Goal: Task Accomplishment & Management: Manage account settings

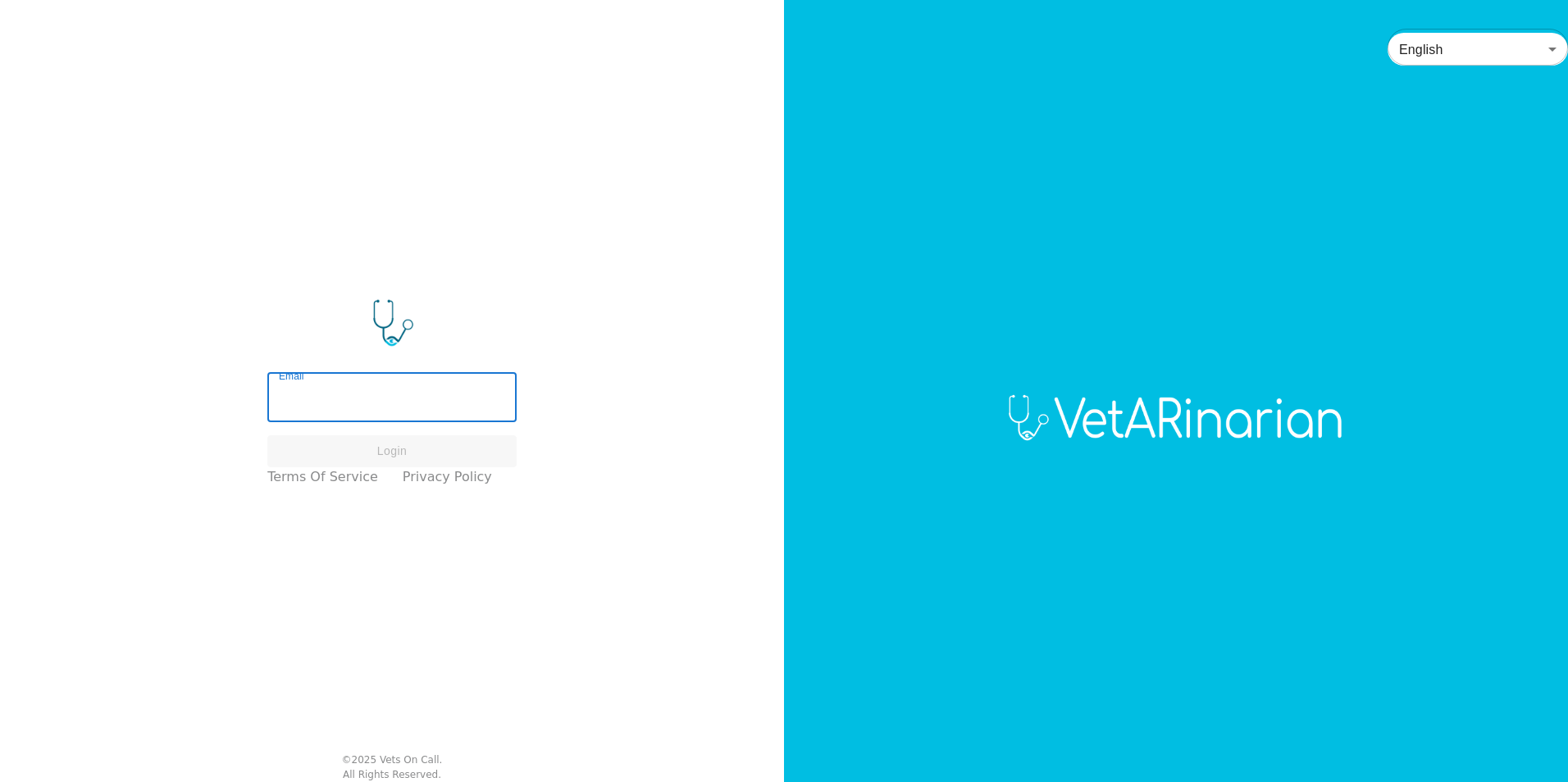
click at [391, 404] on input "Email" at bounding box center [392, 399] width 250 height 45
type input "[EMAIL_ADDRESS][DOMAIN_NAME]"
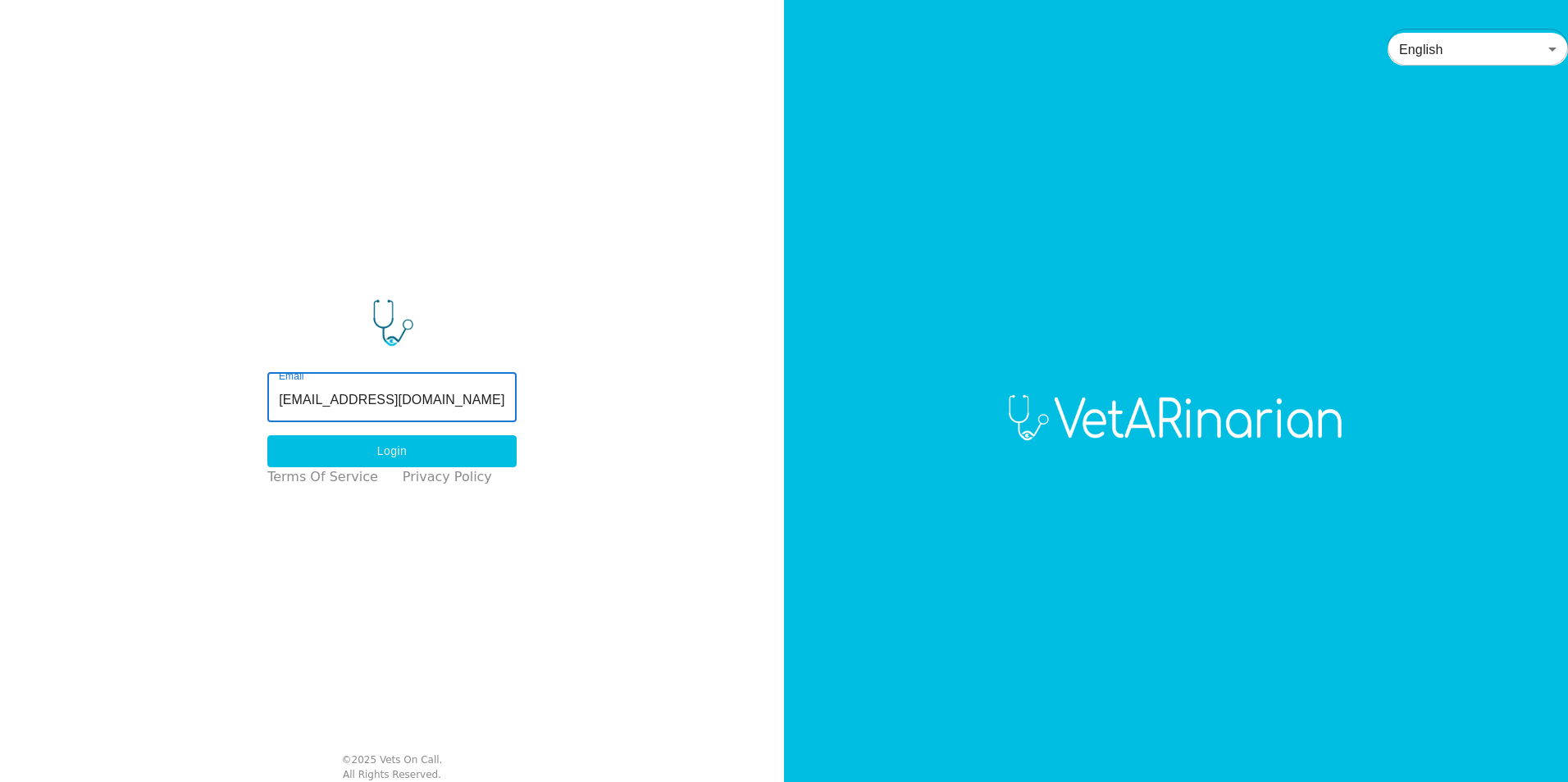
click at [386, 451] on button "Login" at bounding box center [392, 451] width 250 height 32
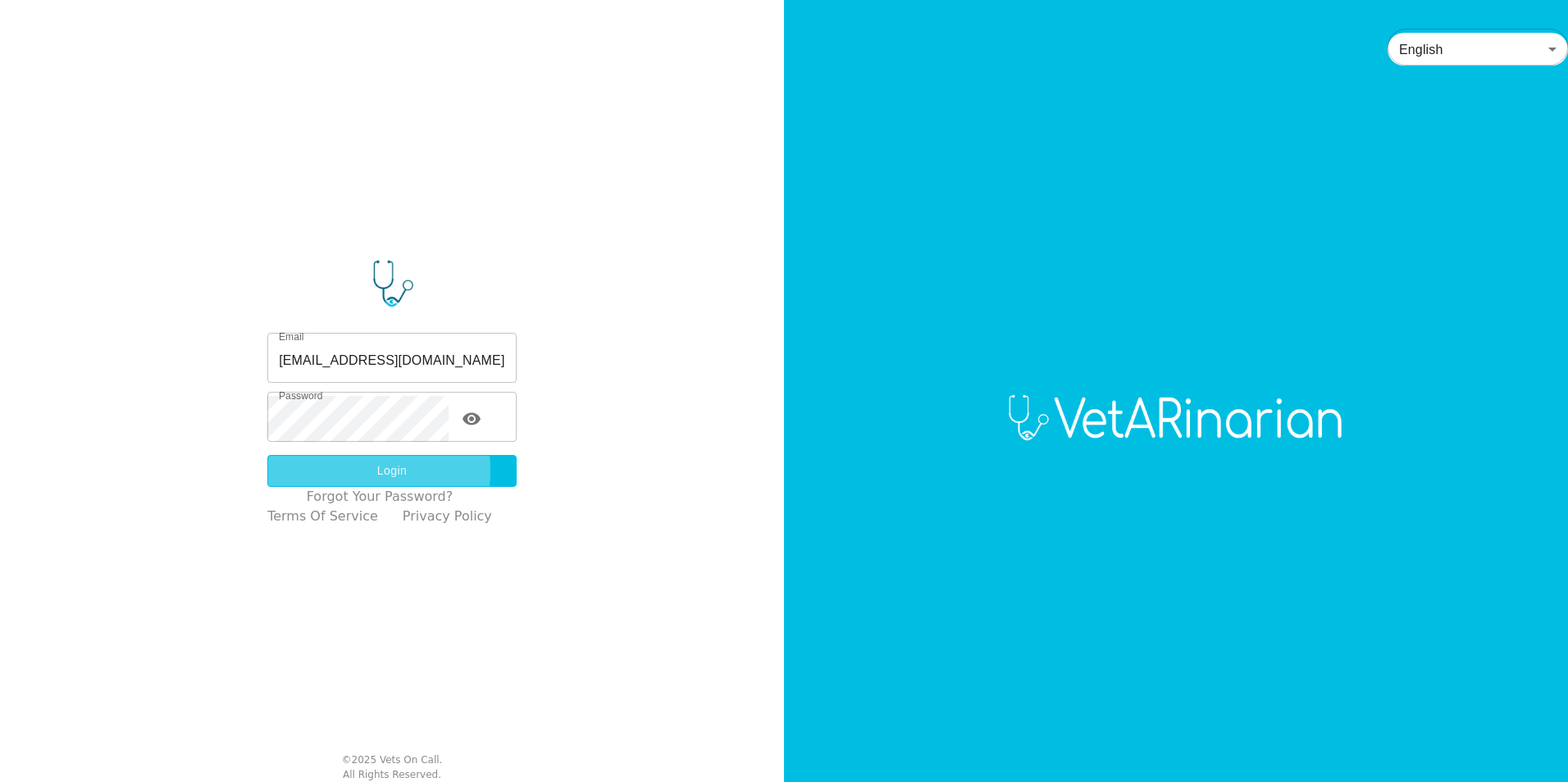
click at [348, 471] on button "Login" at bounding box center [392, 471] width 250 height 32
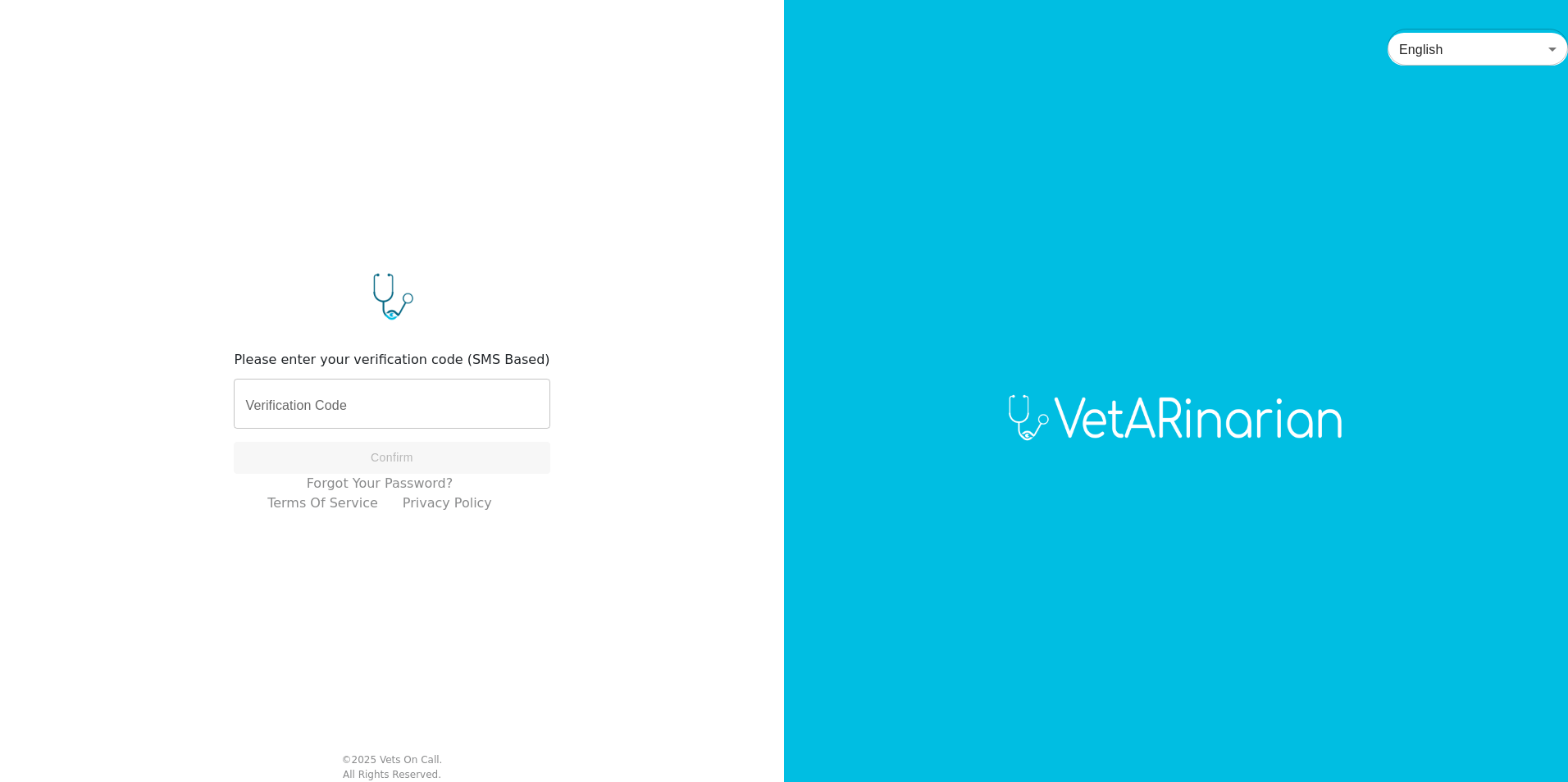
click at [384, 398] on input "Verification Code" at bounding box center [392, 405] width 316 height 45
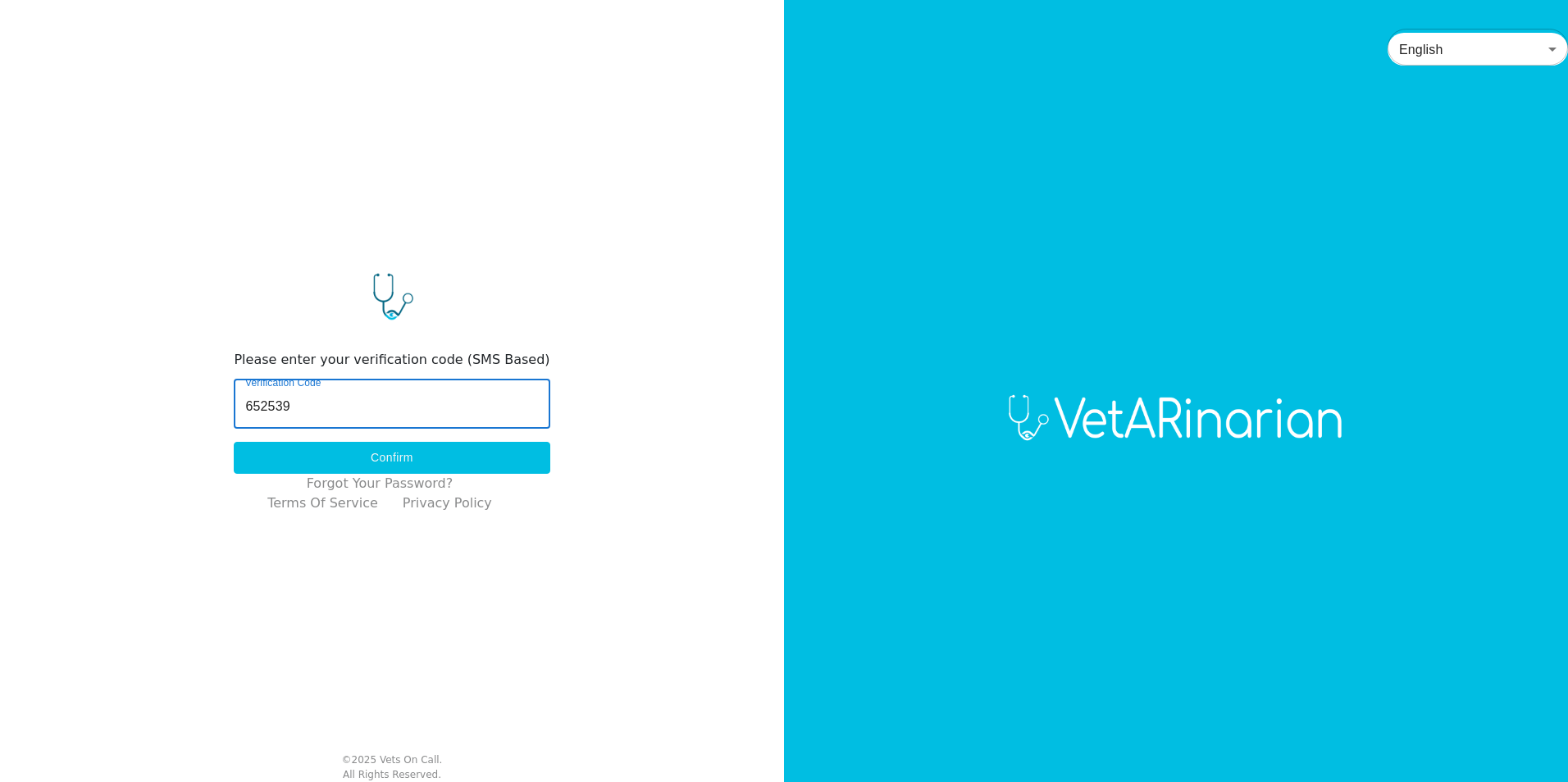
type input "652539"
click at [375, 451] on button "Confirm" at bounding box center [392, 458] width 316 height 32
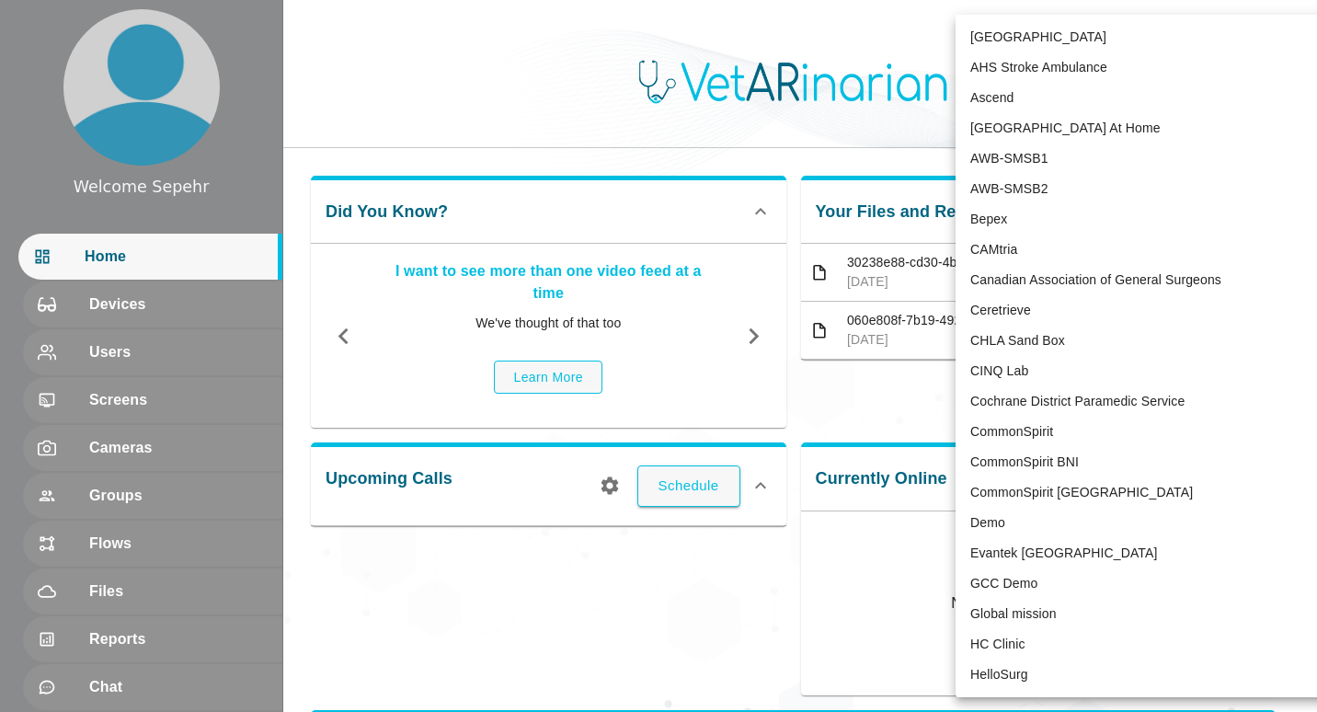
click at [438, 26] on body "Welcome Sepehr Home Devices Users Screens Cameras Groups Flows Files Reports Ch…" at bounding box center [658, 476] width 1317 height 952
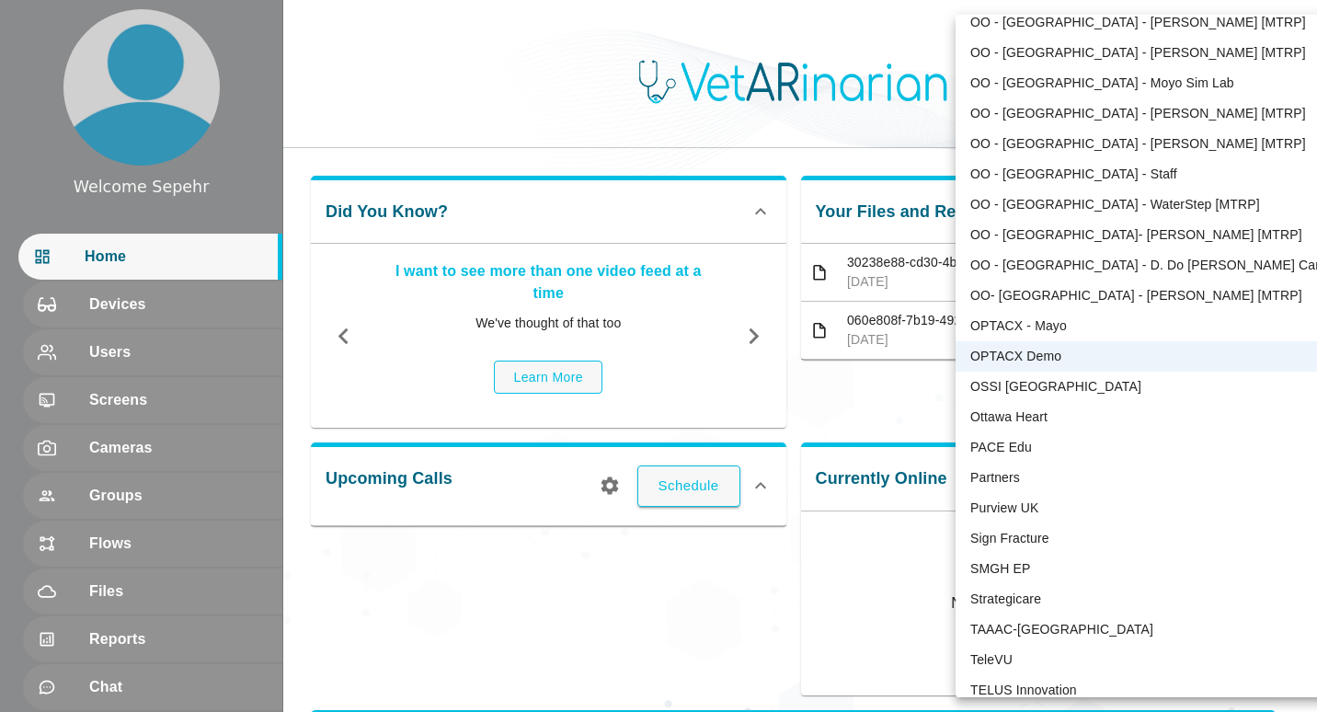
scroll to position [3823, 0]
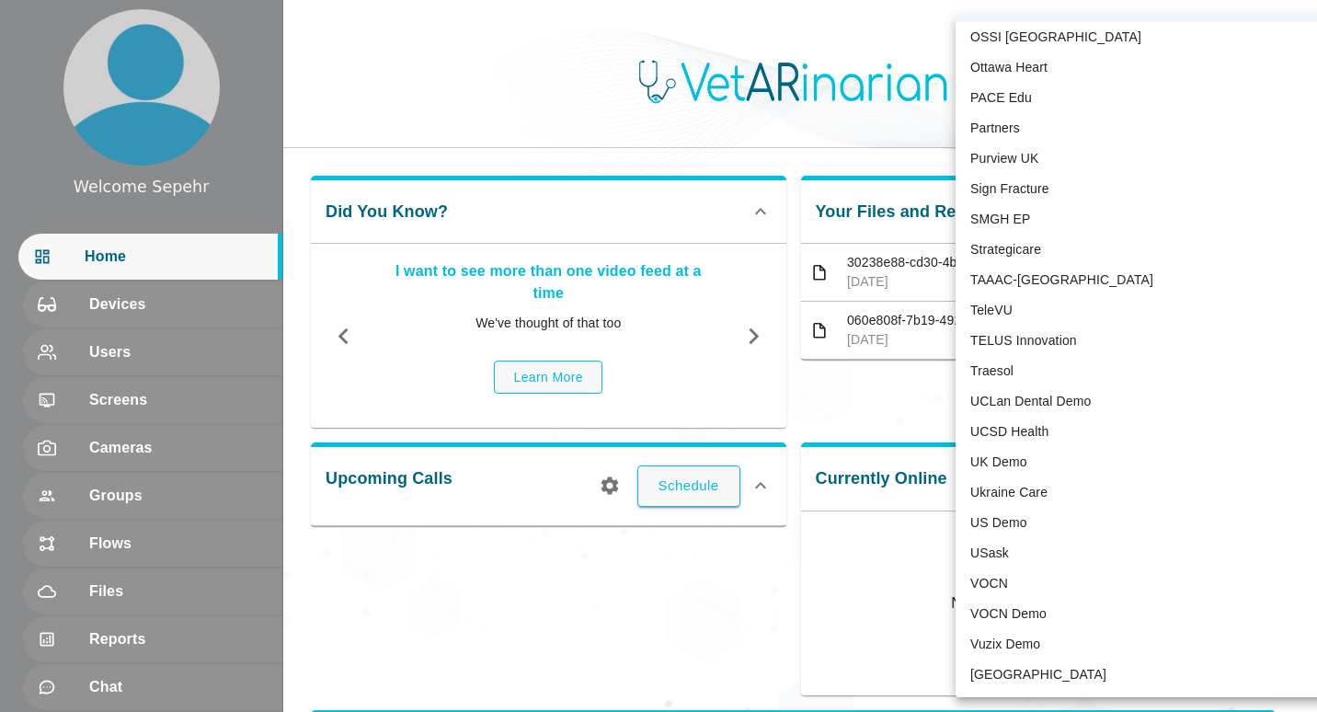
click at [438, 666] on li "[GEOGRAPHIC_DATA]" at bounding box center [1146, 674] width 382 height 30
type input "136"
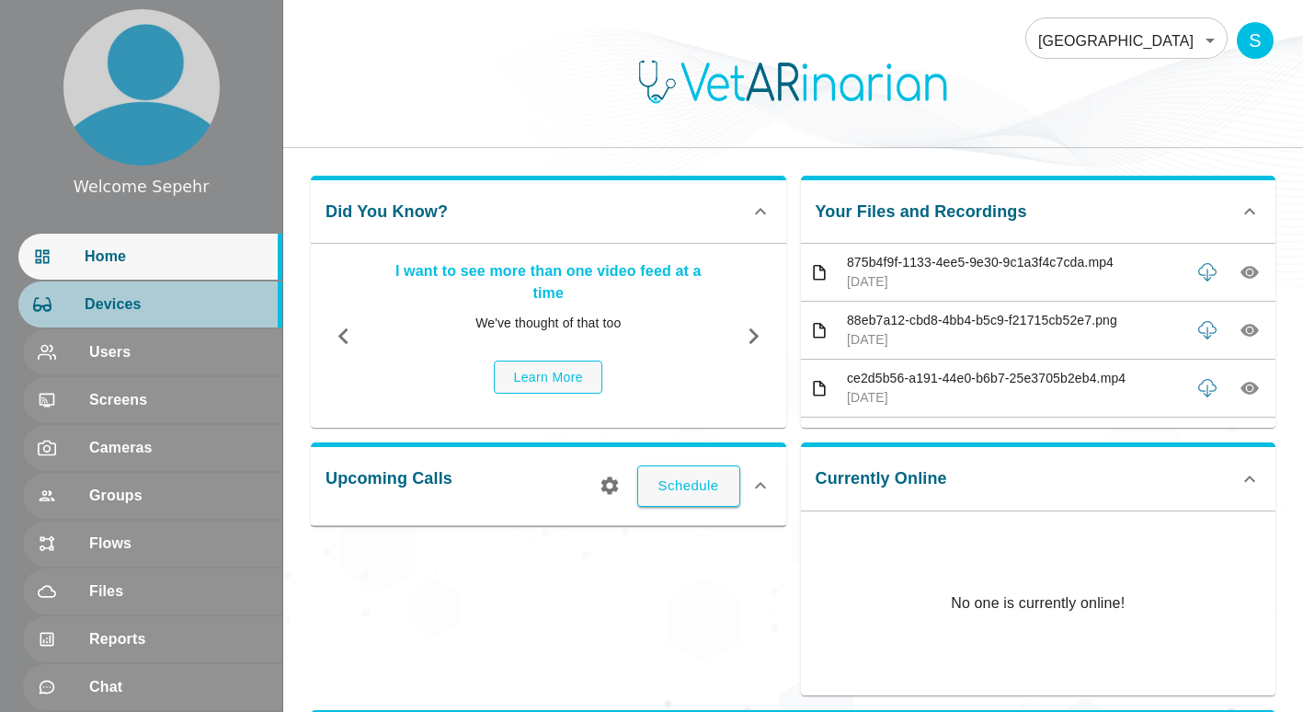
click at [129, 302] on span "Devices" at bounding box center [176, 304] width 183 height 22
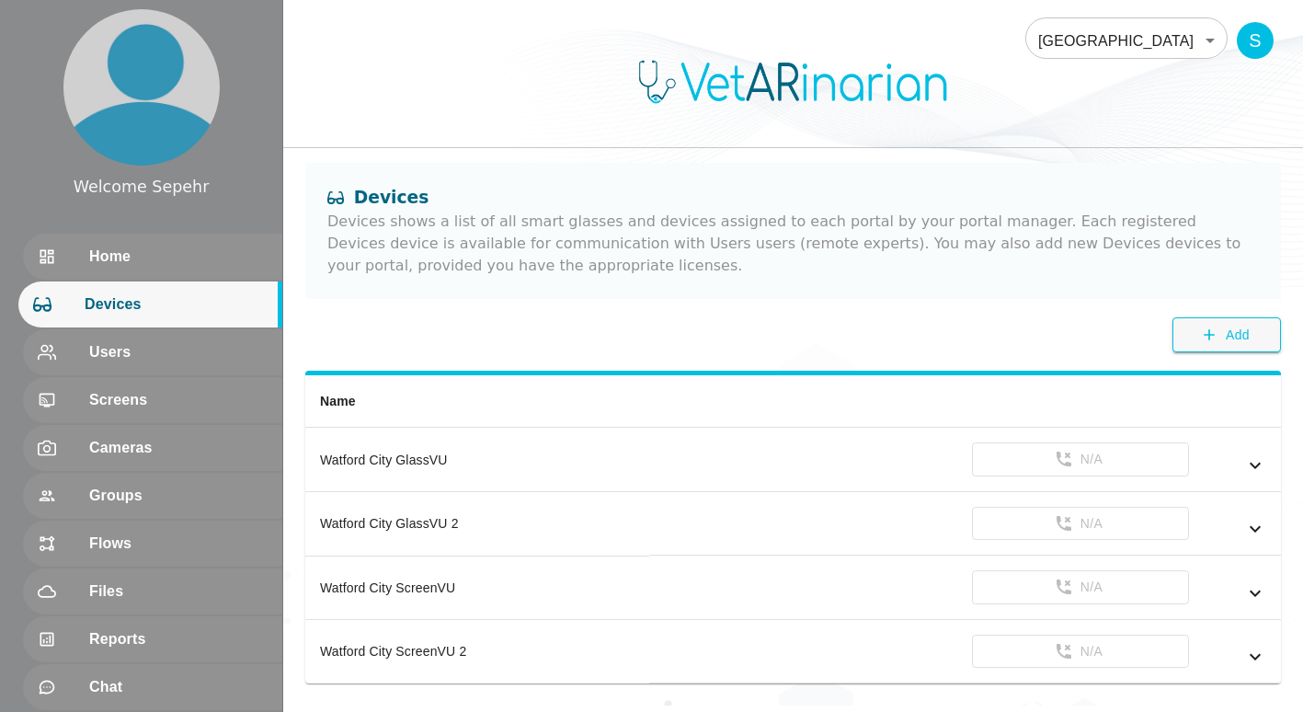
click at [438, 26] on body "Welcome Sepehr Home Devices Users Screens Cameras Groups Flows Files Reports Ch…" at bounding box center [651, 352] width 1303 height 705
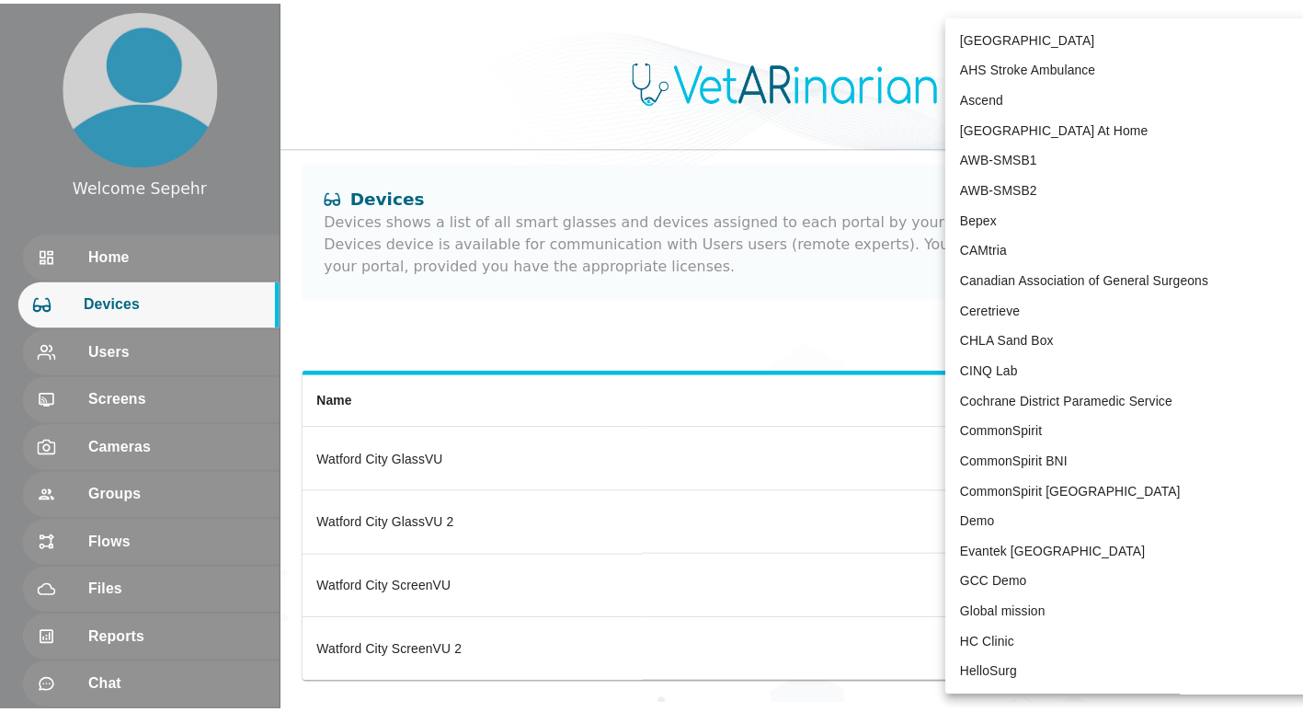
scroll to position [3823, 0]
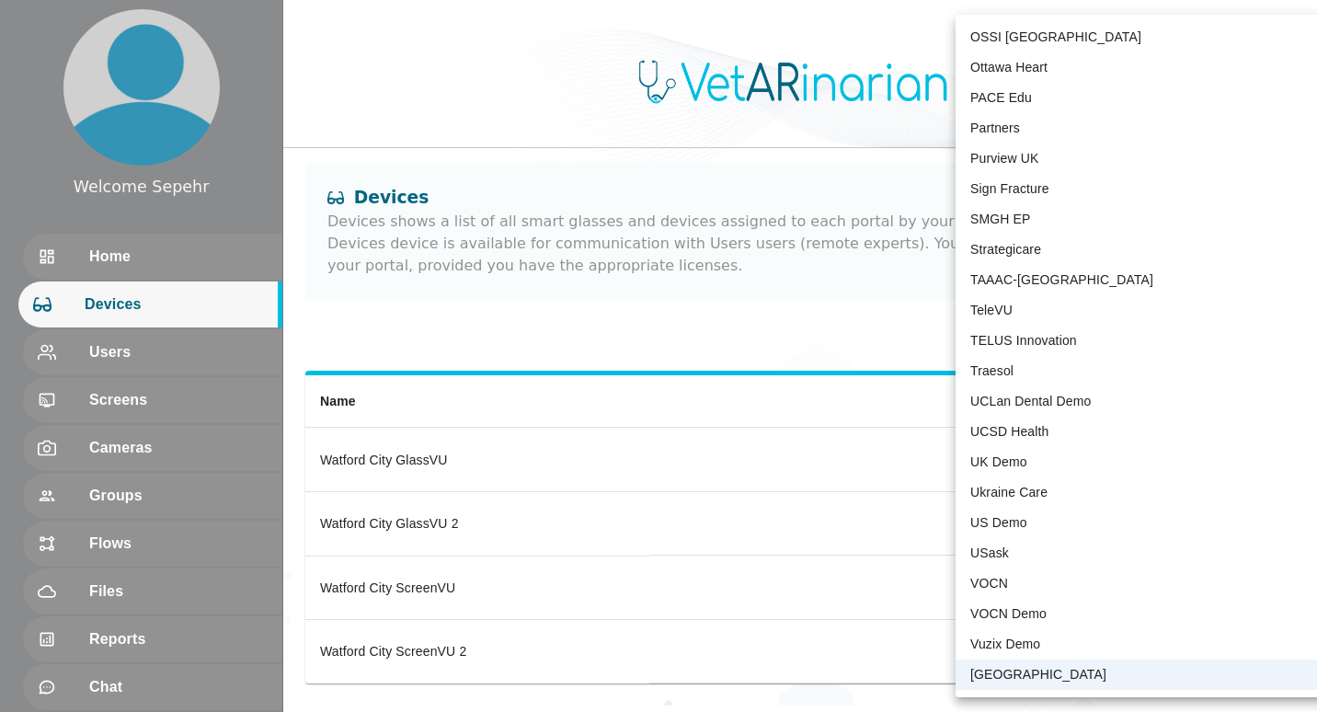
click at [438, 314] on div at bounding box center [658, 356] width 1317 height 712
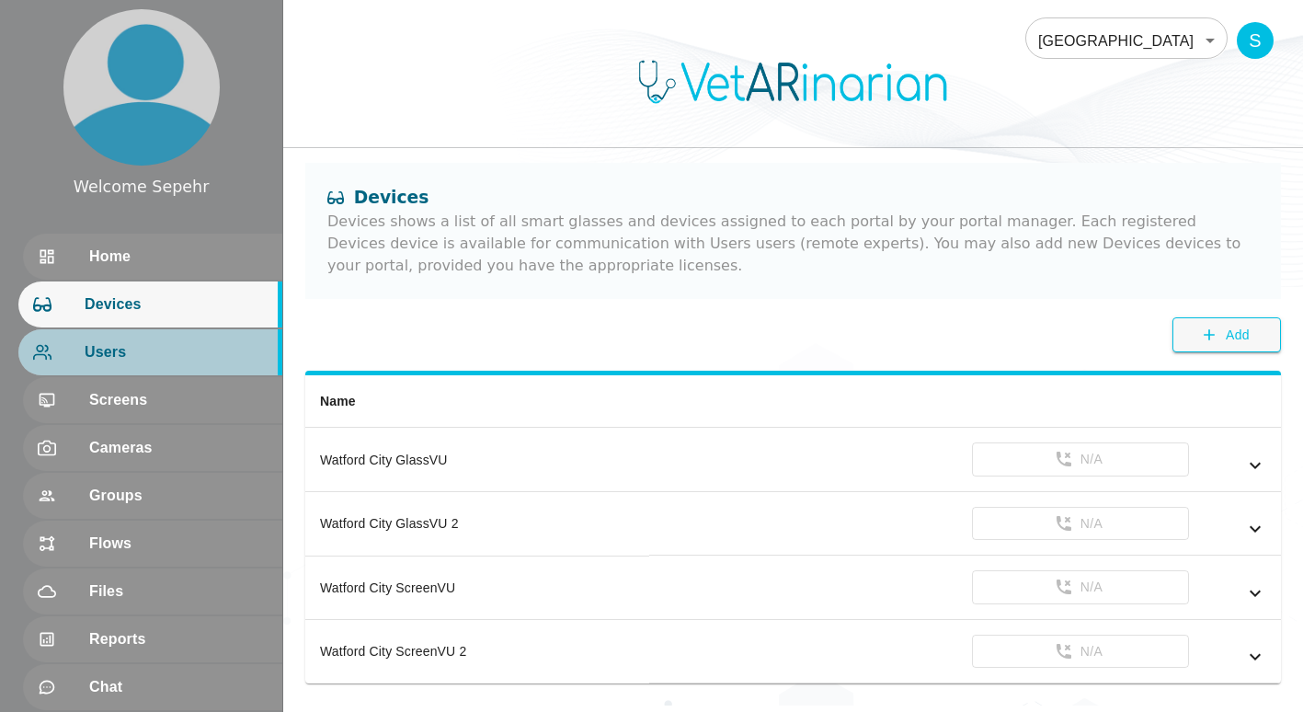
click at [207, 365] on div "Users" at bounding box center [150, 352] width 264 height 46
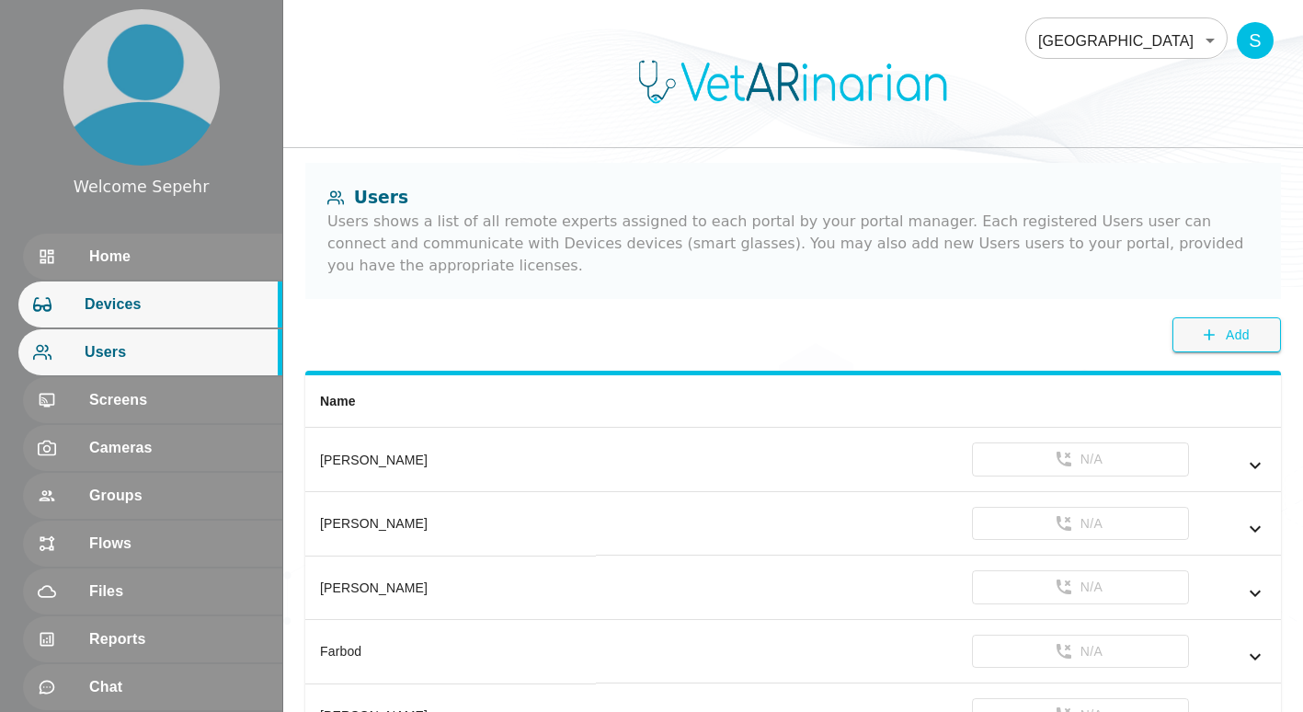
click at [222, 308] on span "Devices" at bounding box center [176, 304] width 183 height 22
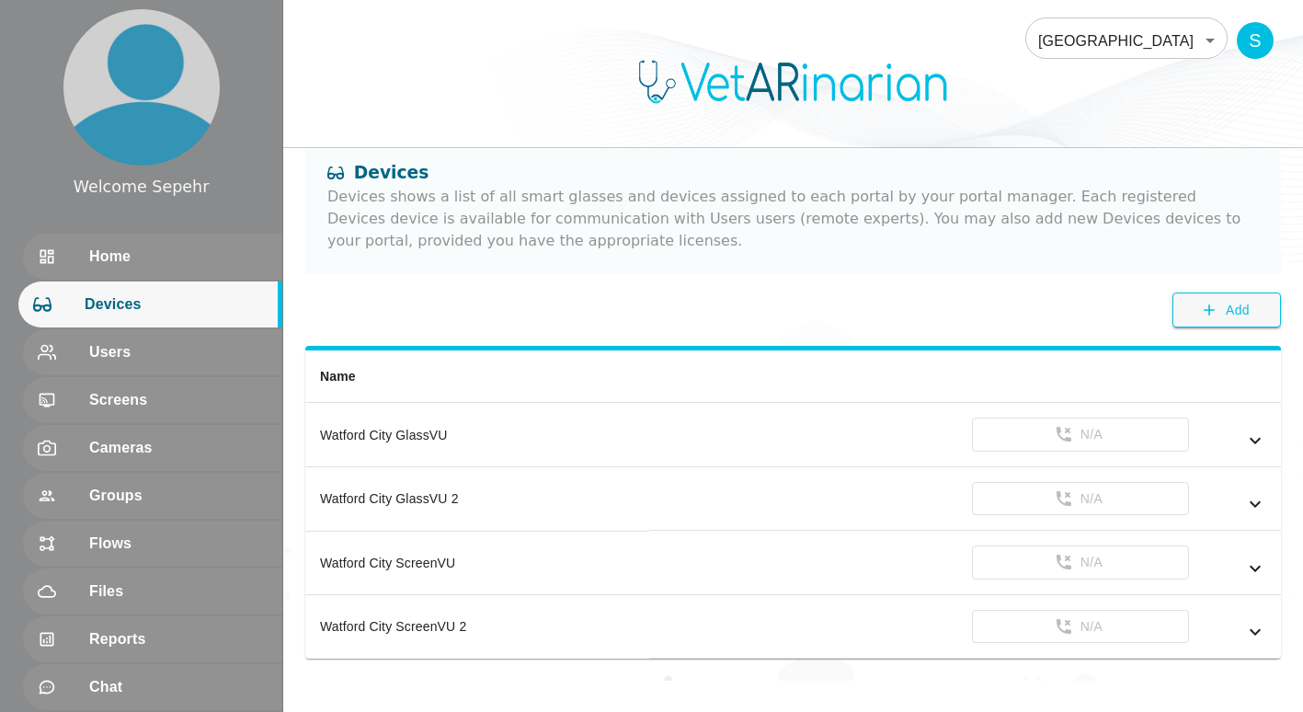
scroll to position [40, 0]
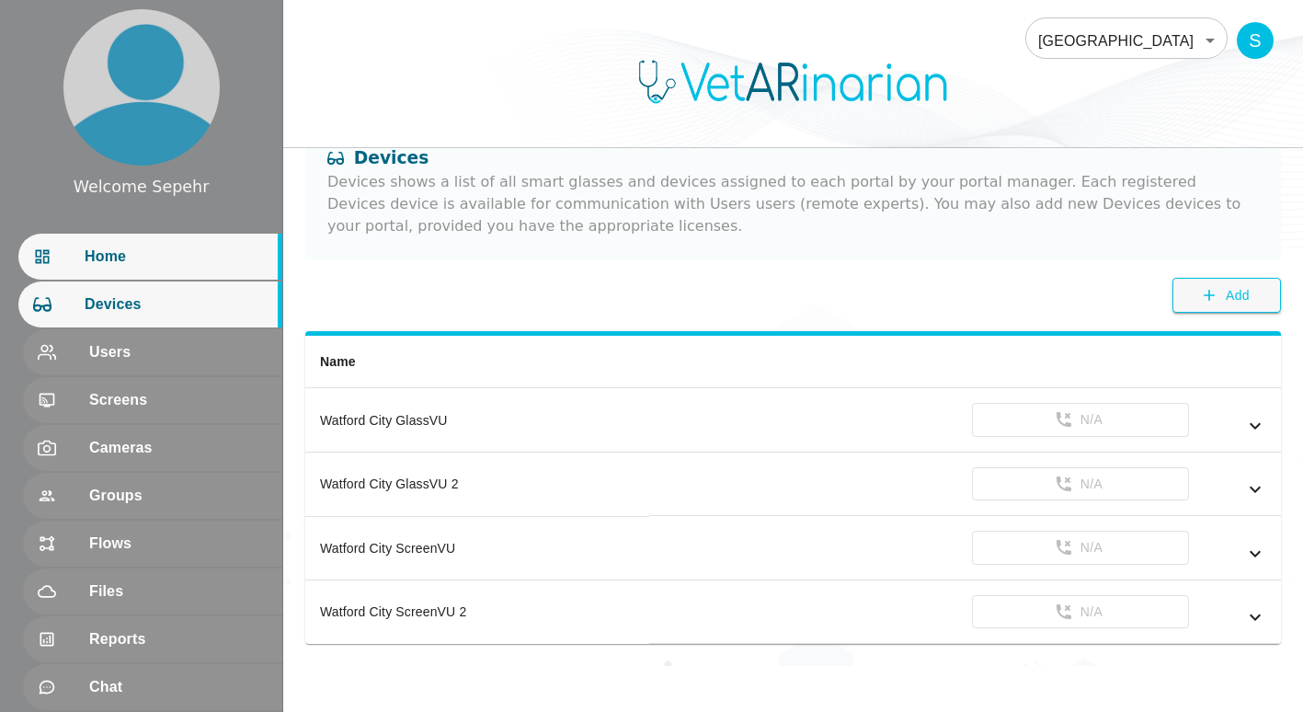
click at [176, 262] on span "Home" at bounding box center [176, 256] width 183 height 22
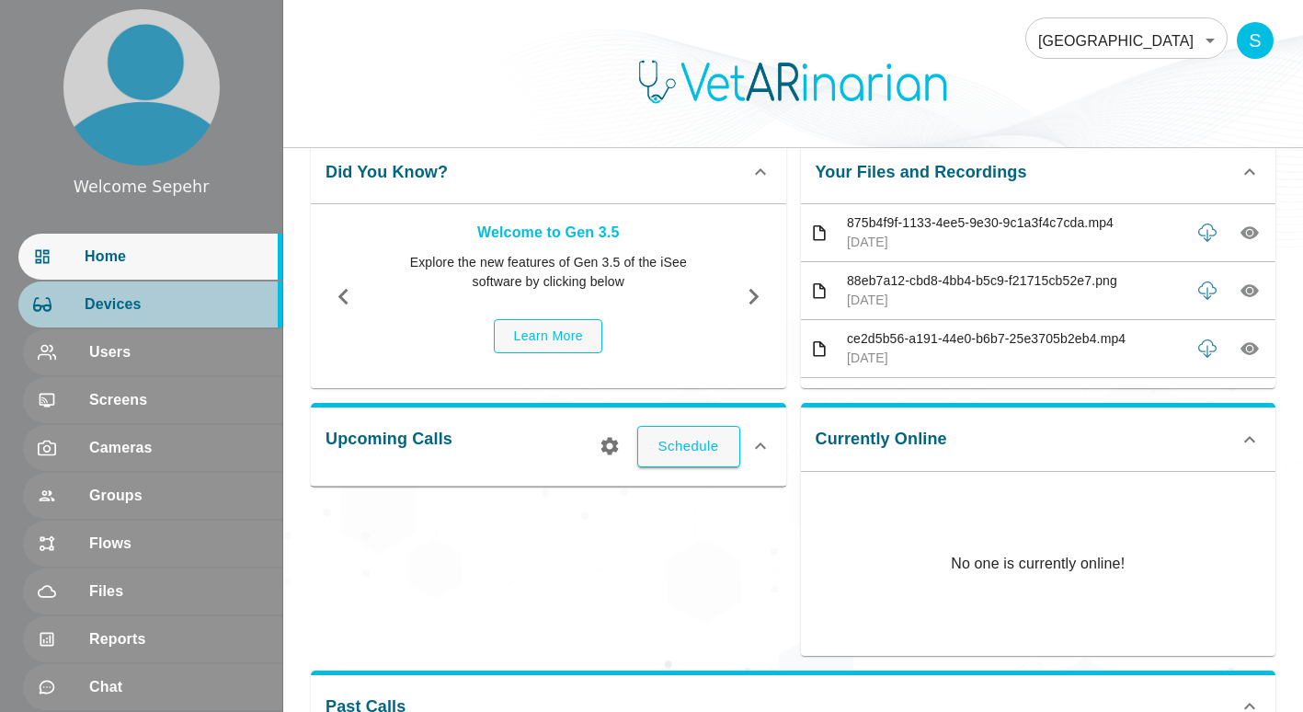
click at [174, 302] on span "Devices" at bounding box center [176, 304] width 183 height 22
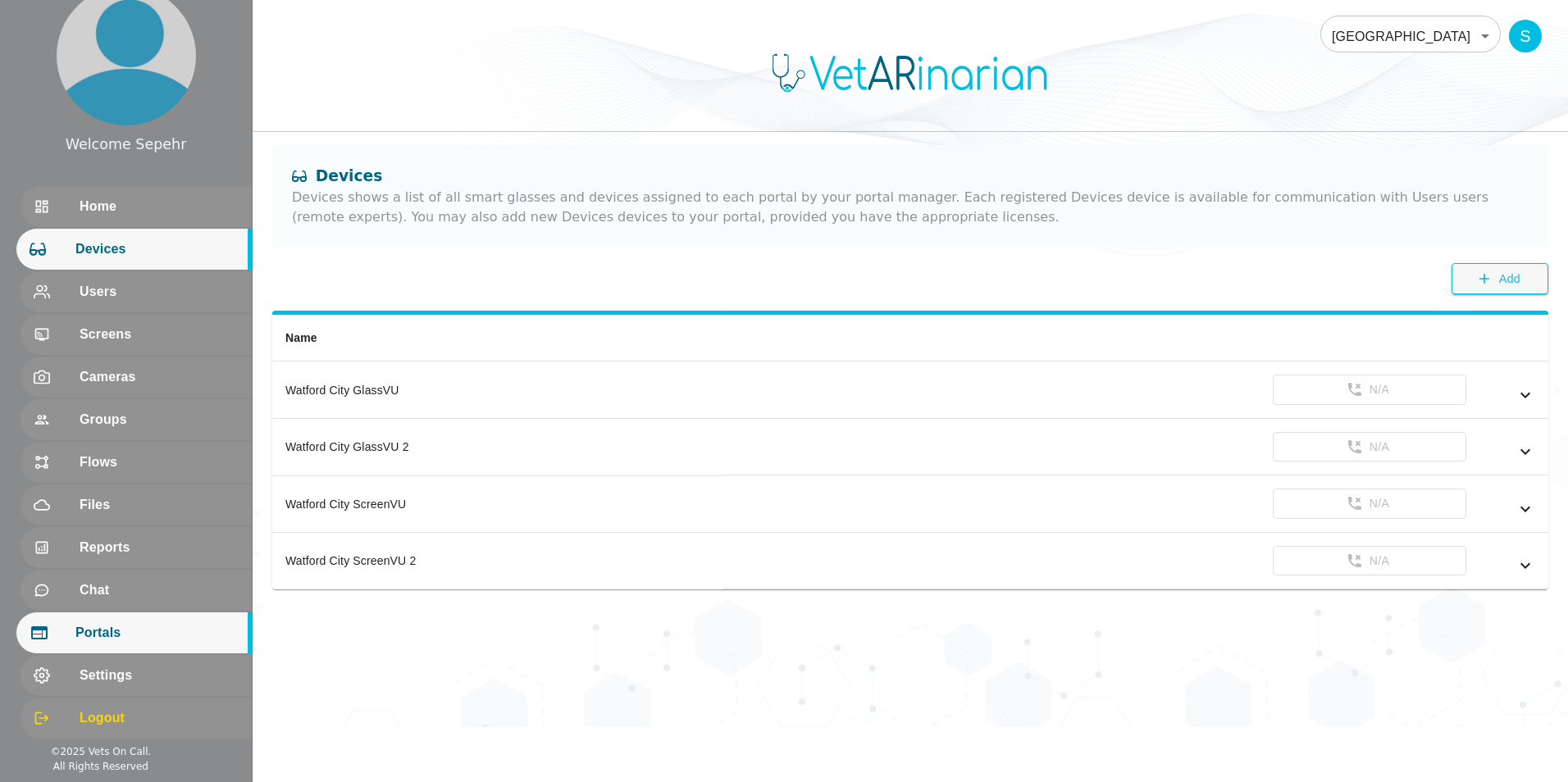
scroll to position [28, 0]
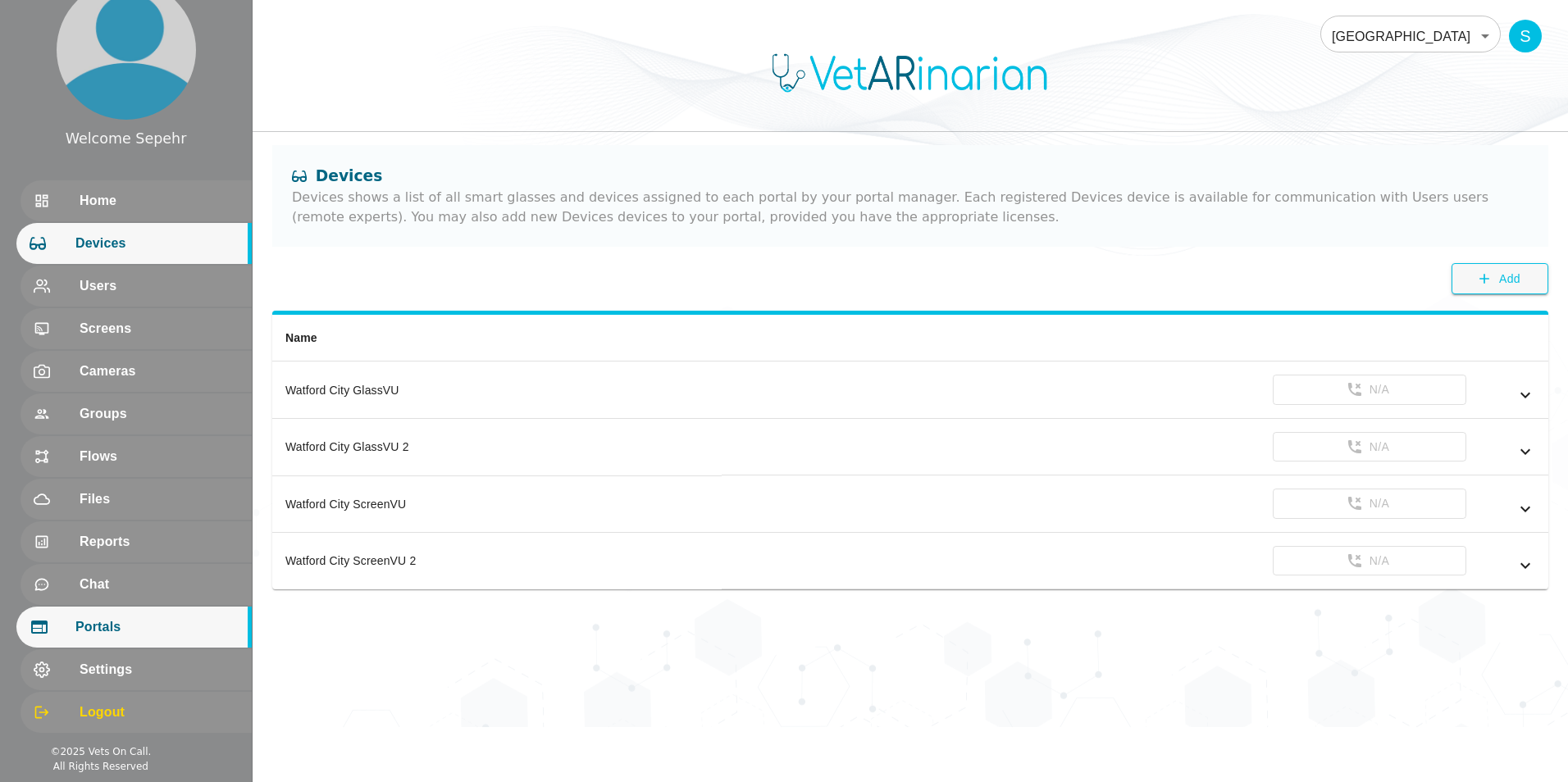
click at [166, 633] on span "Portals" at bounding box center [157, 627] width 163 height 20
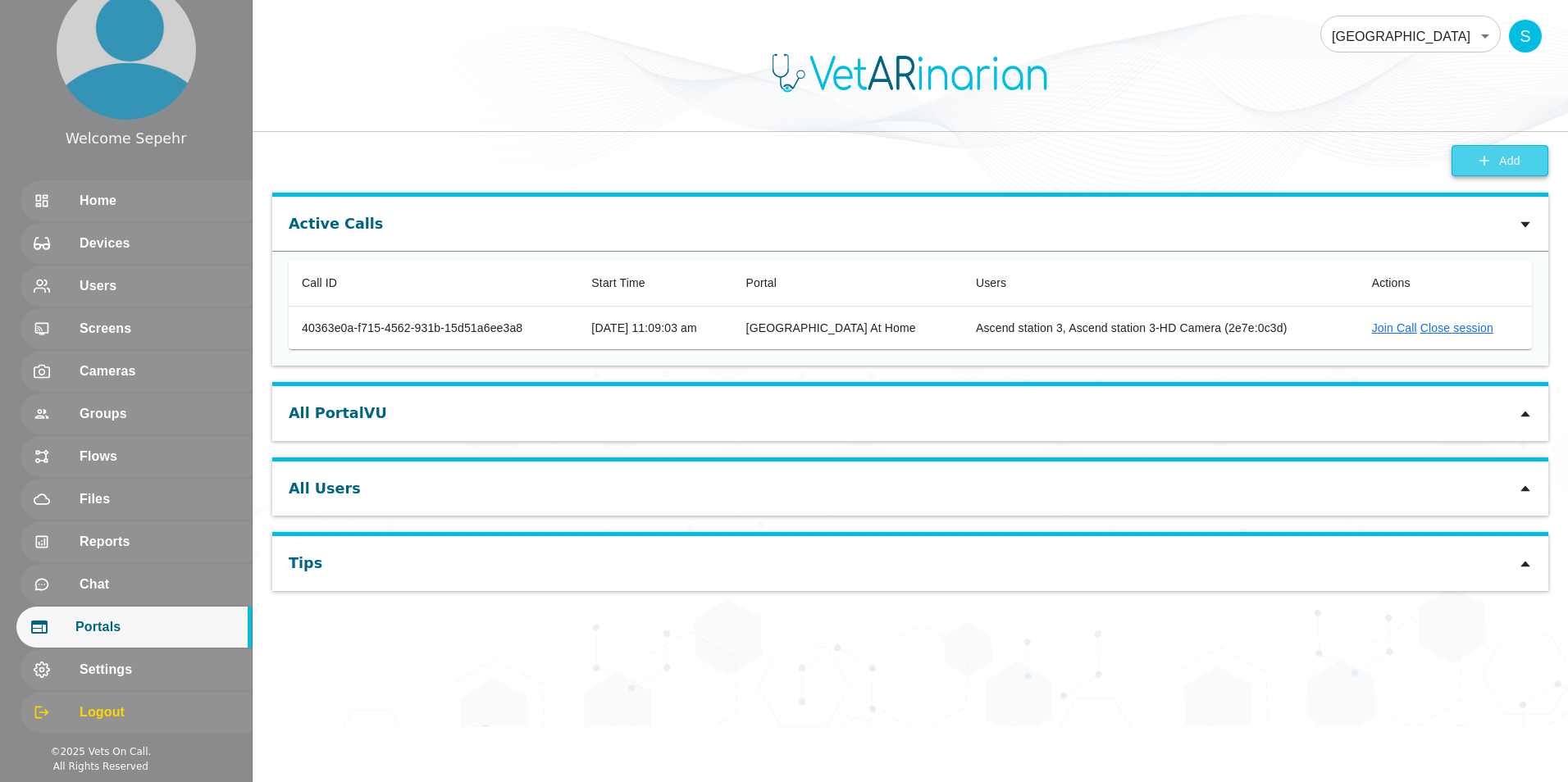
click at [391, 170] on button "Add" at bounding box center [1499, 161] width 96 height 32
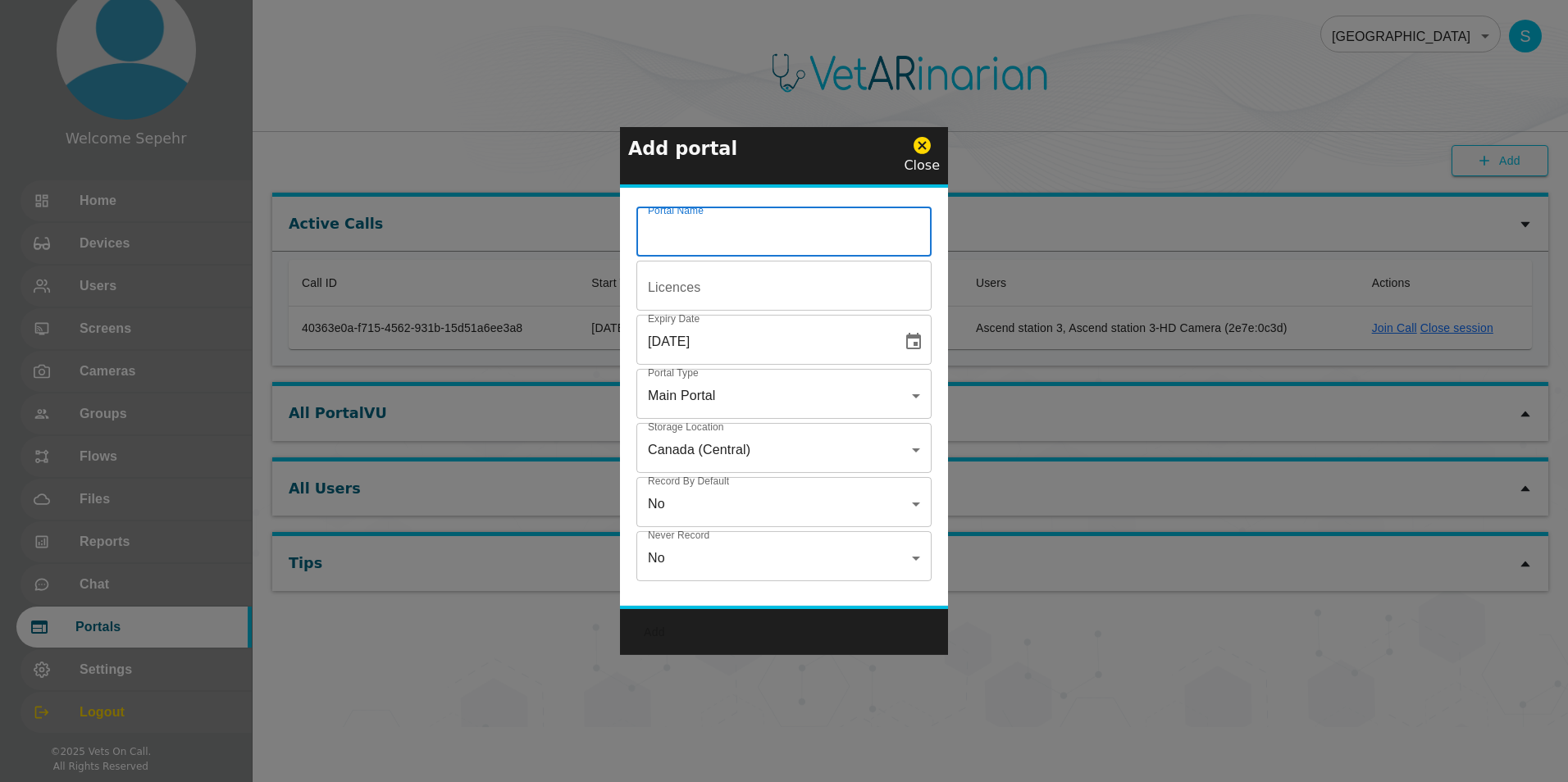
click at [391, 231] on input "Portal Name" at bounding box center [783, 233] width 295 height 45
type input "Revive Vet"
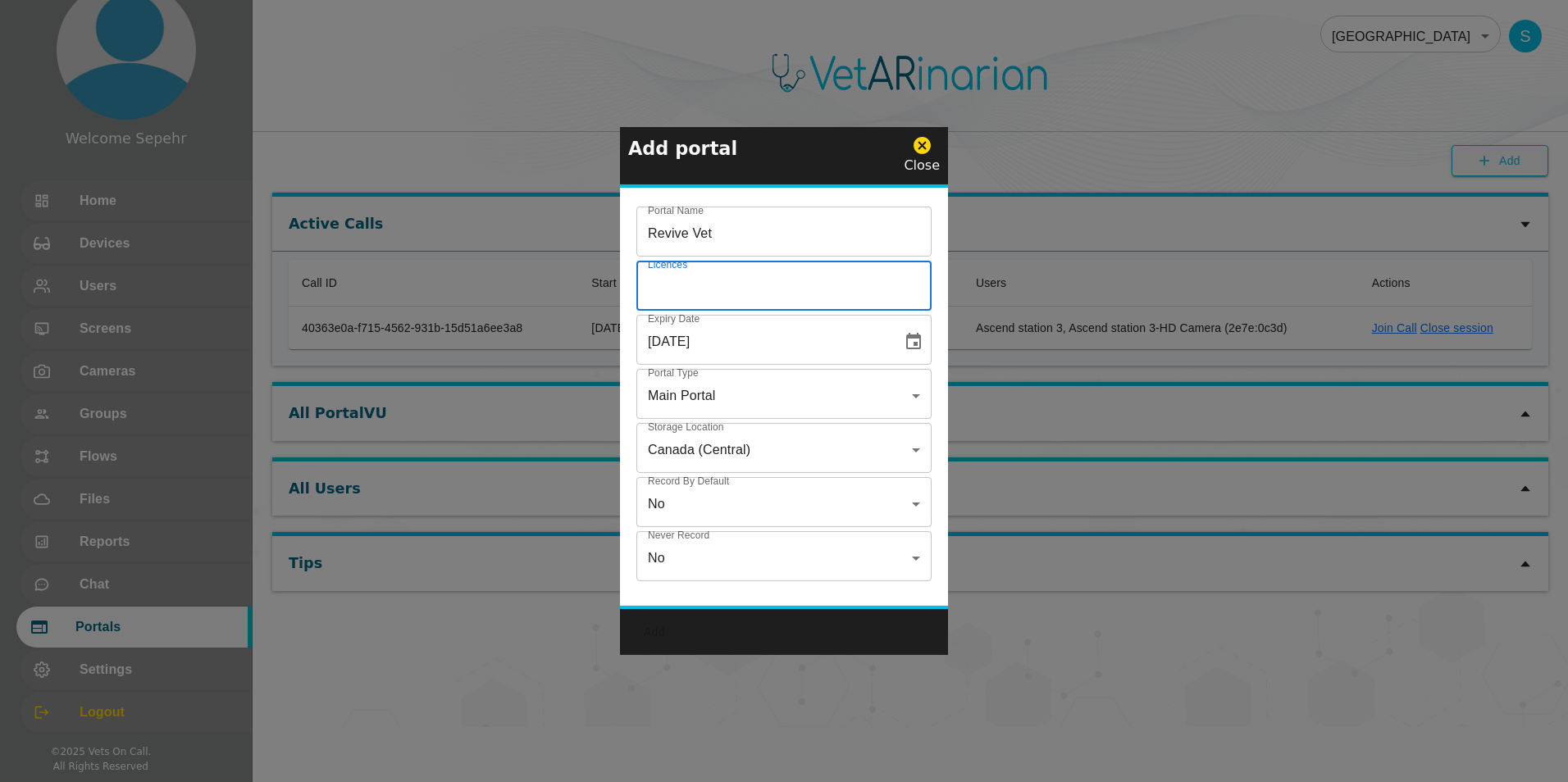
click at [391, 293] on input "Portal Name" at bounding box center [783, 287] width 295 height 45
type input "5"
click at [391, 396] on body "Welcome Sepehr Home Devices Users Screens Cameras Groups Flows Files Reports Ch…" at bounding box center [784, 364] width 1568 height 728
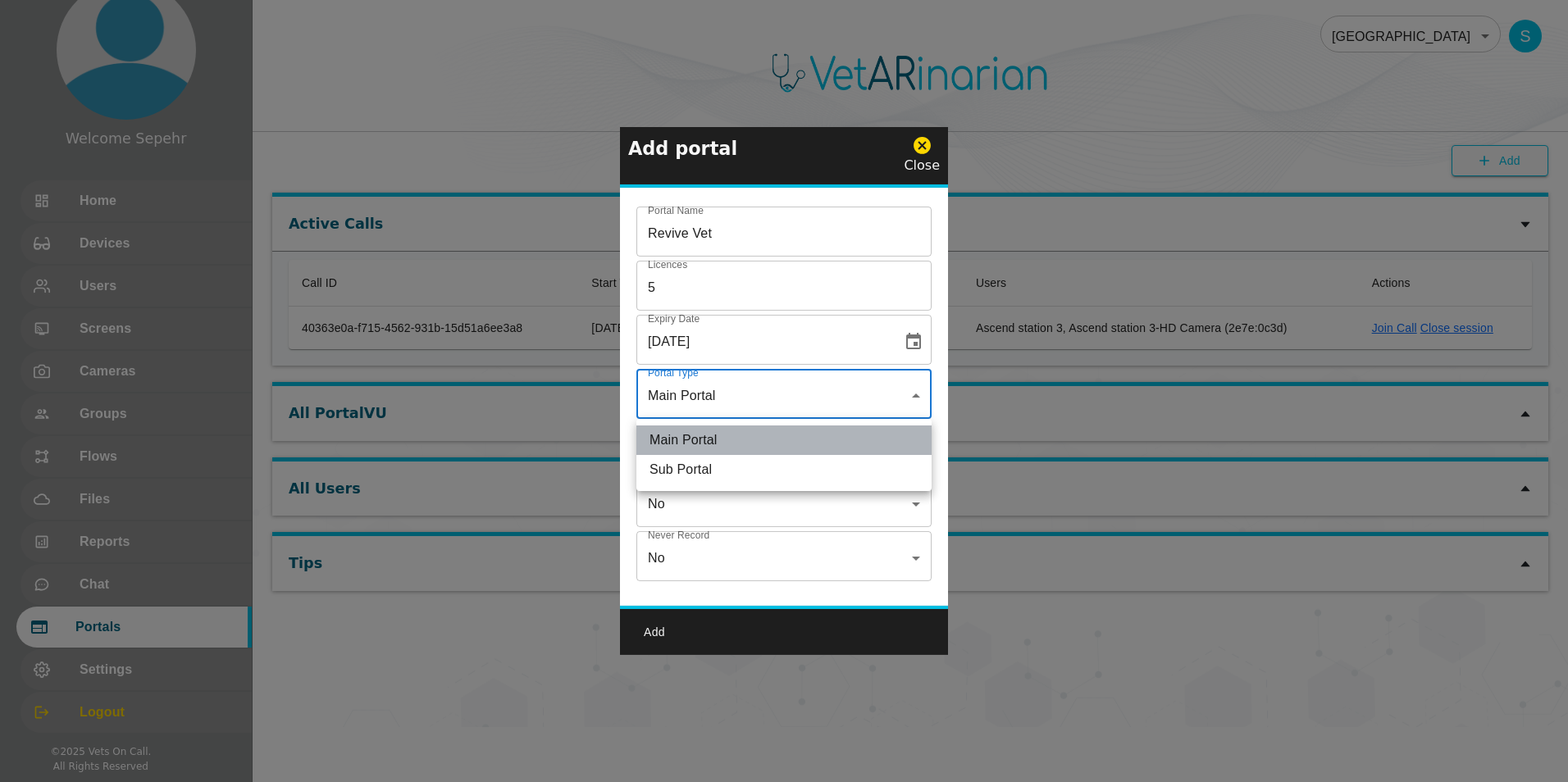
click at [391, 436] on li "Main Portal" at bounding box center [783, 440] width 295 height 29
click at [391, 504] on body "Welcome Sepehr Home Devices Users Screens Cameras Groups Flows Files Reports Ch…" at bounding box center [784, 364] width 1568 height 728
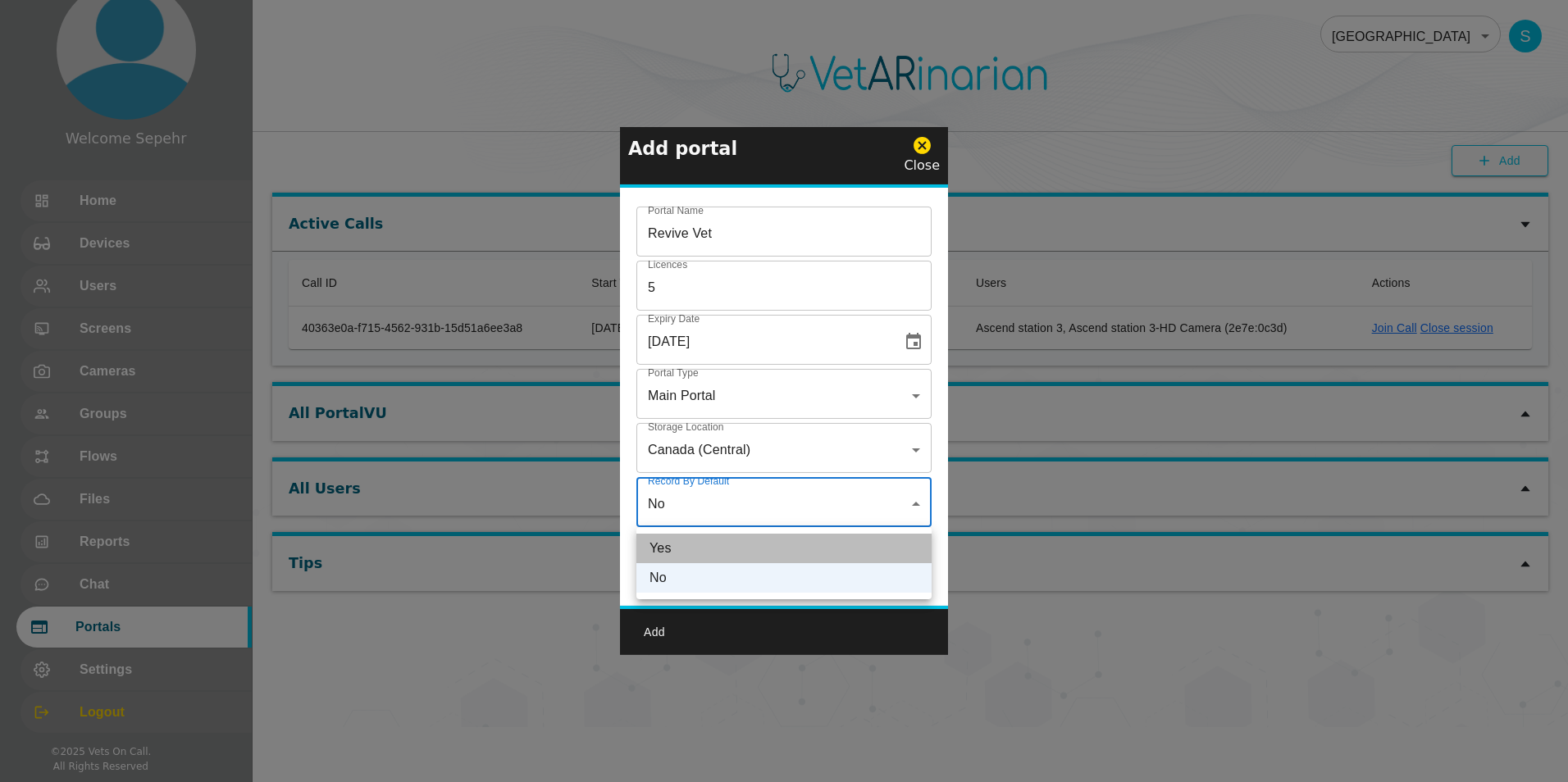
click at [391, 544] on li "Yes" at bounding box center [783, 548] width 295 height 29
type input "true"
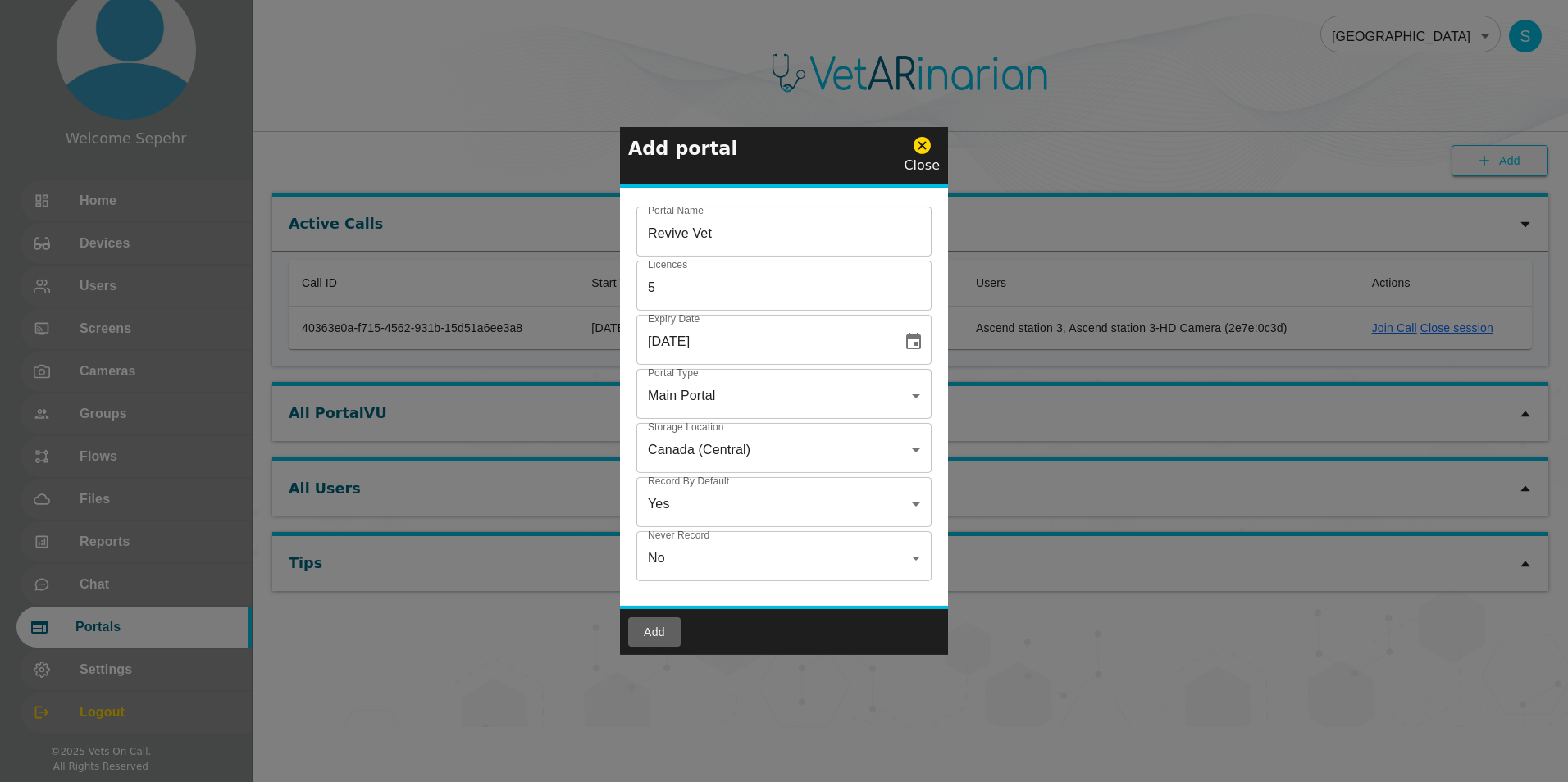
click at [391, 629] on button "Add" at bounding box center [654, 632] width 53 height 30
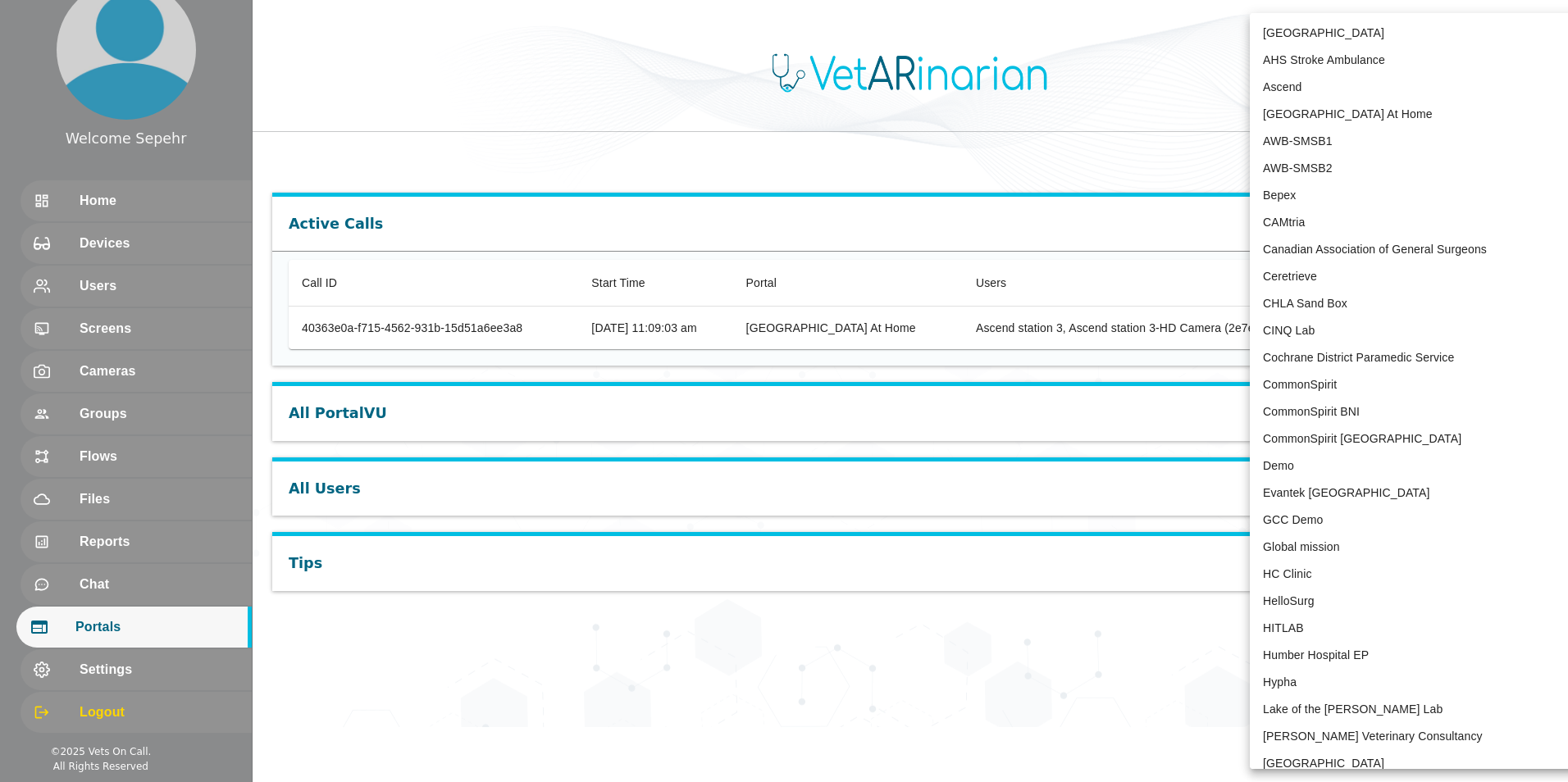
click at [391, 44] on body "Welcome Sepehr Home Devices Users Screens Cameras Groups Flows Files Reports Ch…" at bounding box center [784, 364] width 1568 height 728
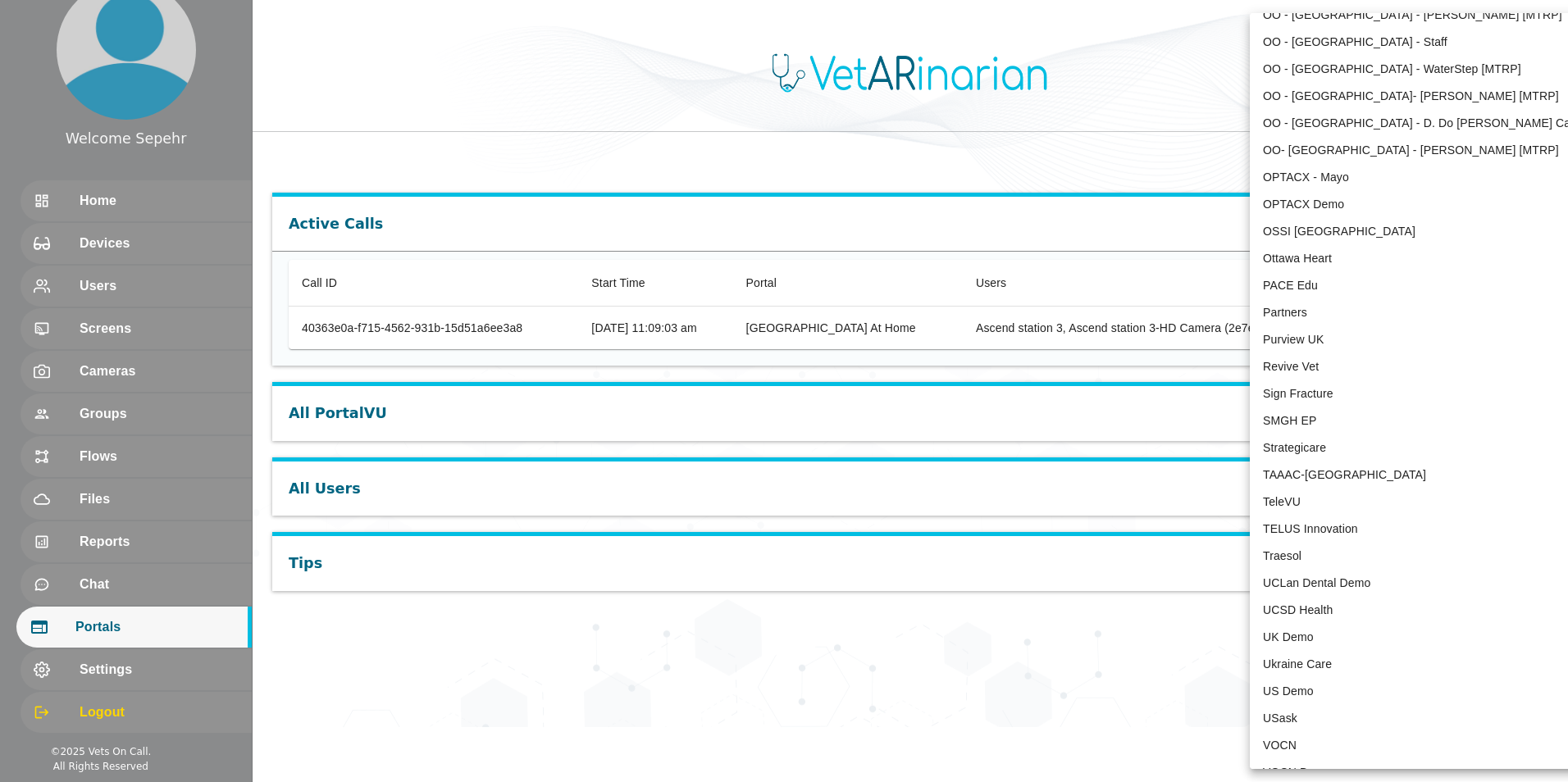
scroll to position [3289, 0]
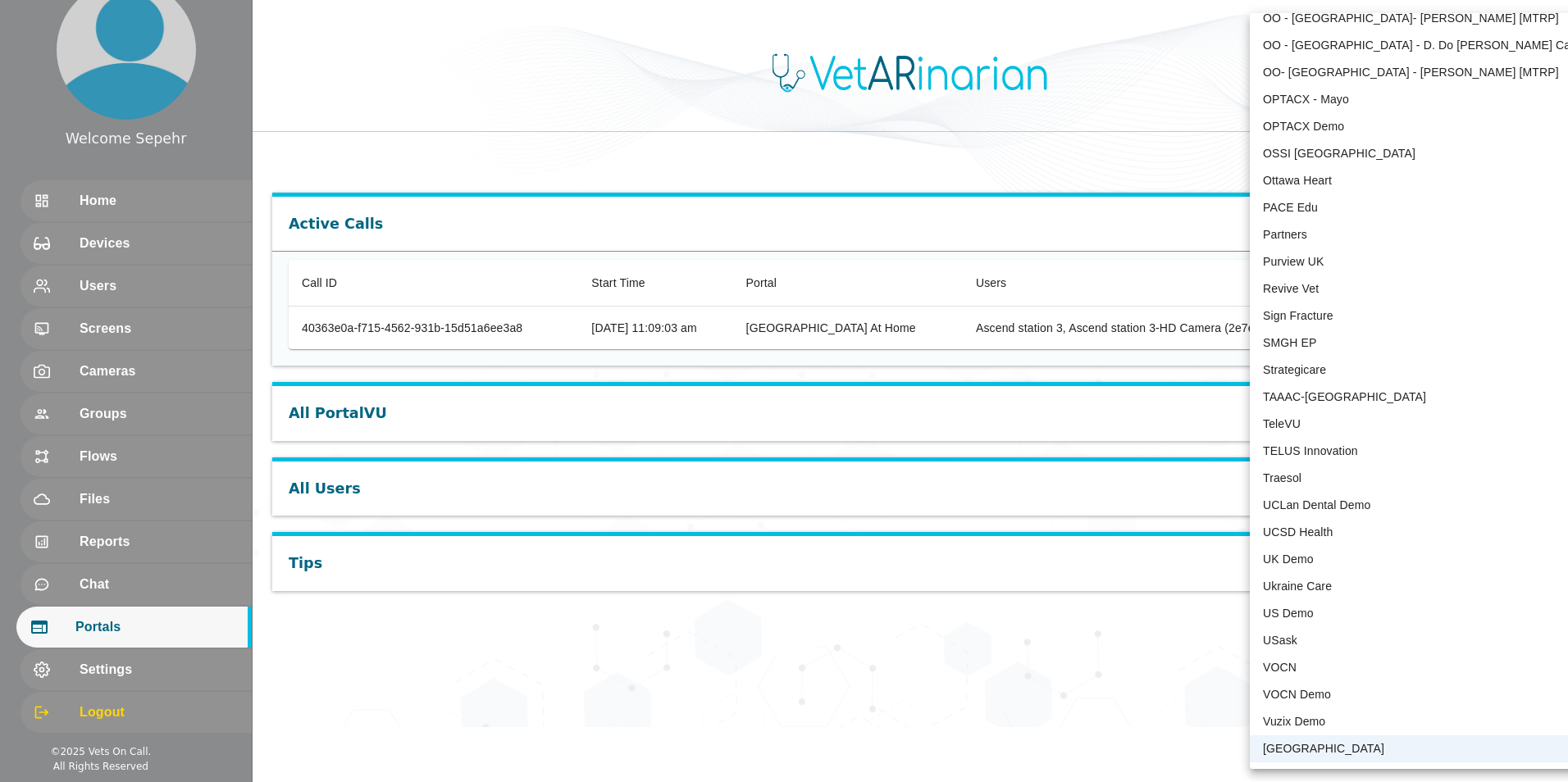
click at [391, 293] on li "Revive Vet" at bounding box center [1420, 289] width 341 height 27
type input "215"
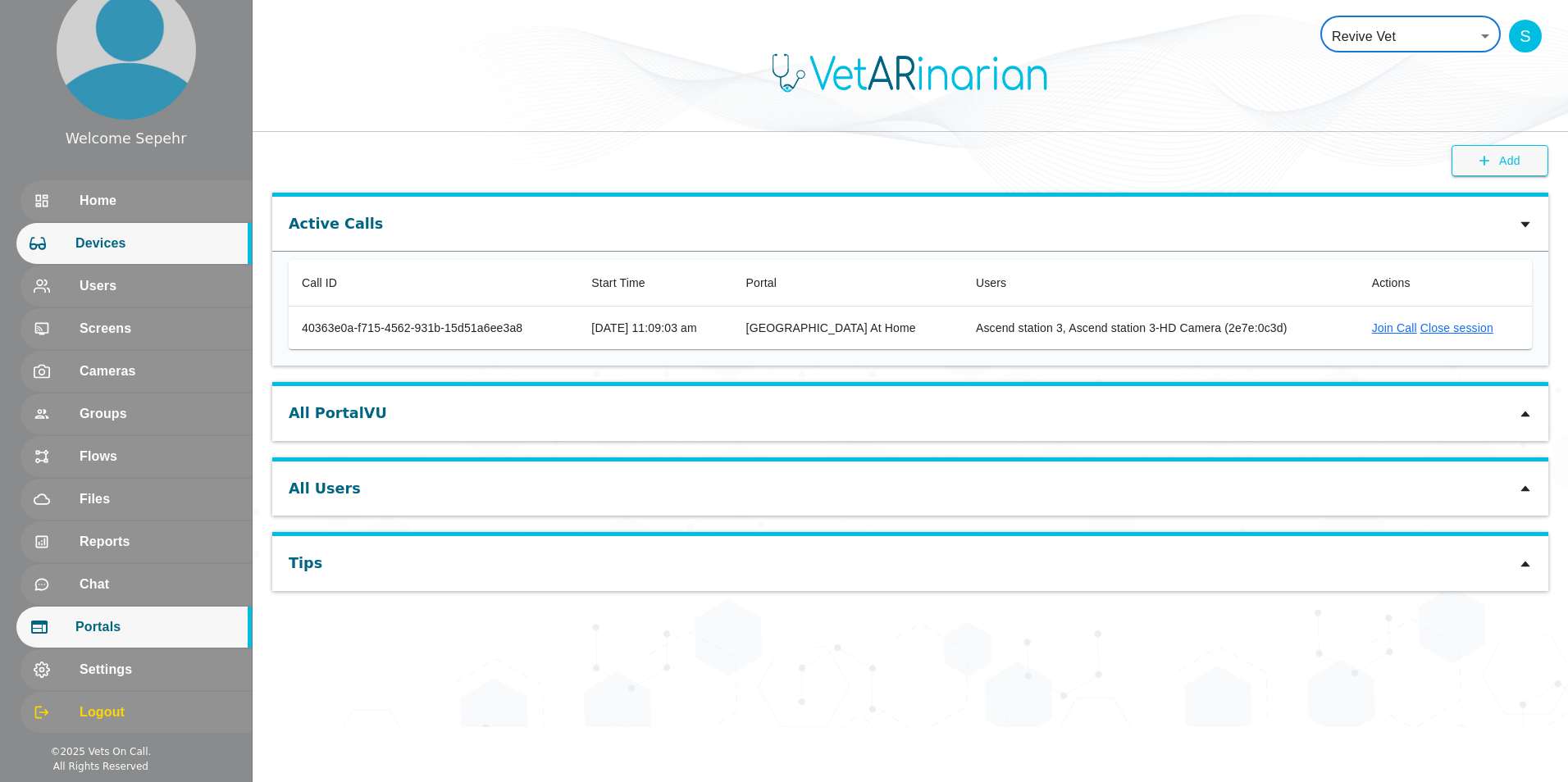
click at [142, 235] on span "Devices" at bounding box center [157, 243] width 163 height 20
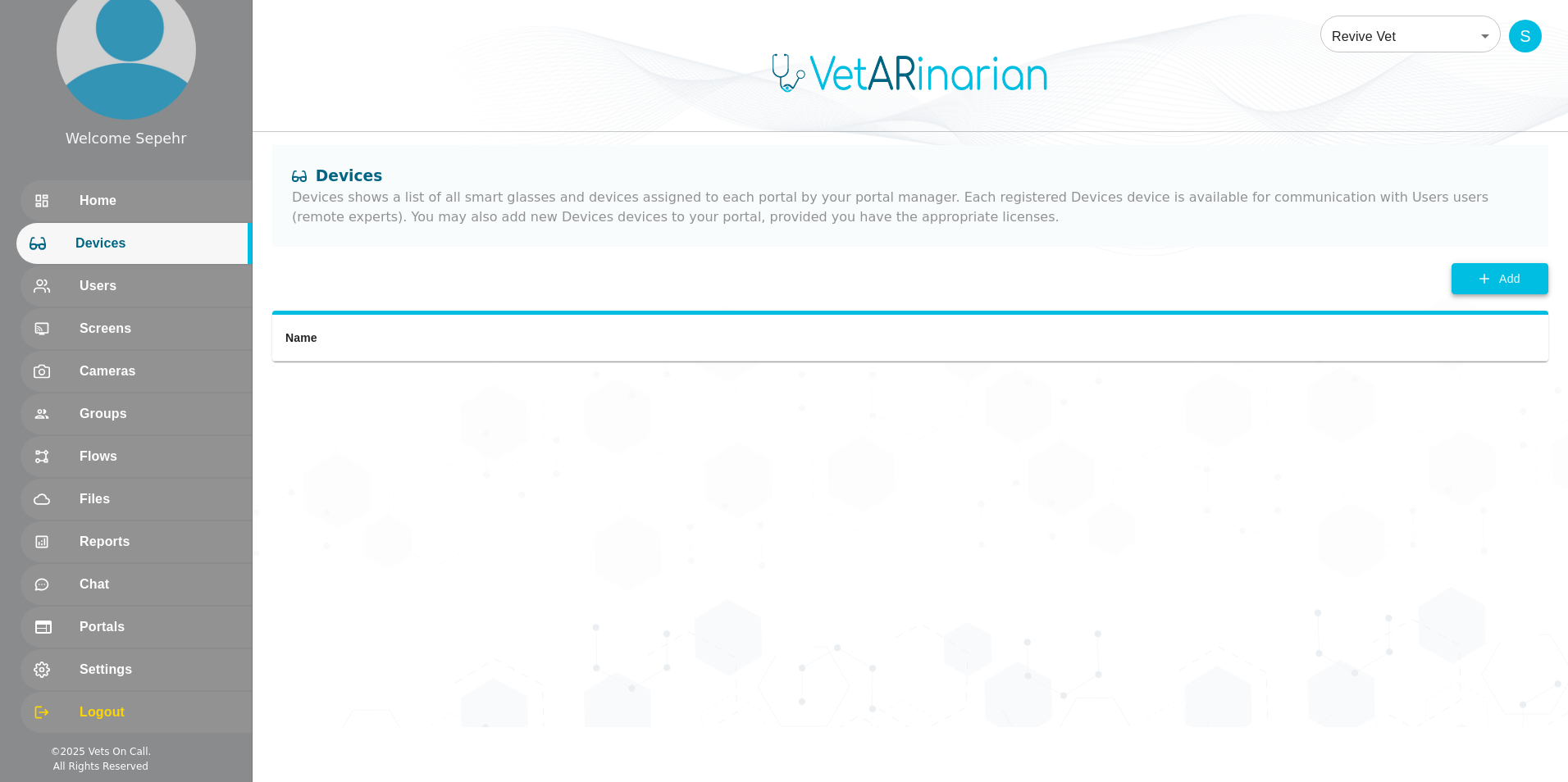
click at [391, 289] on span "Add" at bounding box center [1510, 279] width 21 height 21
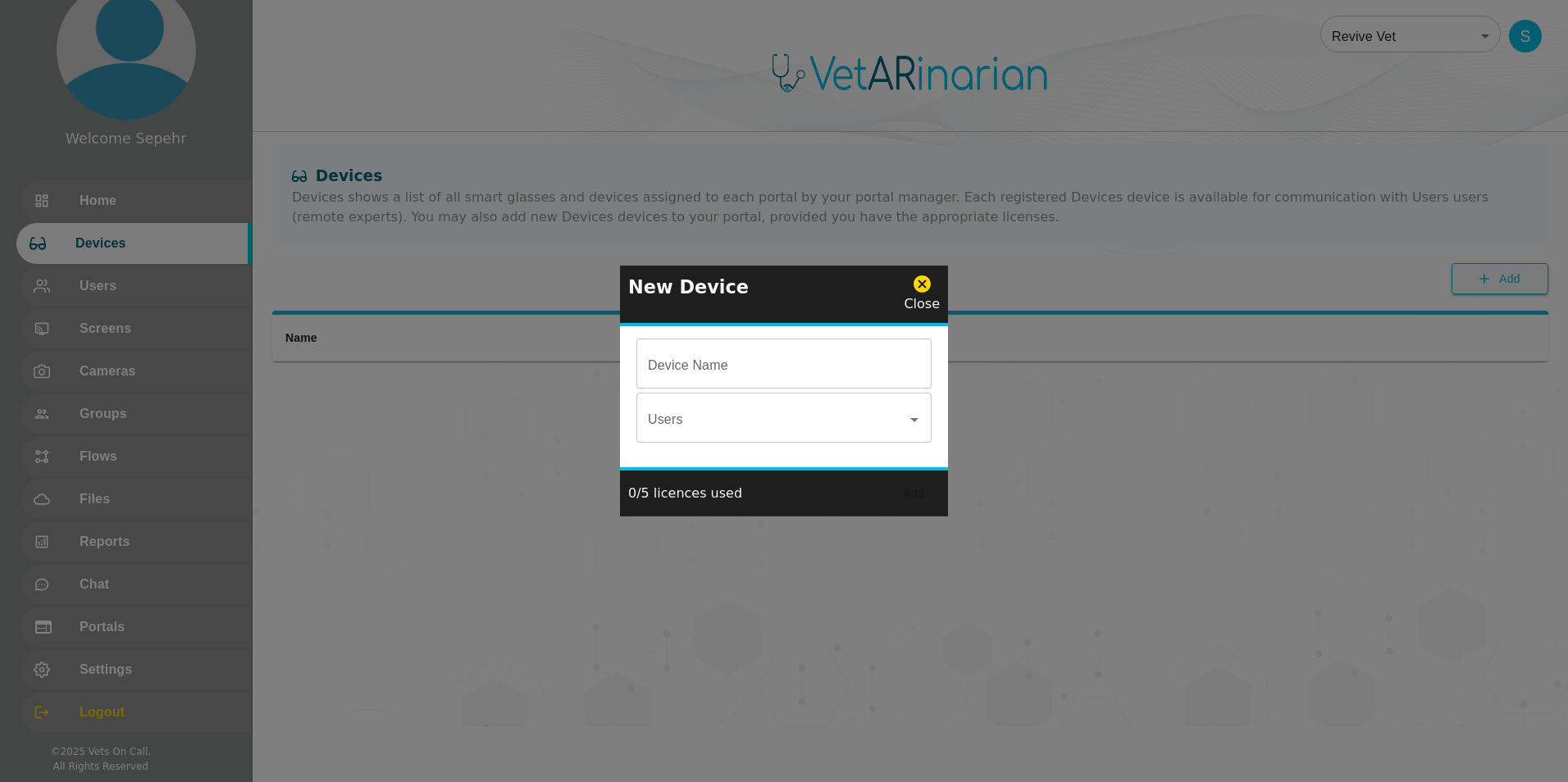
click at [391, 371] on input "Device Name" at bounding box center [783, 365] width 295 height 45
click at [391, 371] on input "Revi" at bounding box center [783, 365] width 295 height 45
click at [391, 373] on input "Revi" at bounding box center [783, 365] width 295 height 45
type input "Revive Glass"
click at [391, 494] on button "Add" at bounding box center [913, 494] width 53 height 30
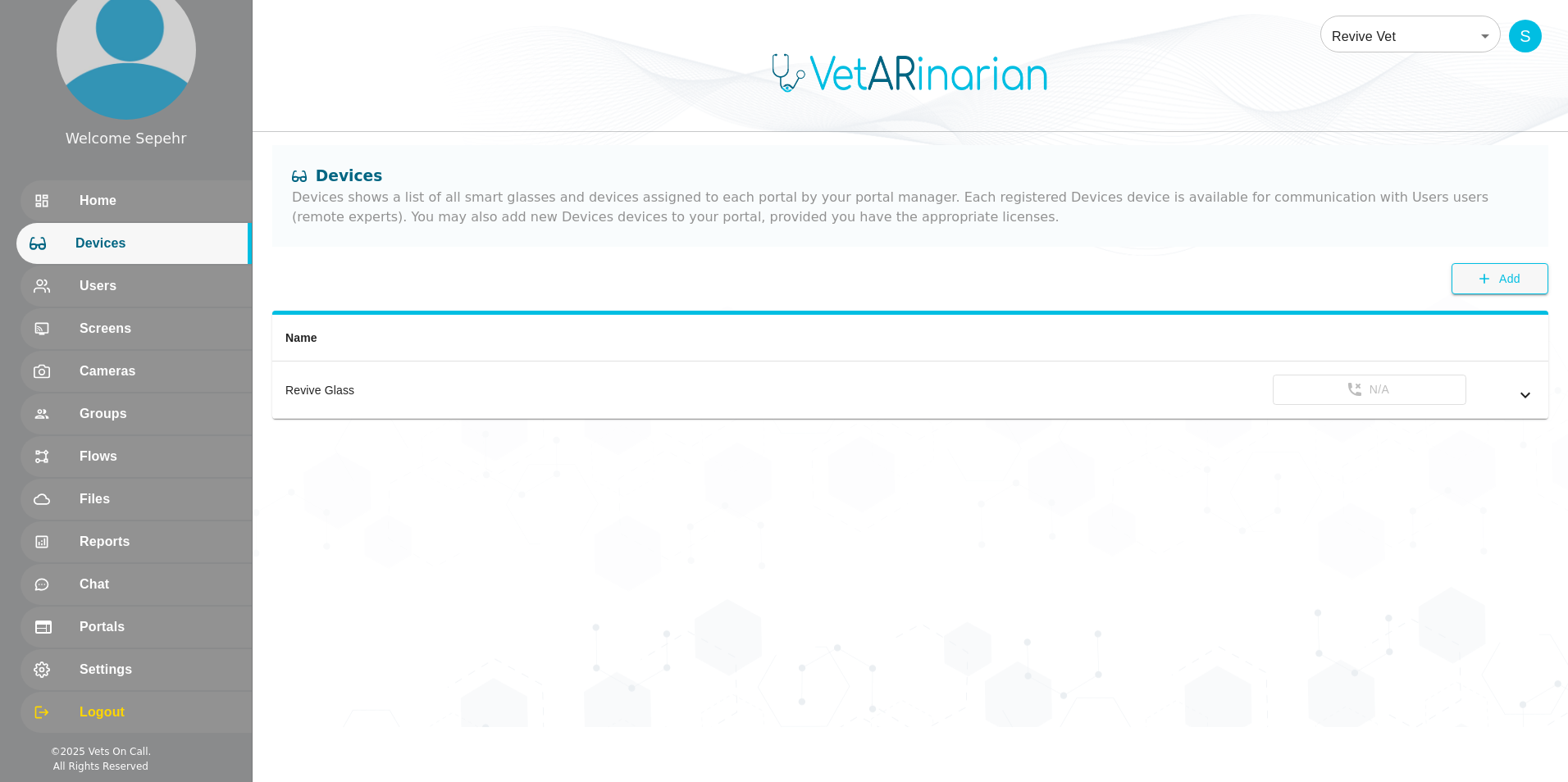
click at [391, 42] on body "Welcome Sepehr Home Devices Users Screens Cameras Groups Flows Files Reports Ch…" at bounding box center [784, 364] width 1568 height 728
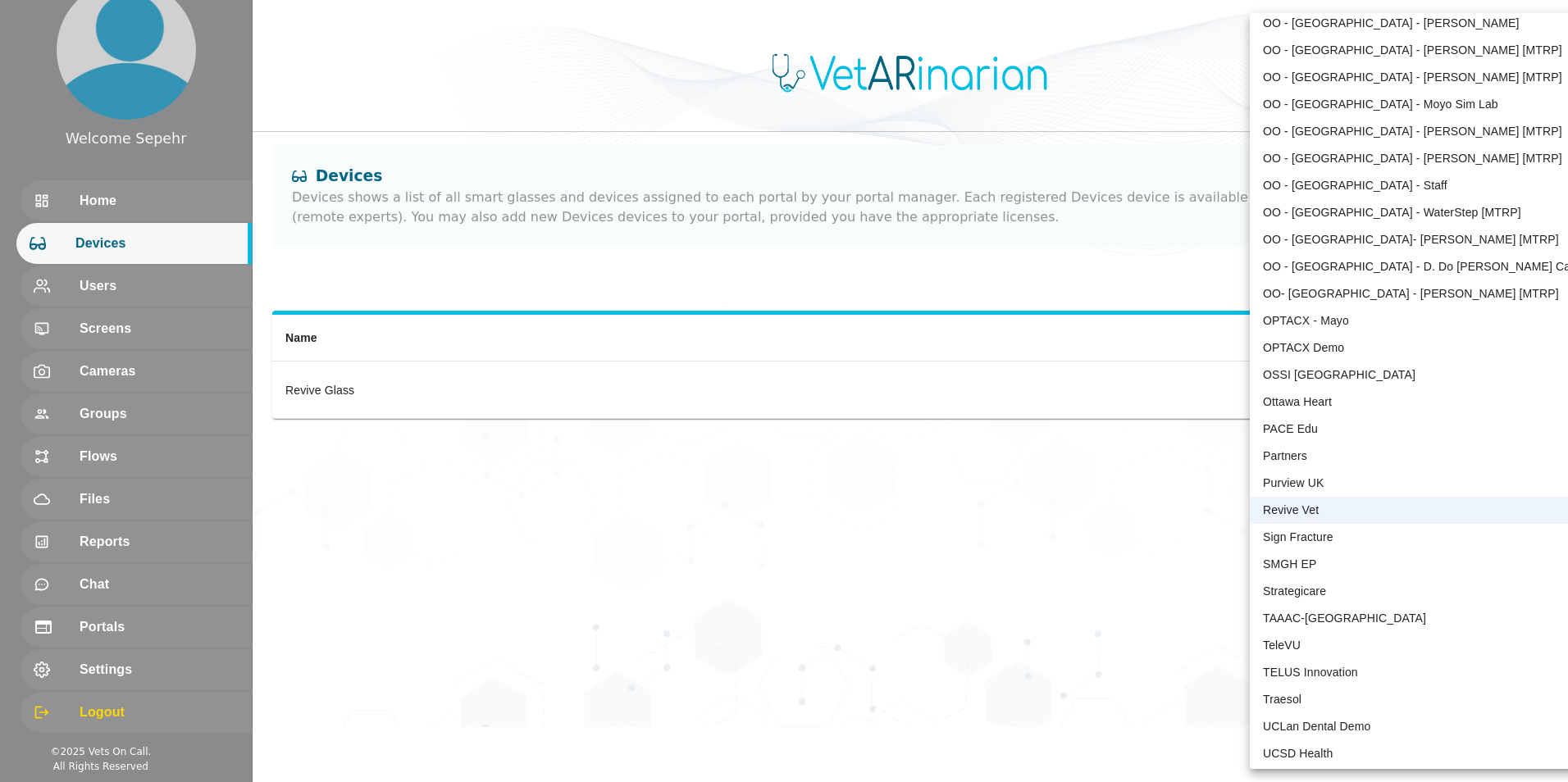
scroll to position [3289, 0]
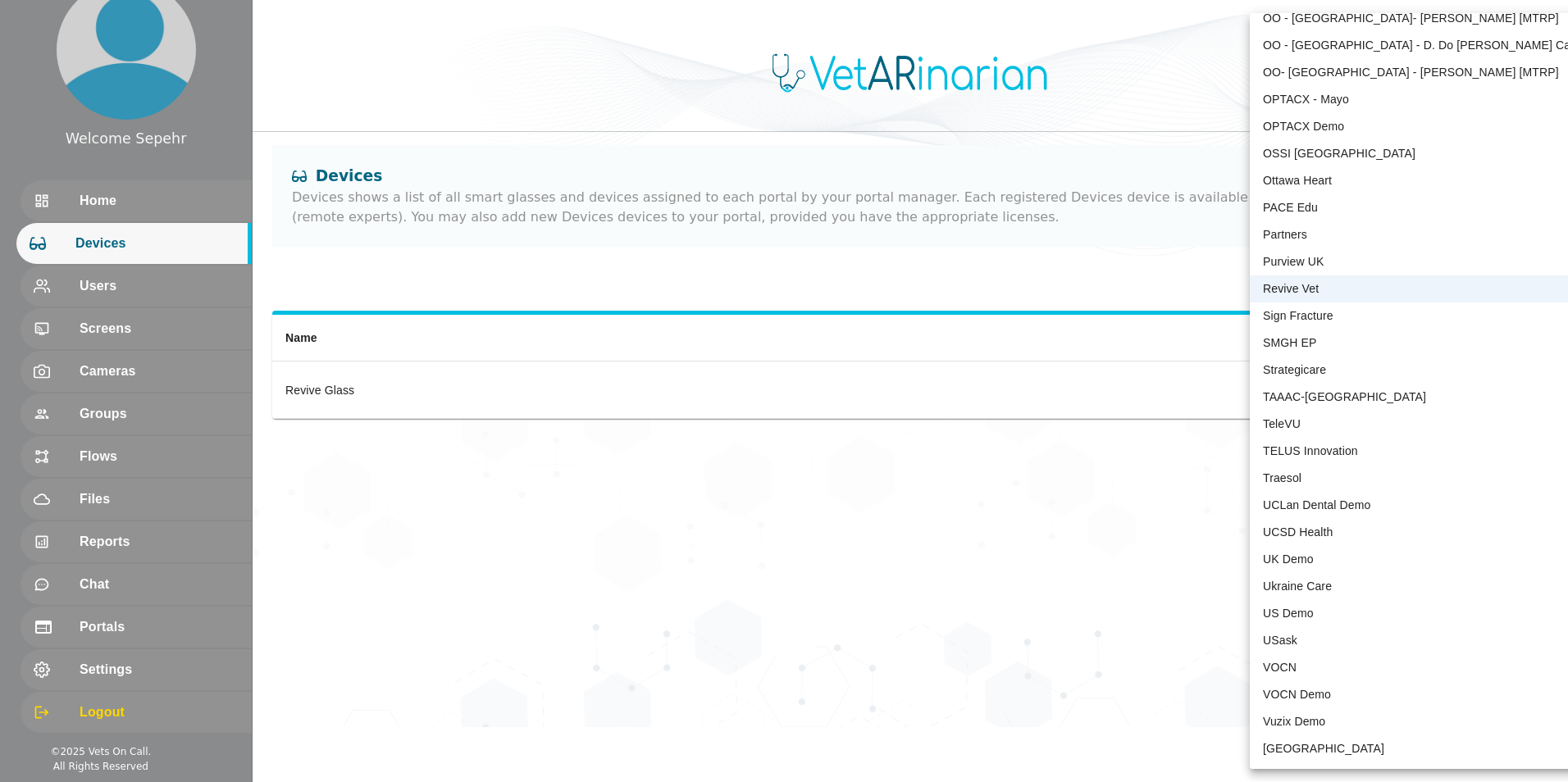
click at [391, 745] on li "[GEOGRAPHIC_DATA]" at bounding box center [1420, 749] width 341 height 27
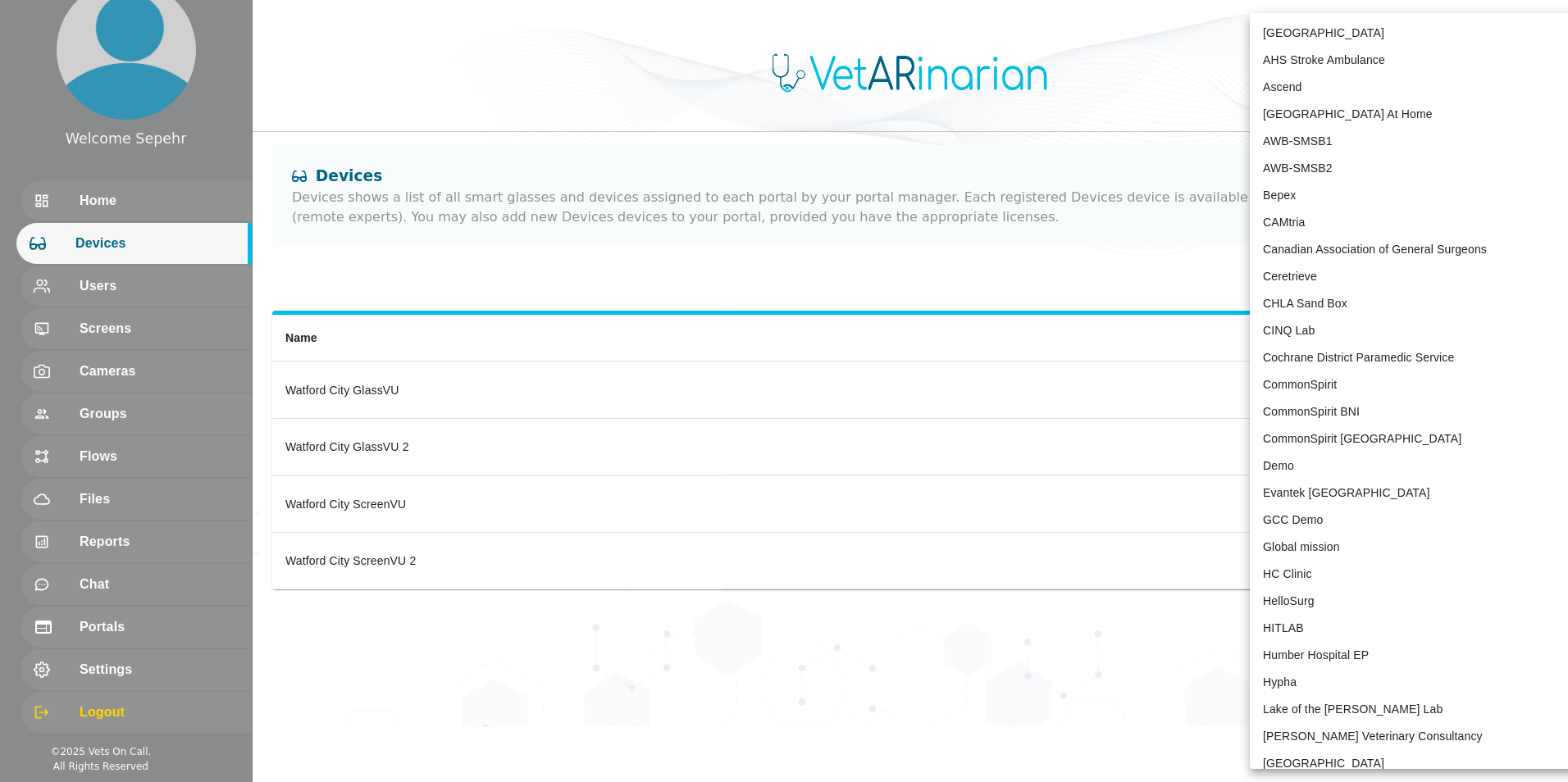
click at [391, 46] on body "Welcome Sepehr Home Devices Users Screens Cameras Groups Flows Files Reports Ch…" at bounding box center [784, 364] width 1568 height 728
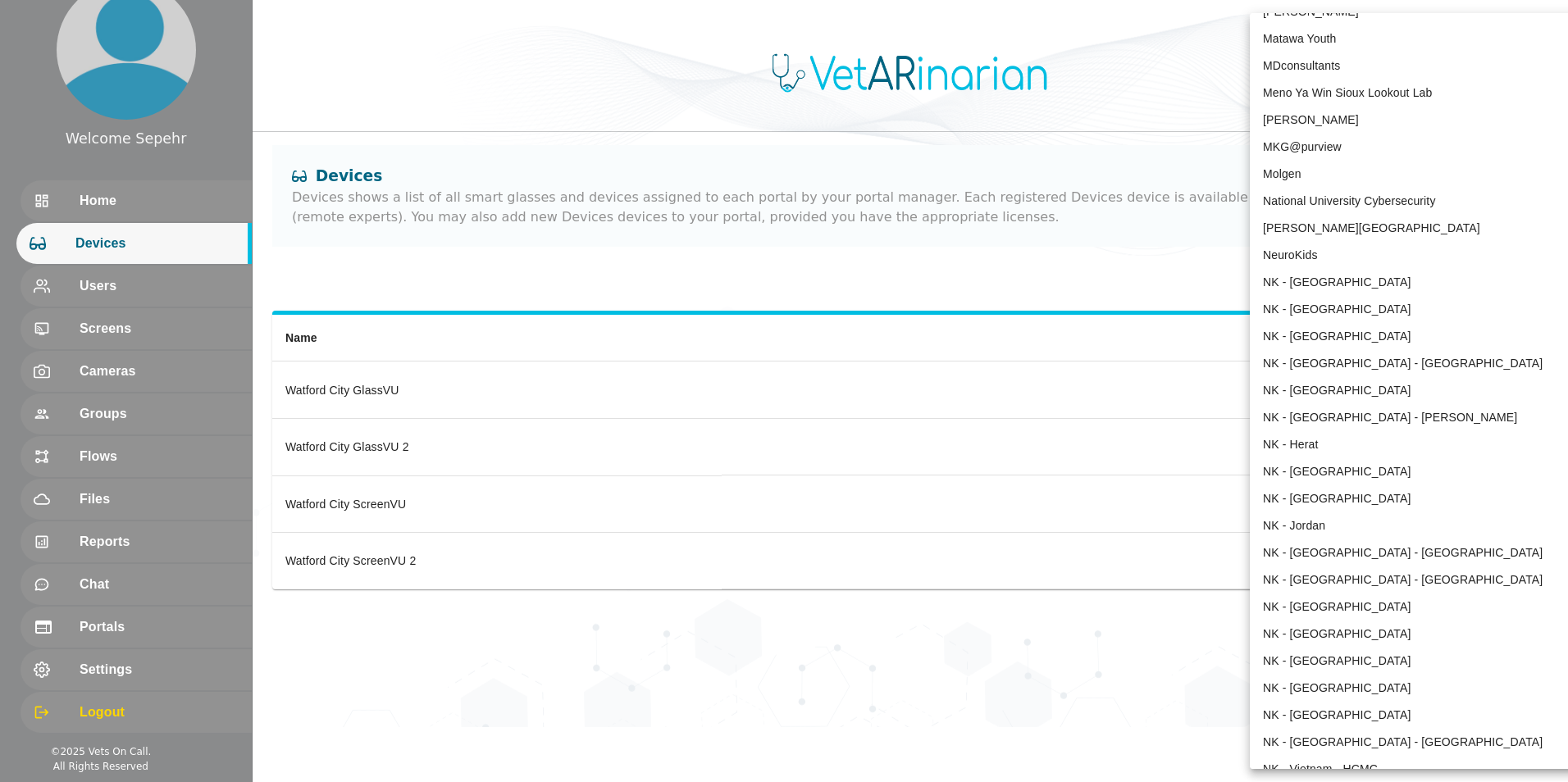
scroll to position [747, 0]
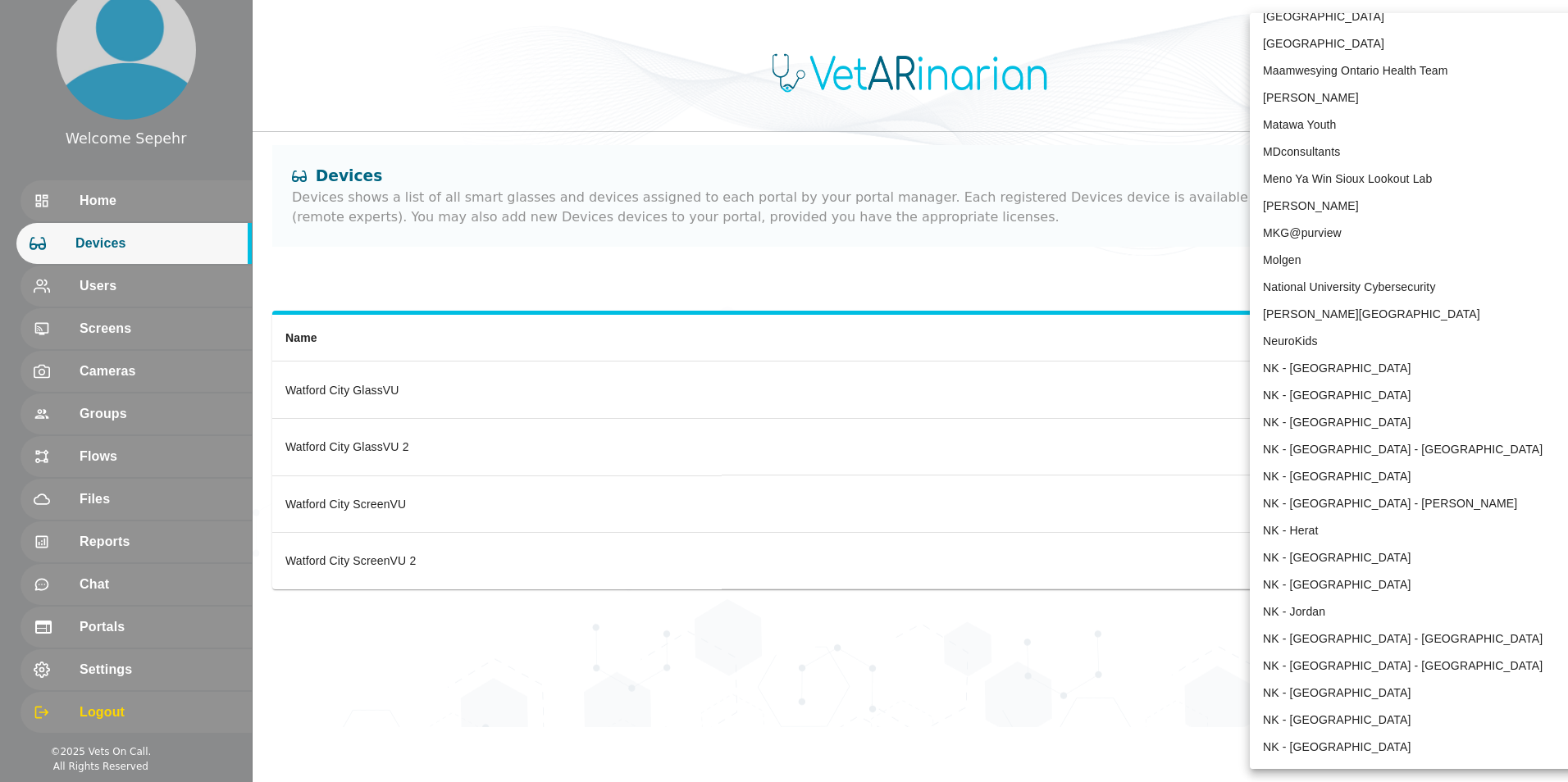
click at [391, 310] on li "[PERSON_NAME][GEOGRAPHIC_DATA]" at bounding box center [1420, 314] width 341 height 27
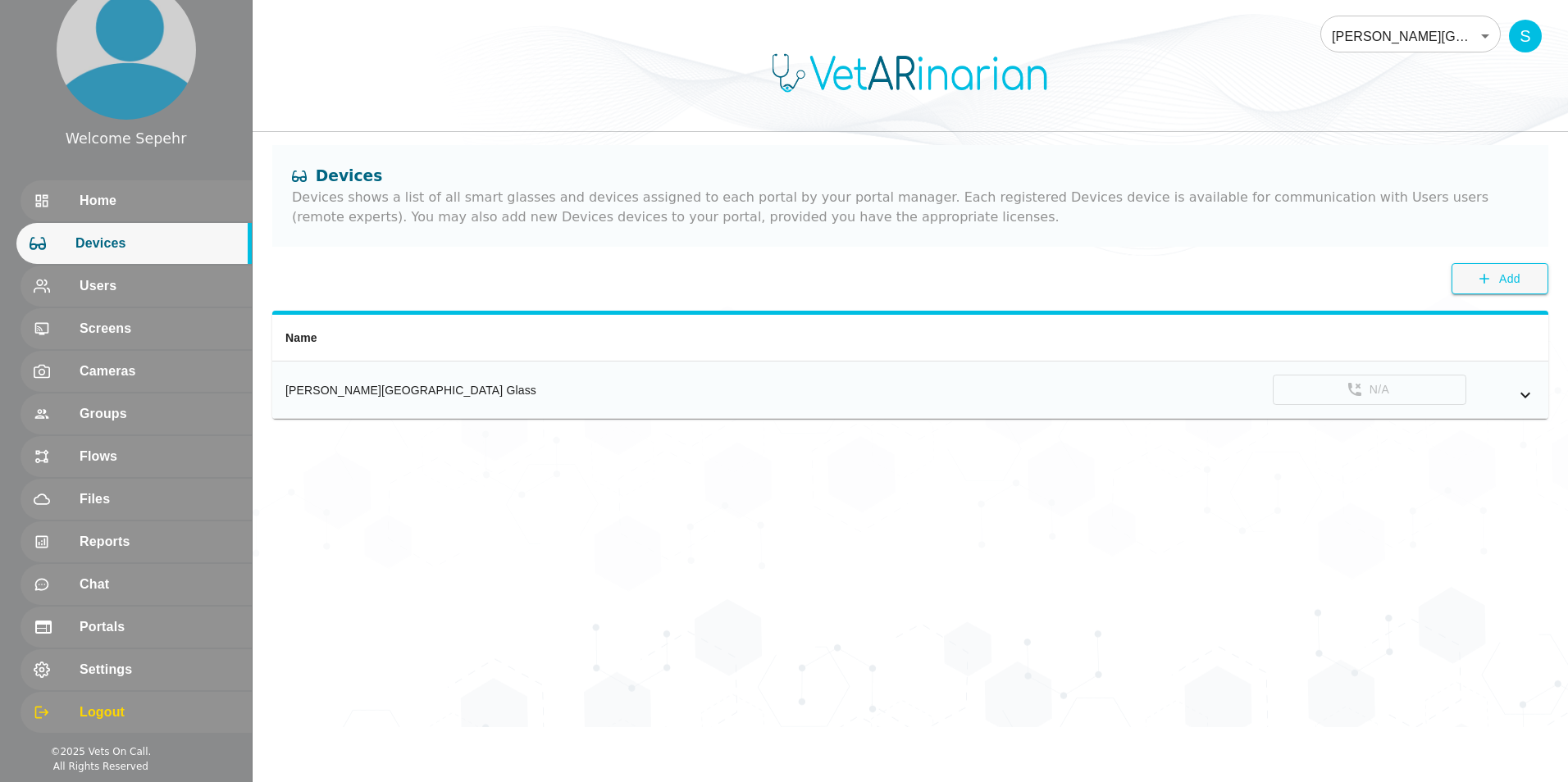
click at [391, 399] on icon "simple table" at bounding box center [1525, 395] width 20 height 20
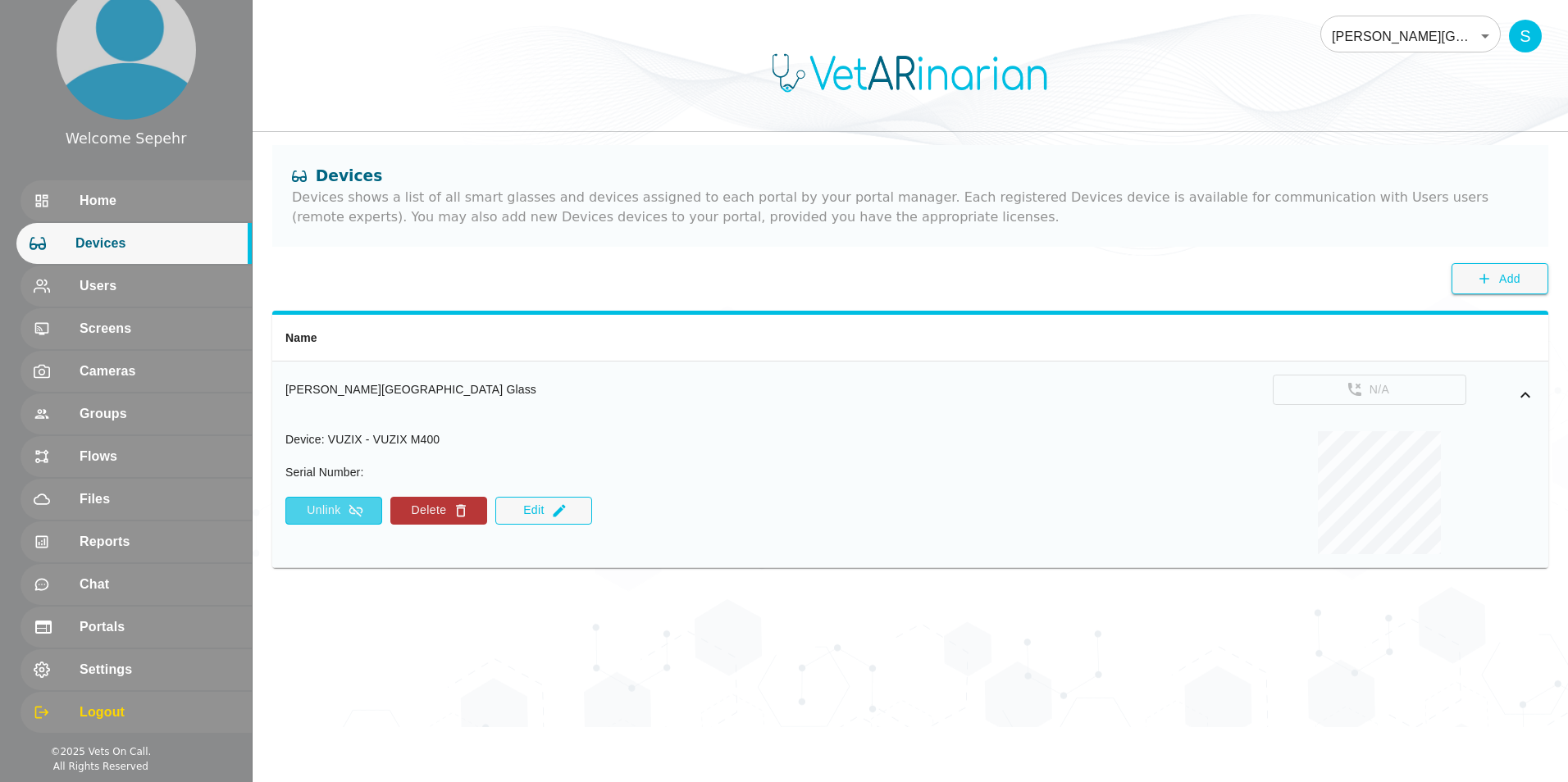
click at [340, 516] on button "Unlink" at bounding box center [334, 510] width 96 height 28
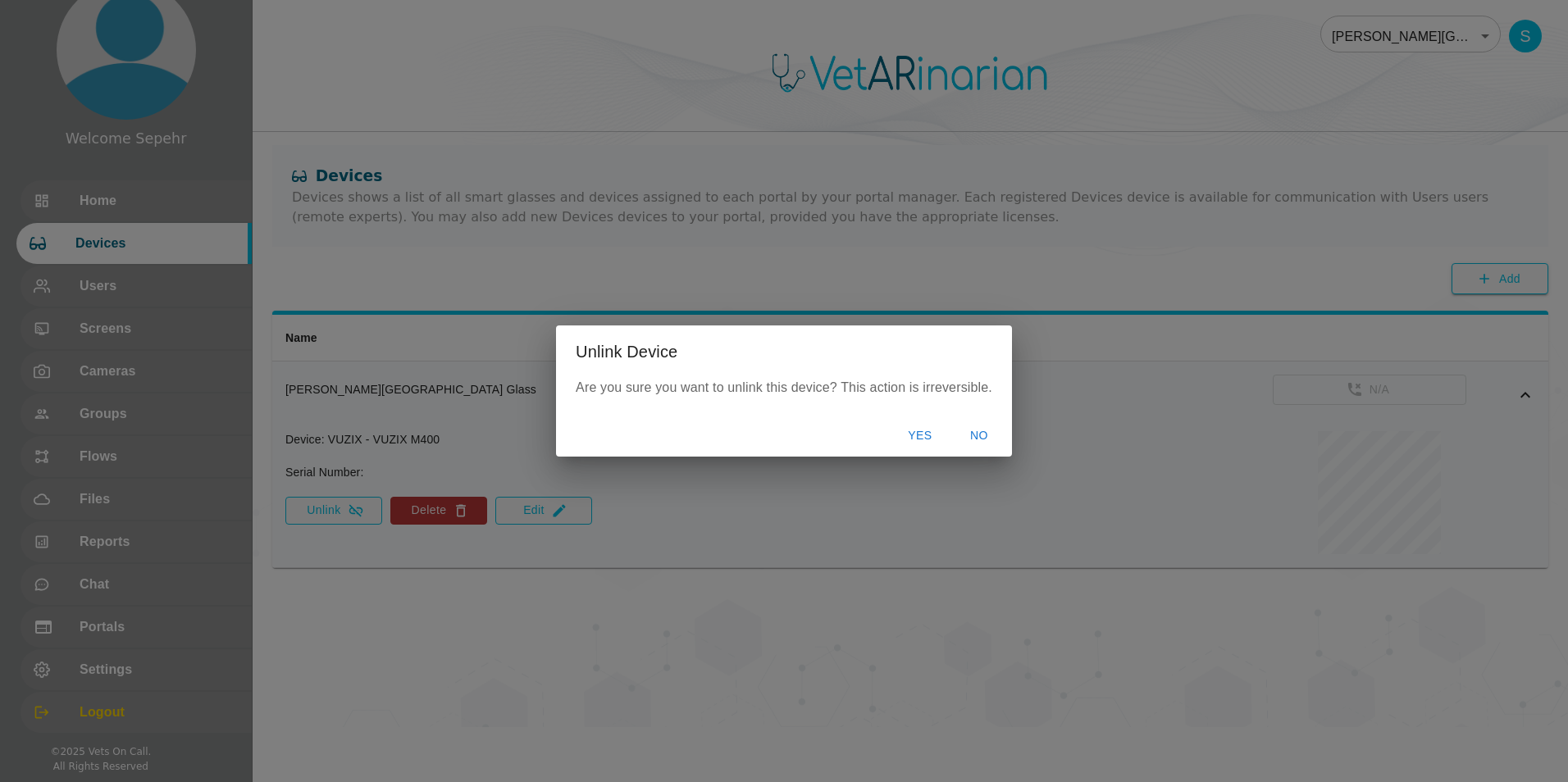
click at [391, 431] on button "Yes" at bounding box center [920, 436] width 53 height 30
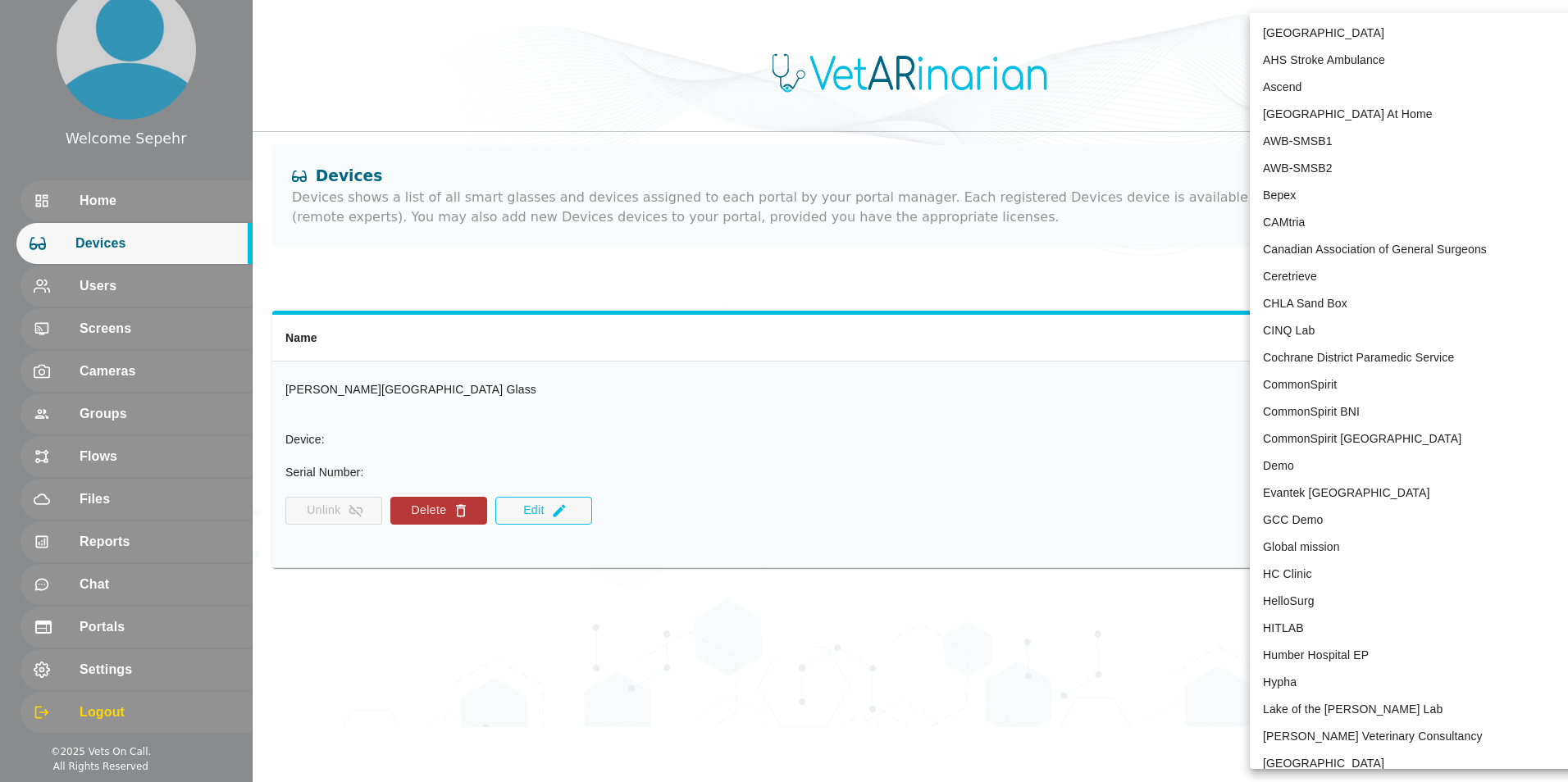
click at [391, 45] on body "Welcome Sepehr Home Devices Users Screens Cameras Groups Flows Files Reports Ch…" at bounding box center [784, 364] width 1568 height 728
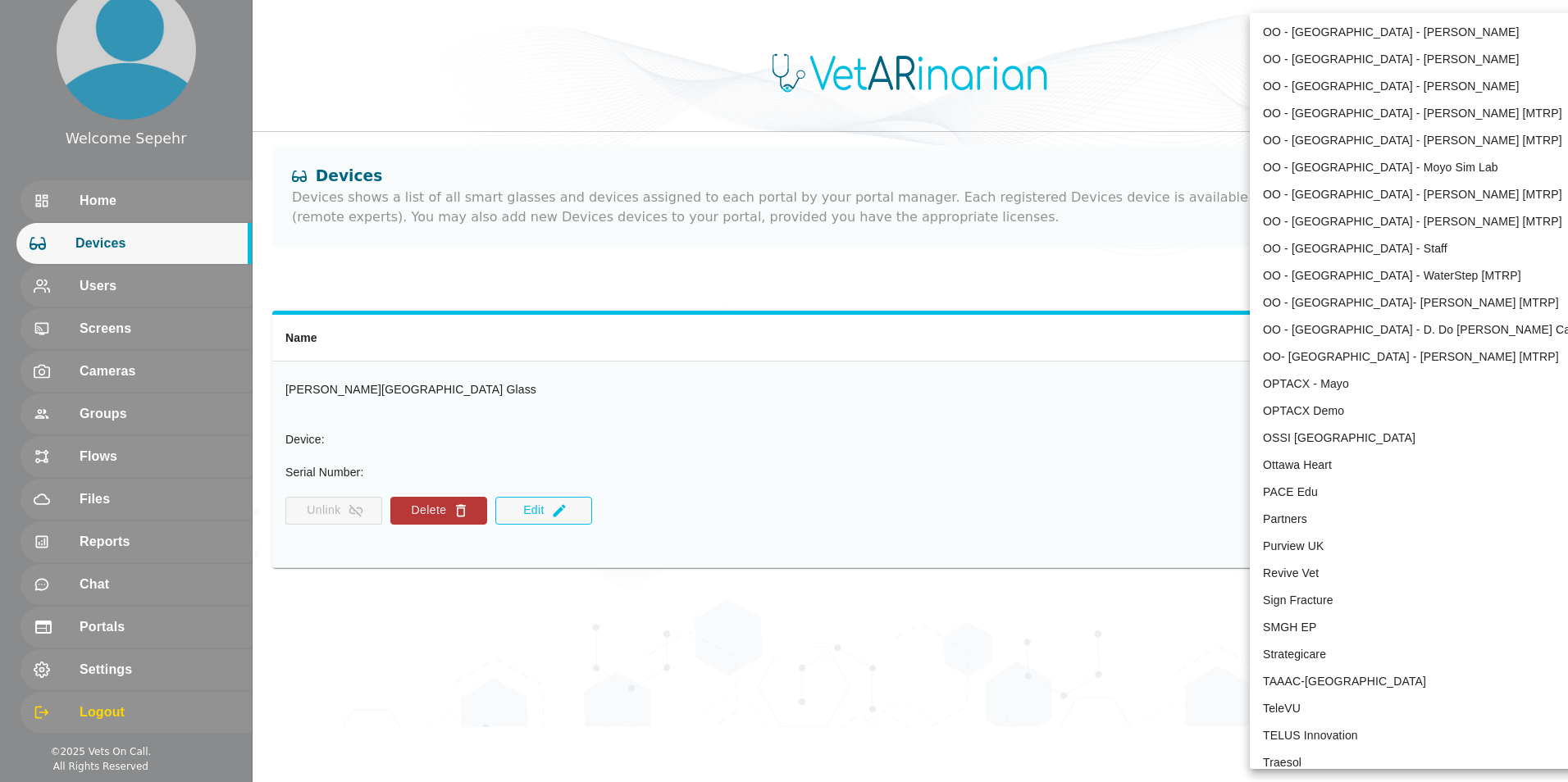
scroll to position [3042, 0]
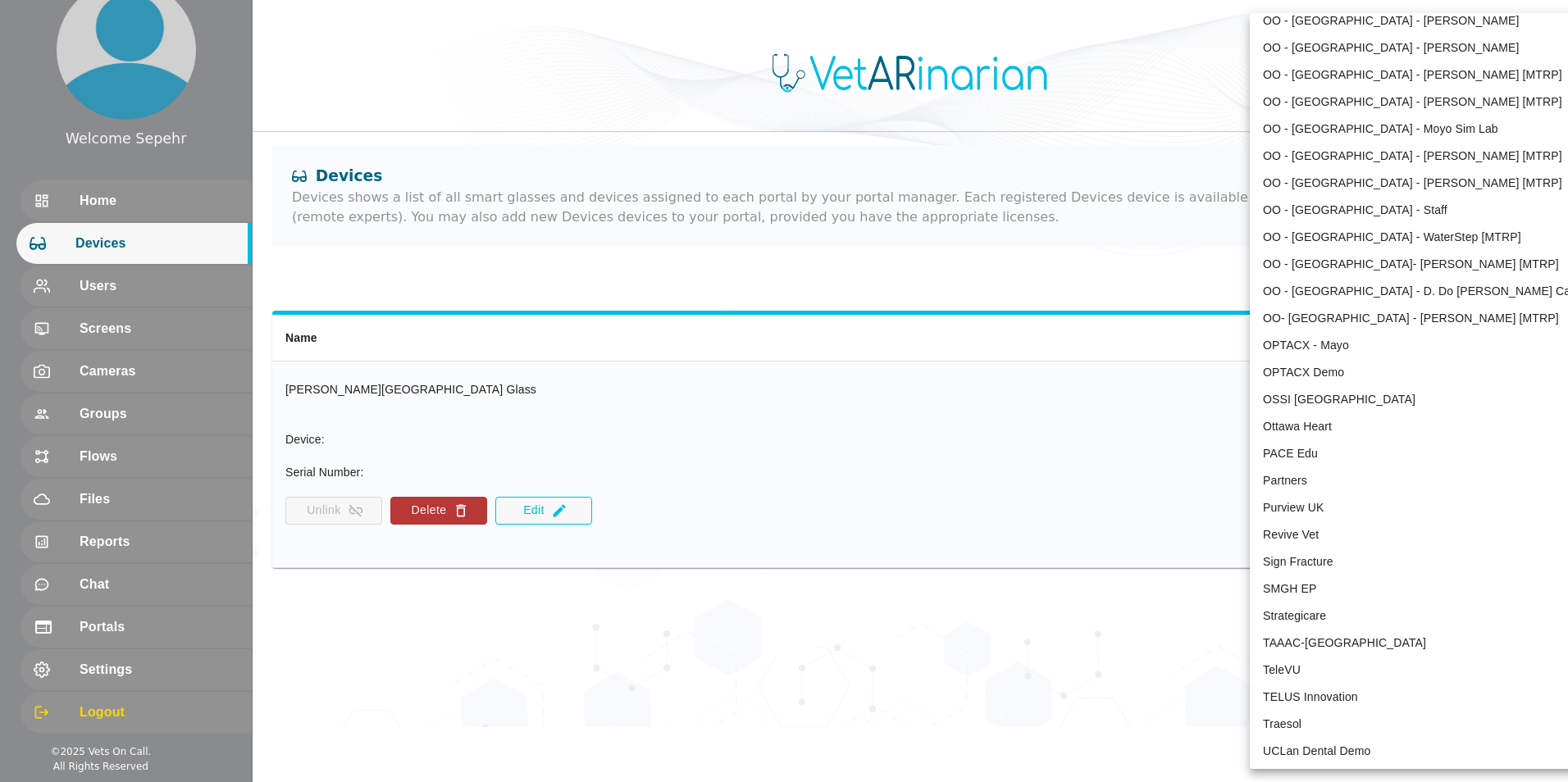
click at [391, 531] on li "Revive Vet" at bounding box center [1420, 535] width 341 height 27
type input "215"
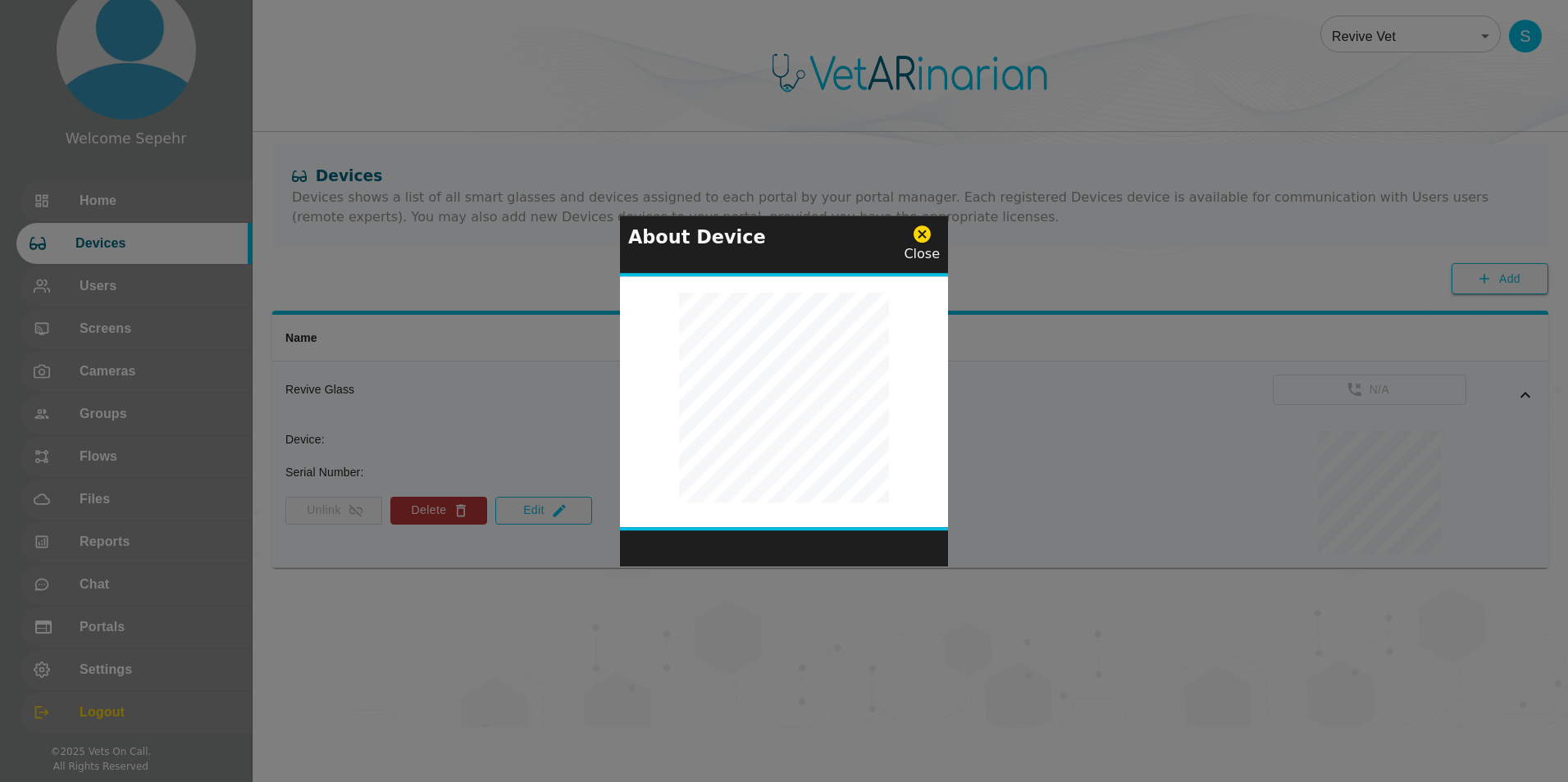
click at [391, 238] on icon at bounding box center [921, 234] width 21 height 21
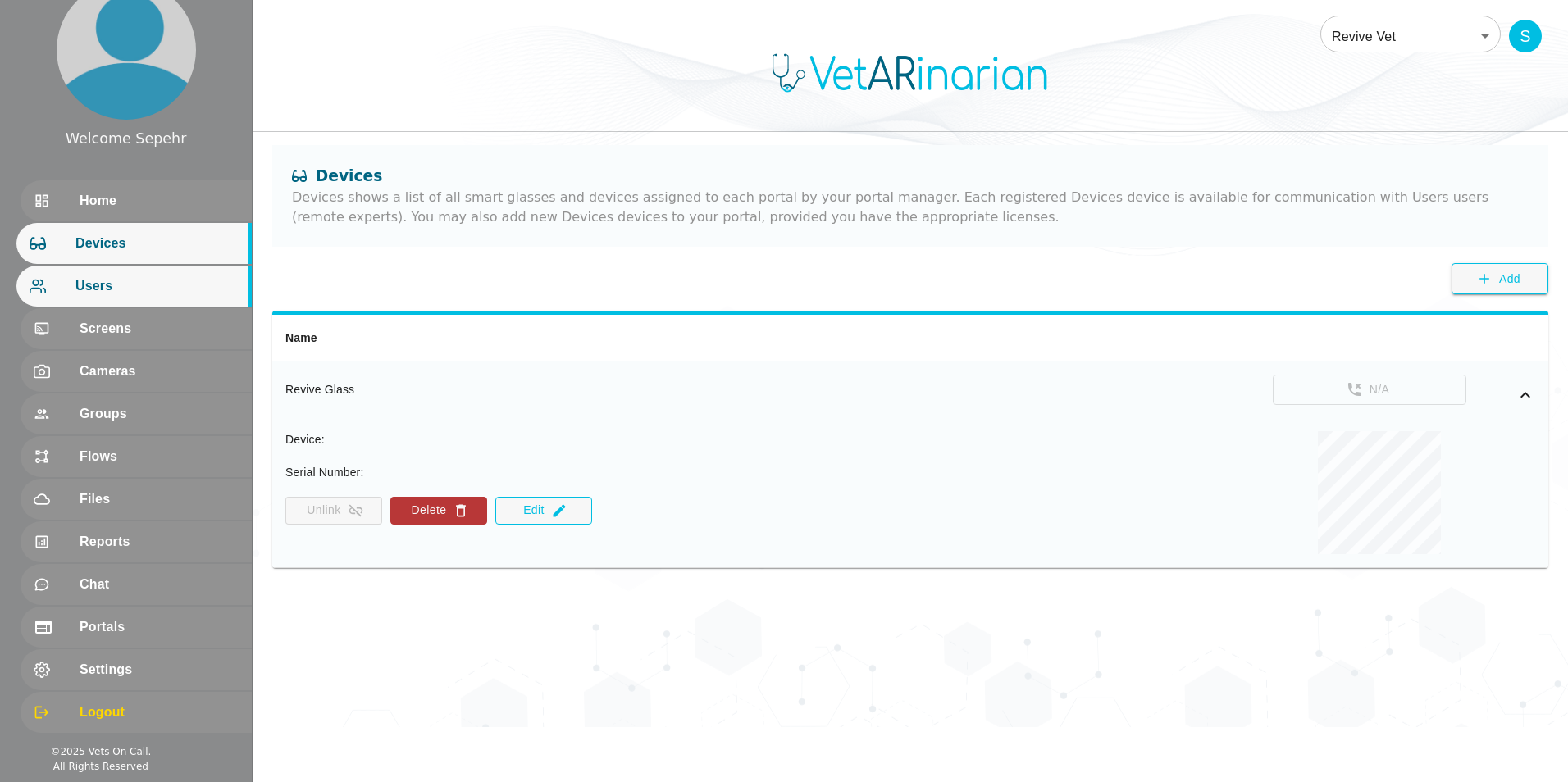
click at [148, 270] on div "Users" at bounding box center [134, 286] width 235 height 41
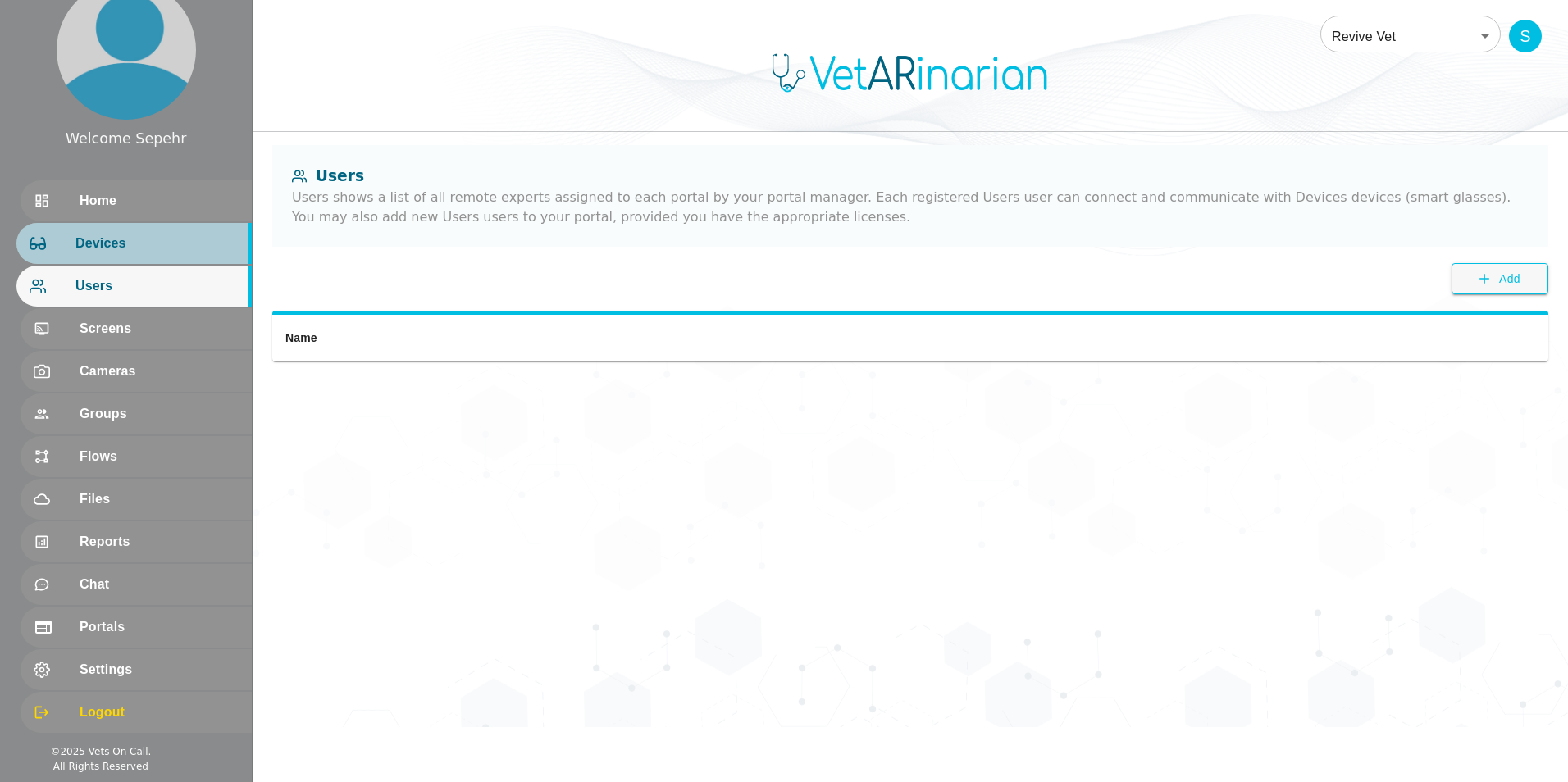
click at [148, 242] on span "Devices" at bounding box center [157, 243] width 163 height 20
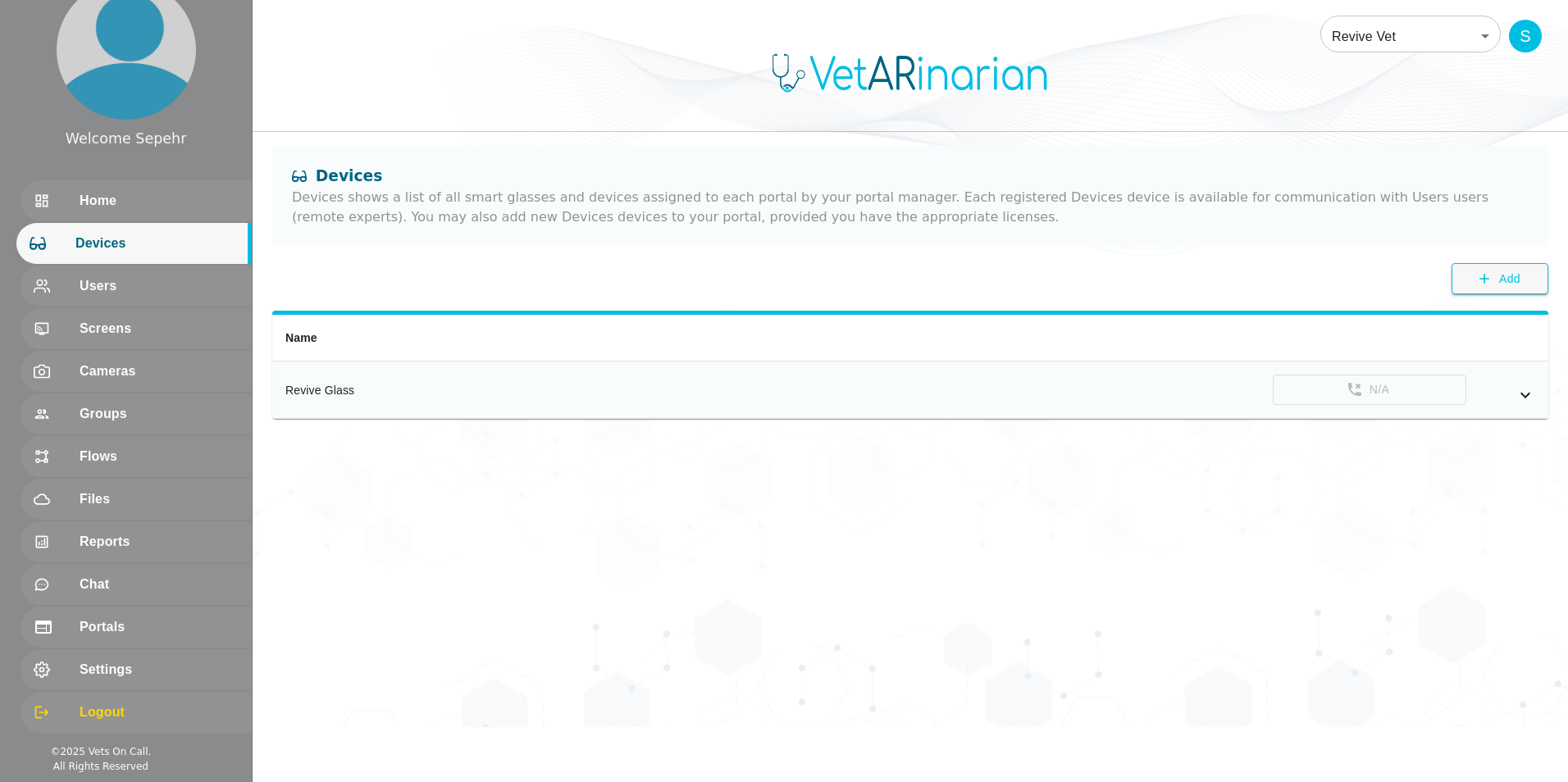
click at [391, 396] on icon "simple table" at bounding box center [1525, 394] width 10 height 5
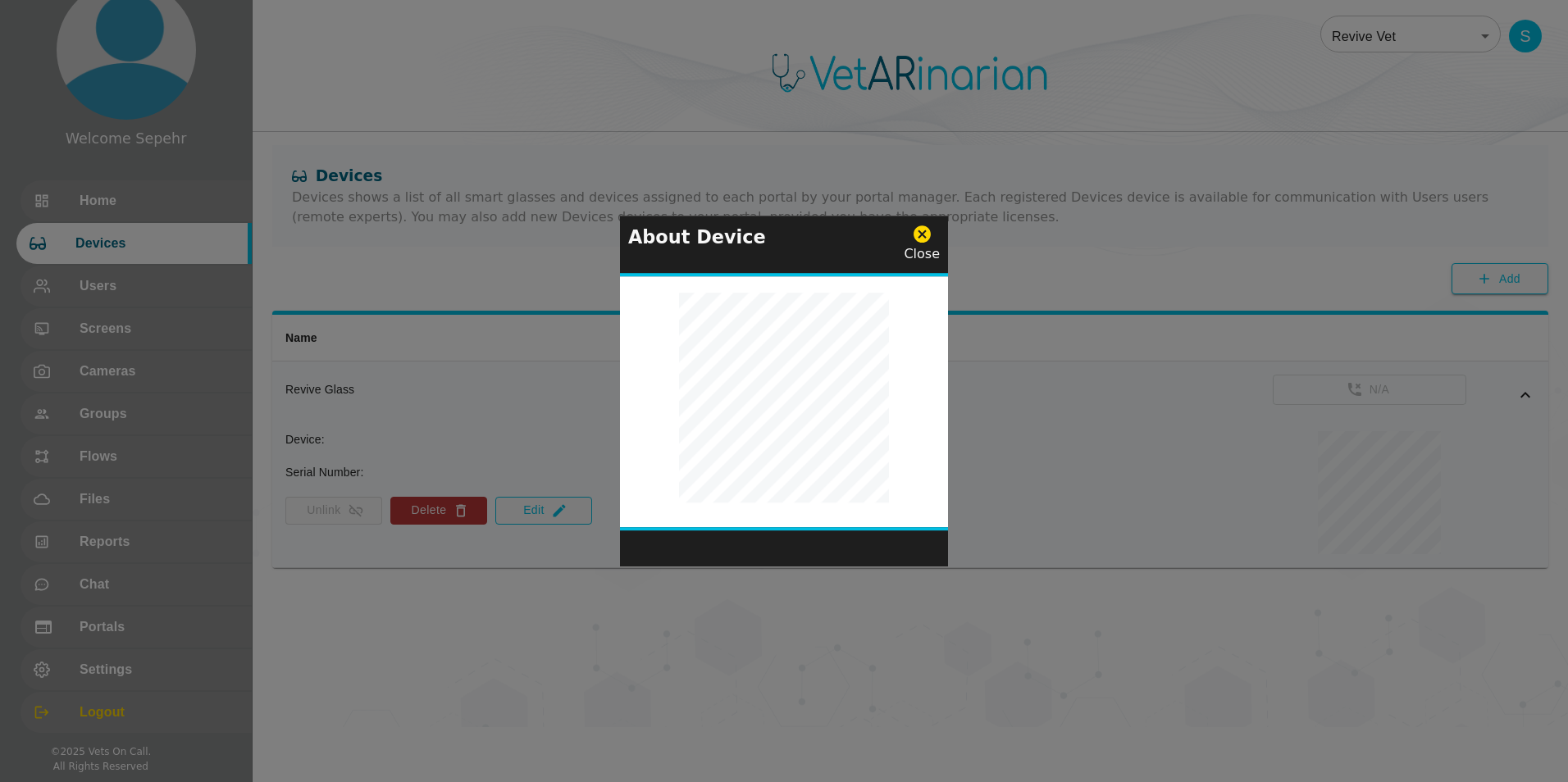
click at [391, 238] on icon at bounding box center [921, 235] width 17 height 17
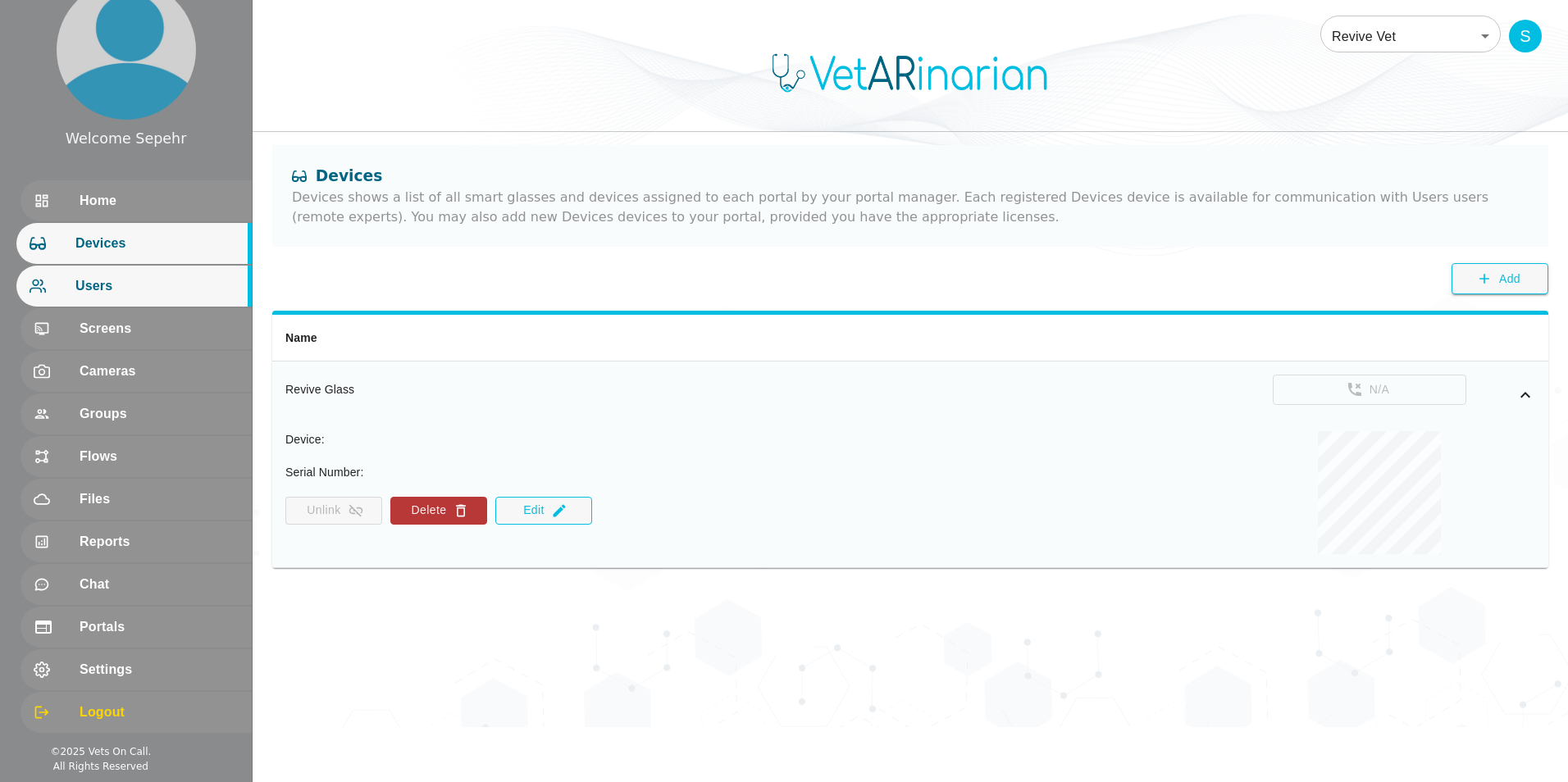
click at [117, 286] on span "Users" at bounding box center [157, 286] width 163 height 20
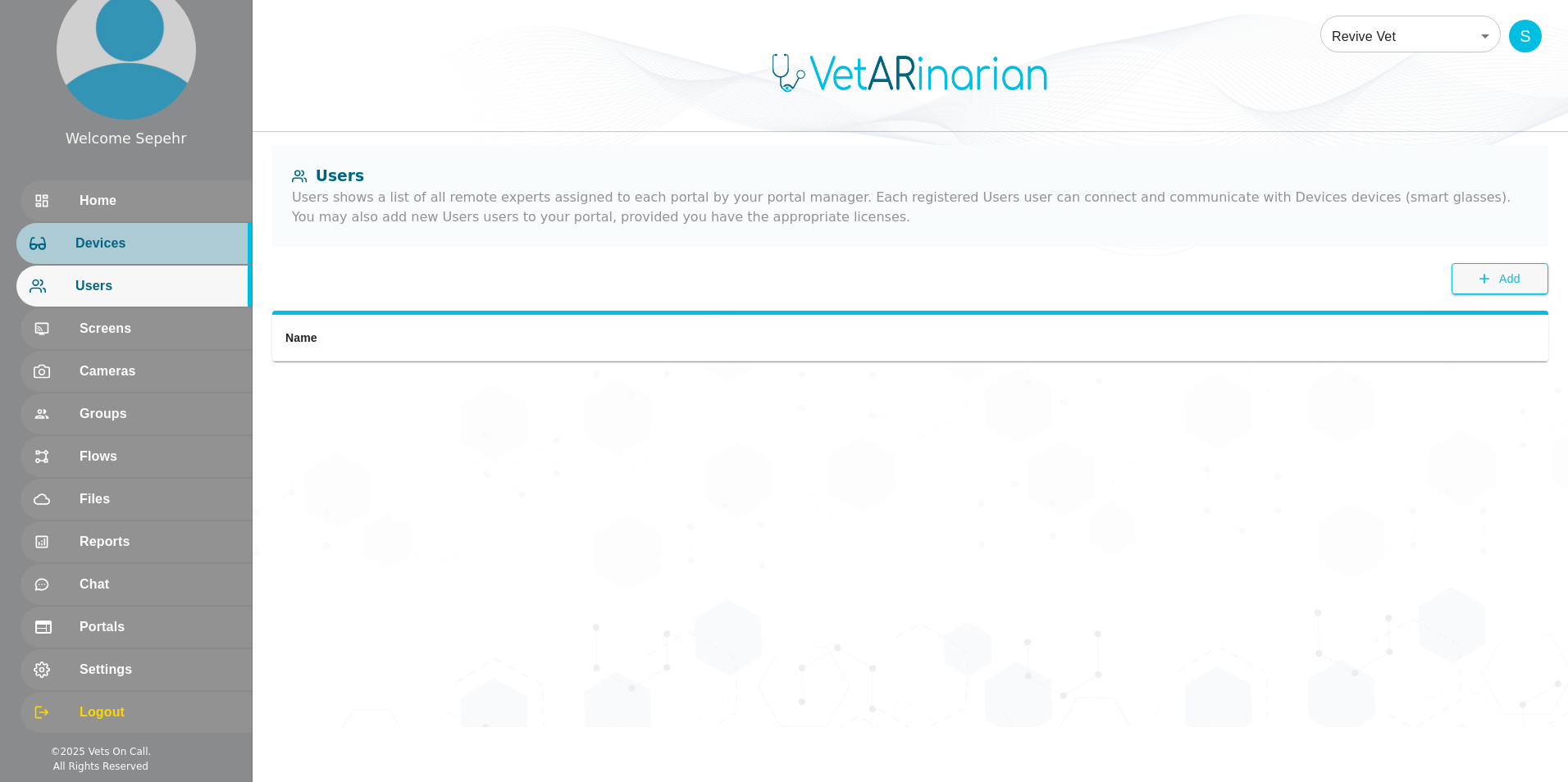
click at [128, 247] on span "Devices" at bounding box center [157, 243] width 163 height 20
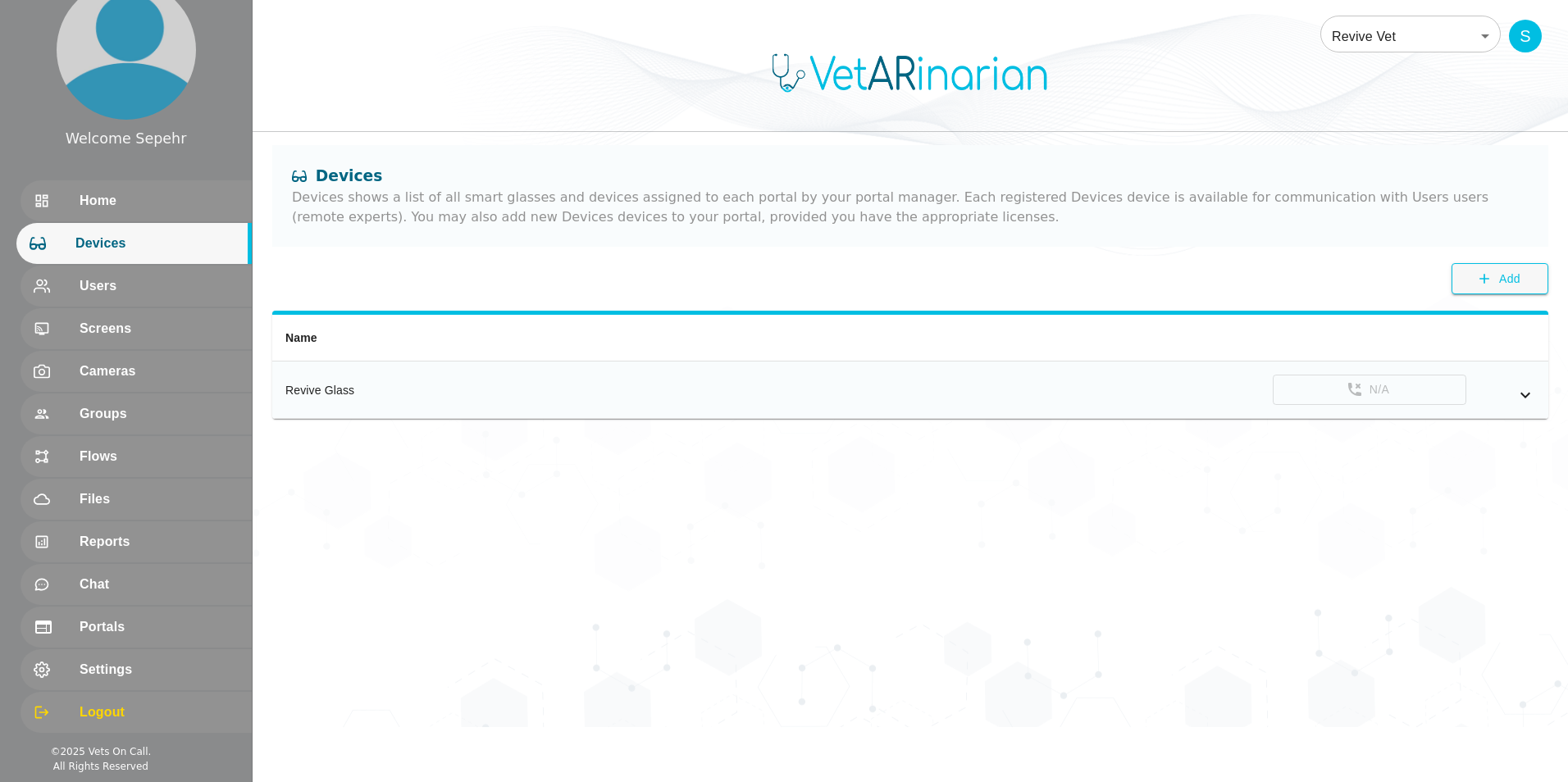
click at [391, 400] on icon "simple table" at bounding box center [1525, 395] width 20 height 20
click at [391, 406] on td "N/A" at bounding box center [1069, 390] width 960 height 57
click at [391, 409] on td "N/A" at bounding box center [1069, 390] width 960 height 57
click at [391, 391] on icon "simple table" at bounding box center [1525, 395] width 20 height 20
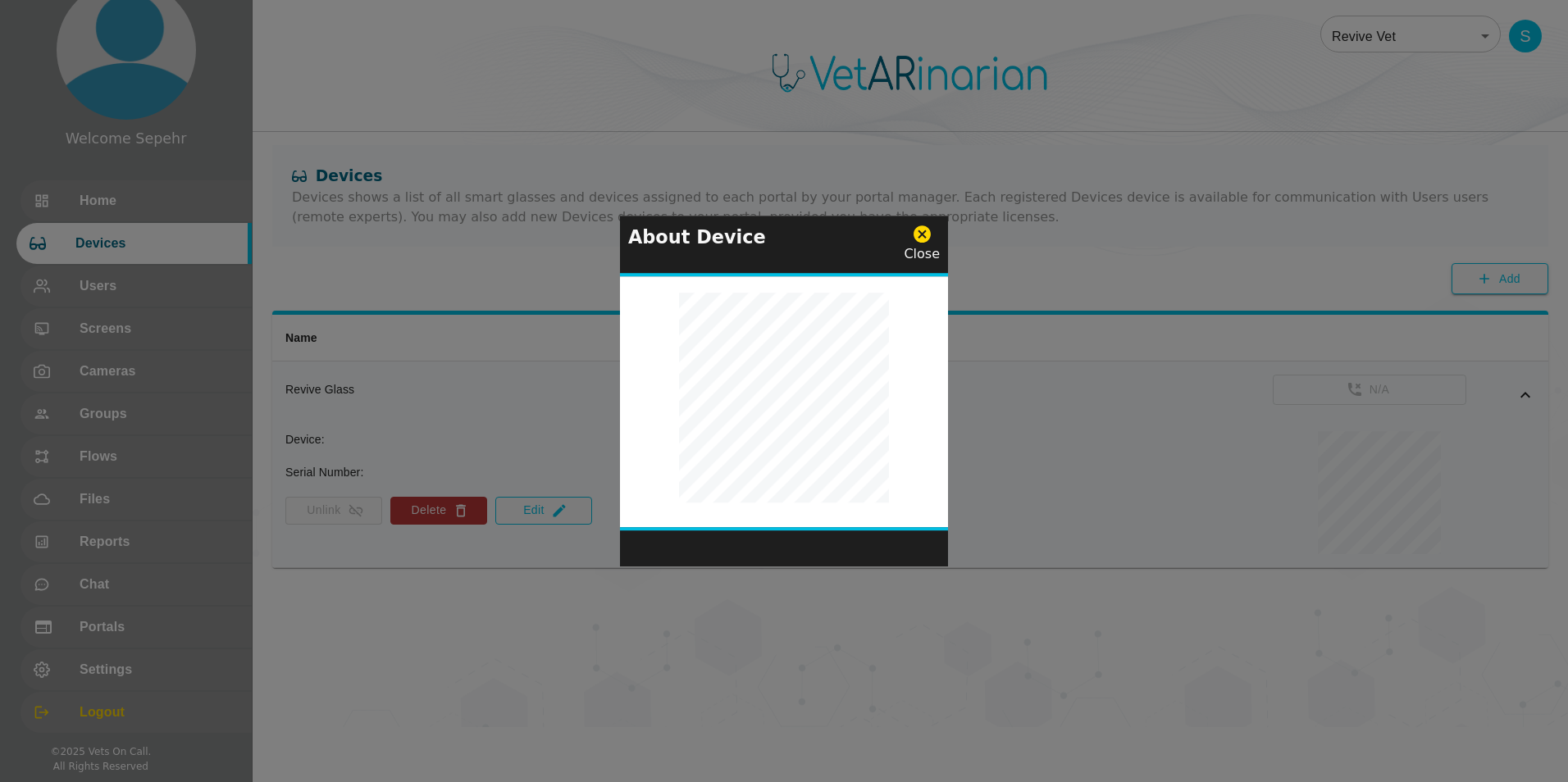
click at [391, 230] on icon at bounding box center [921, 235] width 17 height 17
click at [391, 229] on icon at bounding box center [921, 235] width 17 height 17
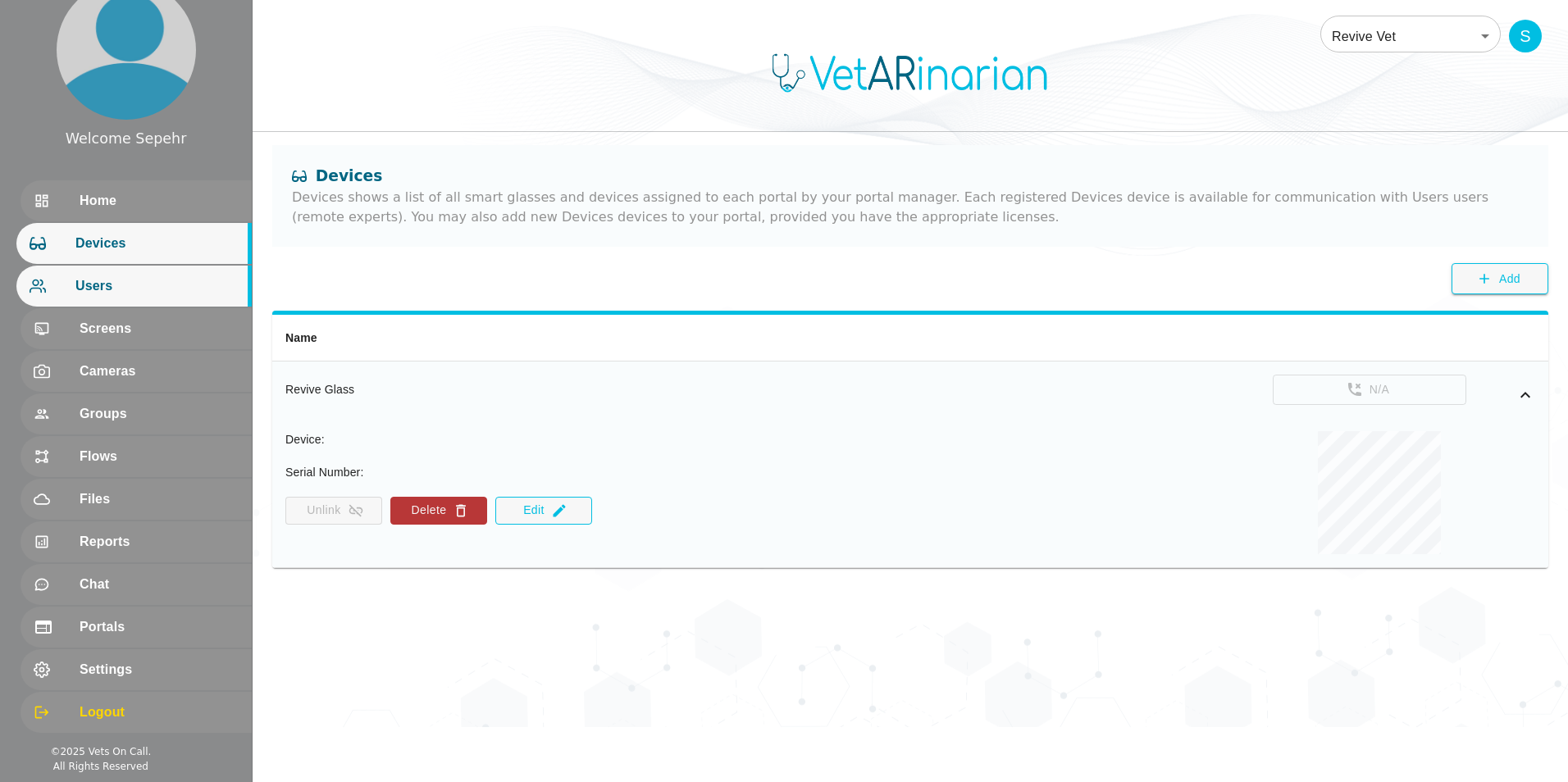
click at [155, 300] on div "Users" at bounding box center [134, 286] width 235 height 41
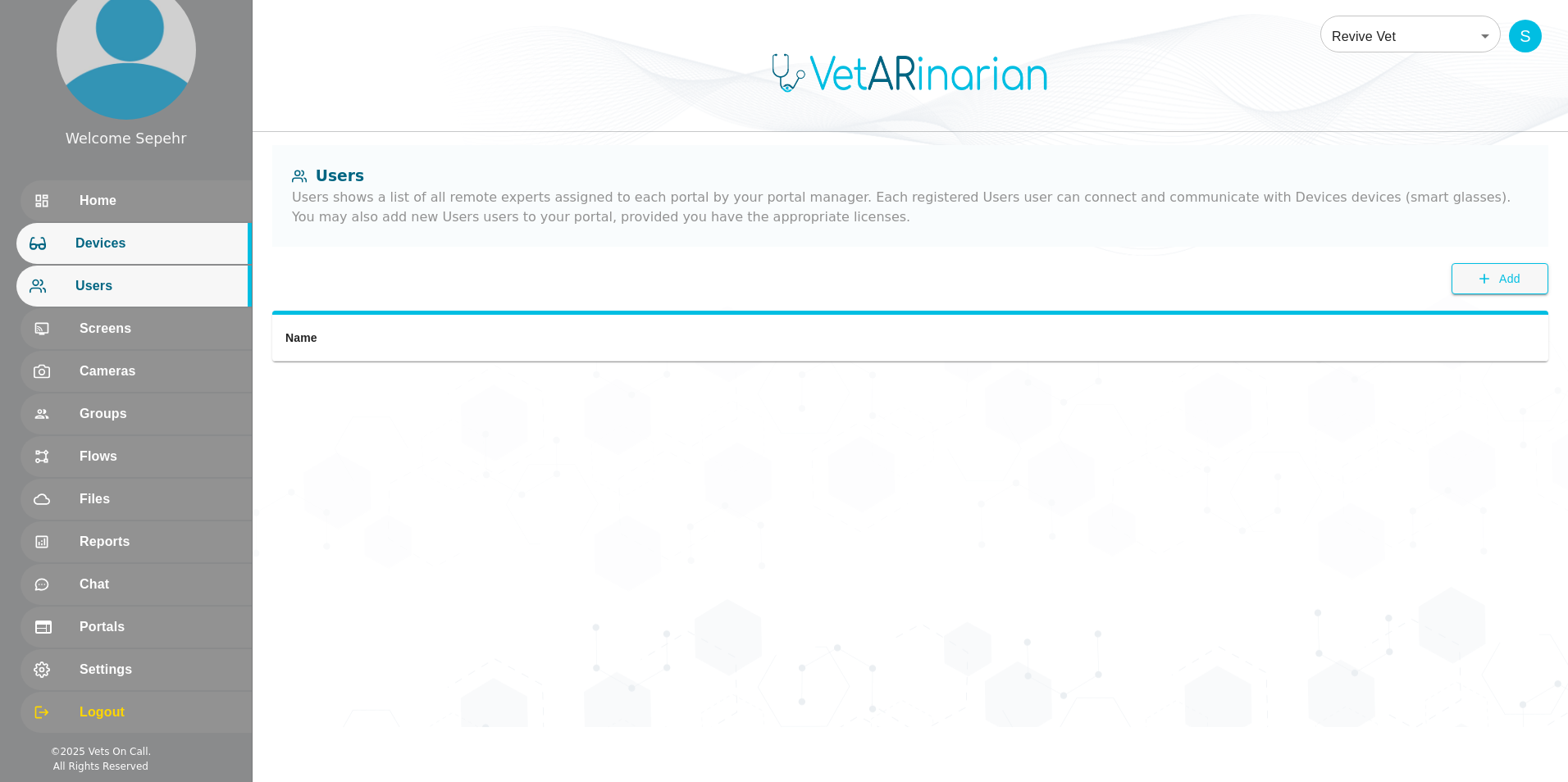
click at [159, 256] on div "Devices" at bounding box center [134, 243] width 235 height 41
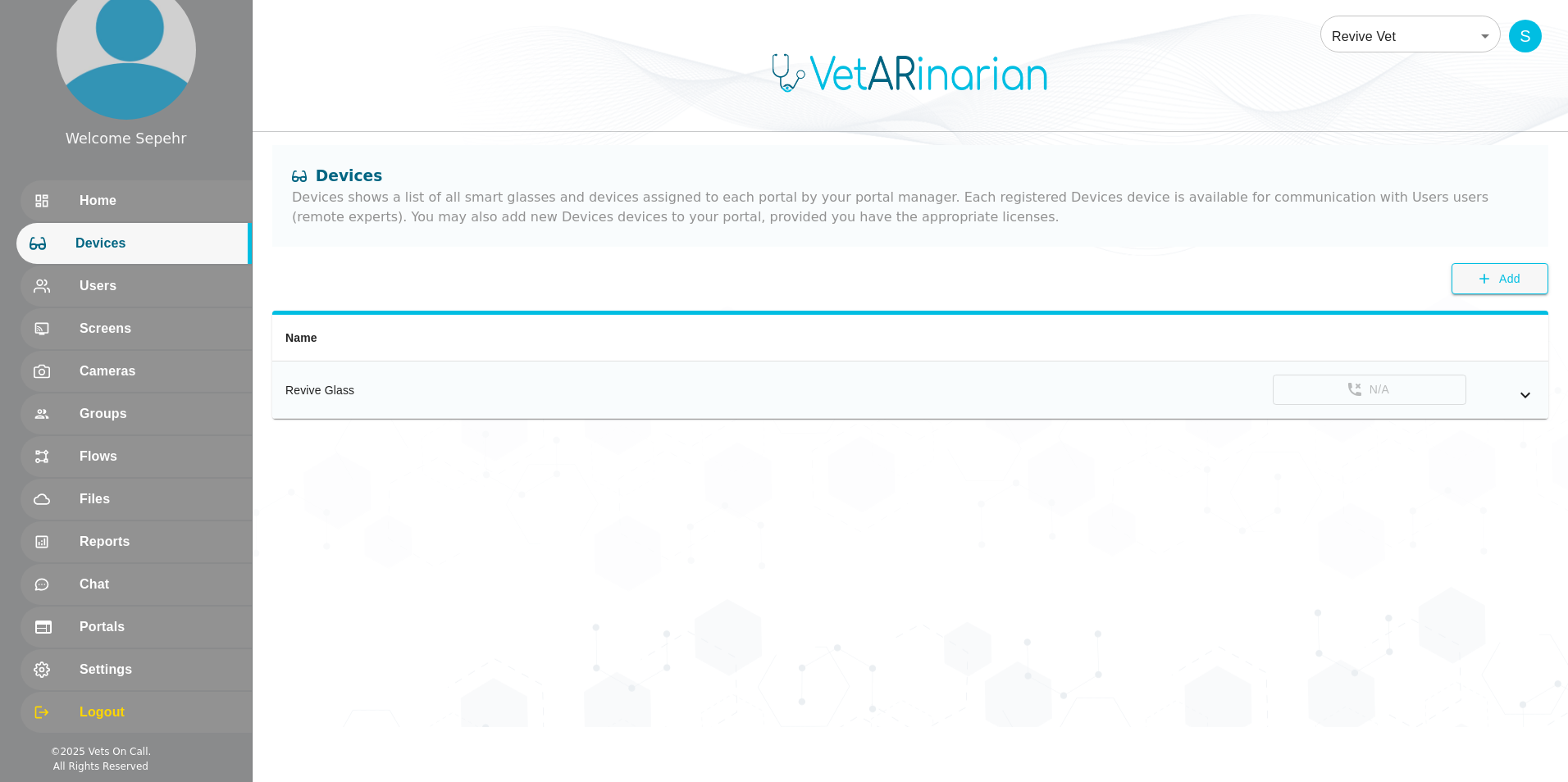
click at [391, 395] on icon "simple table" at bounding box center [1525, 395] width 20 height 20
click at [144, 295] on span "Users" at bounding box center [157, 286] width 163 height 20
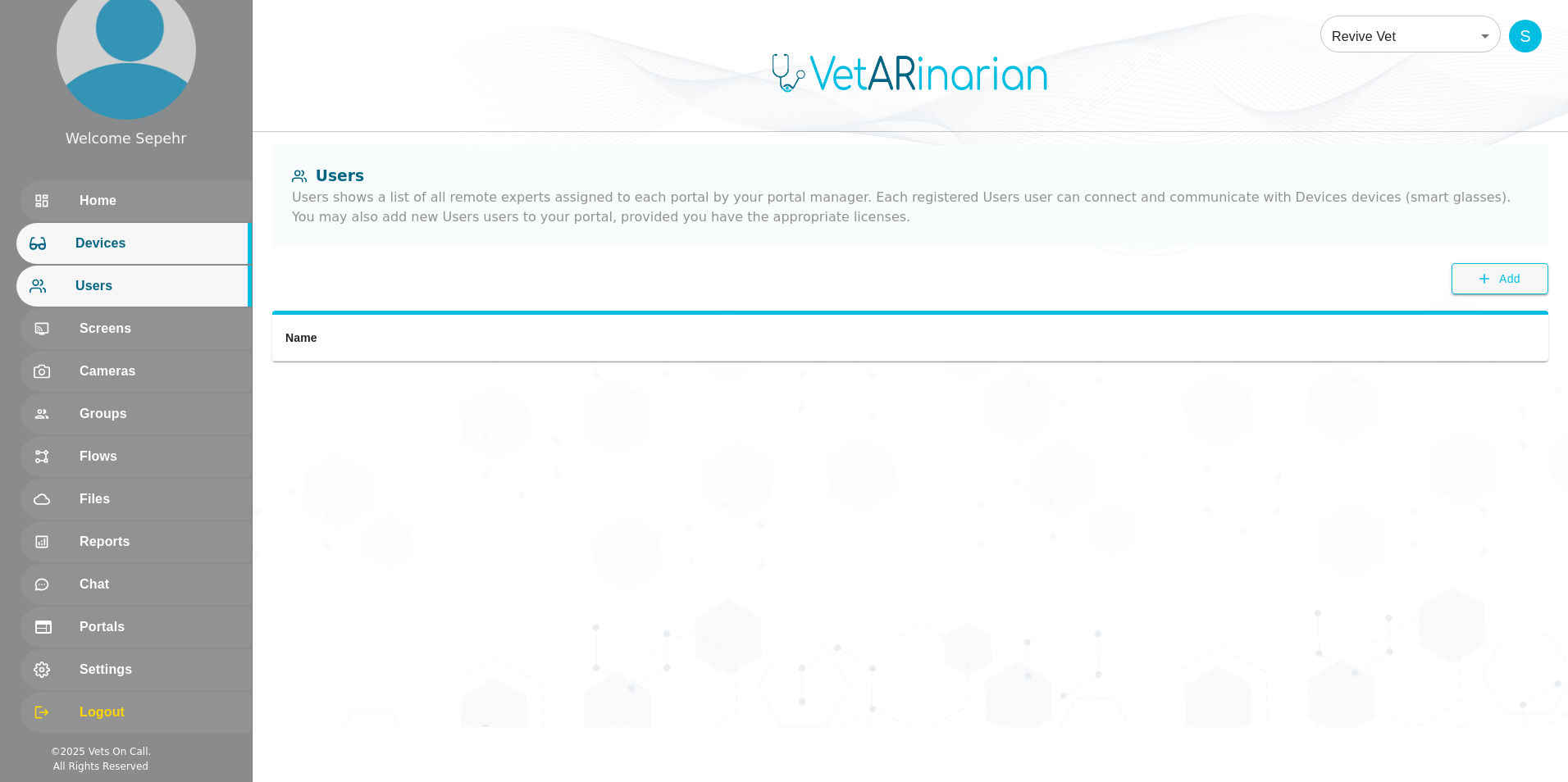
click at [137, 258] on div "Devices" at bounding box center [134, 243] width 235 height 41
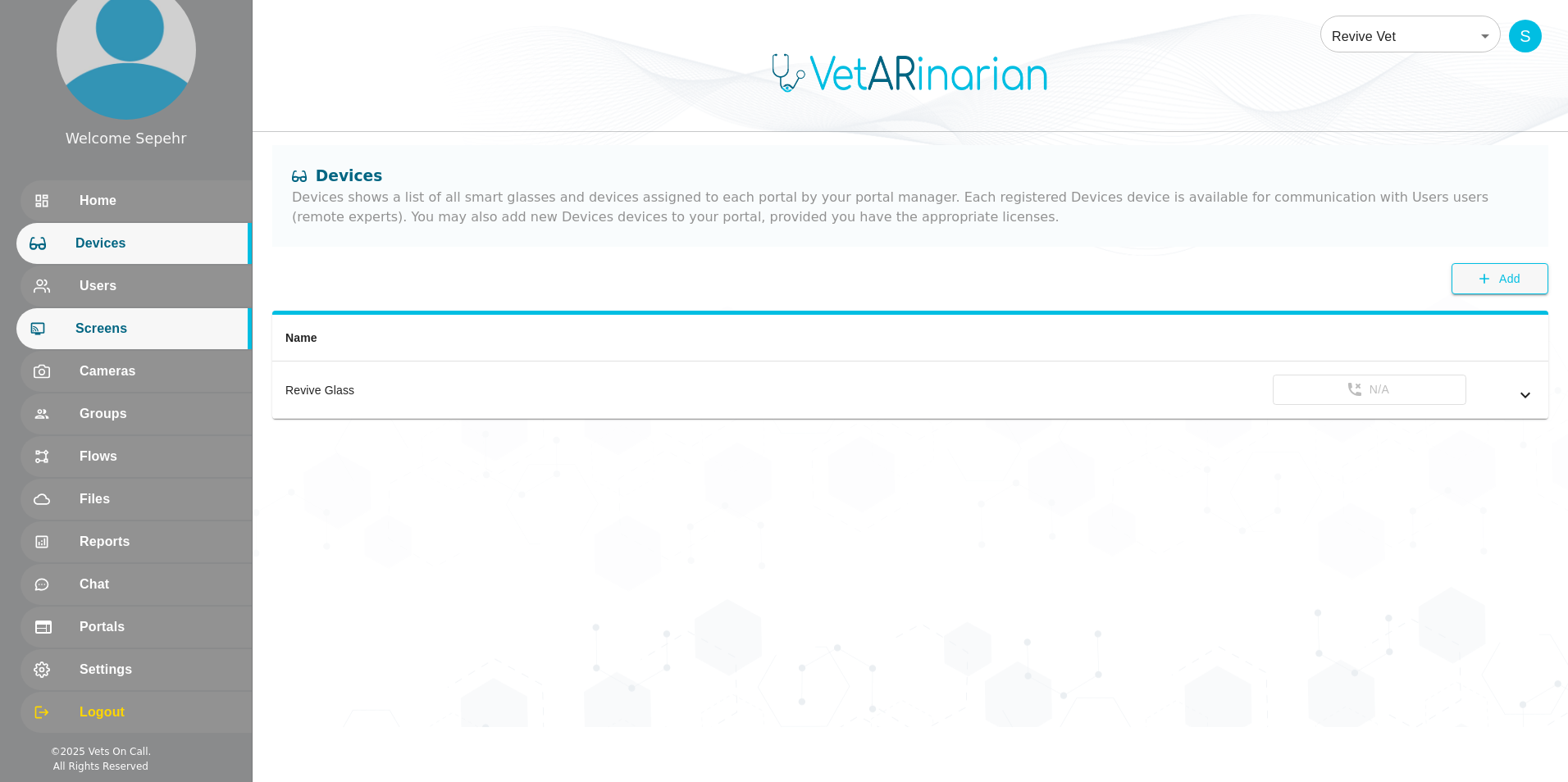
click at [131, 334] on span "Screens" at bounding box center [157, 329] width 163 height 20
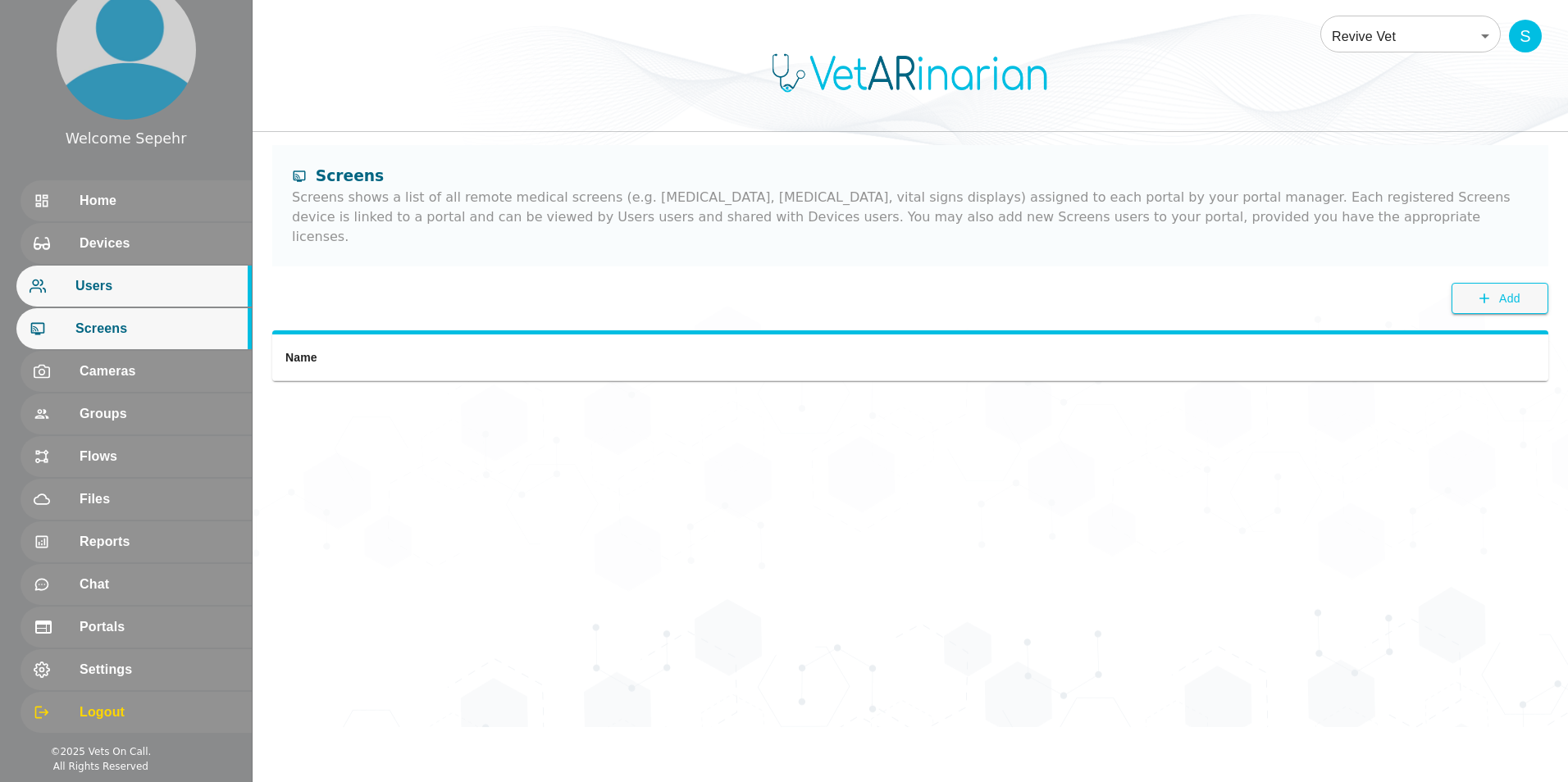
click at [133, 305] on div "Users" at bounding box center [134, 286] width 235 height 41
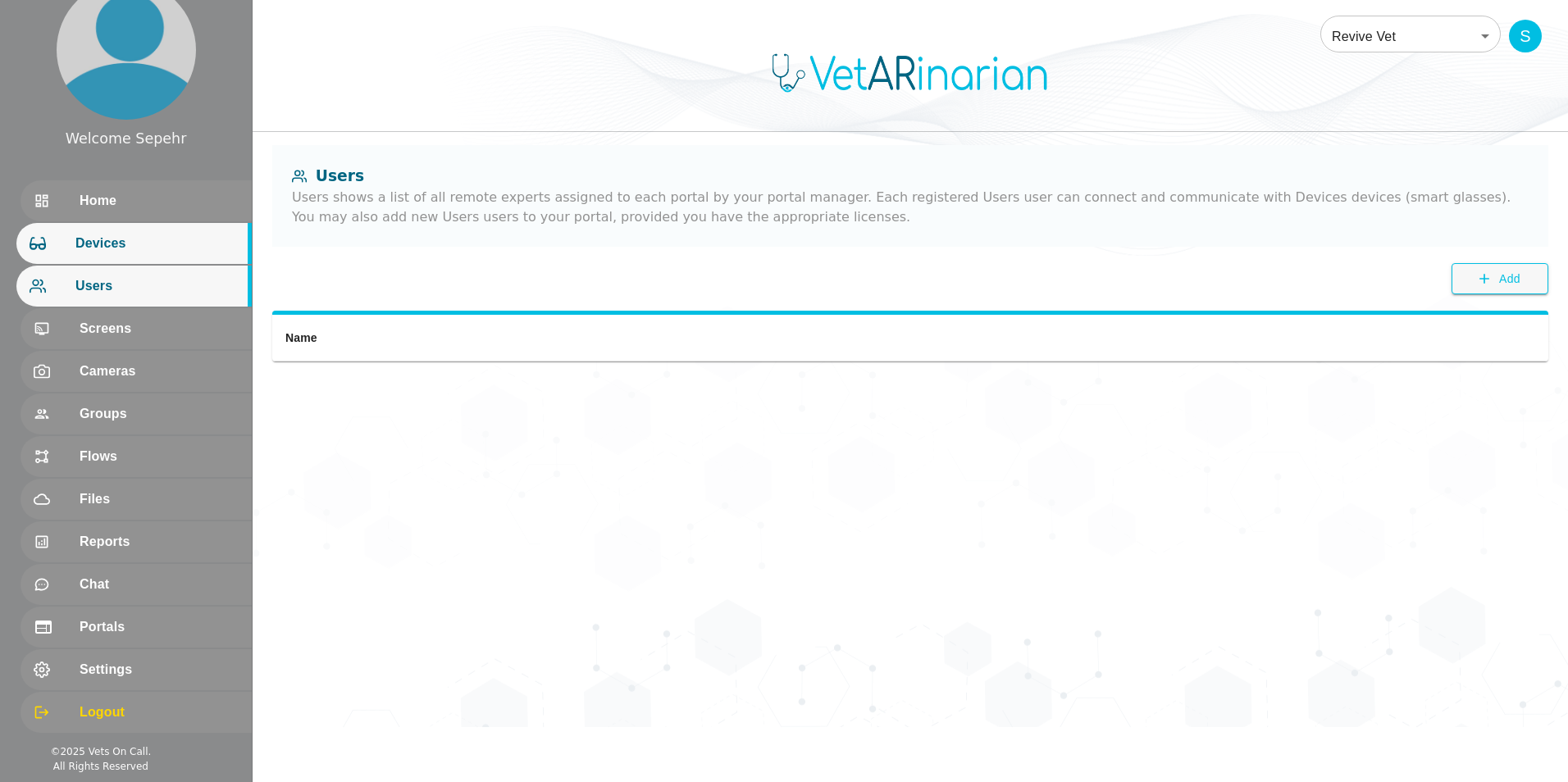
click at [128, 256] on div "Devices" at bounding box center [134, 243] width 235 height 41
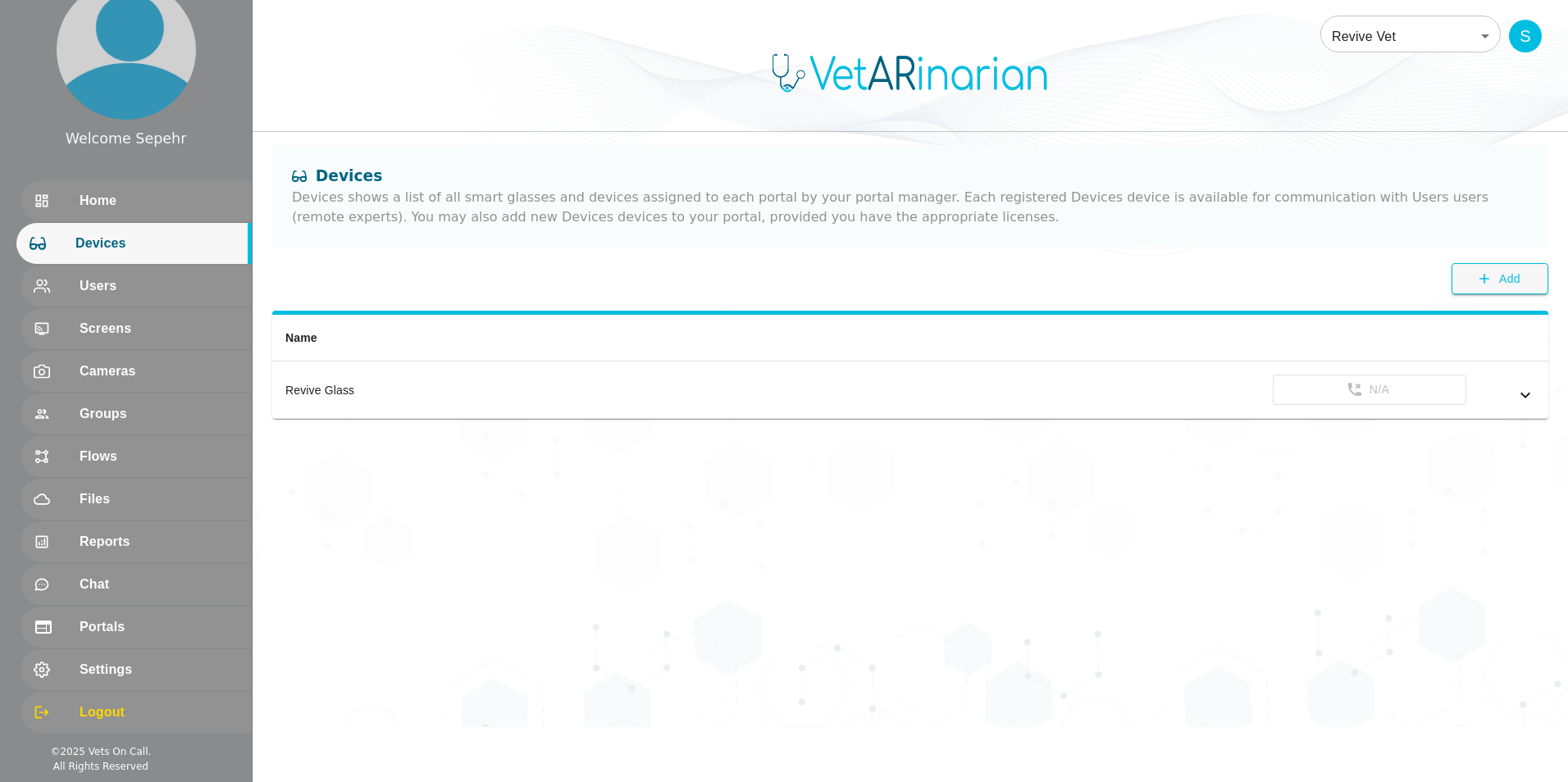
click at [391, 45] on body "Welcome Sepehr Home Devices Users Screens Cameras Groups Flows Files Reports Ch…" at bounding box center [784, 364] width 1568 height 728
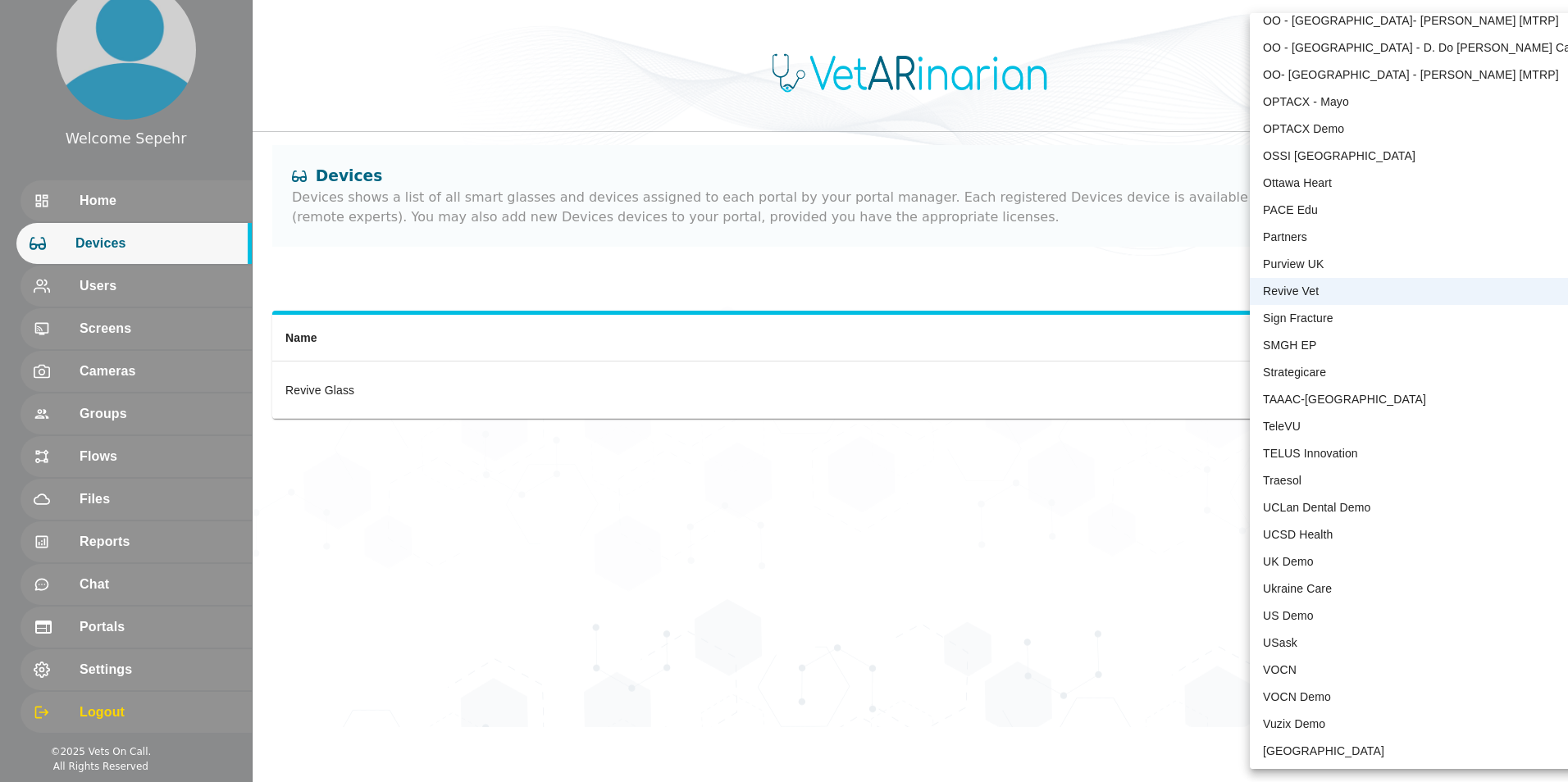
scroll to position [3289, 0]
click at [391, 697] on li "VOCN Demo" at bounding box center [1420, 695] width 341 height 27
type input "158"
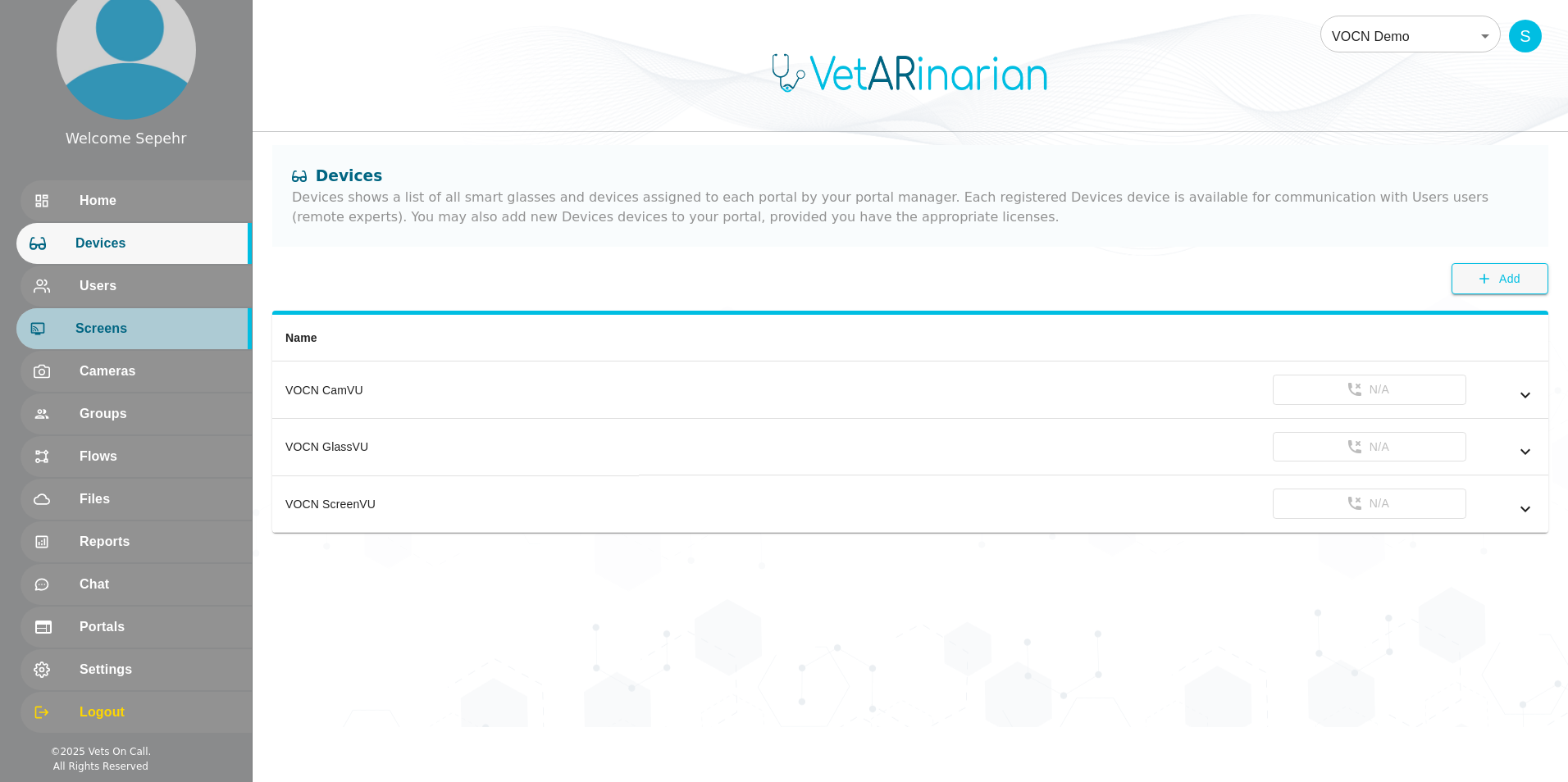
click at [134, 344] on div "Screens" at bounding box center [134, 329] width 235 height 41
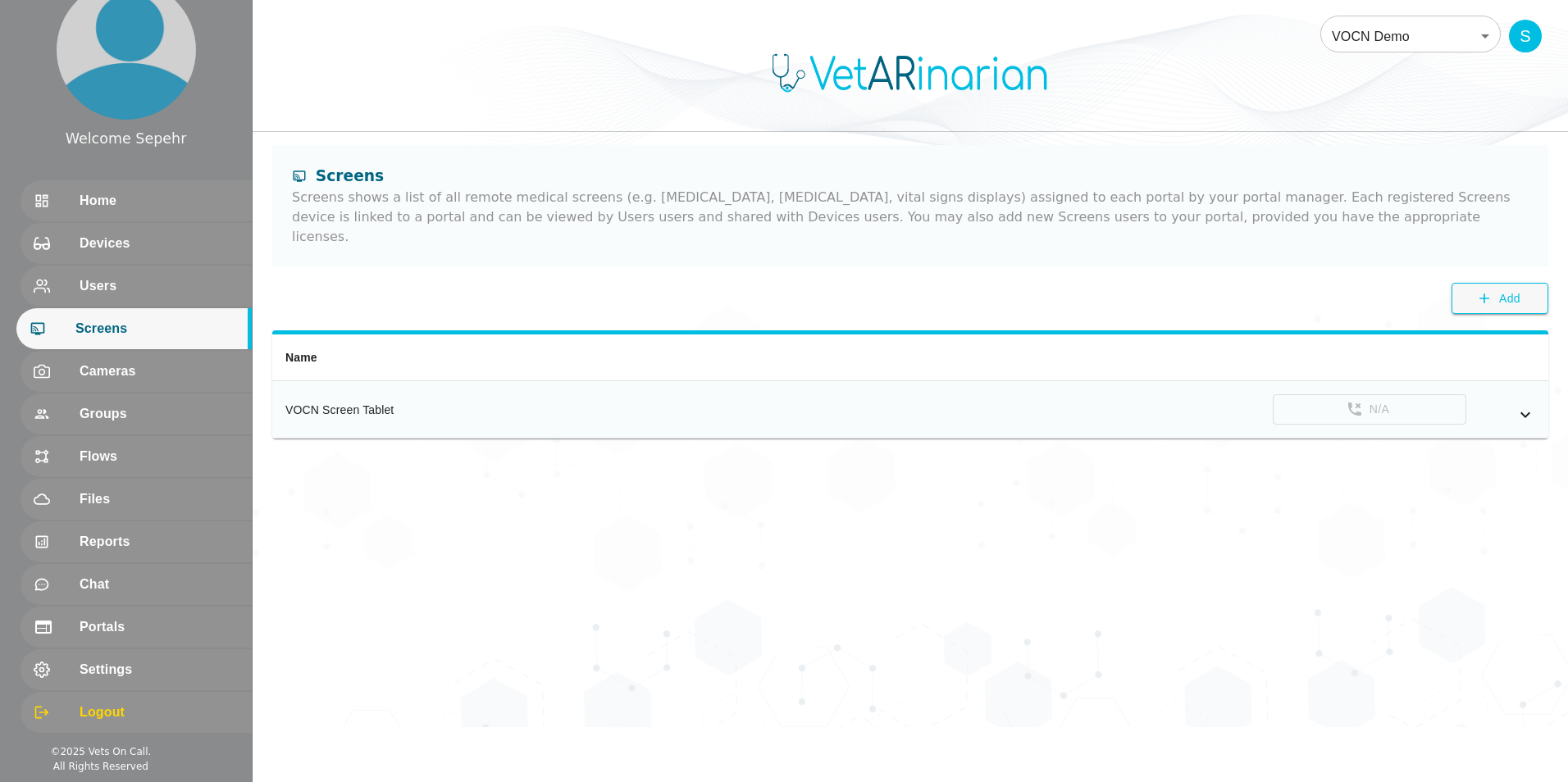
click at [391, 405] on icon "simple table" at bounding box center [1525, 415] width 20 height 20
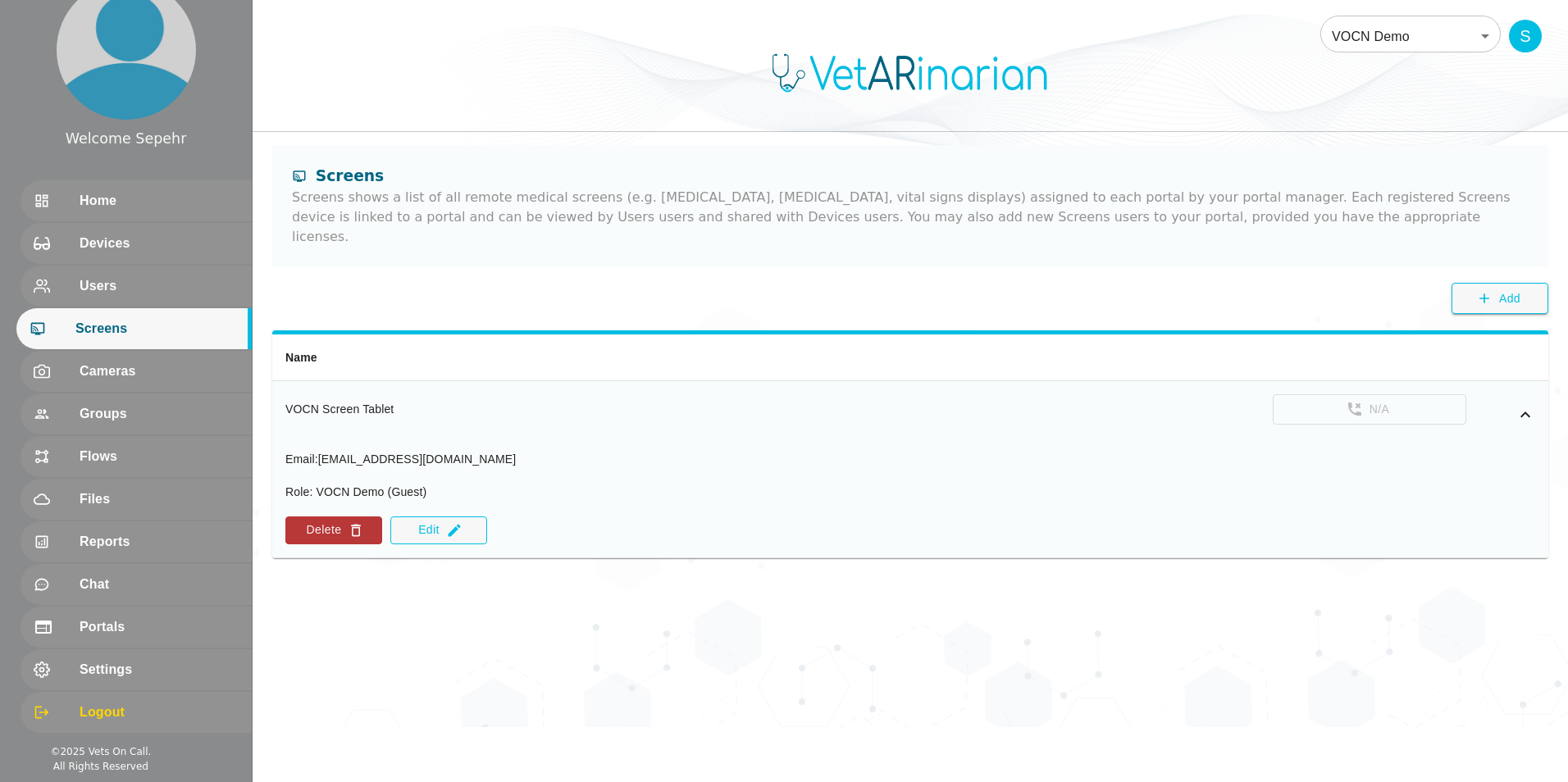
click at [391, 405] on icon "simple table" at bounding box center [1525, 415] width 20 height 20
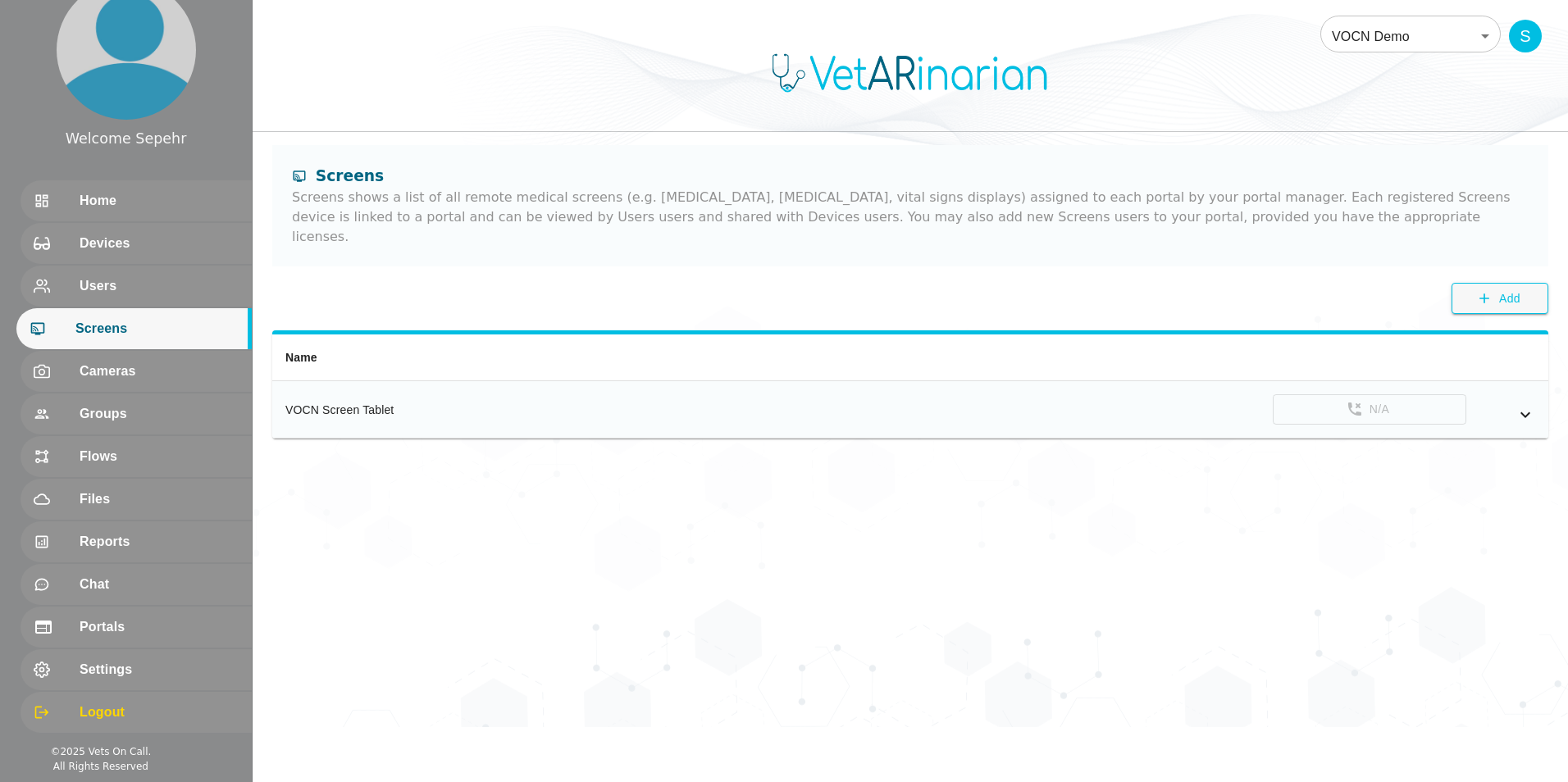
click at [391, 405] on icon "simple table" at bounding box center [1525, 415] width 20 height 20
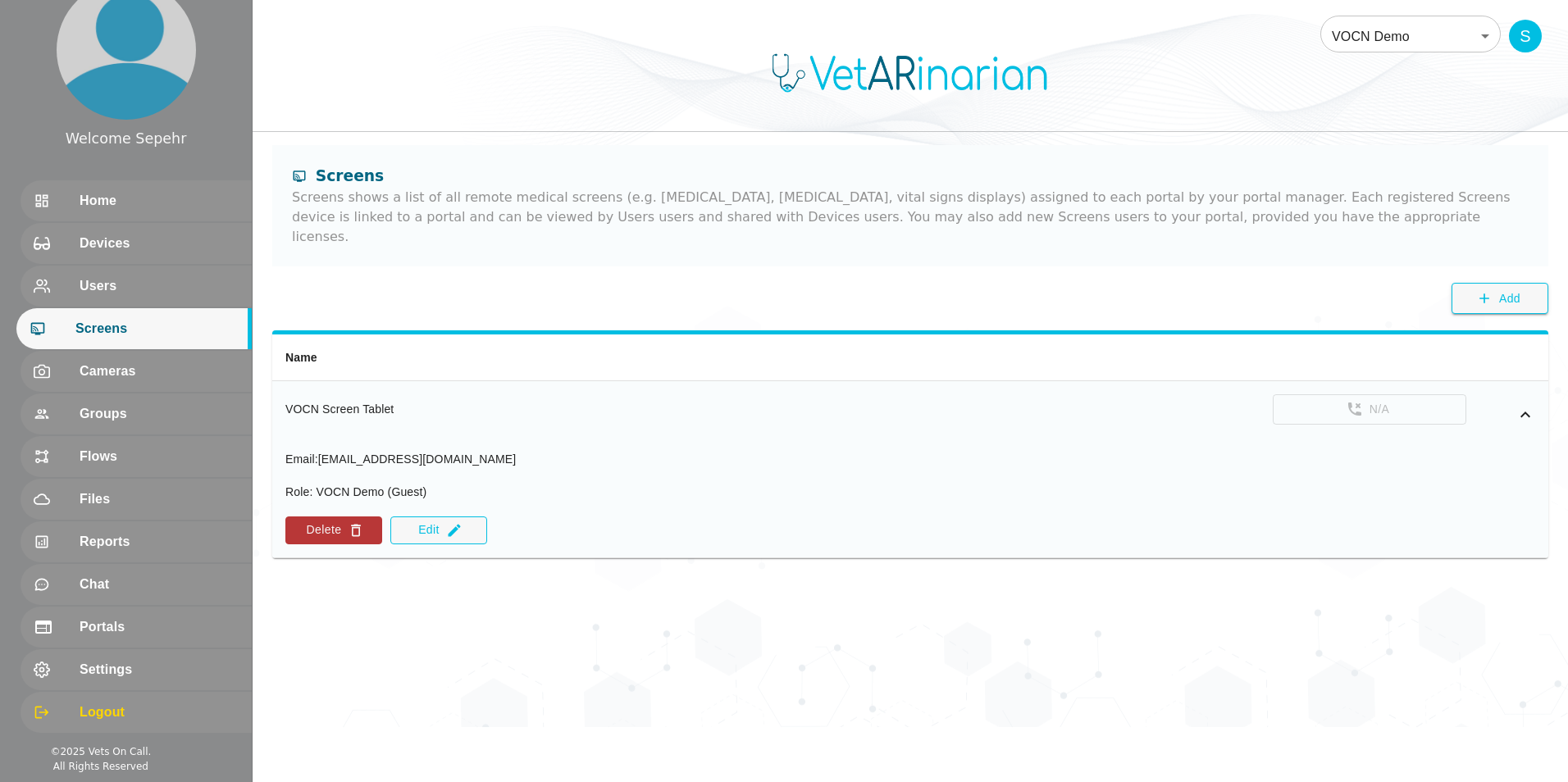
click at [391, 405] on icon "simple table" at bounding box center [1525, 415] width 20 height 20
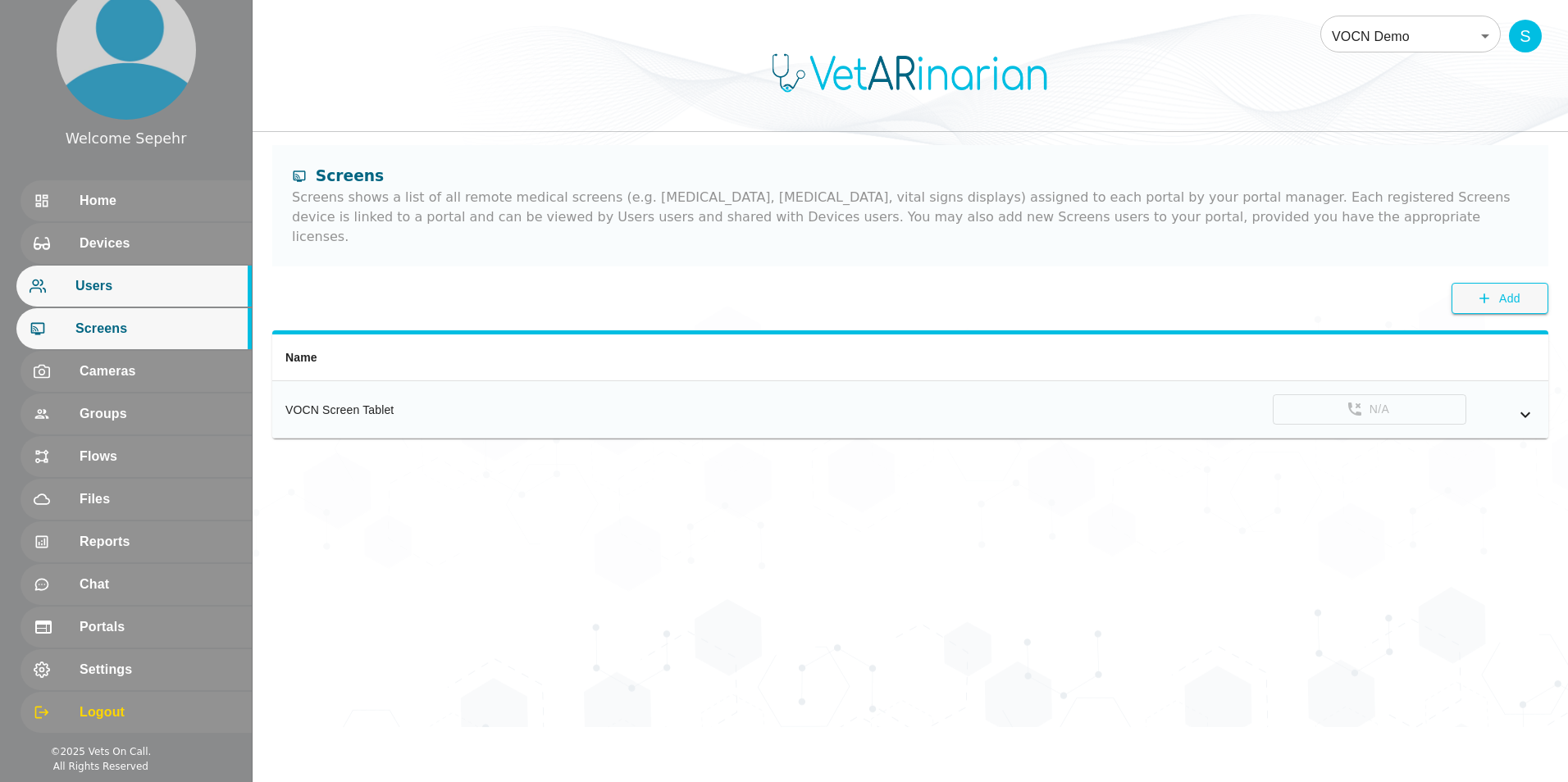
click at [168, 284] on span "Users" at bounding box center [157, 286] width 163 height 20
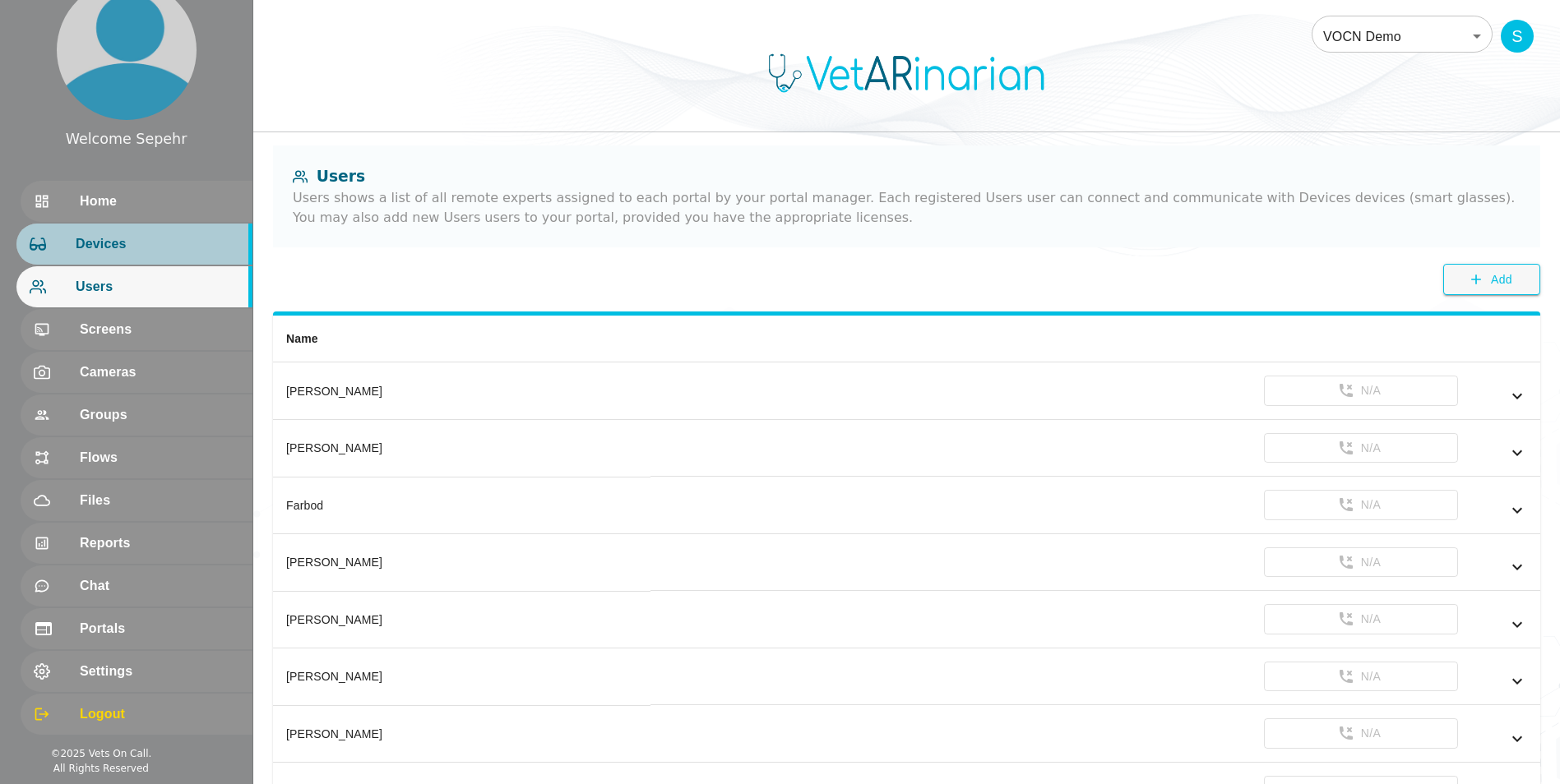
click at [145, 239] on span "Devices" at bounding box center [157, 244] width 164 height 20
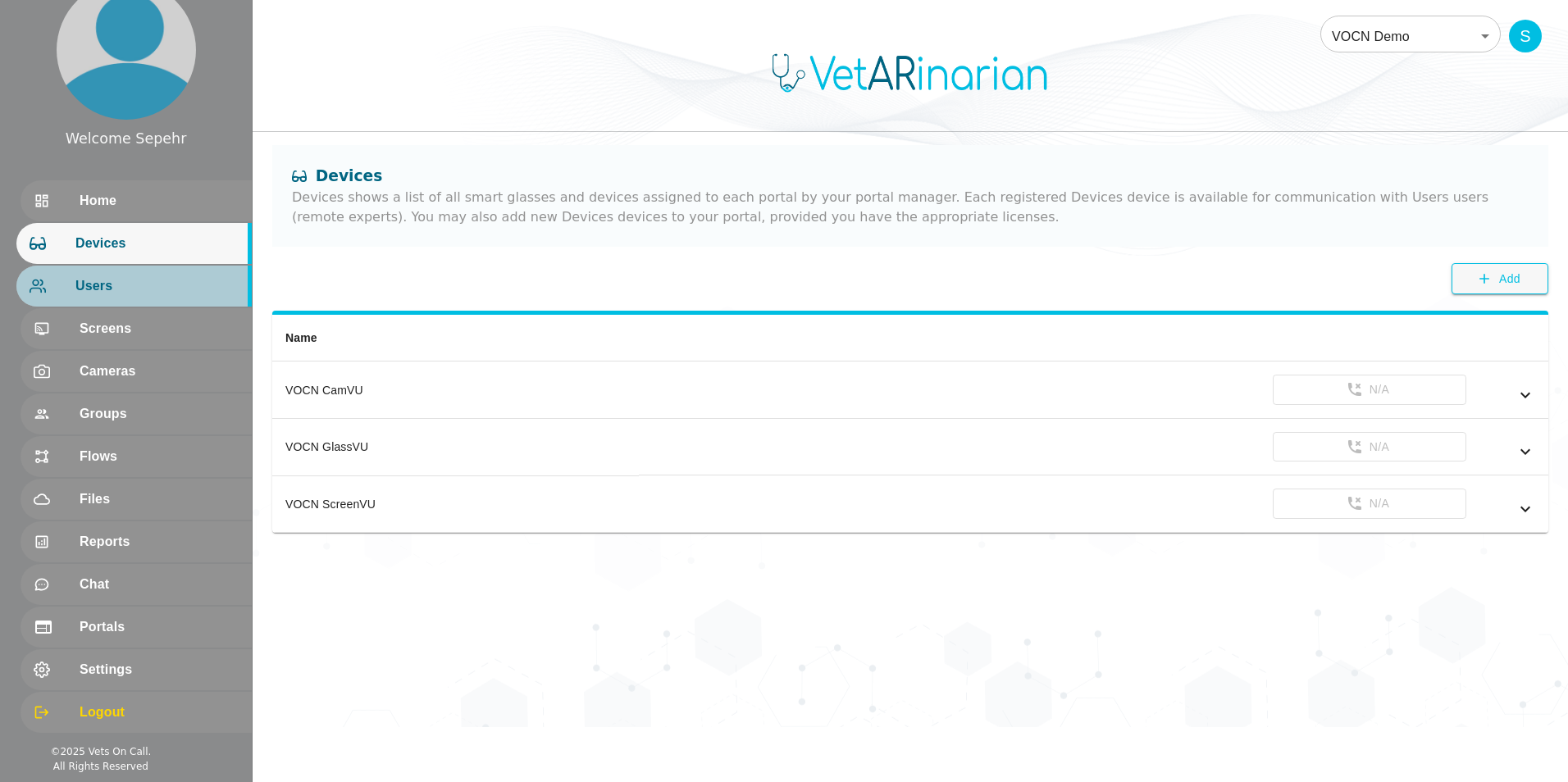
click at [155, 287] on span "Users" at bounding box center [157, 286] width 163 height 20
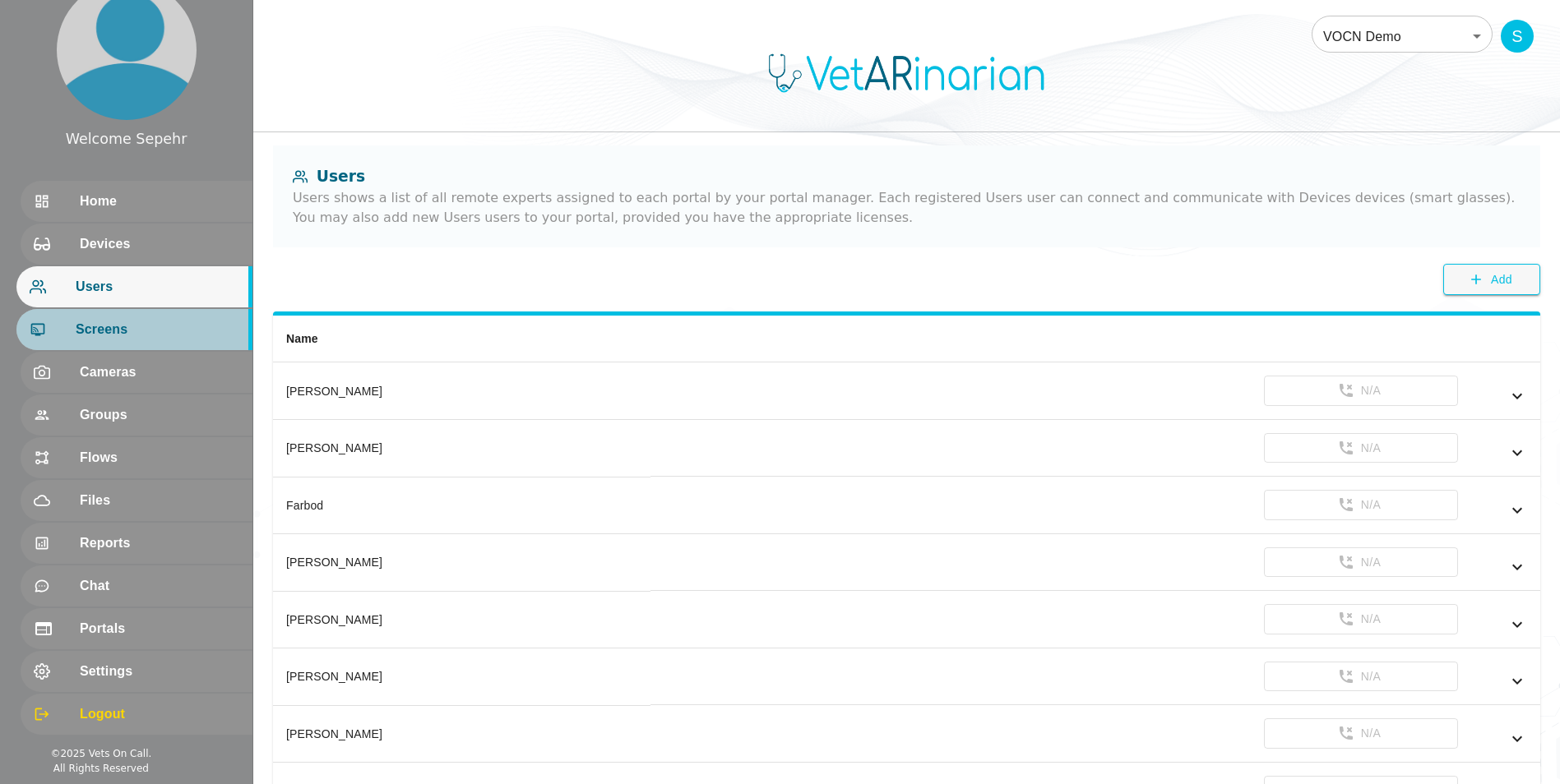
click at [171, 322] on span "Screens" at bounding box center [157, 330] width 164 height 20
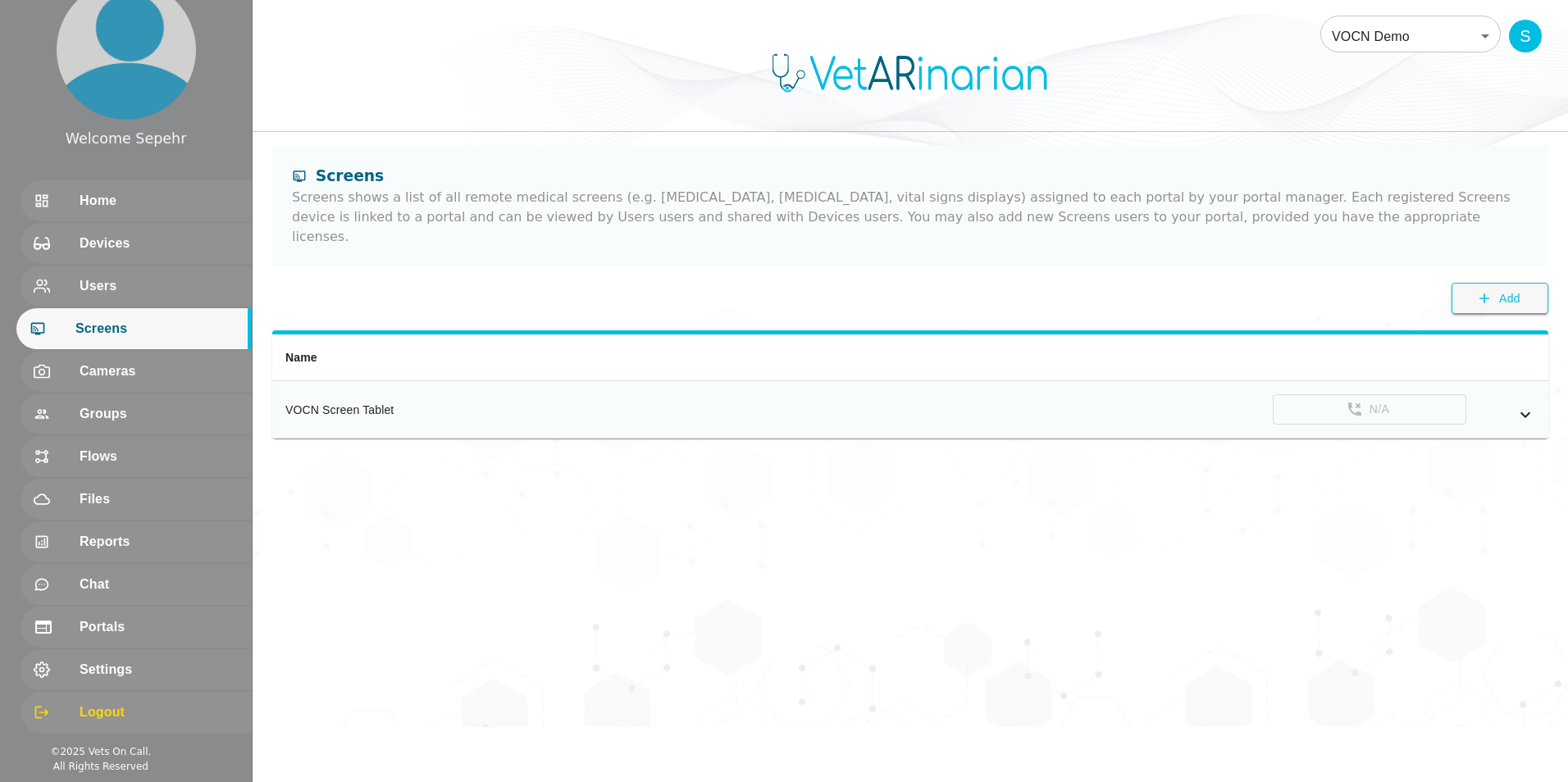
click at [391, 398] on td "N/A" at bounding box center [1113, 410] width 871 height 57
click at [391, 405] on icon "simple table" at bounding box center [1525, 415] width 20 height 20
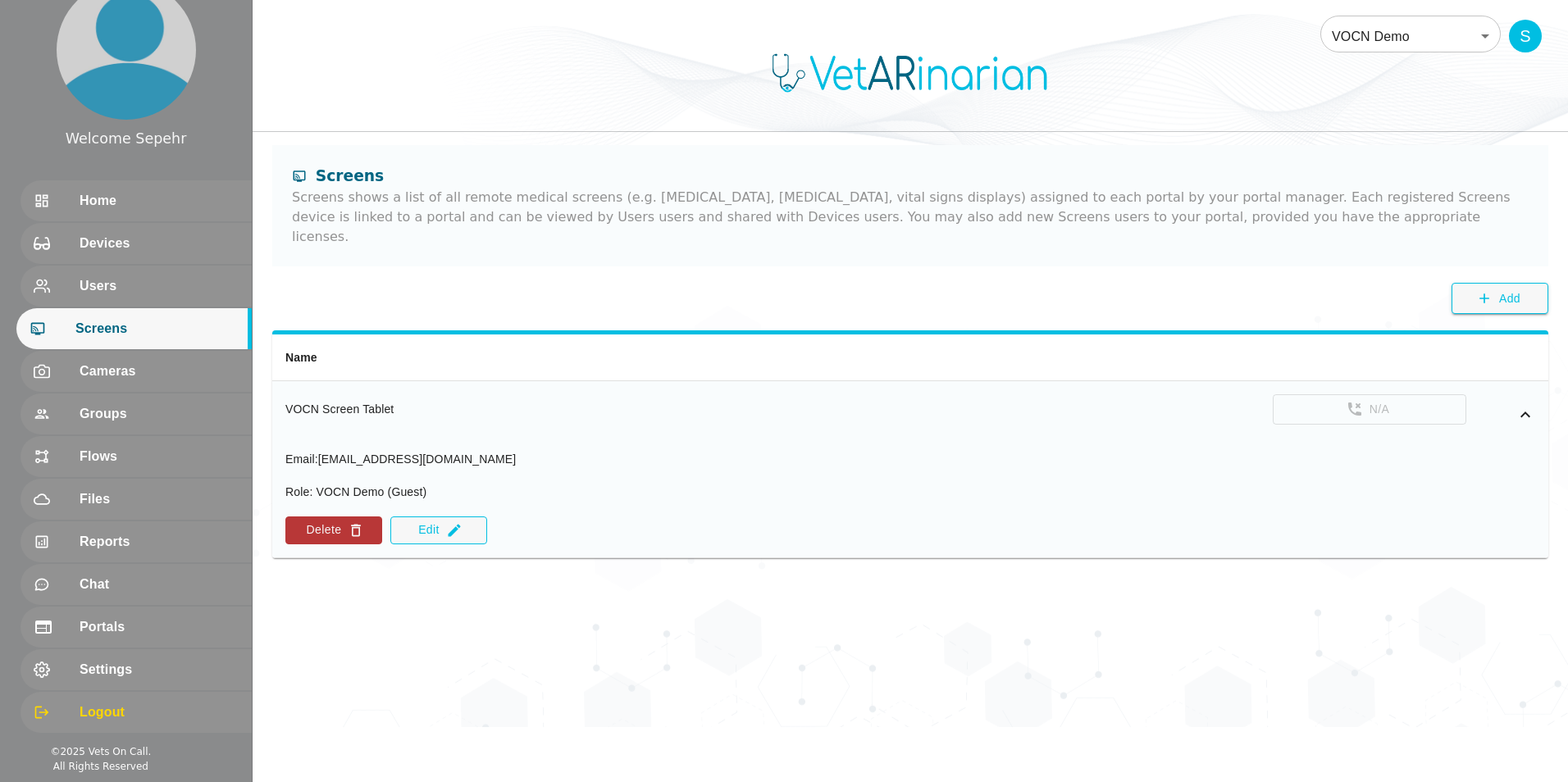
click at [391, 405] on icon "simple table" at bounding box center [1525, 415] width 20 height 20
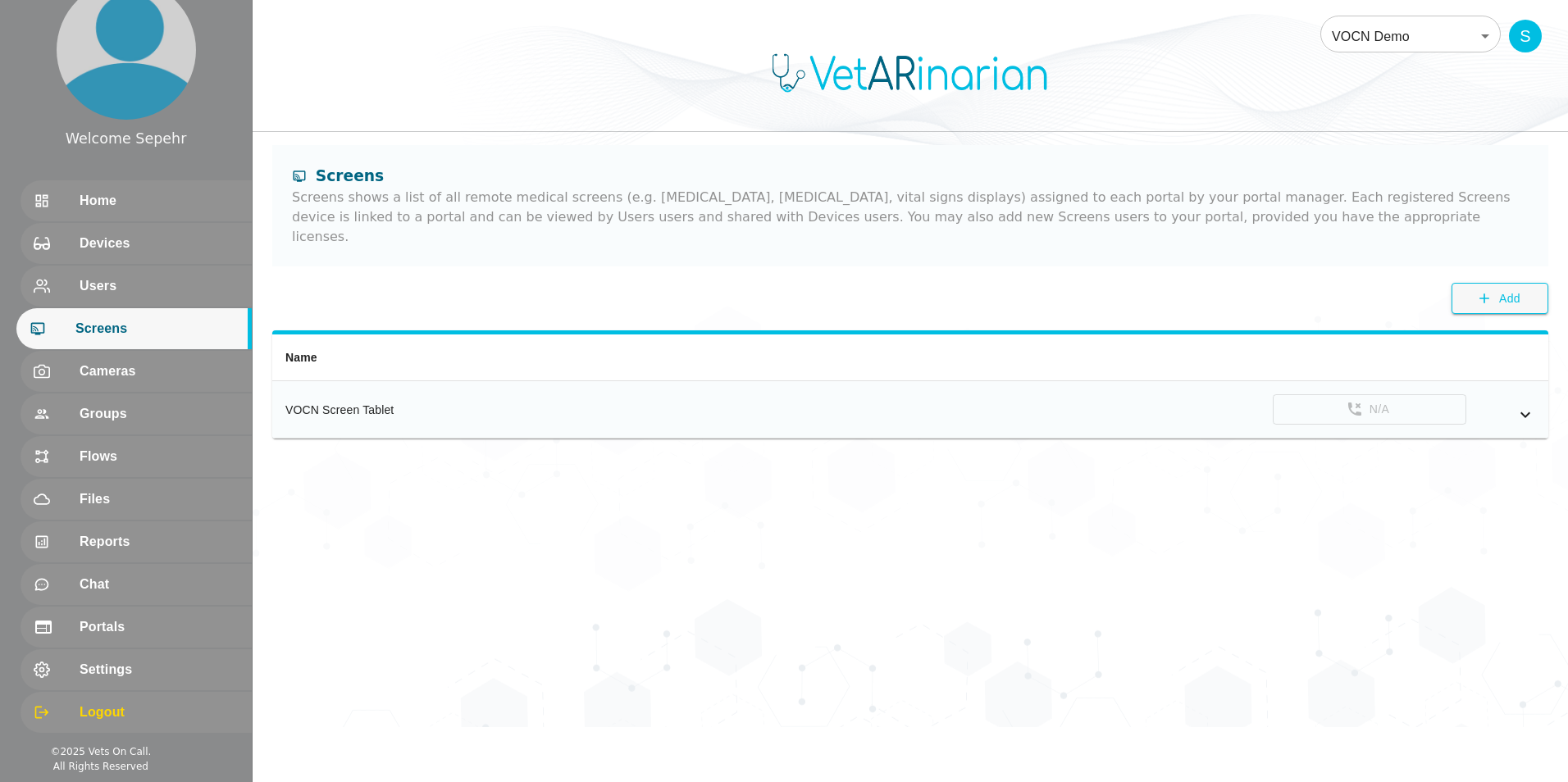
click at [391, 405] on icon "simple table" at bounding box center [1525, 415] width 20 height 20
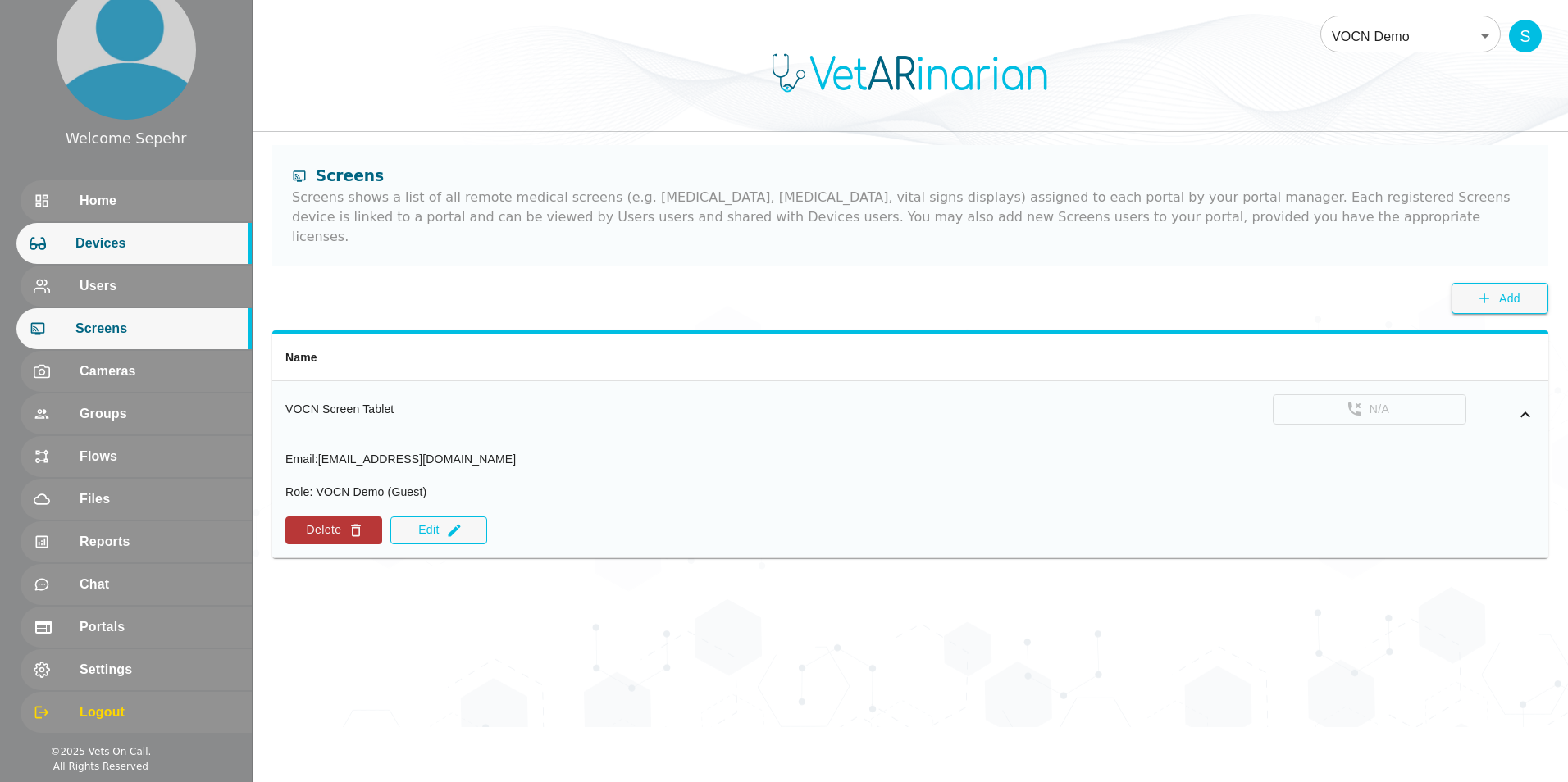
click at [136, 234] on span "Devices" at bounding box center [157, 243] width 163 height 20
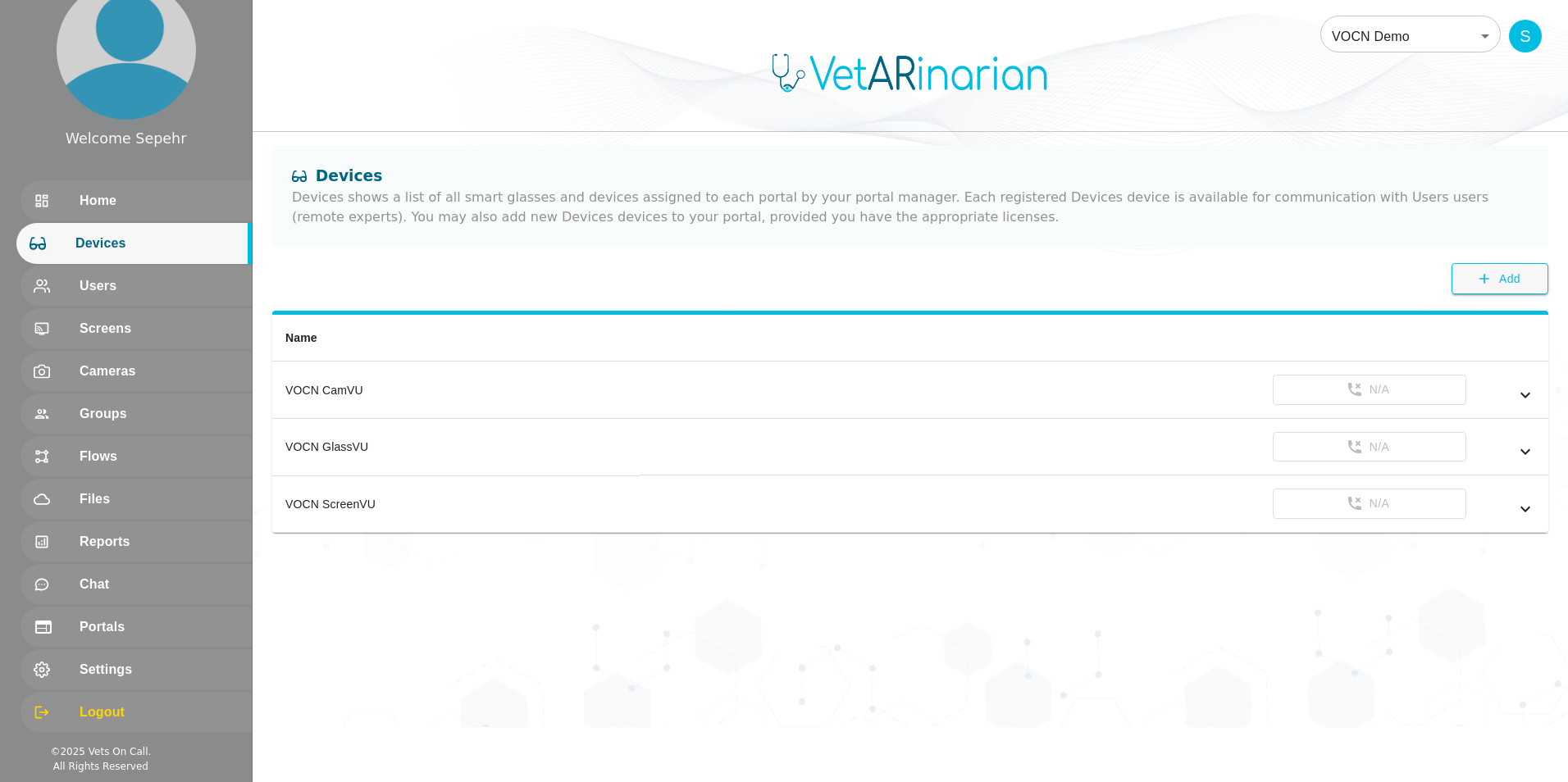
click at [391, 39] on body "Welcome Sepehr Home Devices Users Screens Cameras Groups Flows Files Reports Ch…" at bounding box center [784, 364] width 1568 height 728
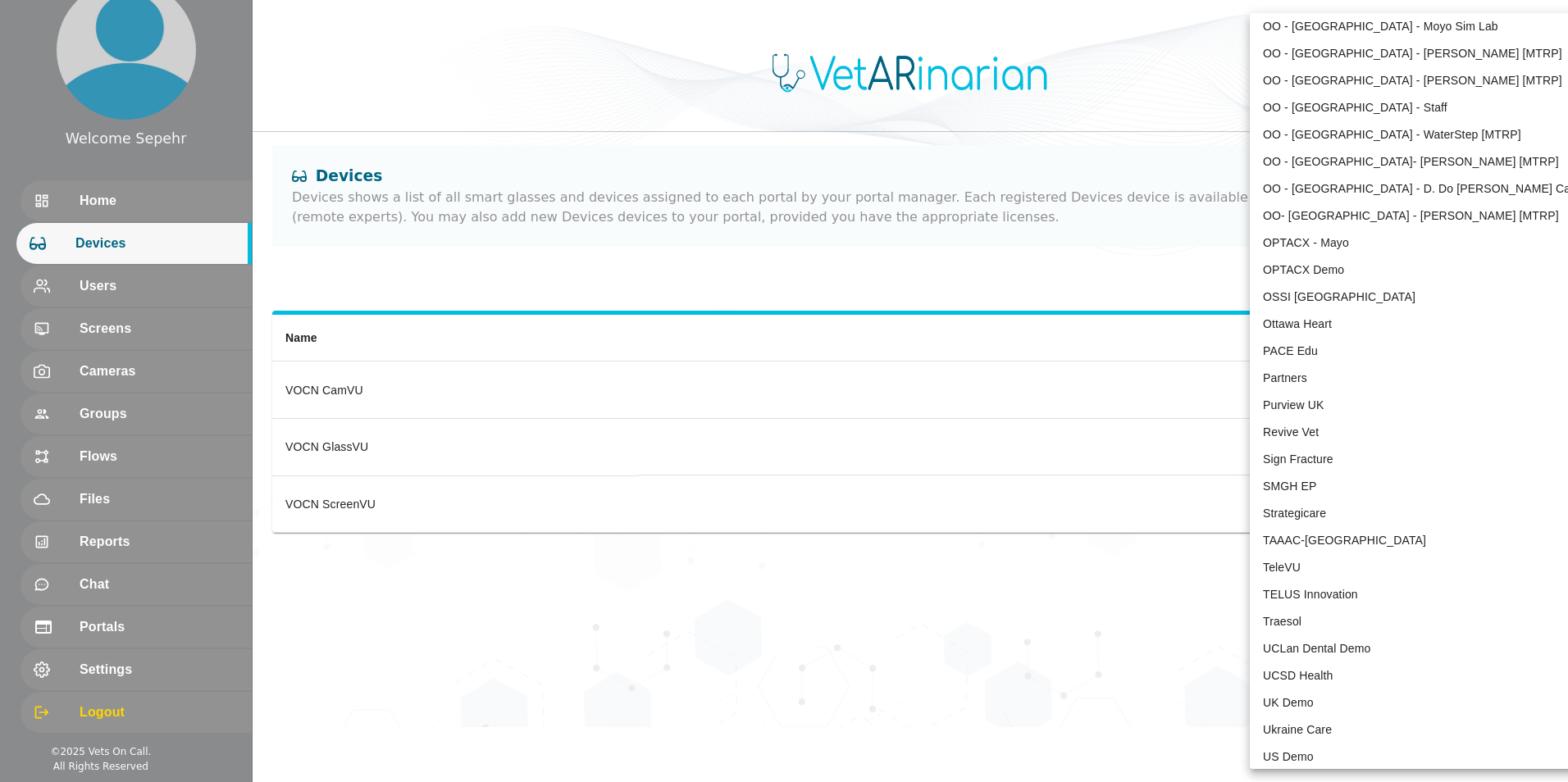
scroll to position [3124, 0]
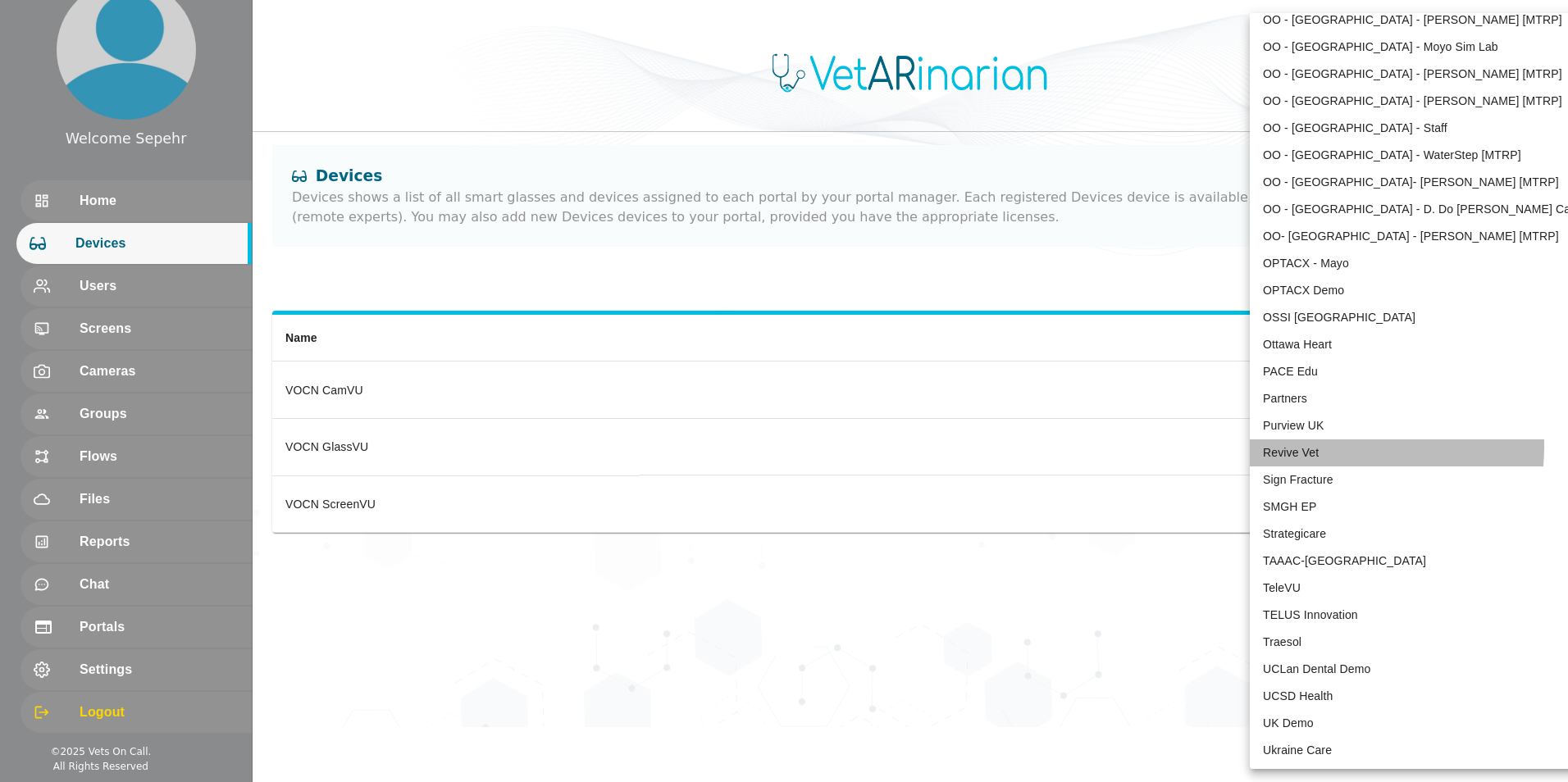
click at [391, 447] on li "Revive Vet" at bounding box center [1420, 453] width 341 height 27
type input "215"
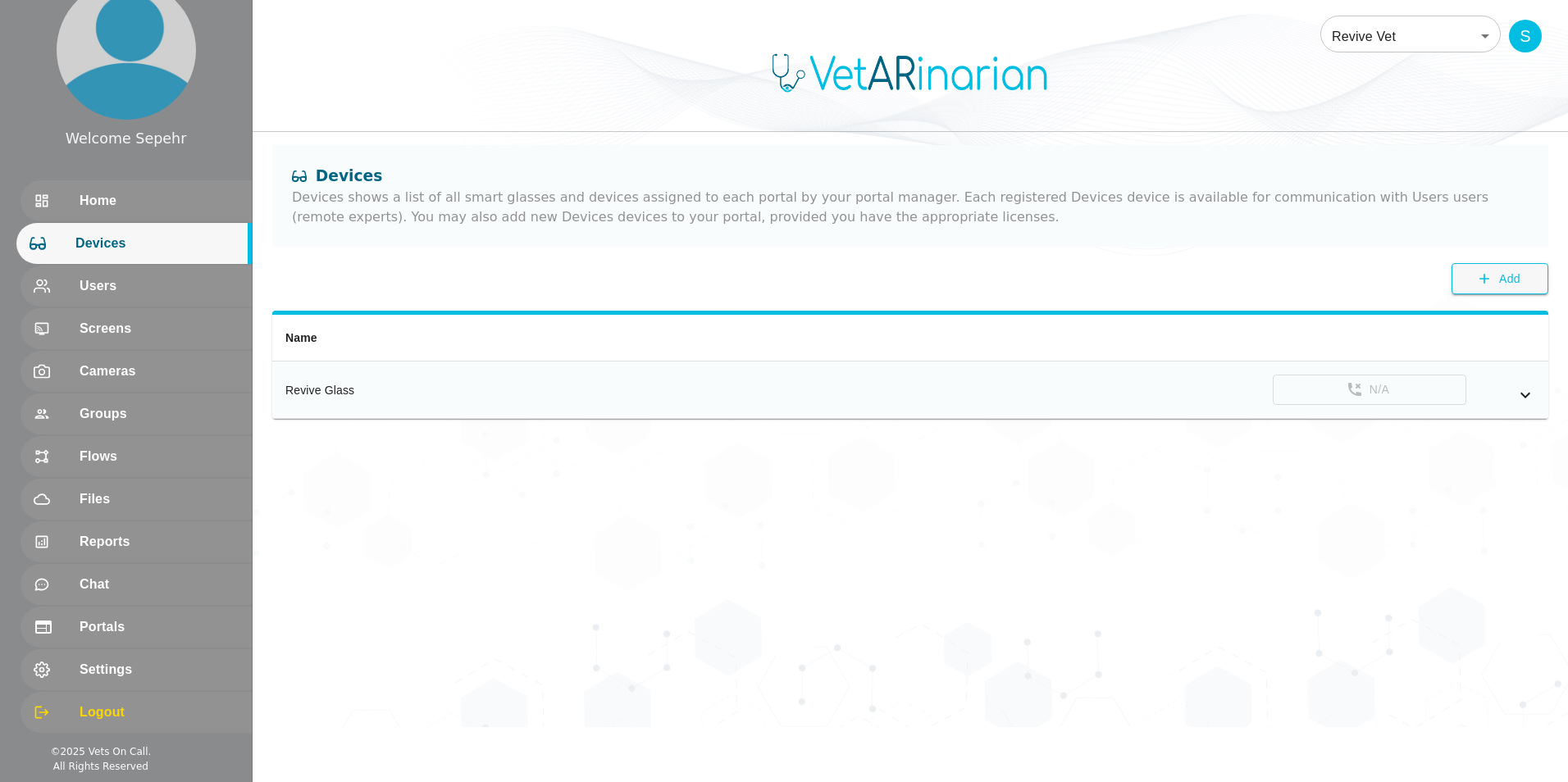
click at [391, 394] on icon "simple table" at bounding box center [1525, 395] width 20 height 20
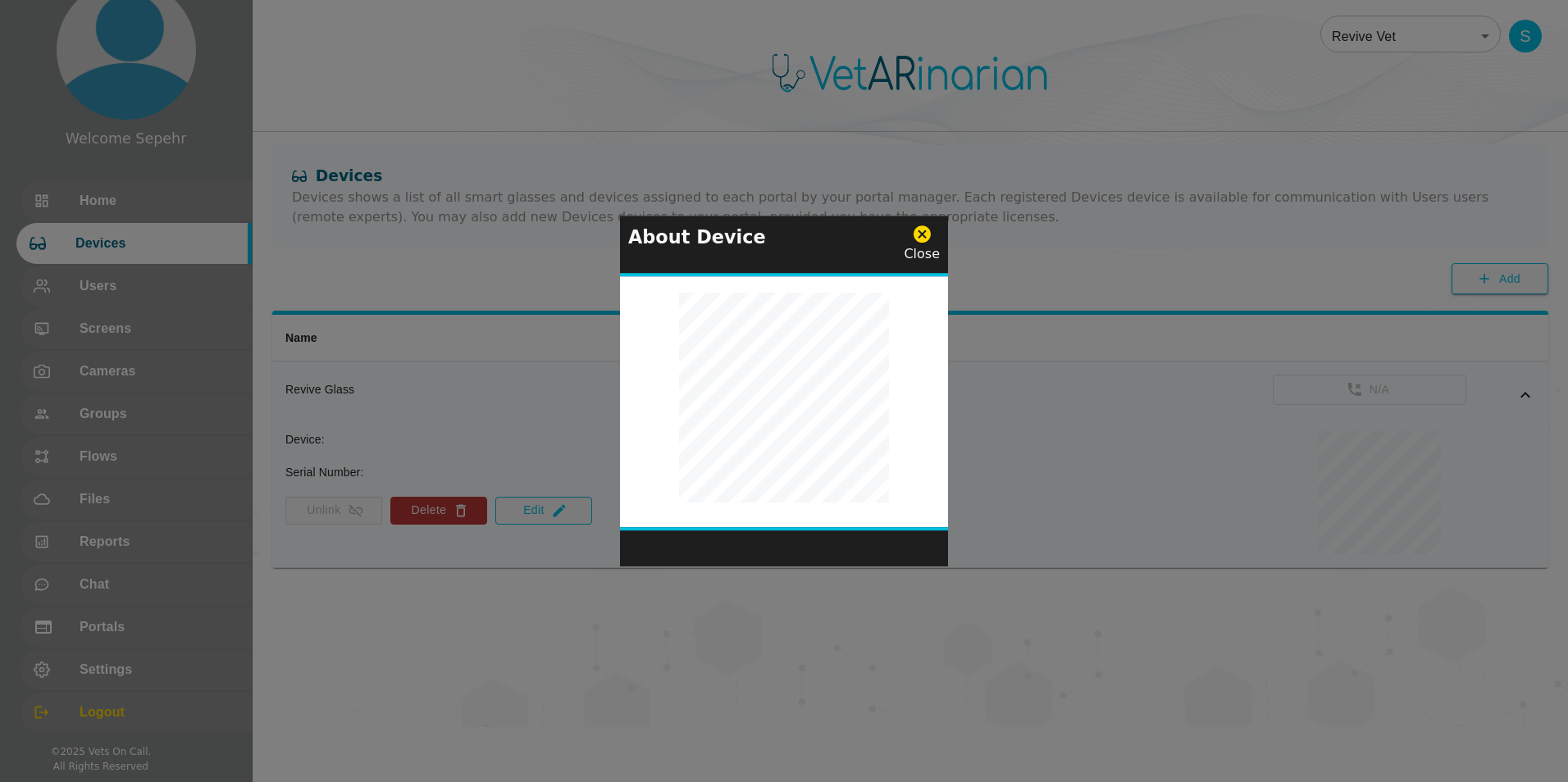
click at [391, 229] on icon at bounding box center [921, 235] width 17 height 17
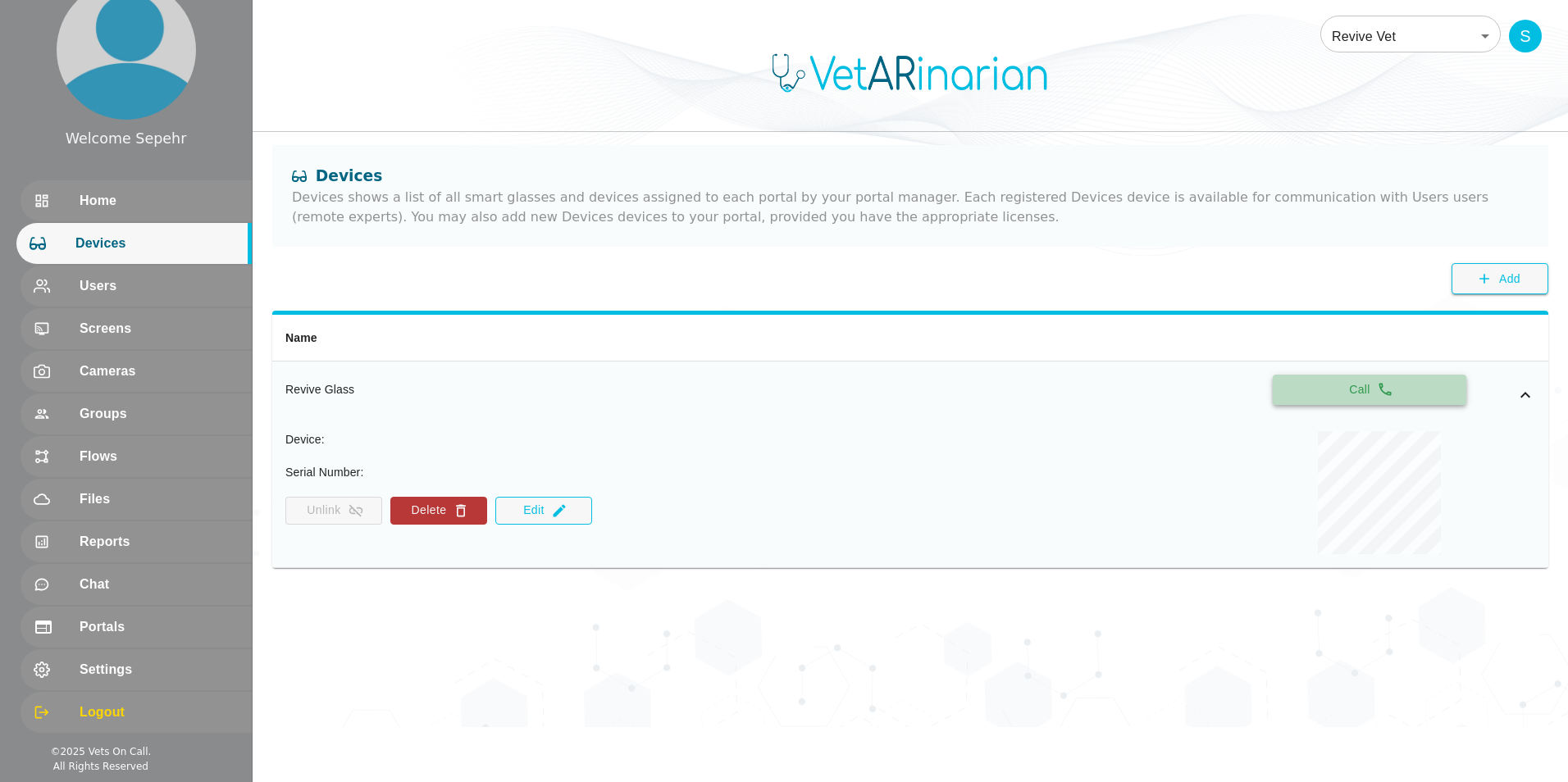
click at [391, 385] on button "Call" at bounding box center [1369, 390] width 194 height 30
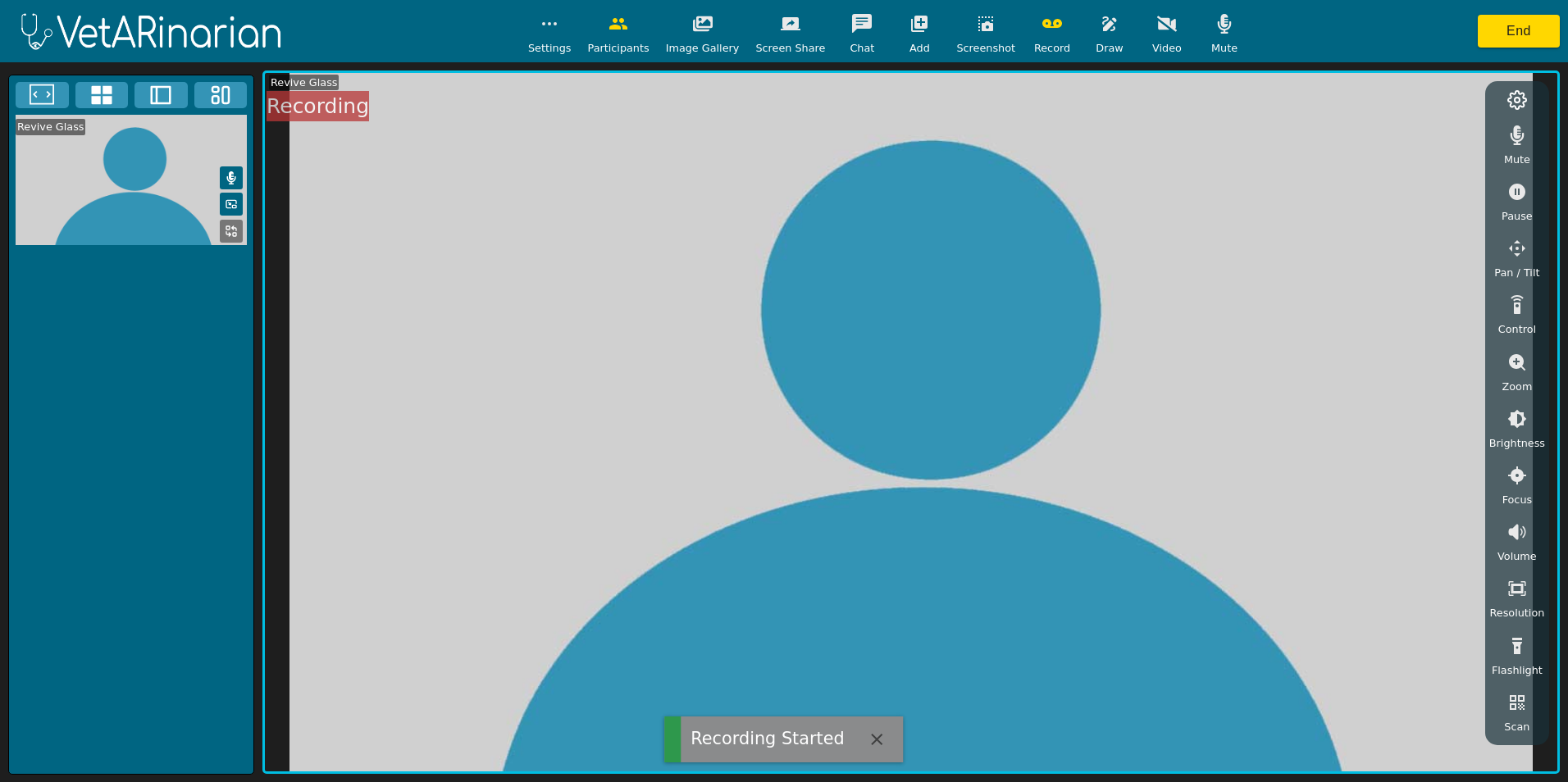
click at [391, 29] on icon "button" at bounding box center [1052, 24] width 20 height 20
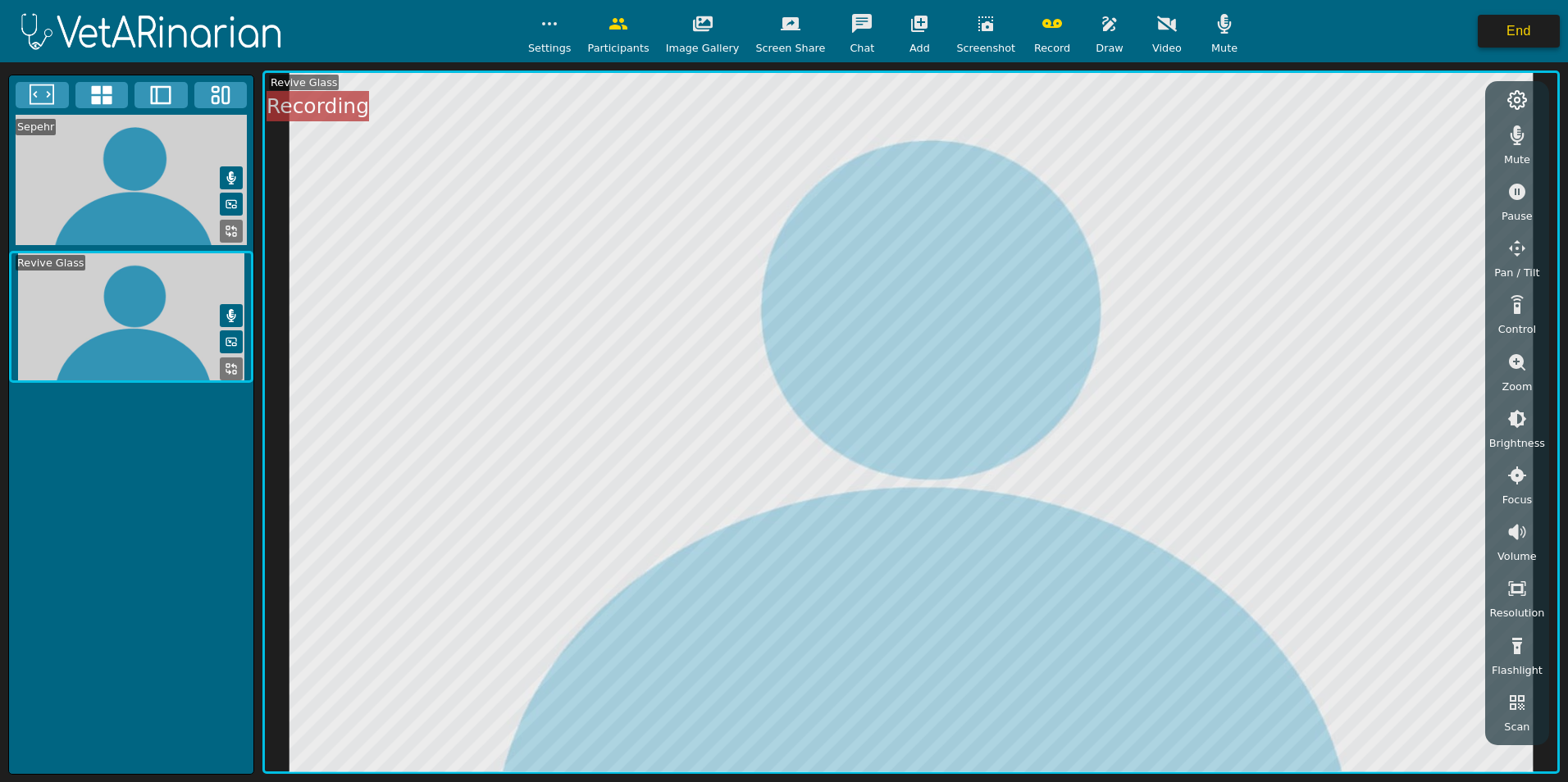
click at [391, 37] on button "End" at bounding box center [1519, 31] width 82 height 33
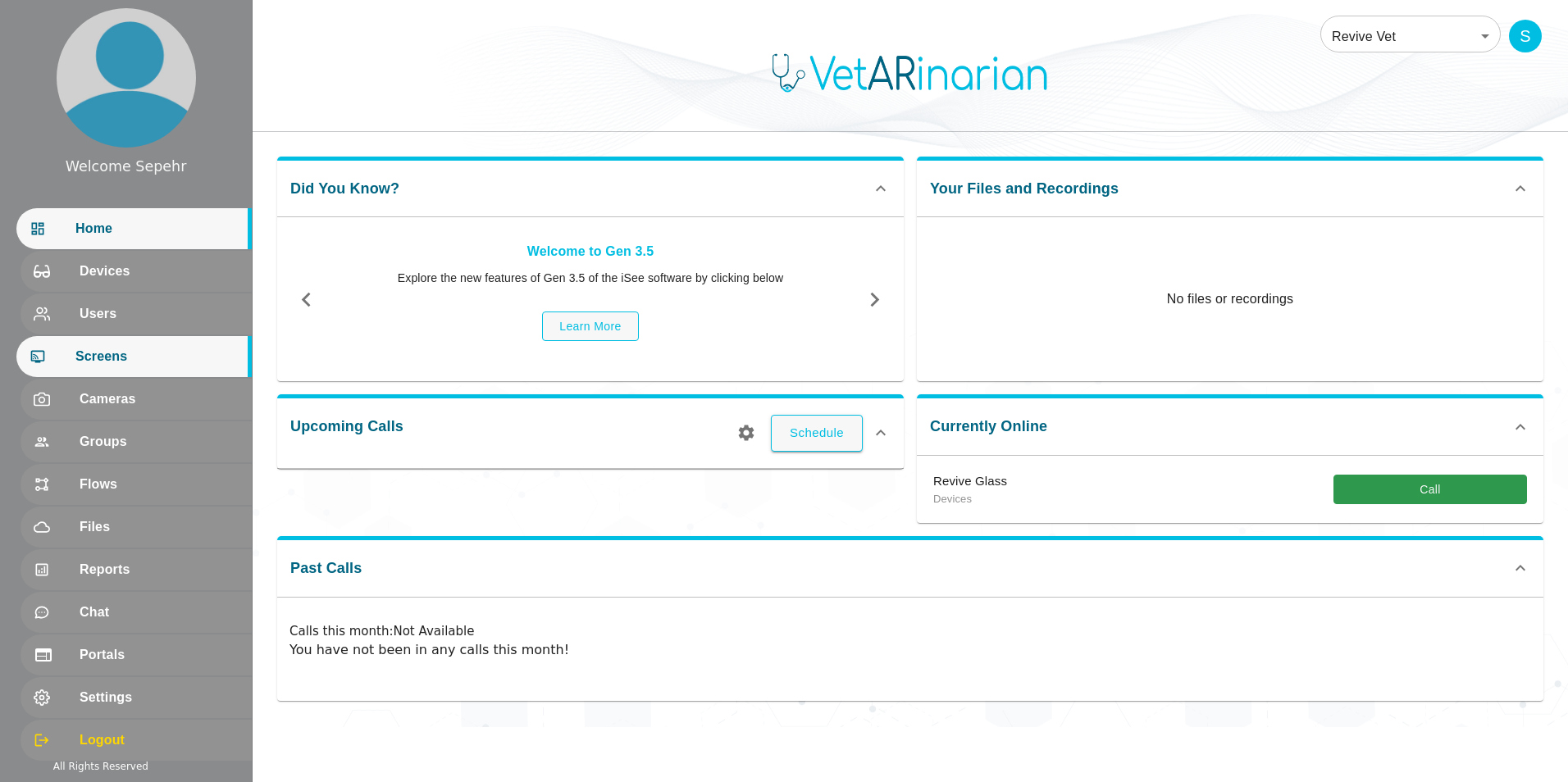
click at [190, 360] on span "Screens" at bounding box center [157, 357] width 163 height 20
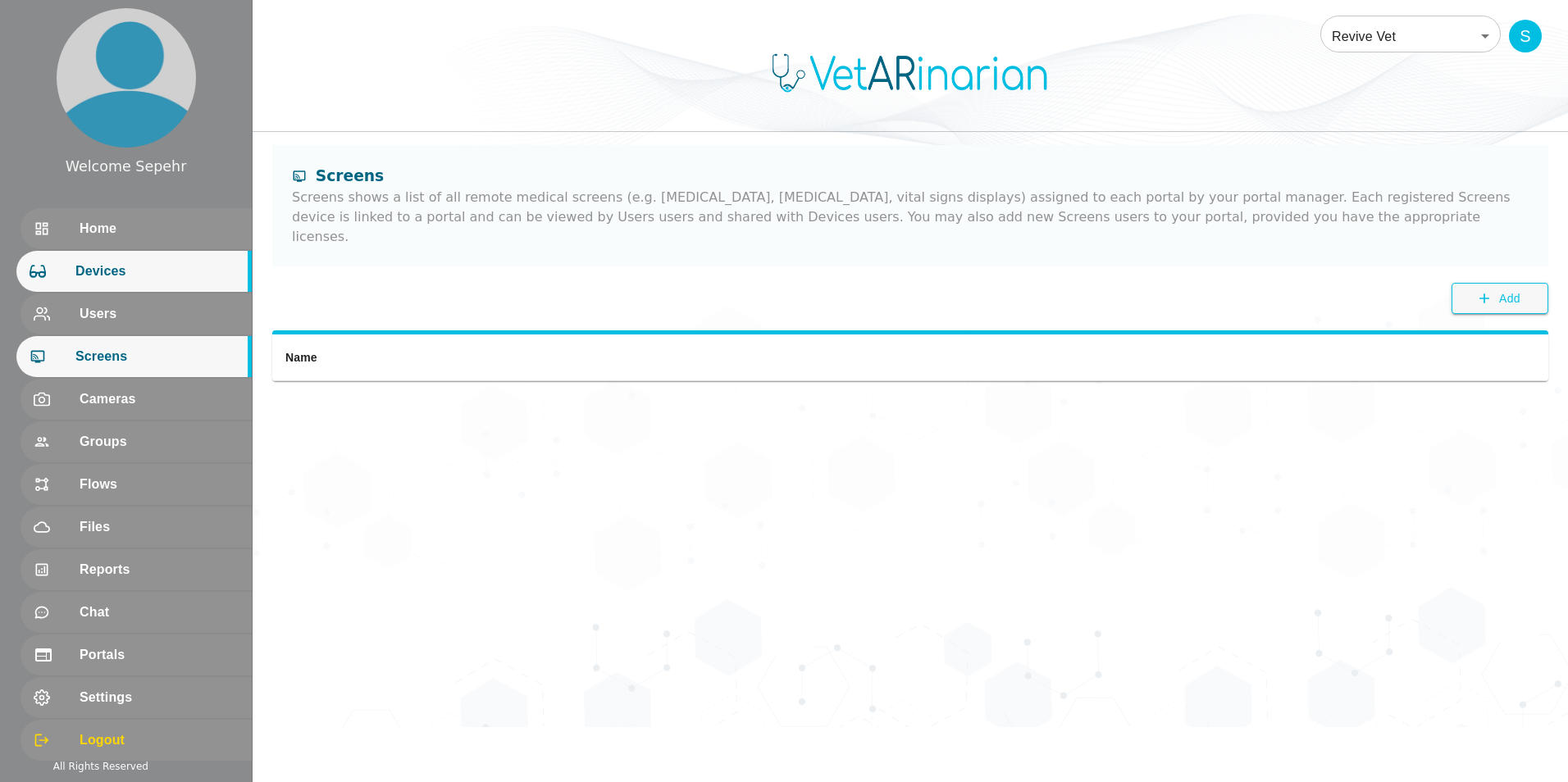
click at [120, 265] on span "Devices" at bounding box center [157, 271] width 163 height 20
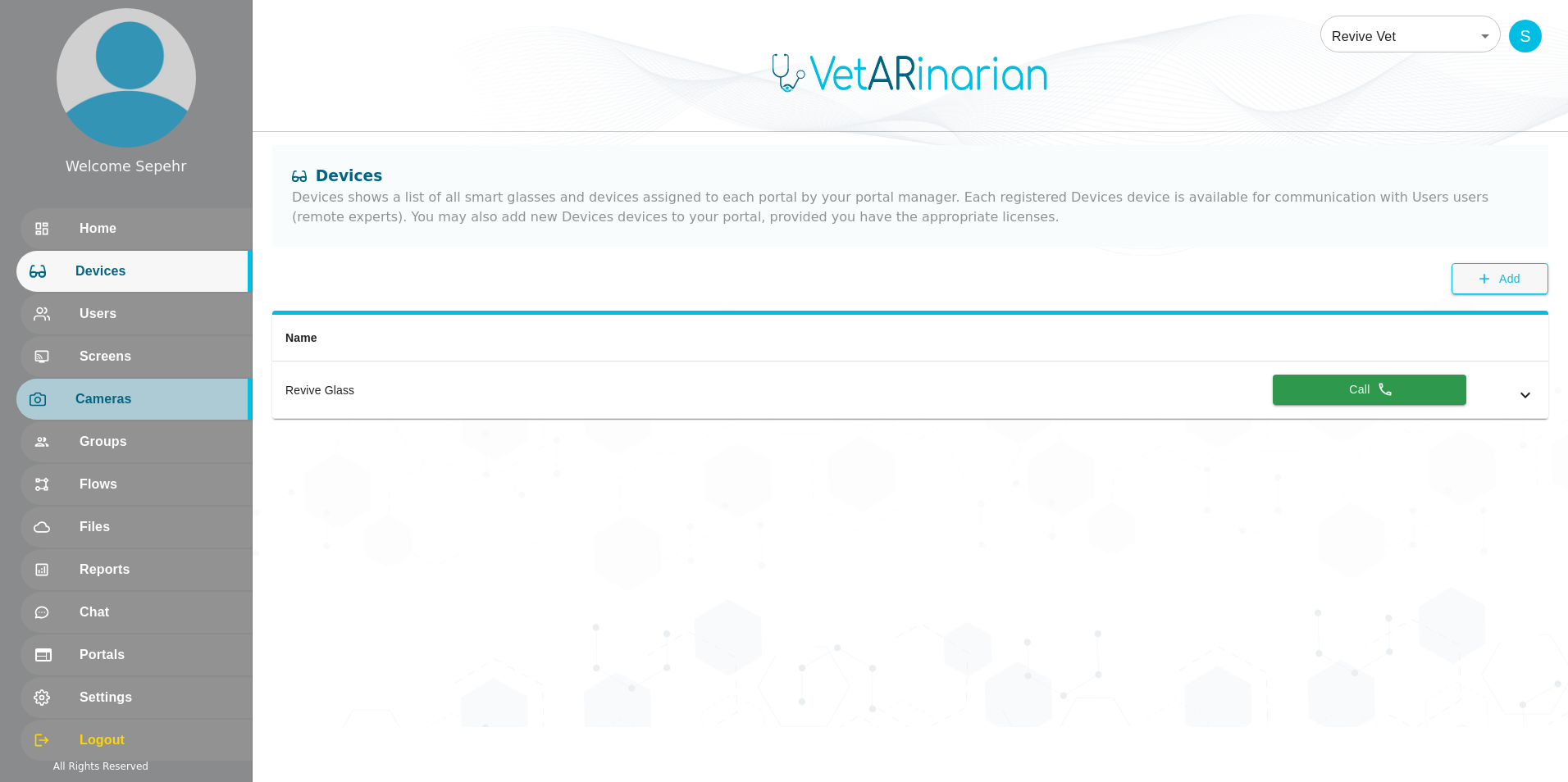
click at [132, 384] on div "Cameras" at bounding box center [134, 399] width 235 height 41
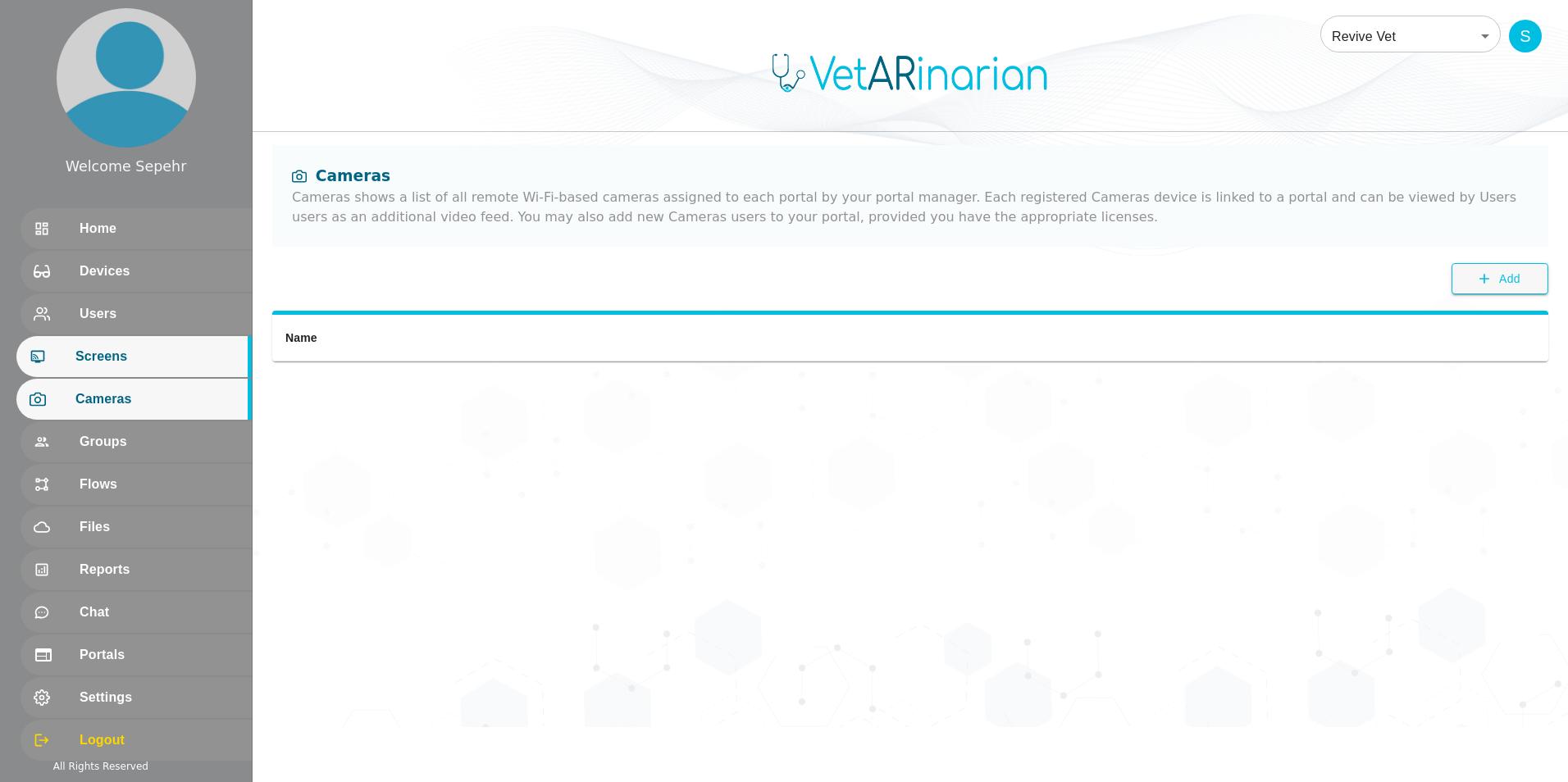
click at [138, 344] on div "Screens" at bounding box center [134, 357] width 235 height 41
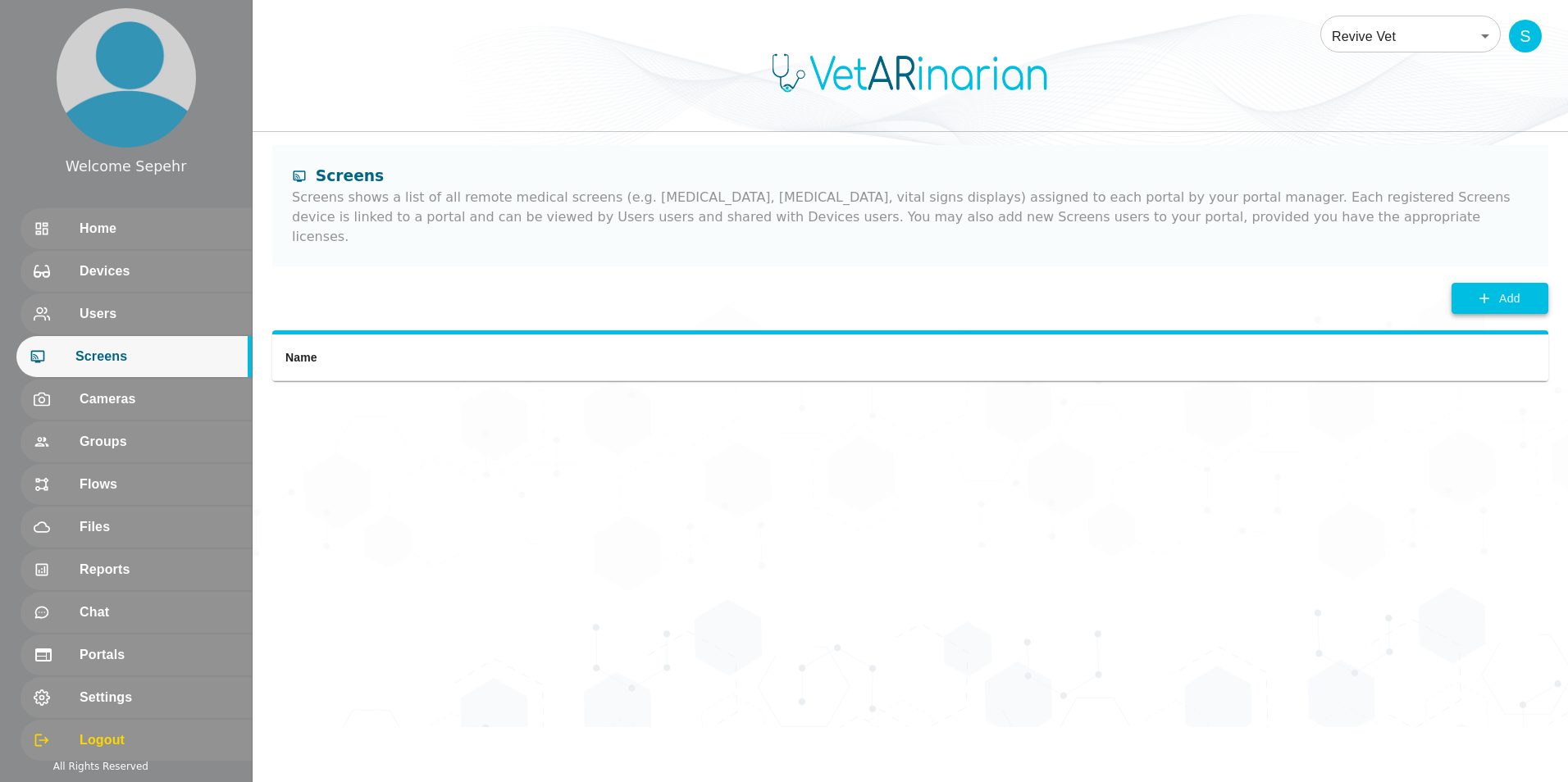
click at [391, 290] on icon "button" at bounding box center [1484, 298] width 16 height 16
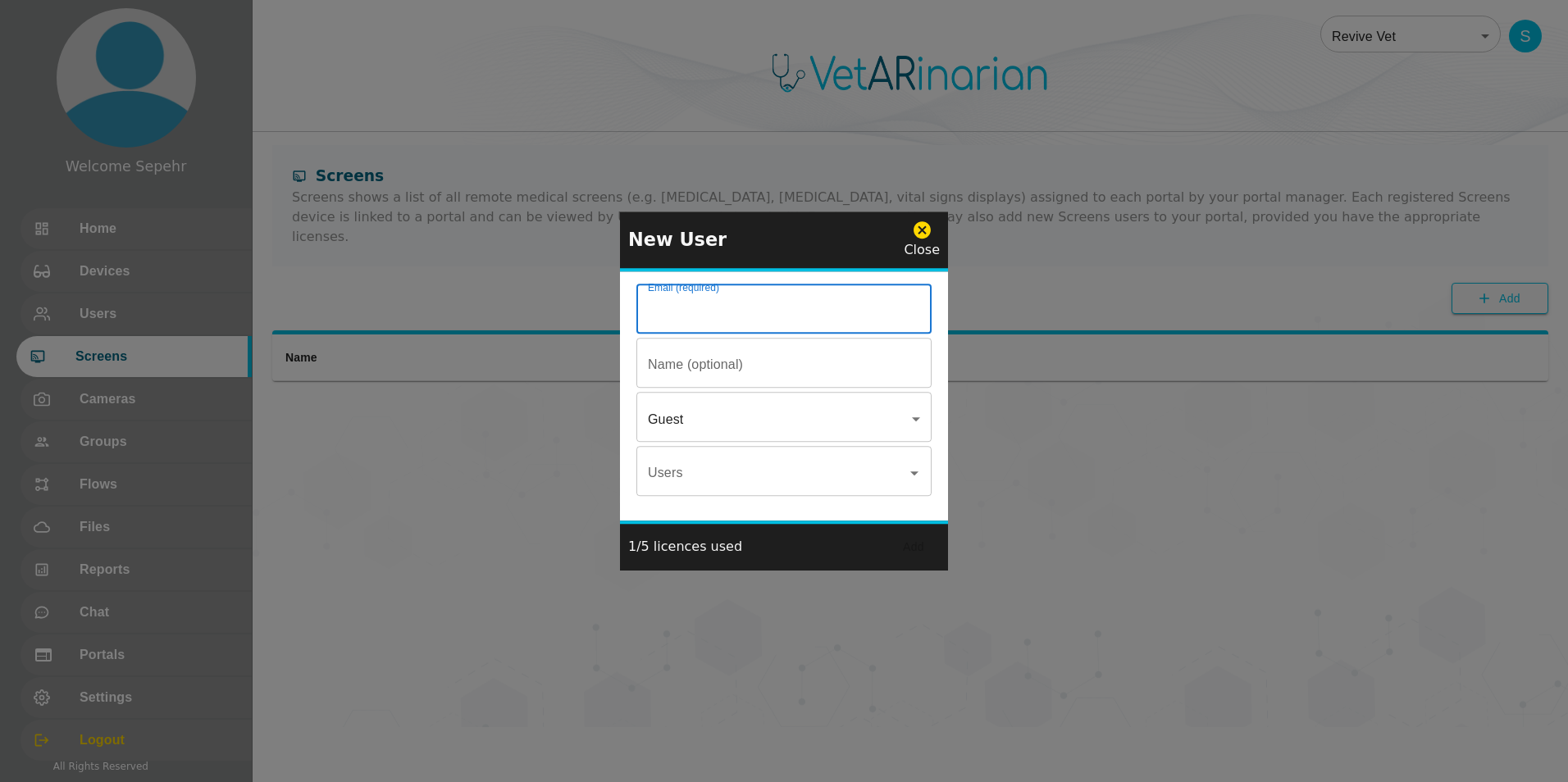
click at [391, 309] on input "Email (required)" at bounding box center [783, 310] width 295 height 45
type input "R"
type input "revive@"
click at [391, 231] on icon at bounding box center [921, 229] width 17 height 17
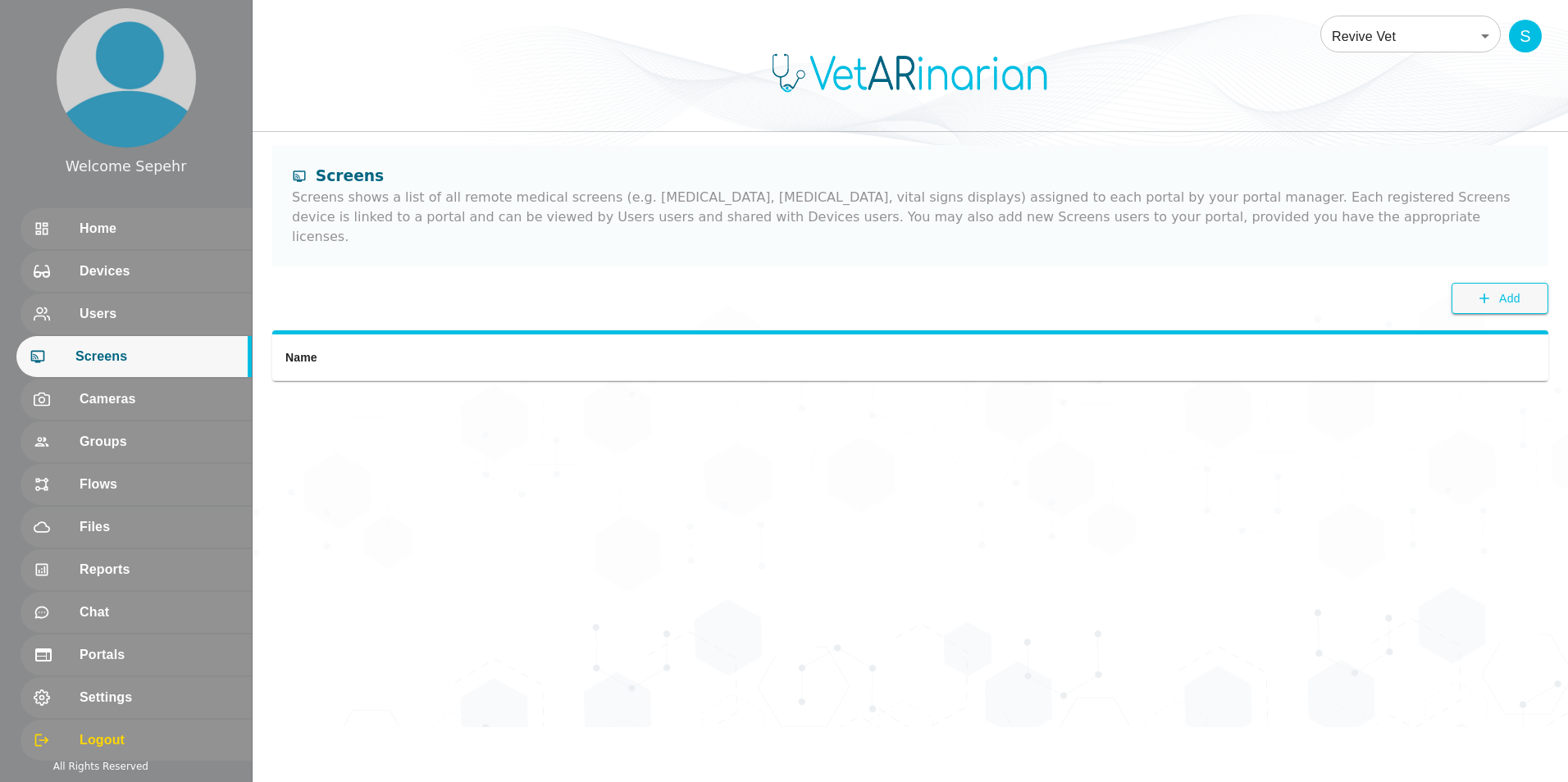
click at [391, 56] on body "Welcome Sepehr Home Devices Users Screens Cameras Groups Flows Files Reports Ch…" at bounding box center [784, 364] width 1568 height 728
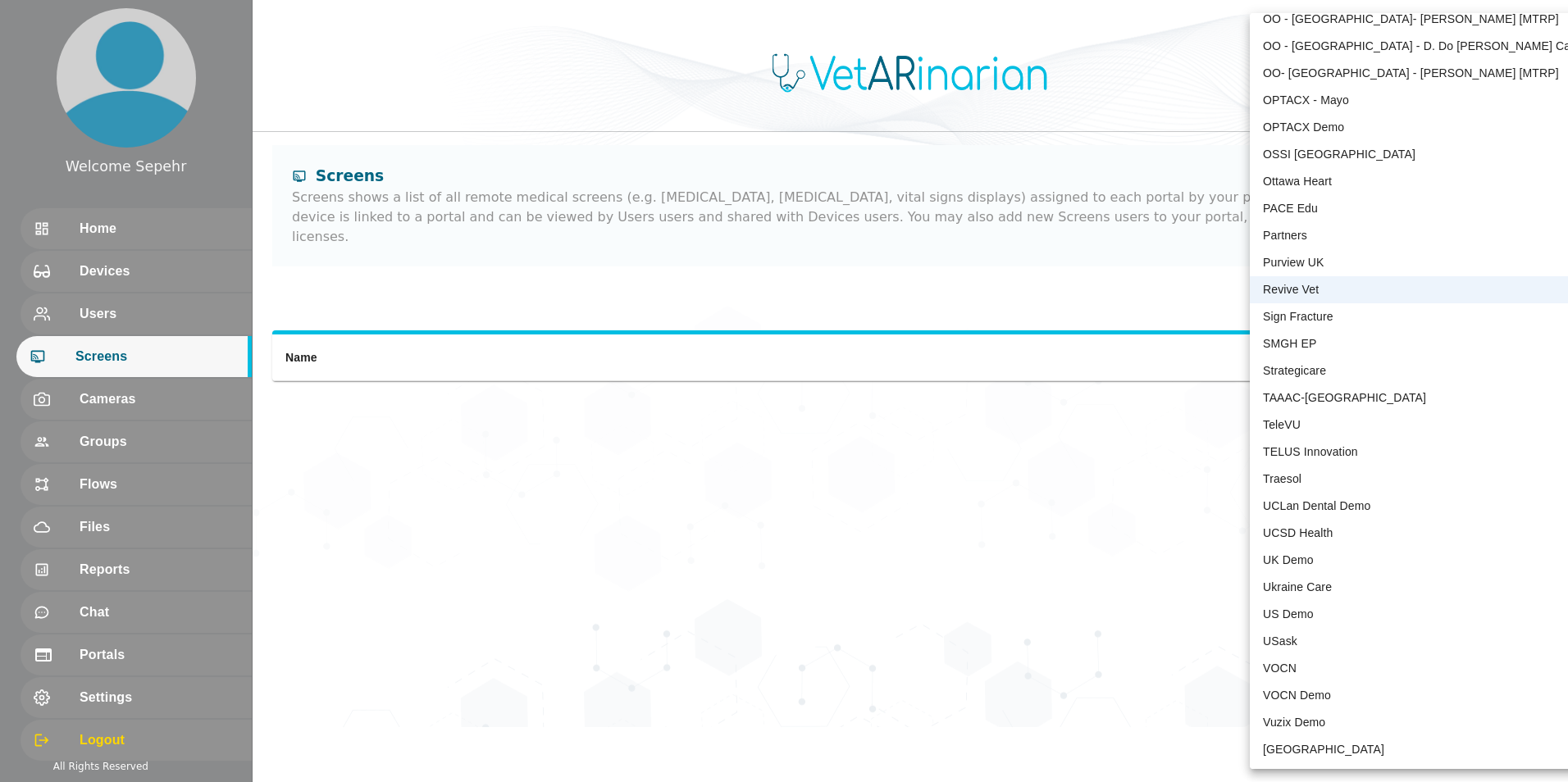
scroll to position [3289, 0]
click at [391, 697] on li "VOCN Demo" at bounding box center [1420, 695] width 341 height 27
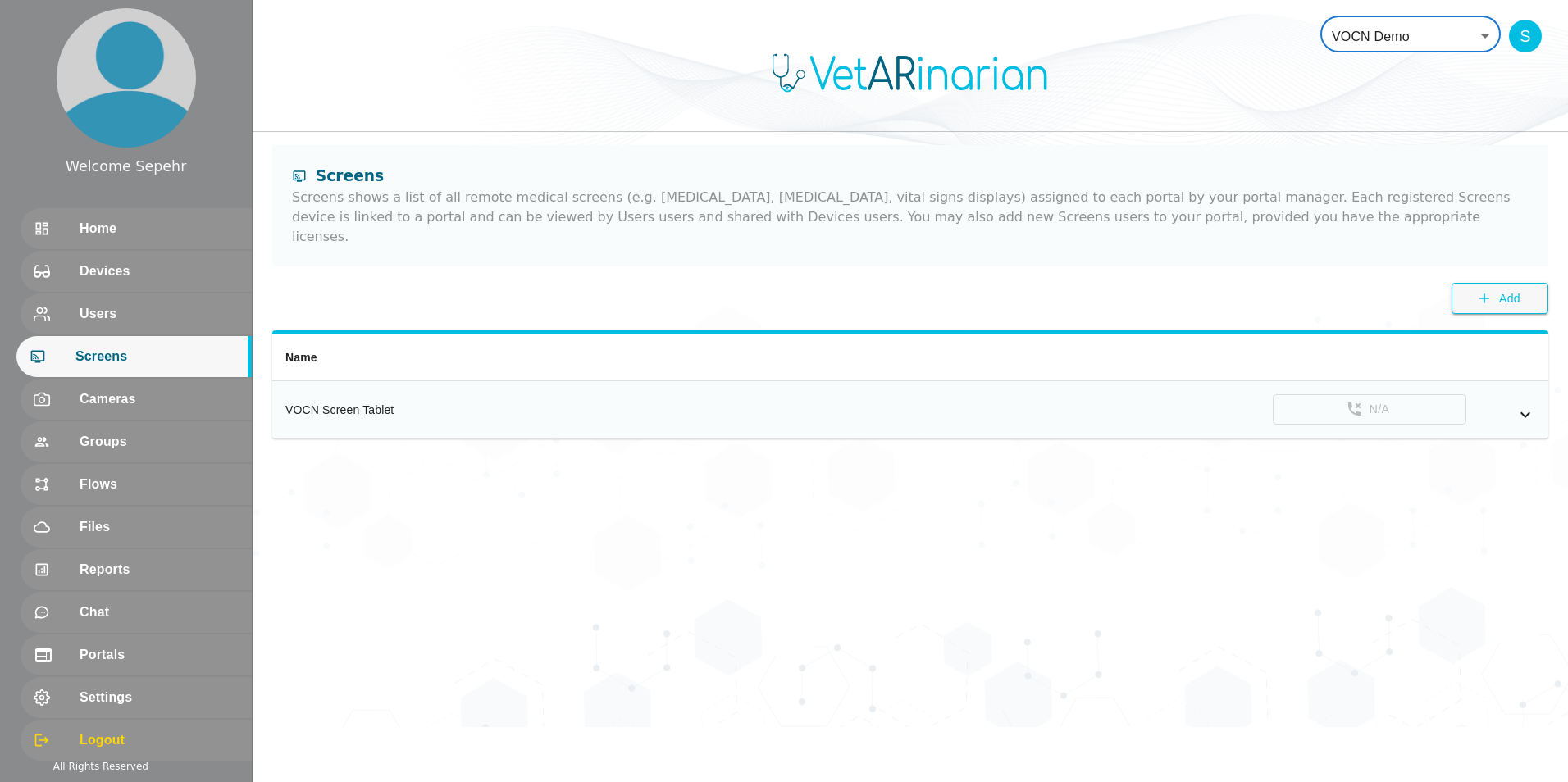
click at [391, 405] on div "simple table" at bounding box center [1500, 415] width 69 height 20
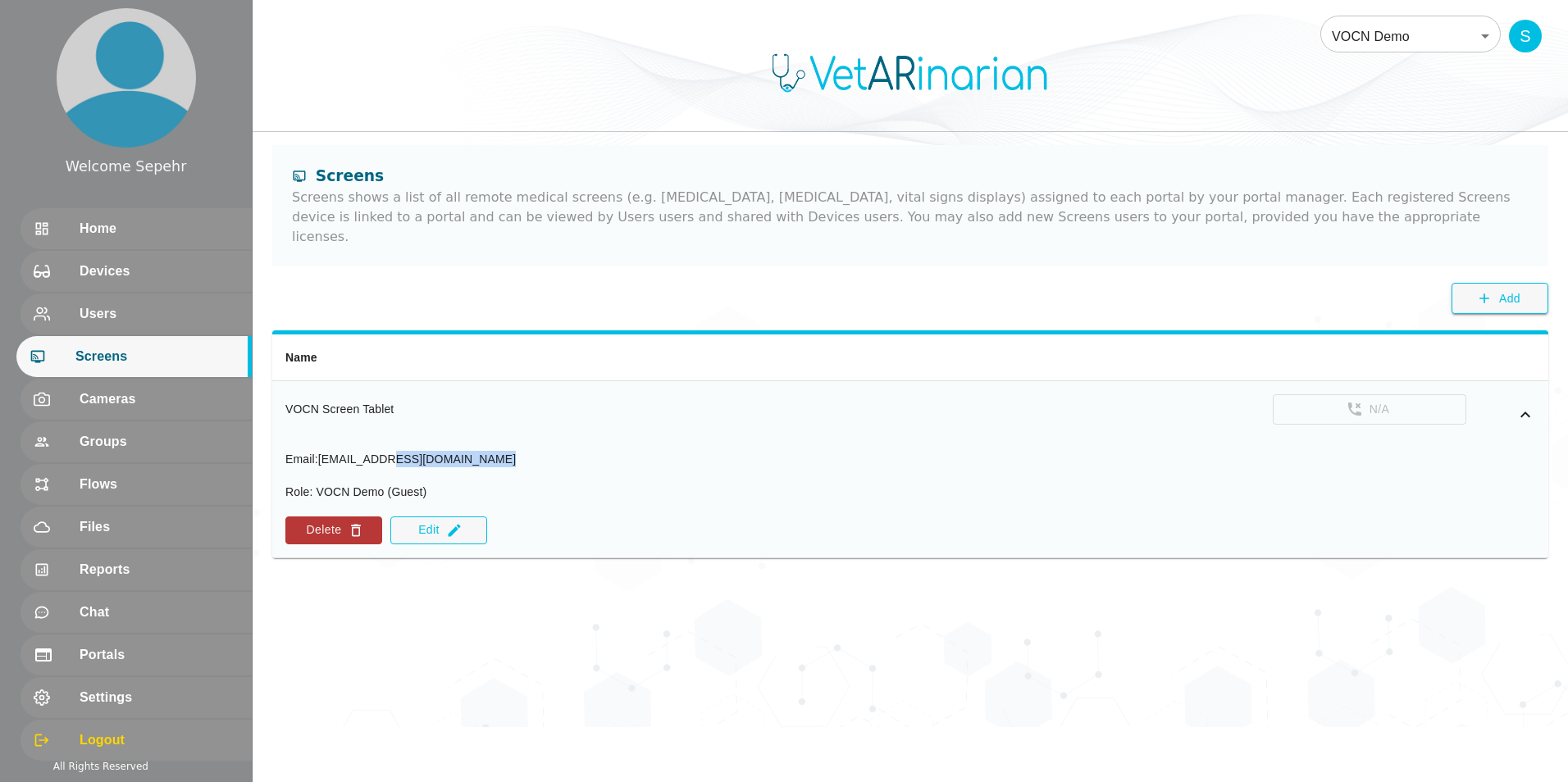
drag, startPoint x: 387, startPoint y: 441, endPoint x: 498, endPoint y: 437, distance: 111.1
click at [391, 451] on div "Email : [EMAIL_ADDRESS][DOMAIN_NAME] Role : VOCN Demo (Guest) Delete Edit" at bounding box center [910, 498] width 1250 height 94
drag, startPoint x: 498, startPoint y: 437, endPoint x: 448, endPoint y: 439, distance: 50.0
copy span "@[DOMAIN_NAME]"
click at [391, 14] on body "Welcome Sepehr Home Devices Users Screens Cameras Groups Flows Files Reports Ch…" at bounding box center [784, 364] width 1568 height 728
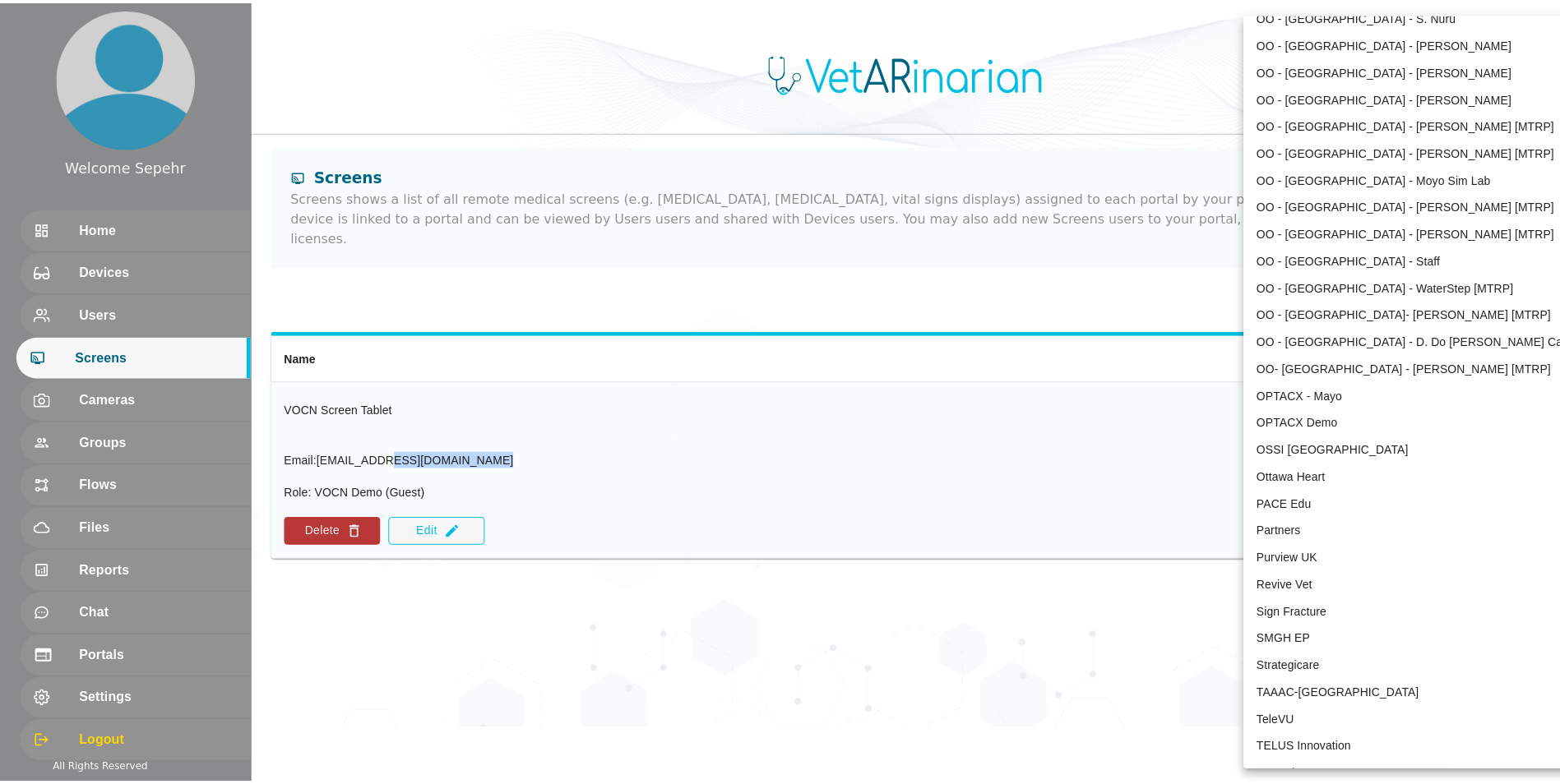
scroll to position [3050, 0]
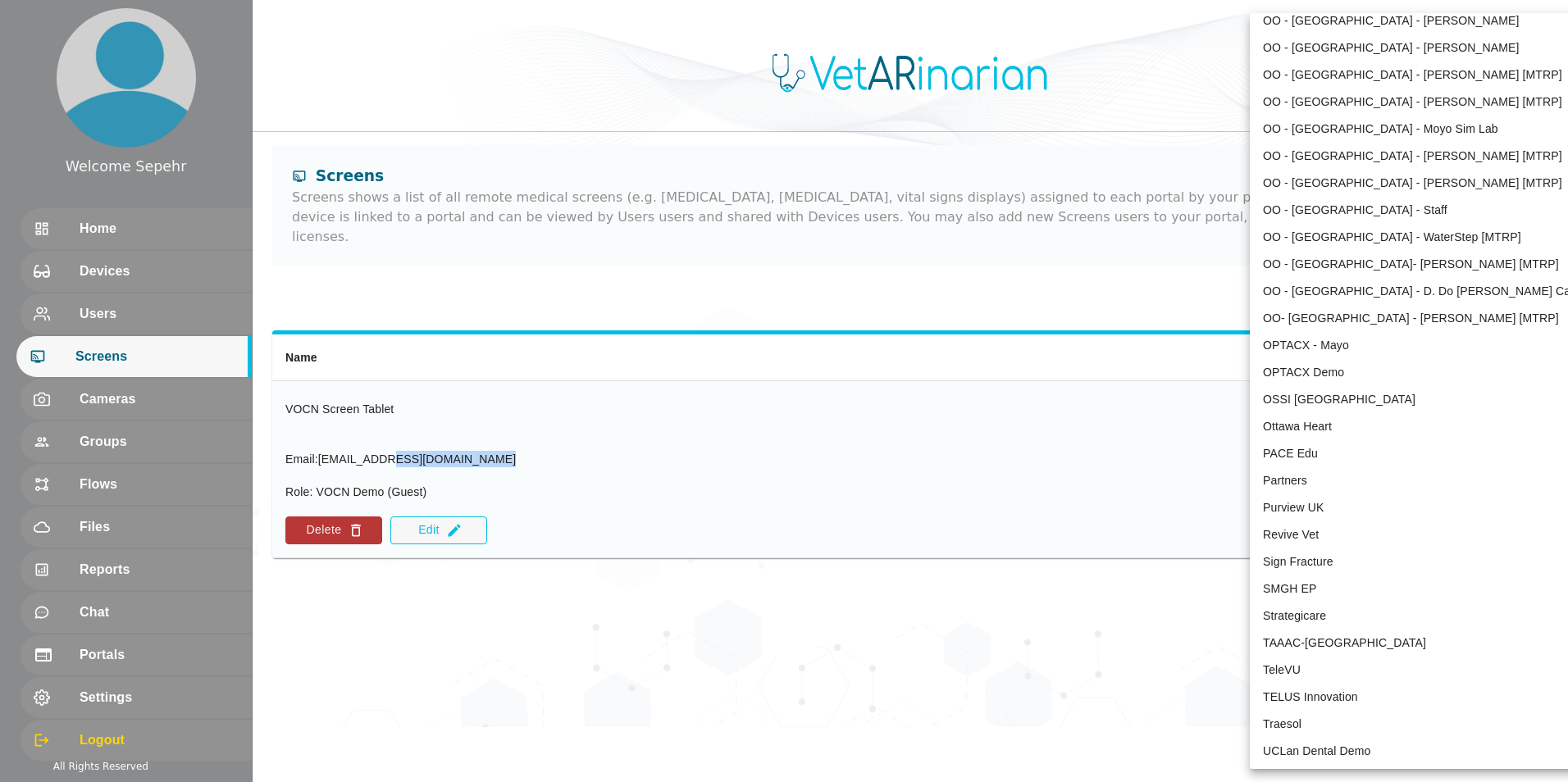
click at [391, 536] on li "Revive Vet" at bounding box center [1420, 535] width 341 height 27
type input "215"
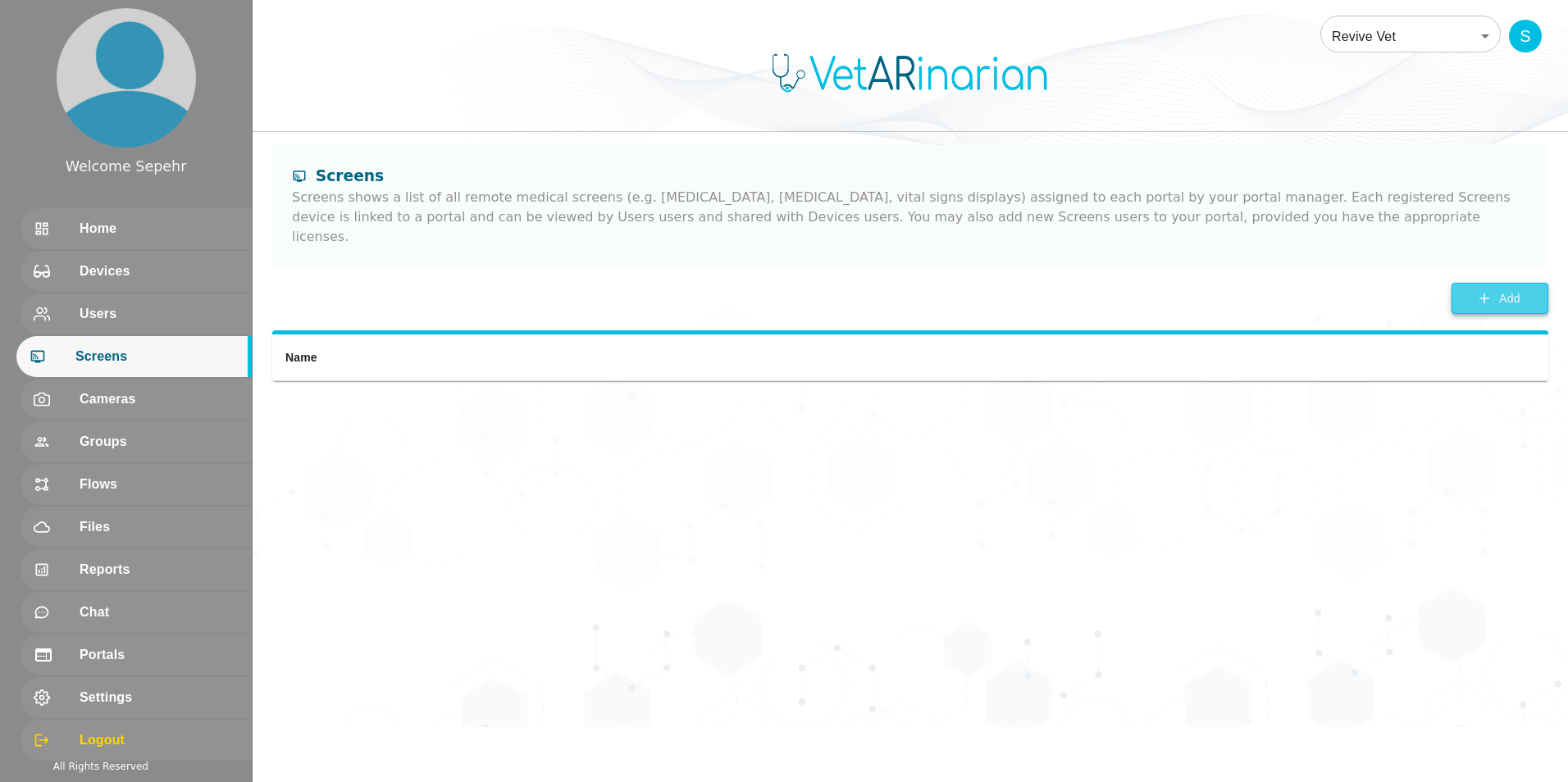
click at [391, 289] on span "Add" at bounding box center [1510, 299] width 21 height 21
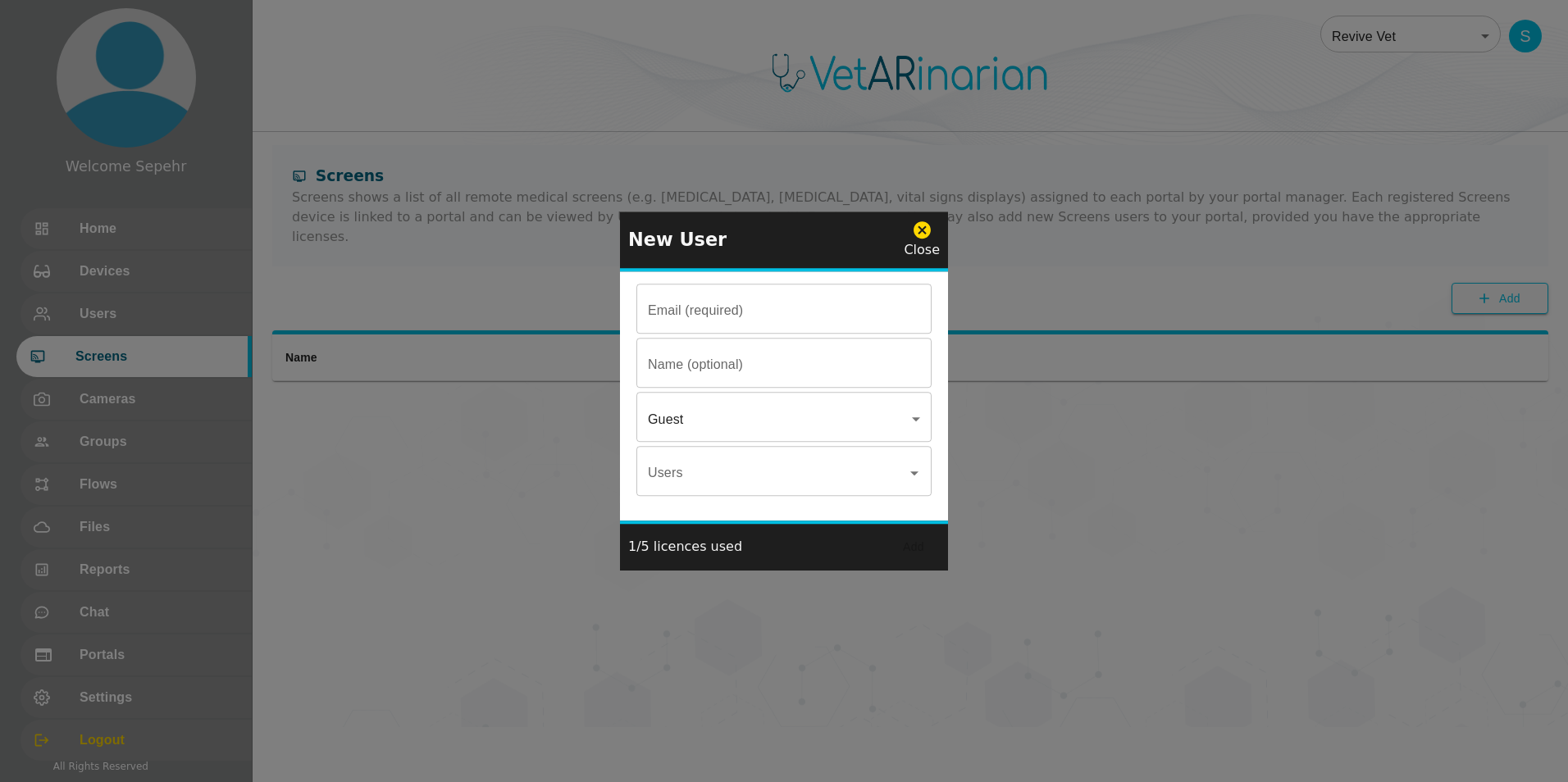
click at [391, 308] on input "Email (required)" at bounding box center [783, 310] width 295 height 45
paste input "@[DOMAIN_NAME]"
click at [391, 315] on input "[EMAIL_ADDRESS][DOMAIN_NAME]" at bounding box center [783, 310] width 295 height 45
type input "[EMAIL_ADDRESS][DOMAIN_NAME]"
click at [391, 369] on input "Email (required)" at bounding box center [783, 364] width 295 height 45
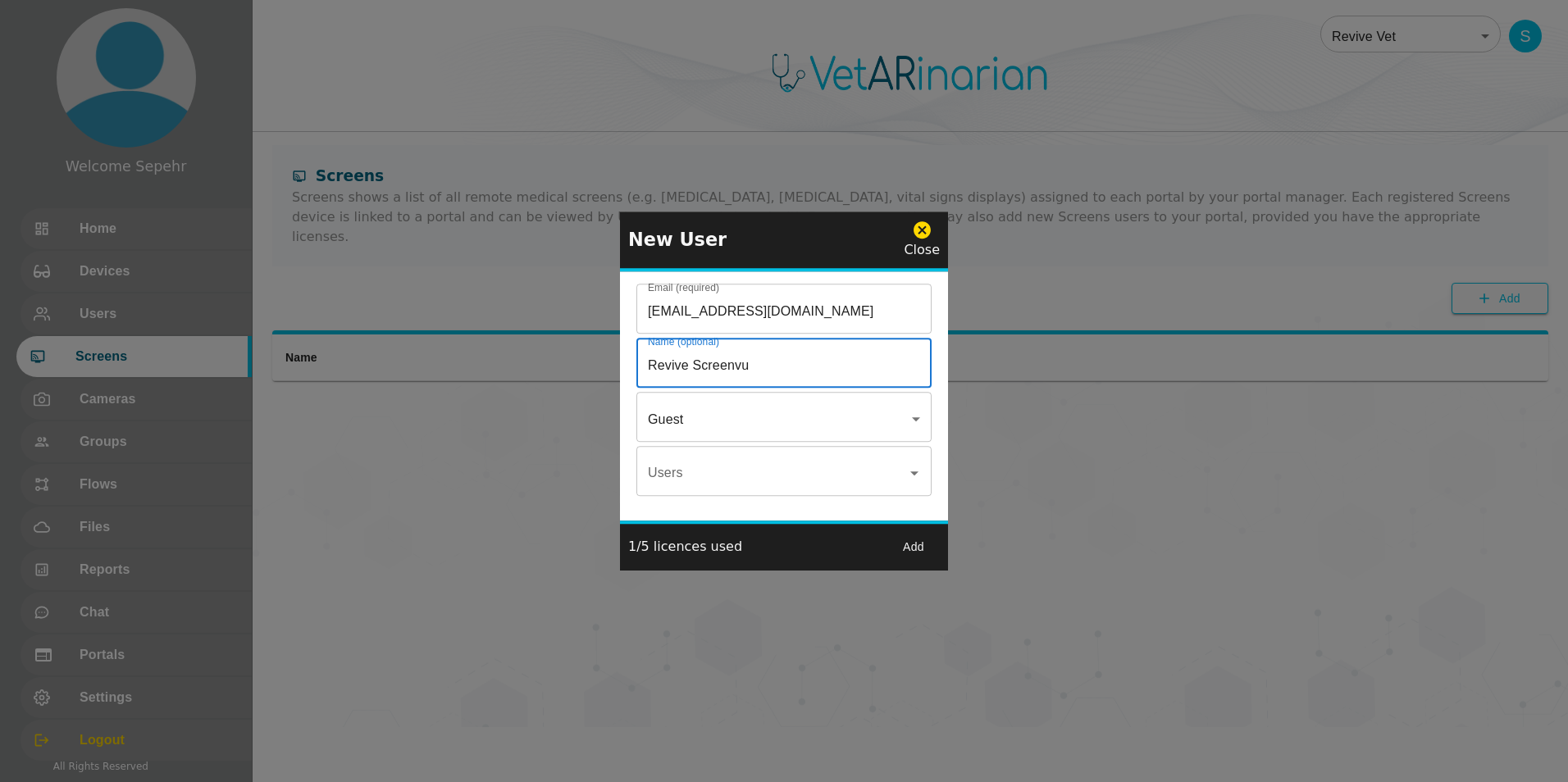
type input "Revive Screenvu"
click at [391, 540] on button "Add" at bounding box center [913, 547] width 53 height 30
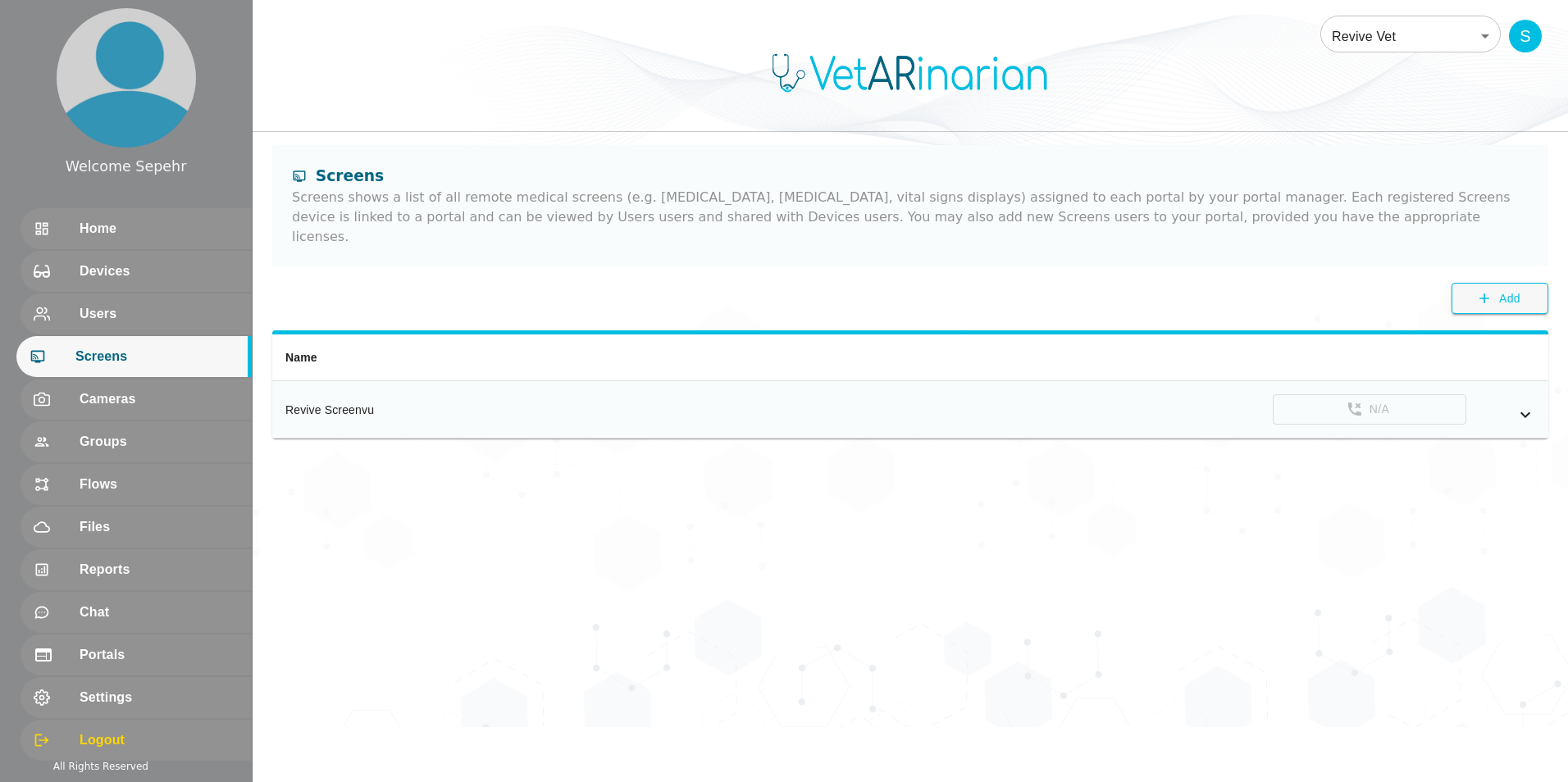
click at [391, 405] on icon "simple table" at bounding box center [1525, 415] width 20 height 20
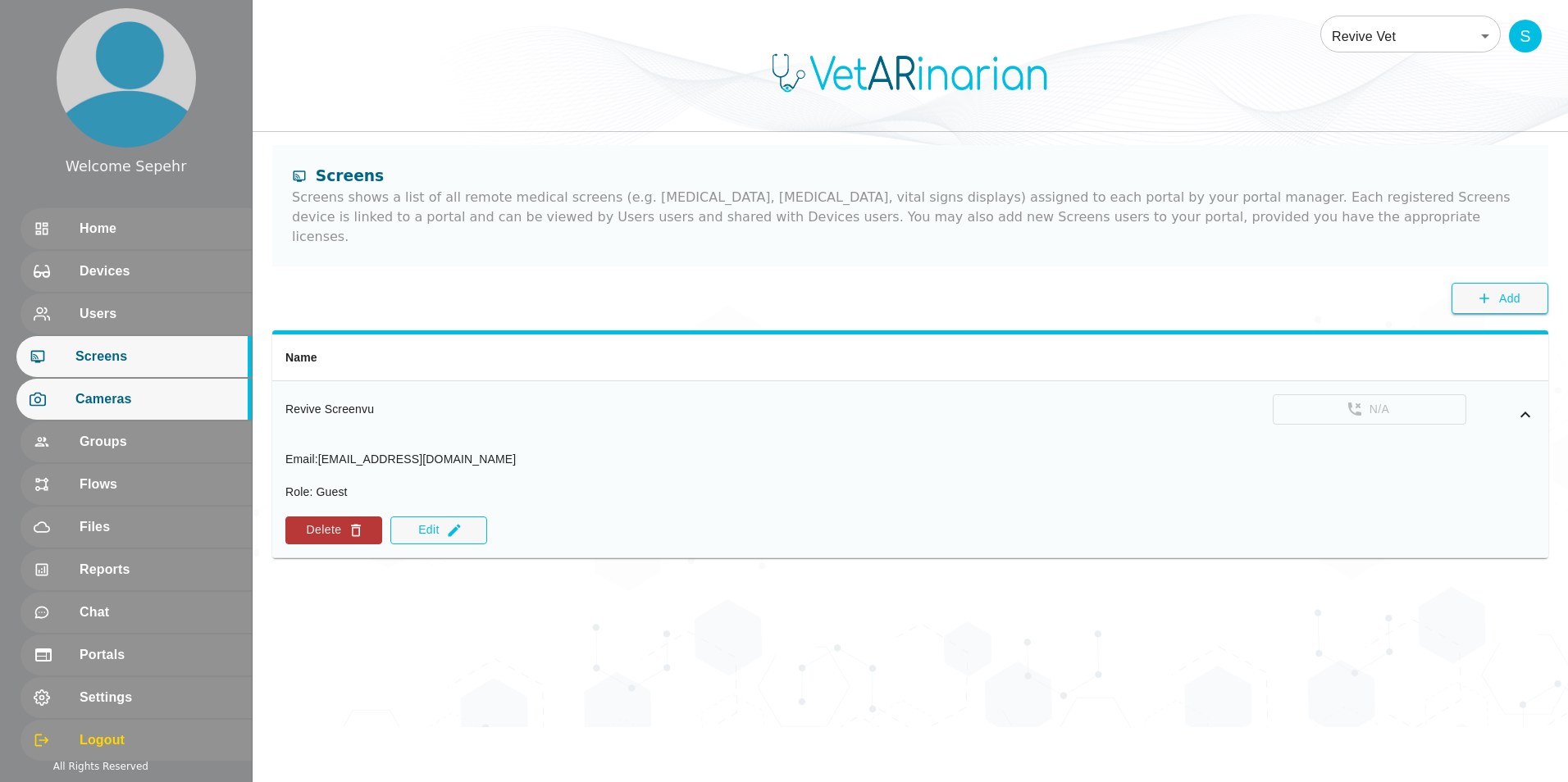
click at [96, 386] on div "Cameras" at bounding box center [134, 399] width 235 height 41
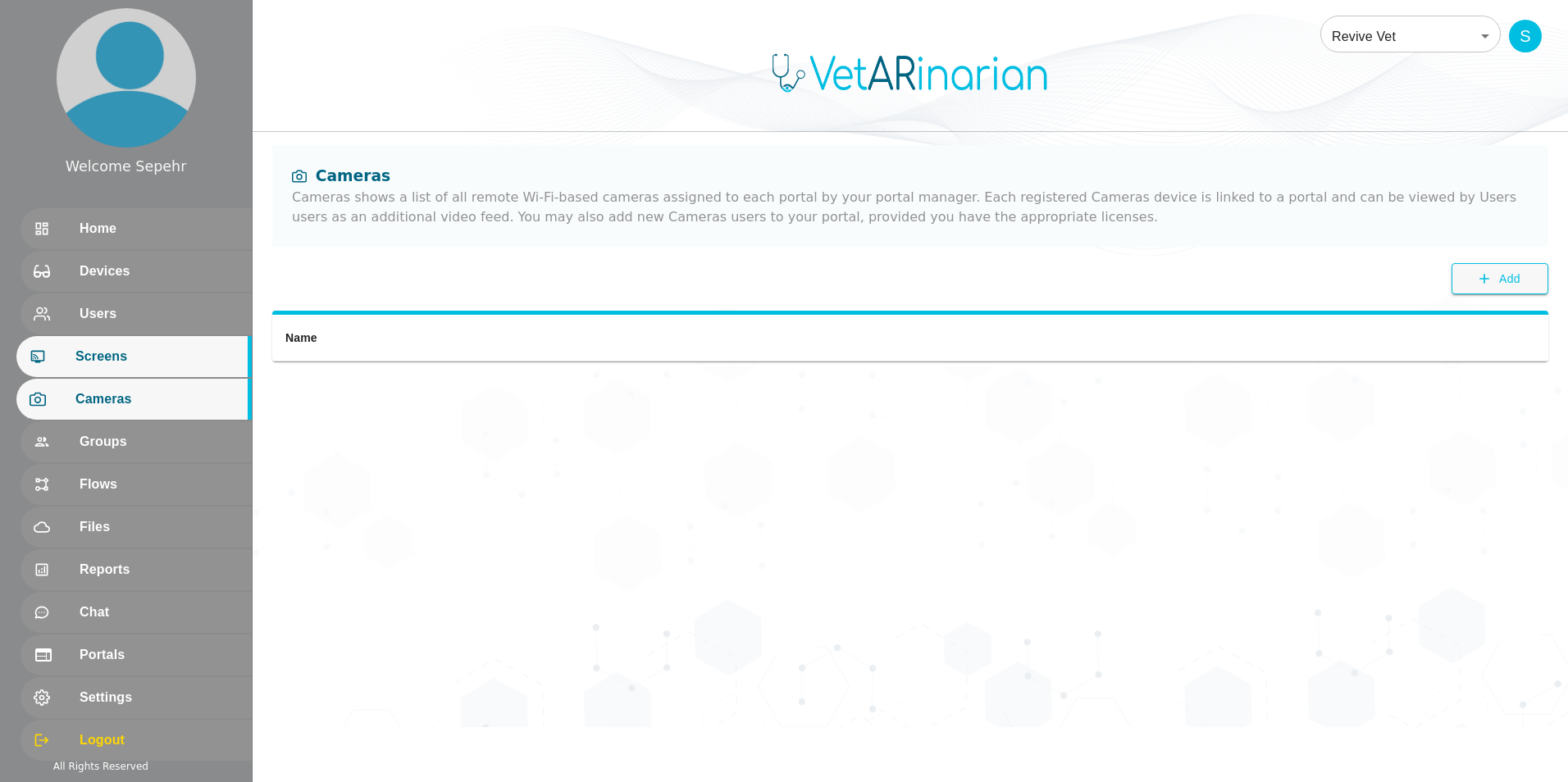
click at [88, 358] on span "Screens" at bounding box center [157, 357] width 163 height 20
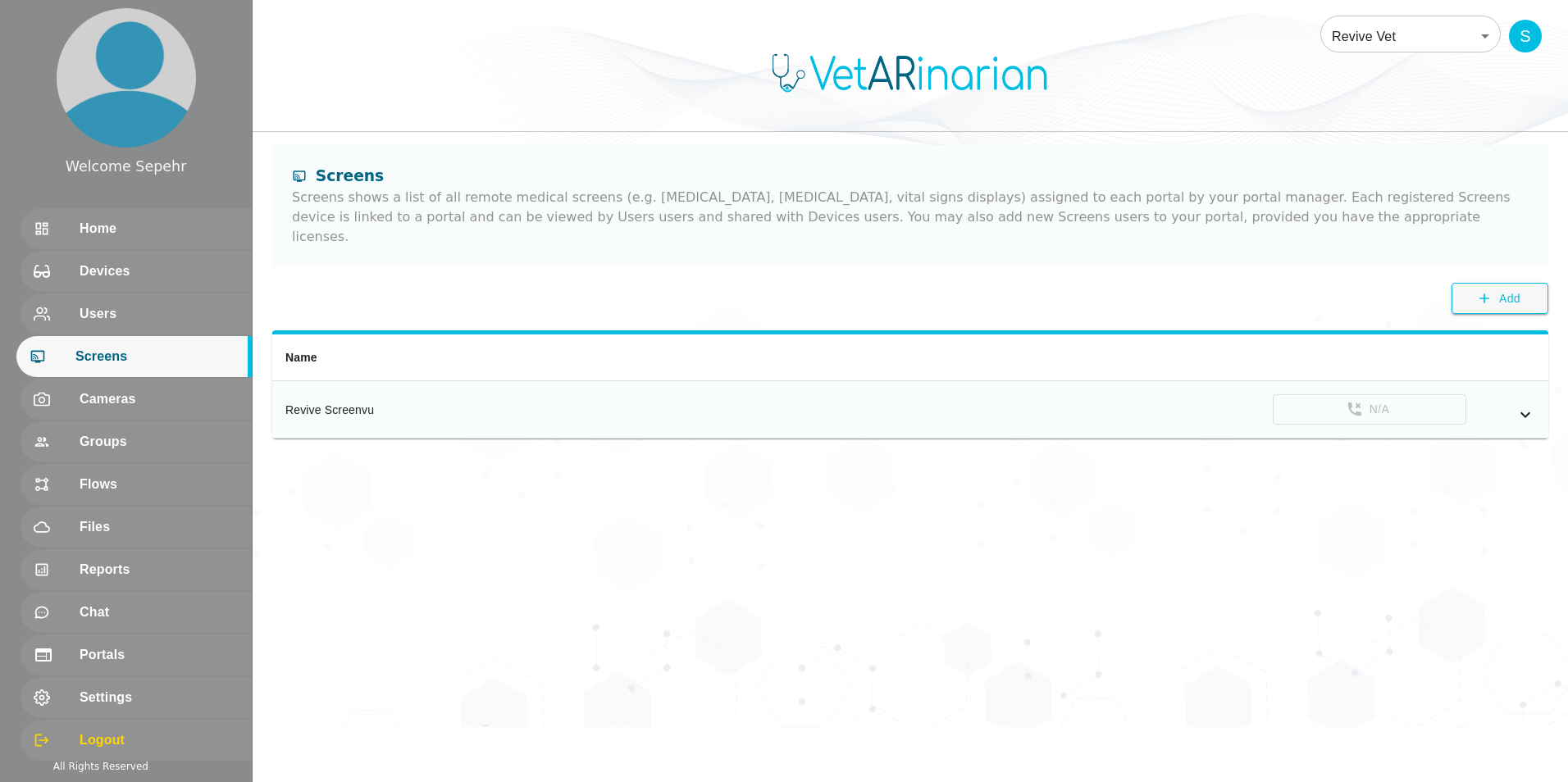
click at [391, 405] on icon "simple table" at bounding box center [1525, 415] width 20 height 20
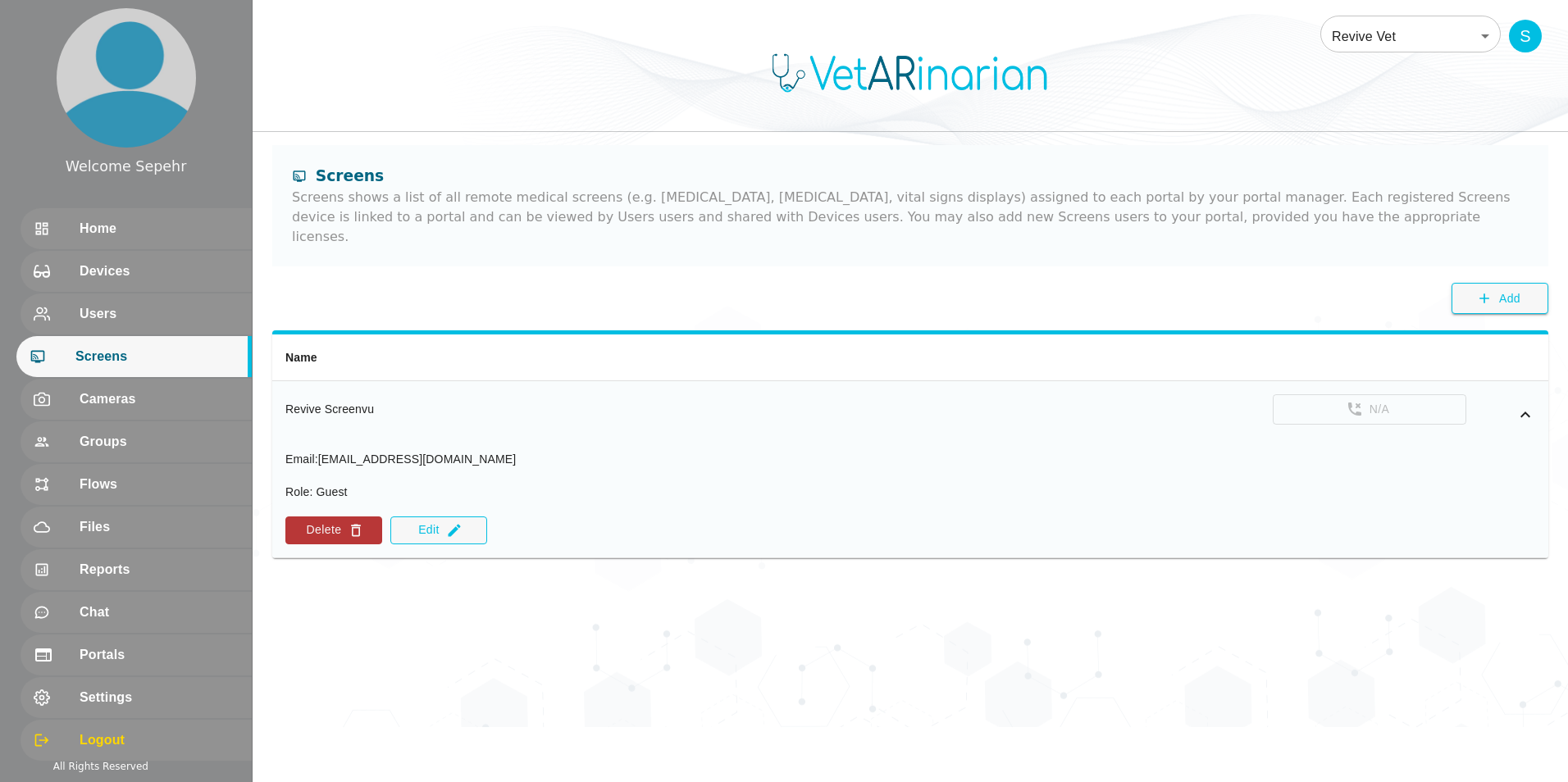
drag, startPoint x: 513, startPoint y: 444, endPoint x: 321, endPoint y: 443, distance: 192.0
click at [321, 451] on div "Email : [EMAIL_ADDRESS][DOMAIN_NAME] Role : Guest Delete Edit" at bounding box center [910, 498] width 1250 height 94
drag, startPoint x: 321, startPoint y: 443, endPoint x: 337, endPoint y: 446, distance: 16.3
copy span "[EMAIL_ADDRESS][DOMAIN_NAME]"
click at [391, 247] on div "Screens Screens shows a list of all remote medical screens (e.g. [MEDICAL_DATA]…" at bounding box center [910, 238] width 1316 height 186
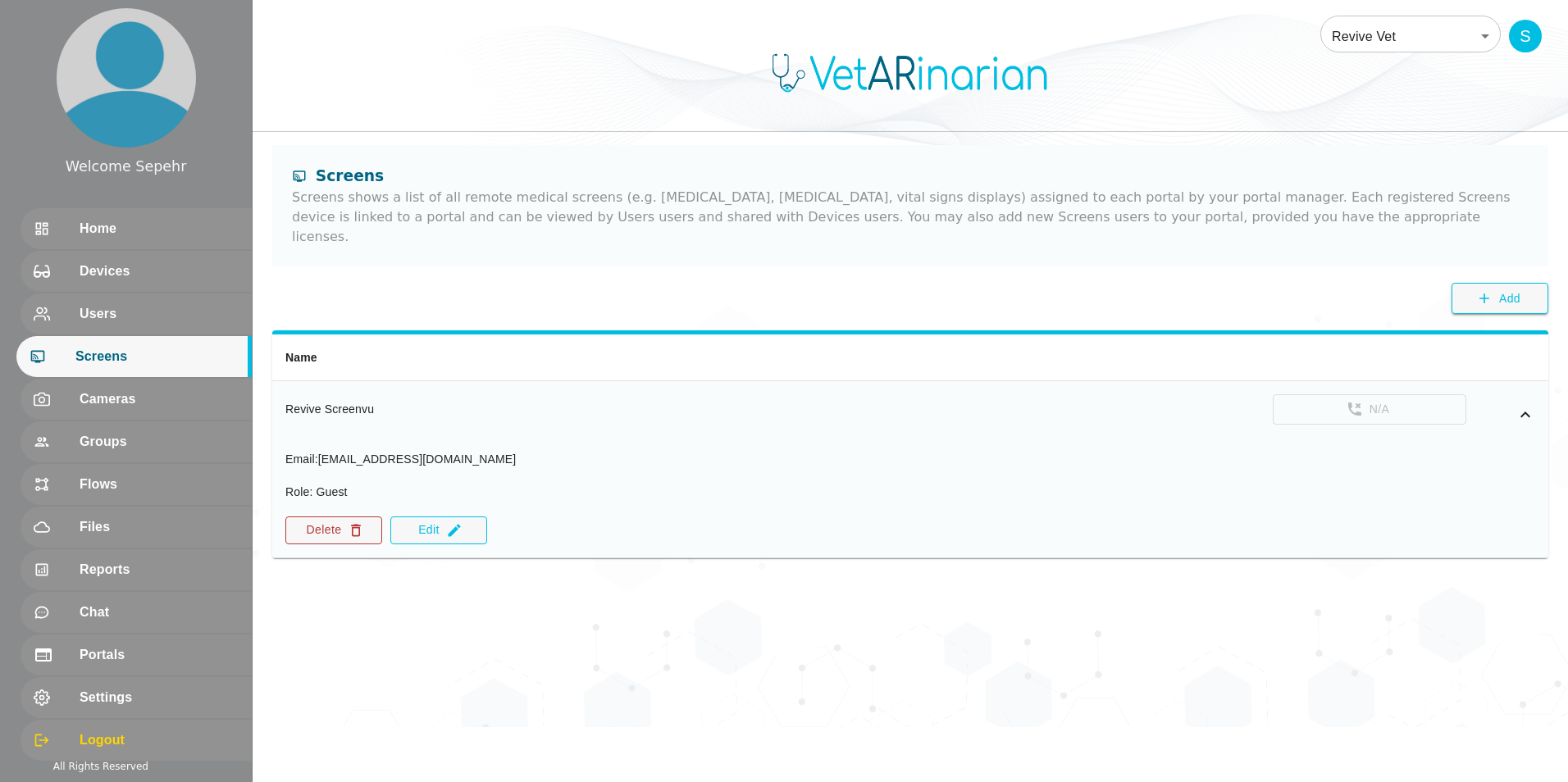
click at [357, 523] on icon "simple table" at bounding box center [356, 531] width 16 height 16
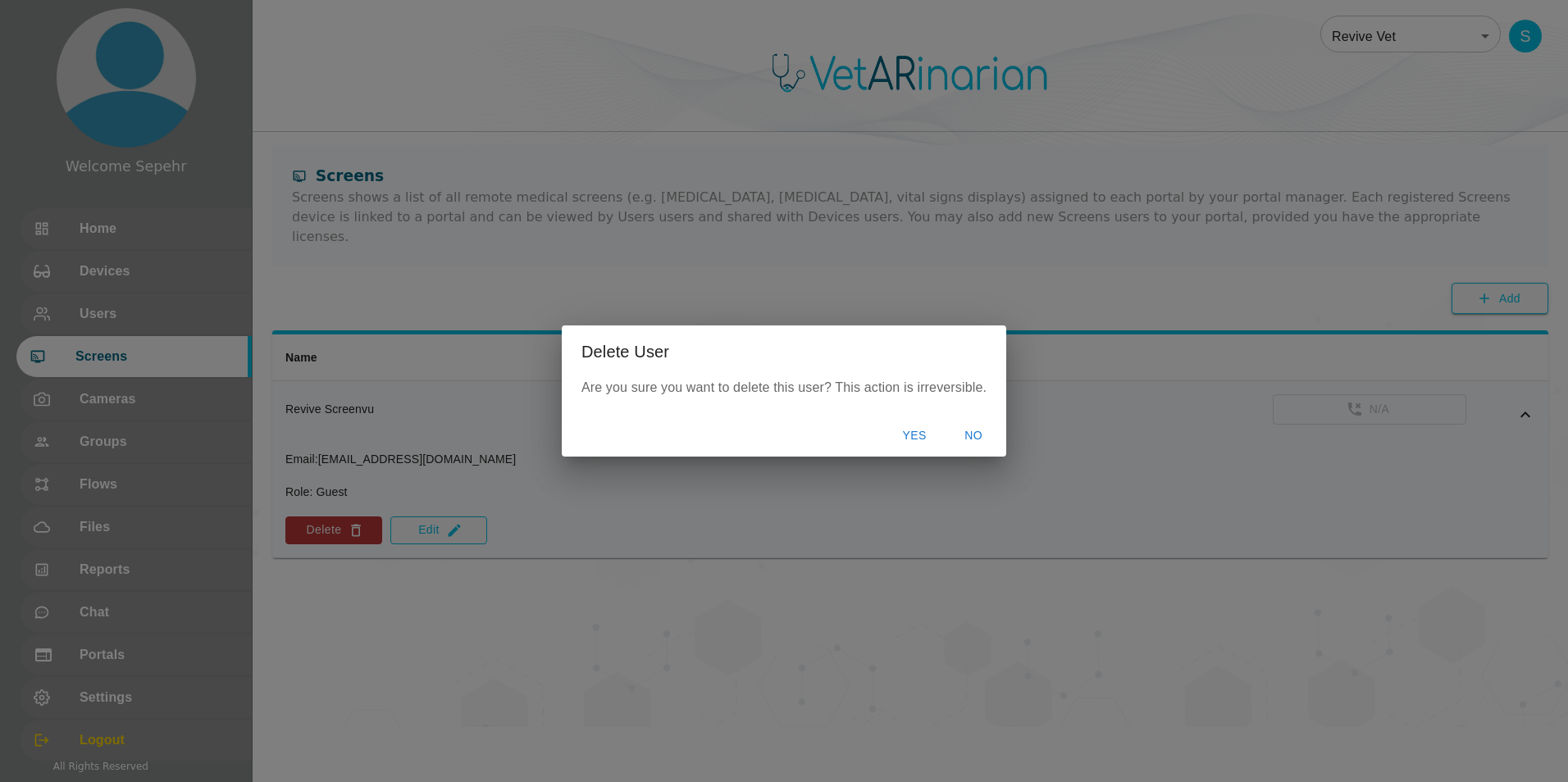
click at [391, 485] on div "Delete User Are you sure you want to delete this user? This action is irreversi…" at bounding box center [784, 391] width 1568 height 782
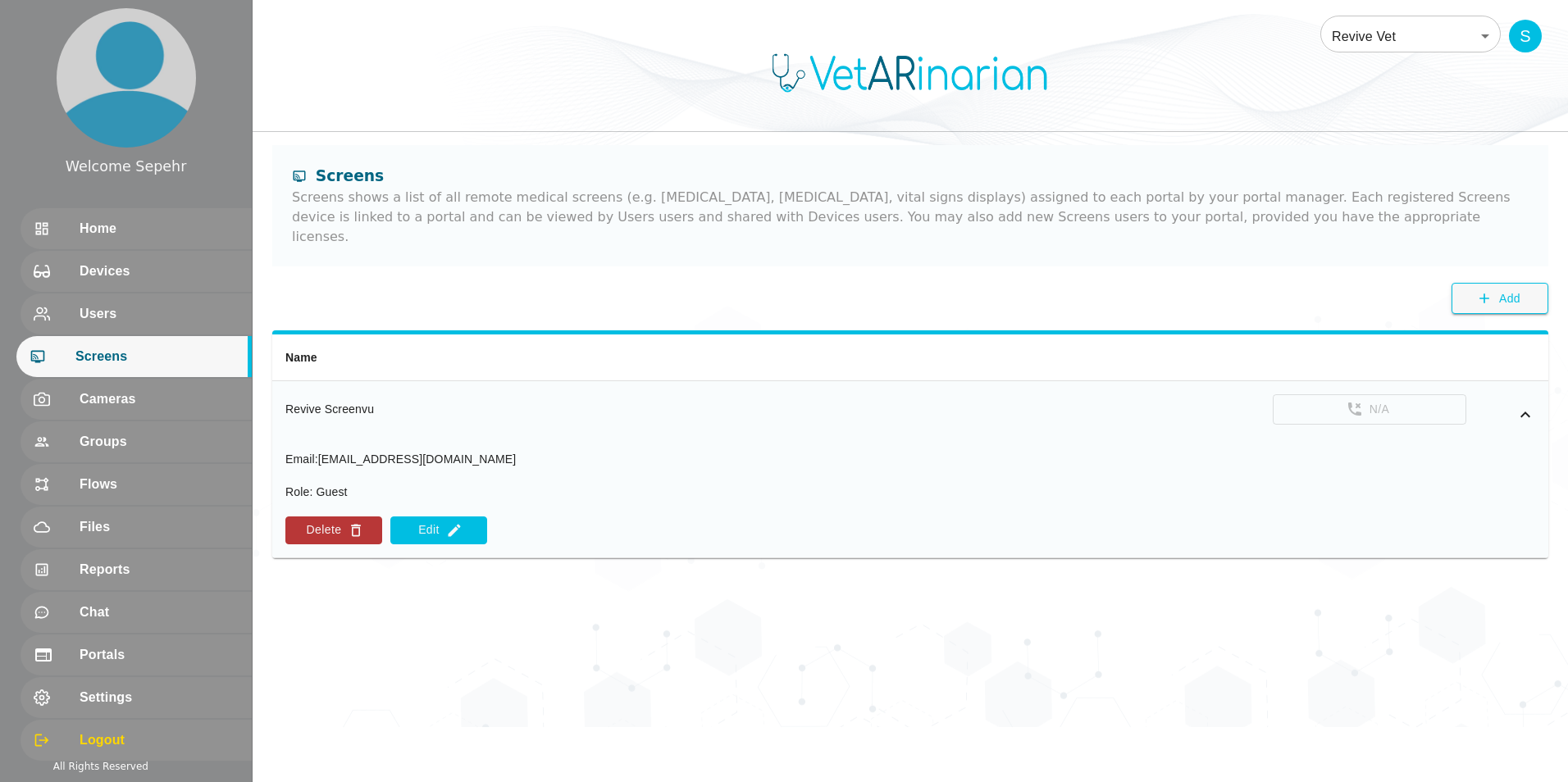
click at [391, 520] on button "Edit" at bounding box center [439, 530] width 96 height 28
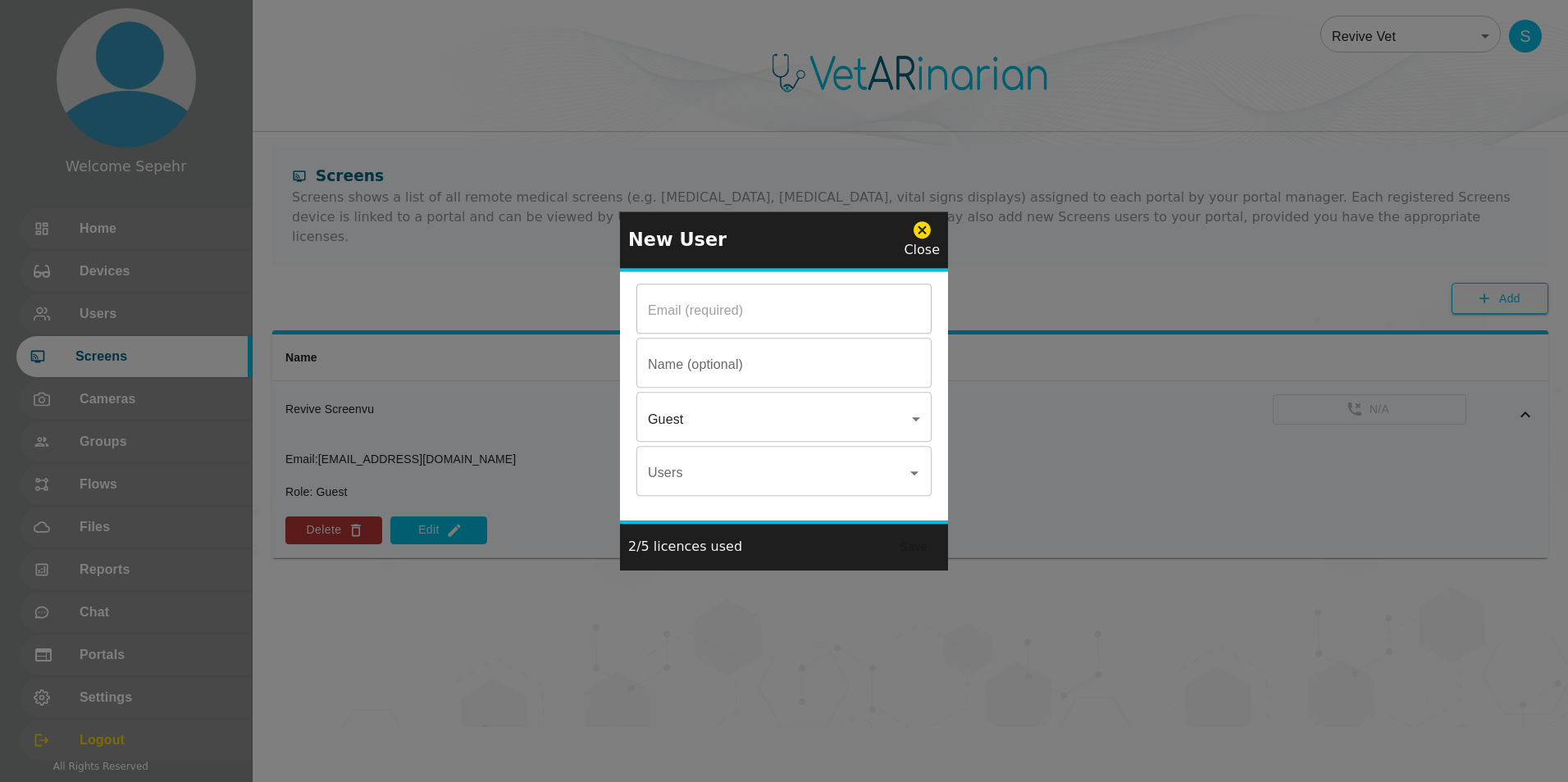
type input "[EMAIL_ADDRESS][DOMAIN_NAME]"
click at [391, 370] on input "Revive Screenvu" at bounding box center [783, 364] width 295 height 45
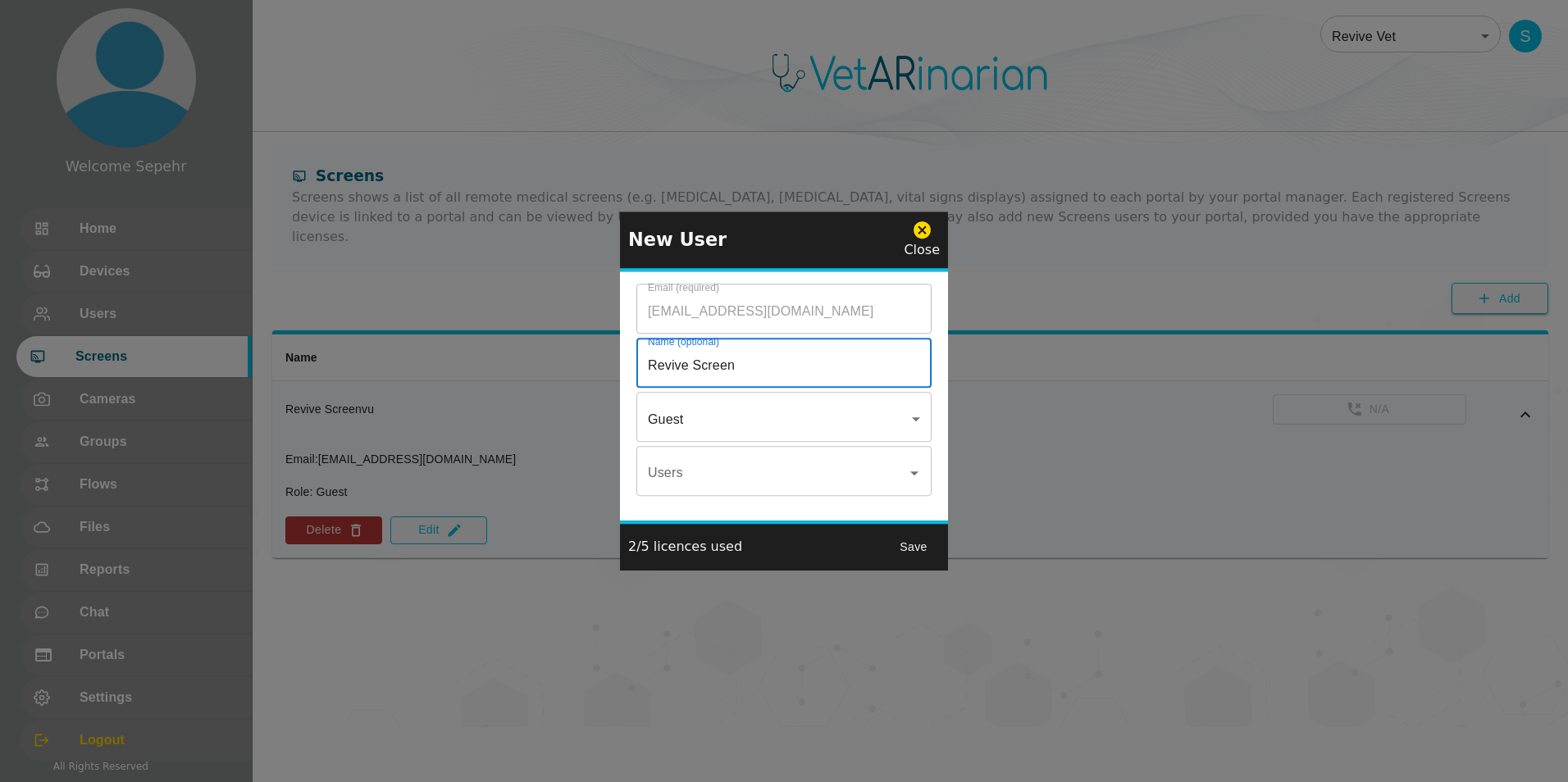
type input "Revive Screen"
click at [391, 545] on button "Save" at bounding box center [913, 547] width 53 height 30
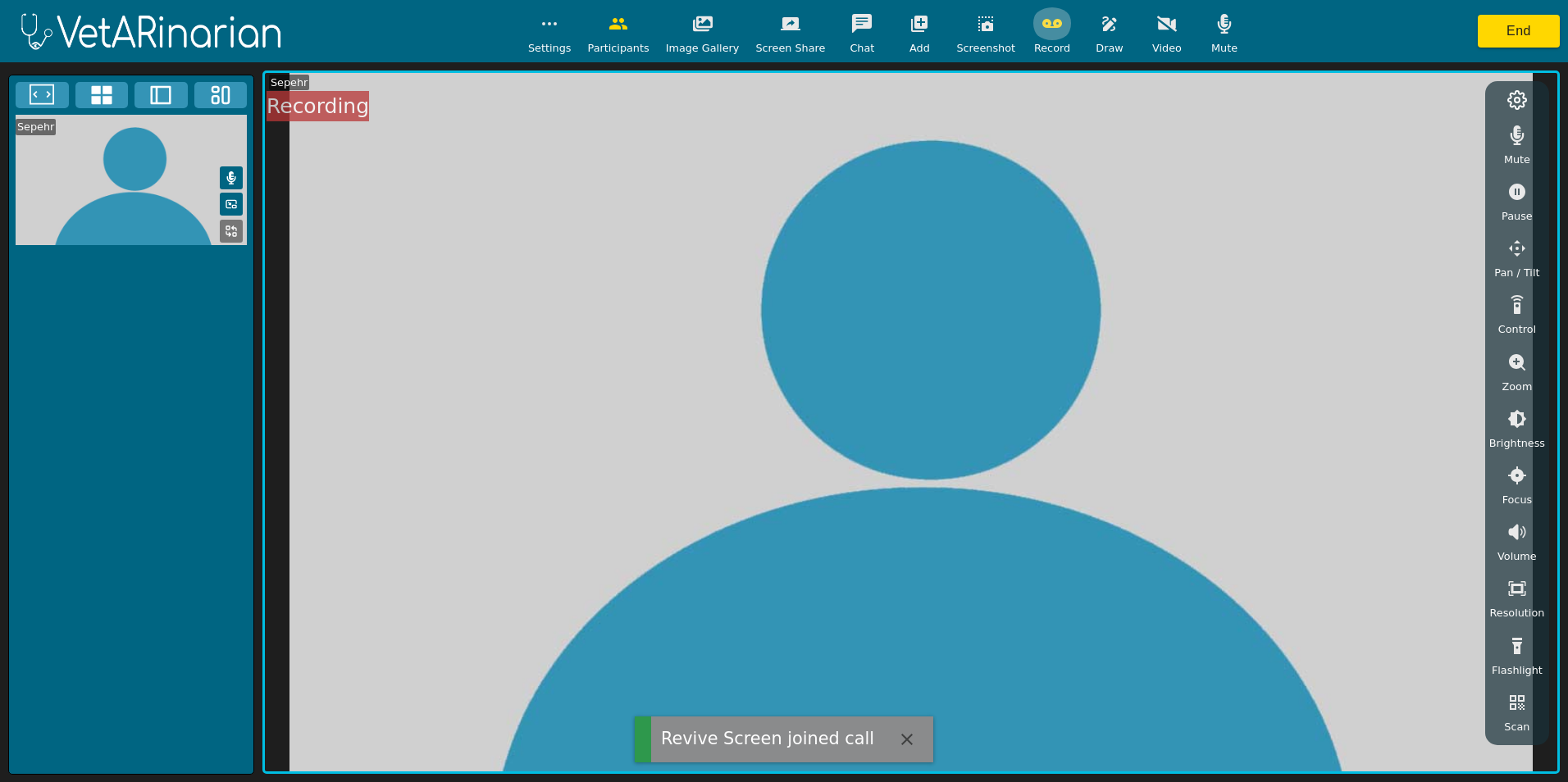
click at [391, 26] on icon "button" at bounding box center [1052, 23] width 20 height 9
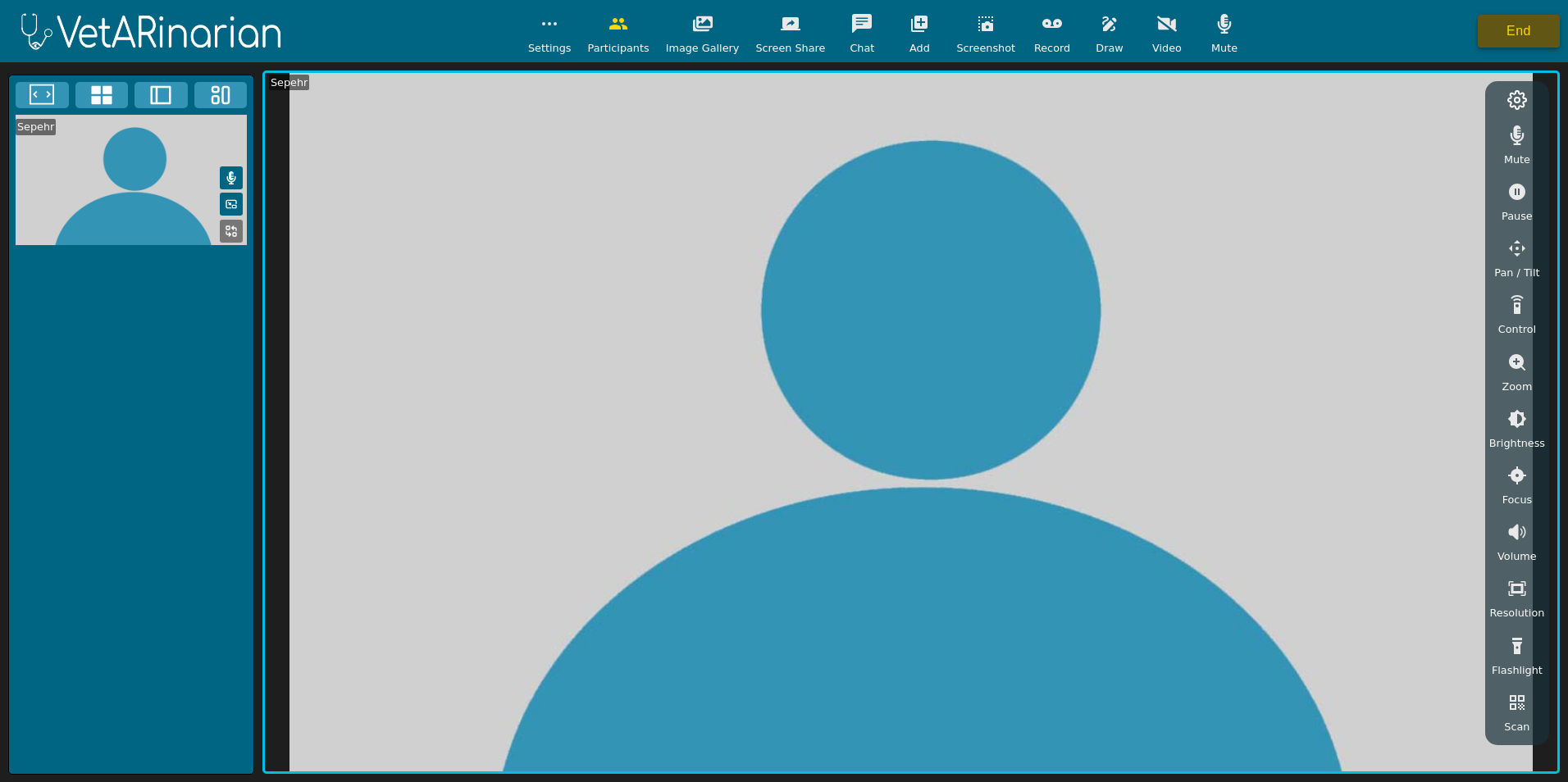
click at [391, 37] on button "End" at bounding box center [1519, 31] width 82 height 33
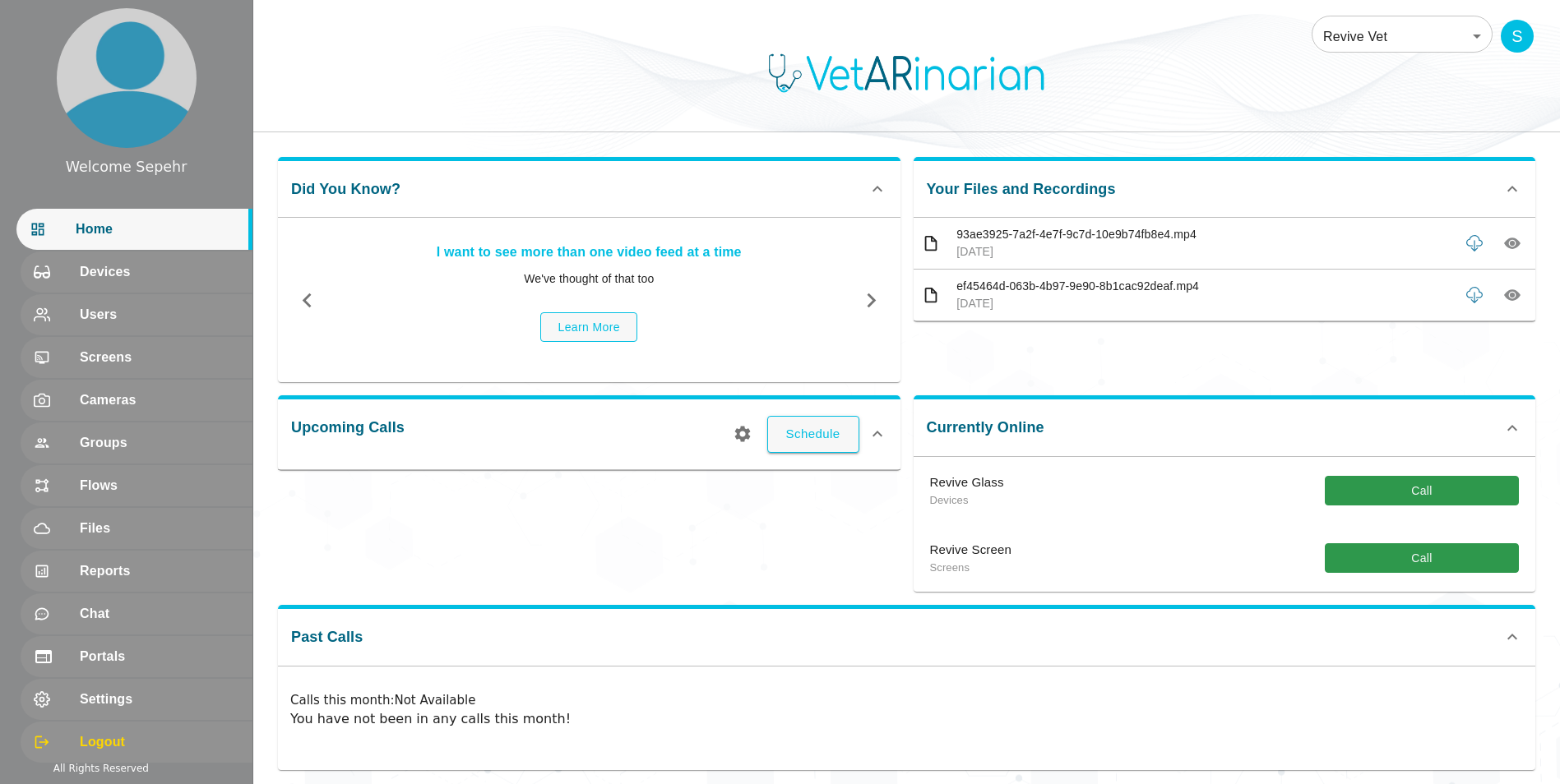
scroll to position [11, 0]
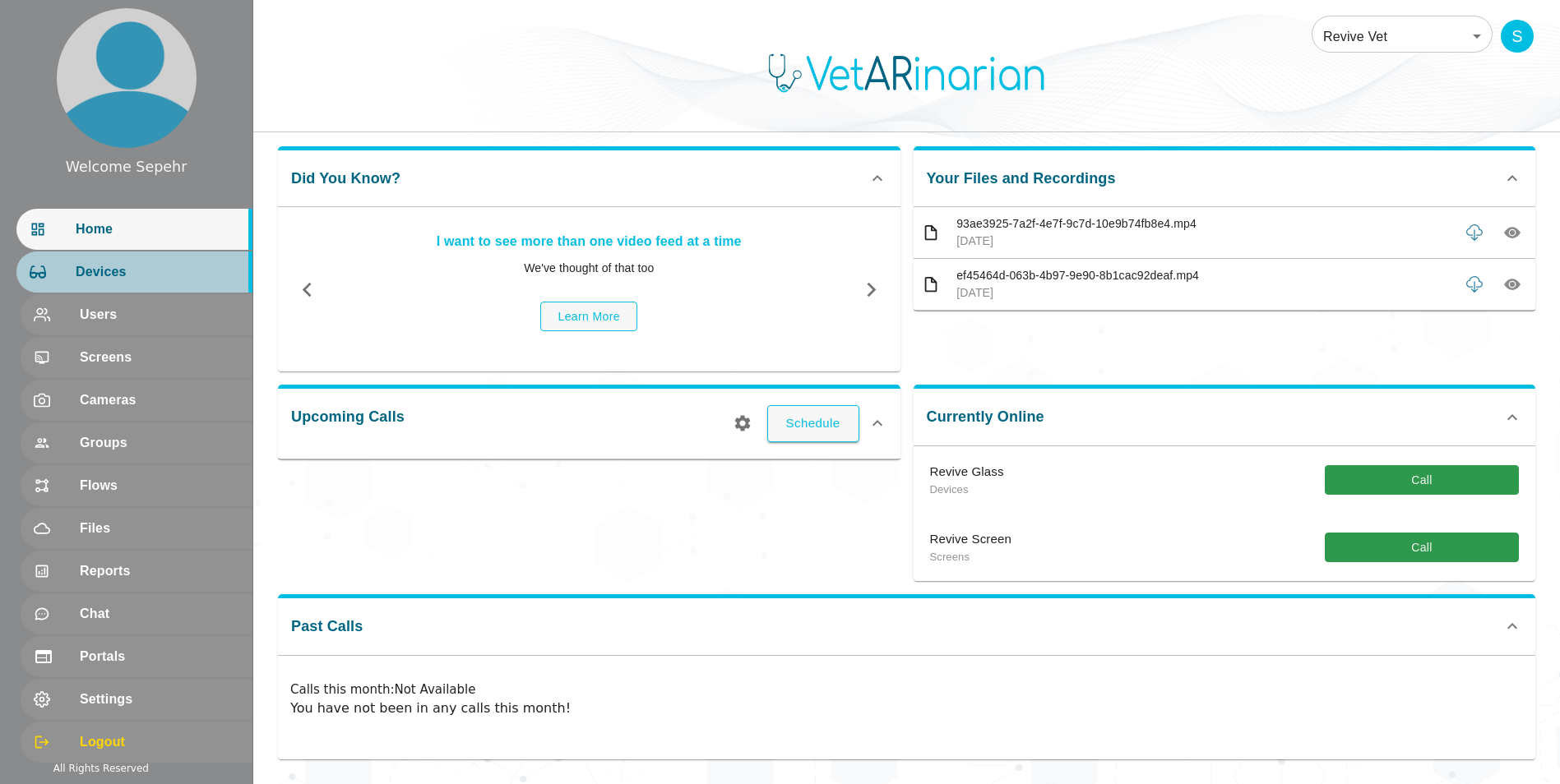
click at [163, 281] on span "Devices" at bounding box center [157, 272] width 164 height 20
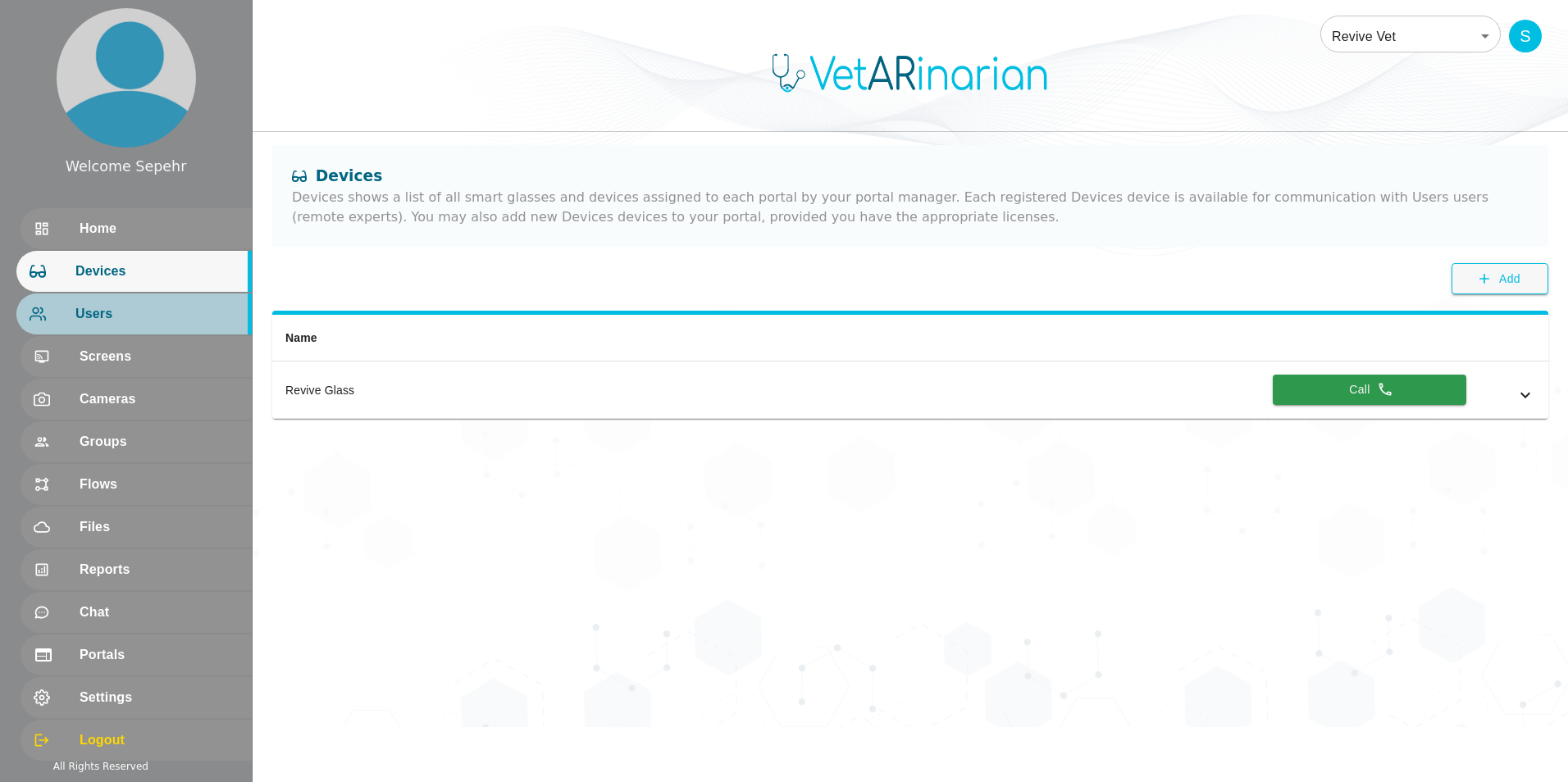
click at [169, 325] on div "Users" at bounding box center [134, 314] width 235 height 41
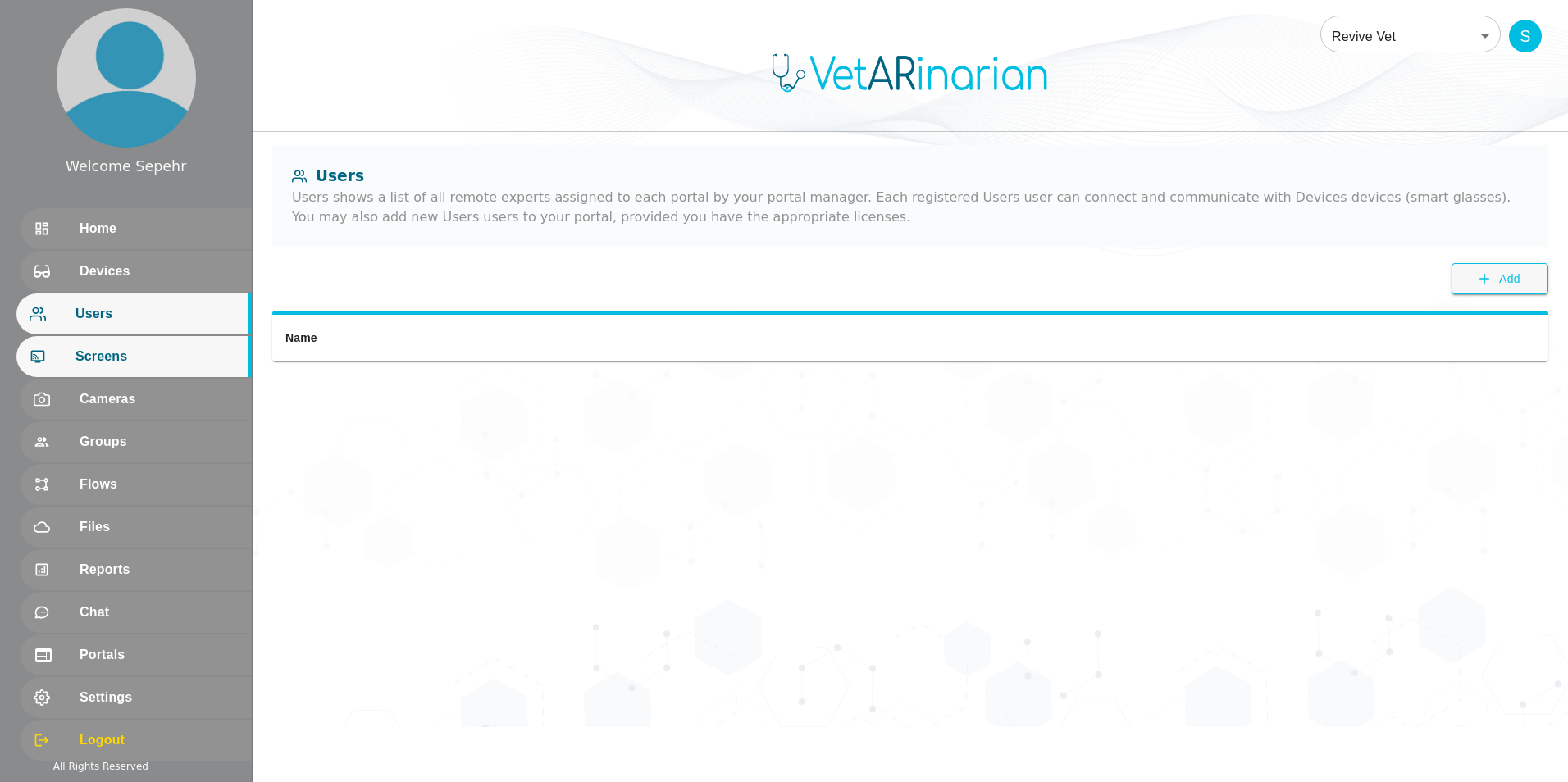
click at [163, 358] on span "Screens" at bounding box center [157, 357] width 163 height 20
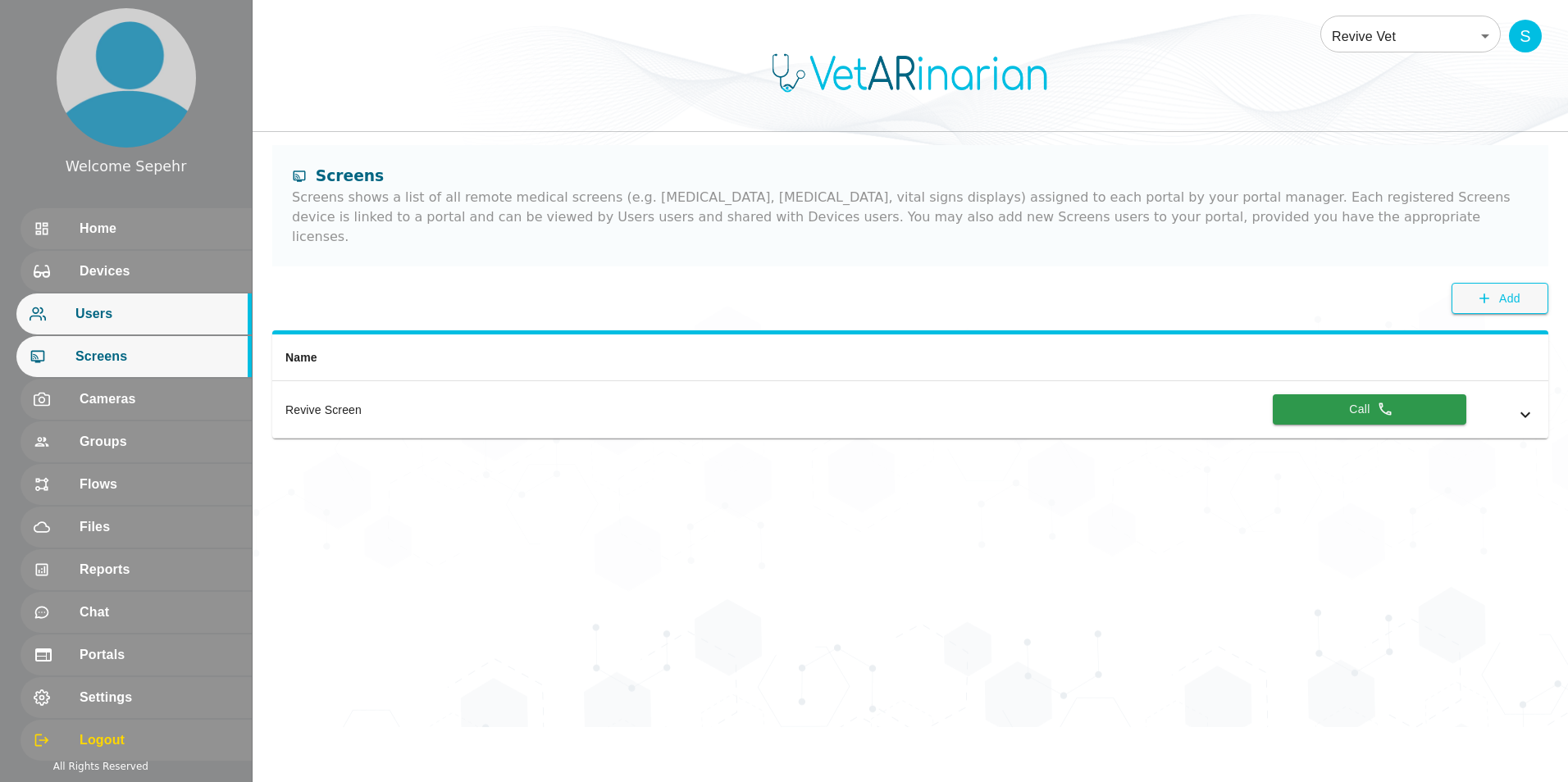
click at [149, 322] on span "Users" at bounding box center [157, 314] width 163 height 20
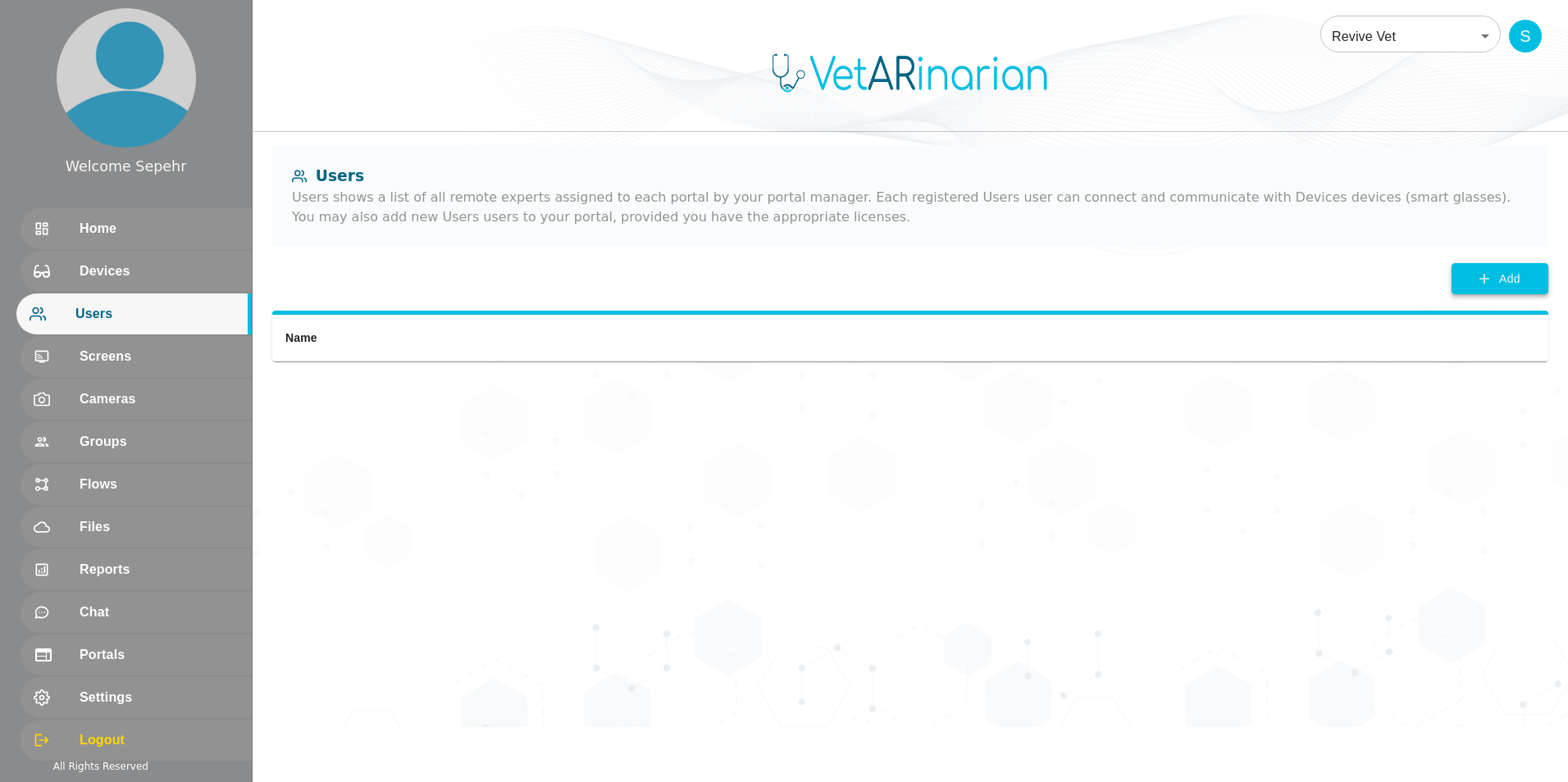
click at [391, 279] on span "Add" at bounding box center [1510, 279] width 21 height 21
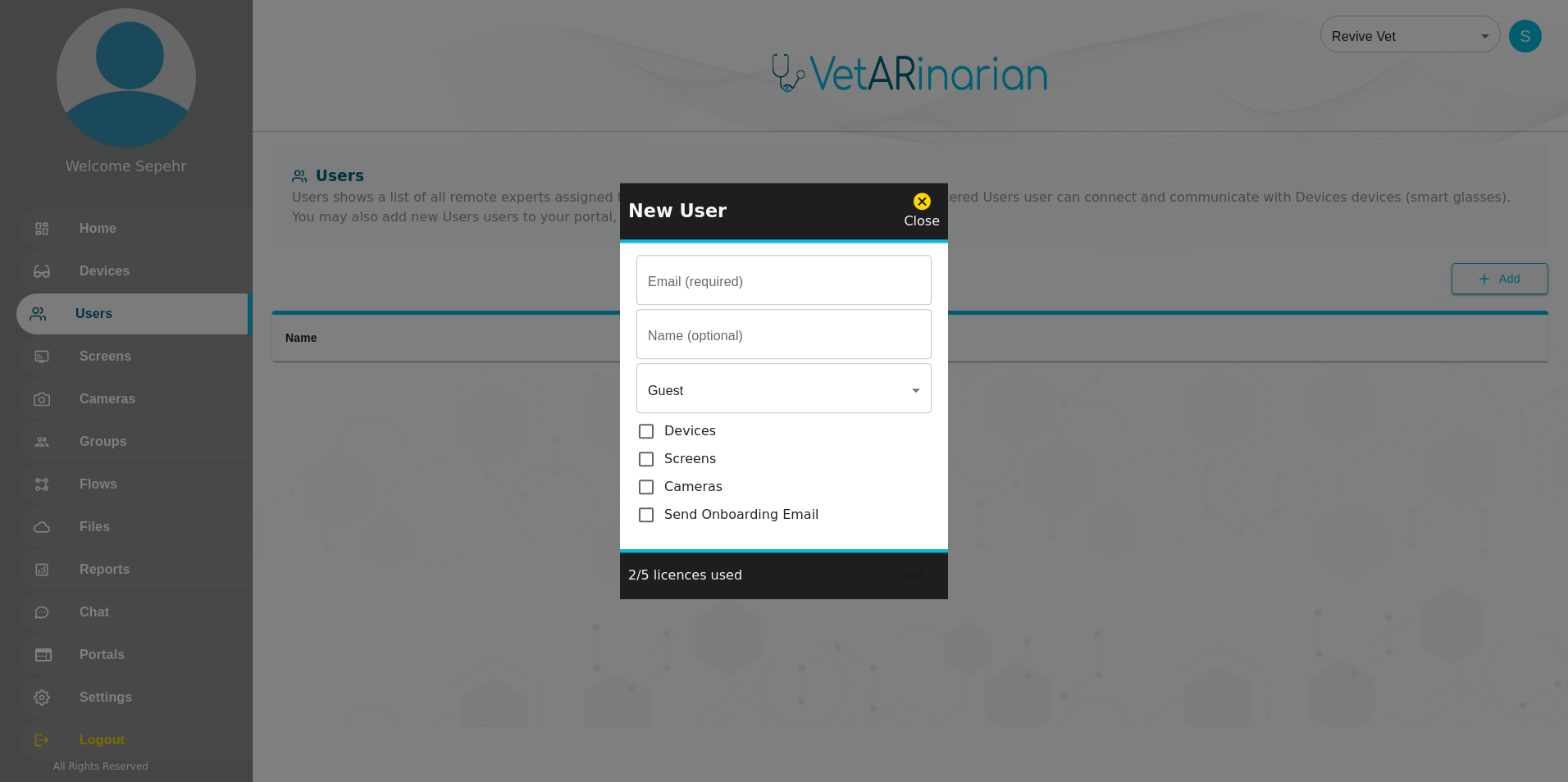
click at [391, 201] on icon at bounding box center [921, 201] width 17 height 17
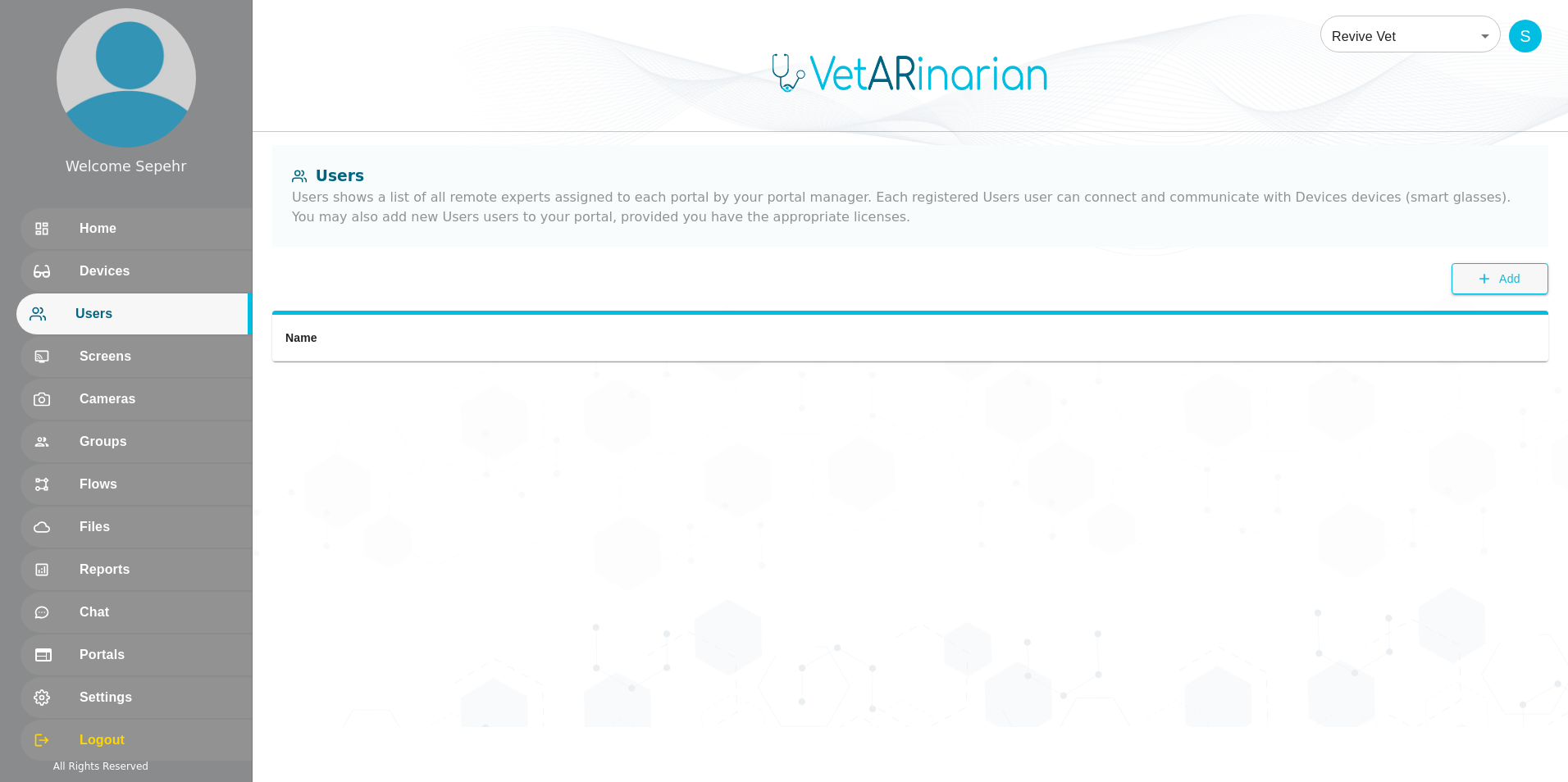
click at [391, 65] on div at bounding box center [910, 86] width 1316 height 66
click at [391, 43] on body "Welcome Sepehr Home Devices Users Screens Cameras Groups Flows Files Reports Ch…" at bounding box center [784, 364] width 1568 height 728
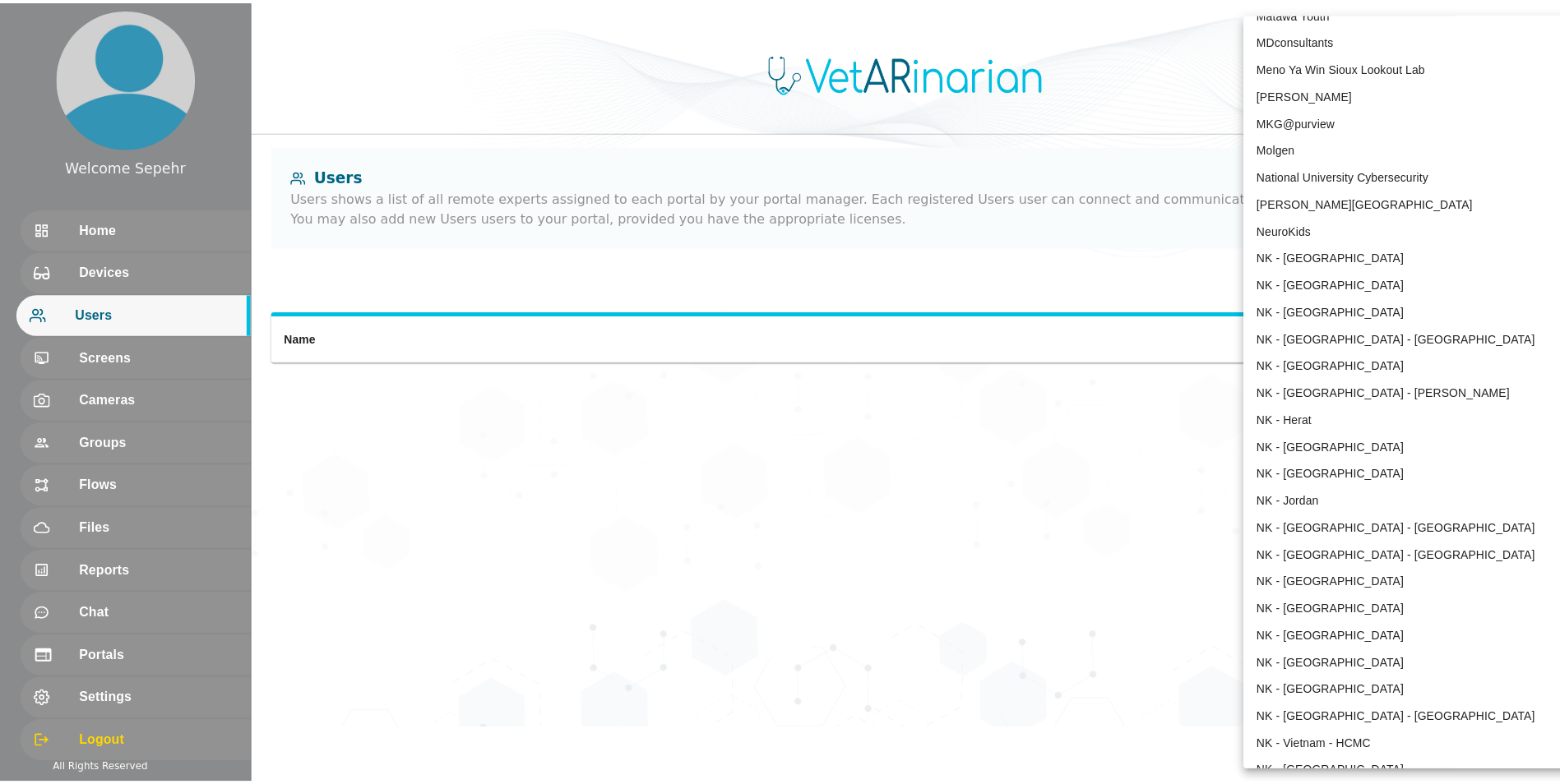
scroll to position [831, 0]
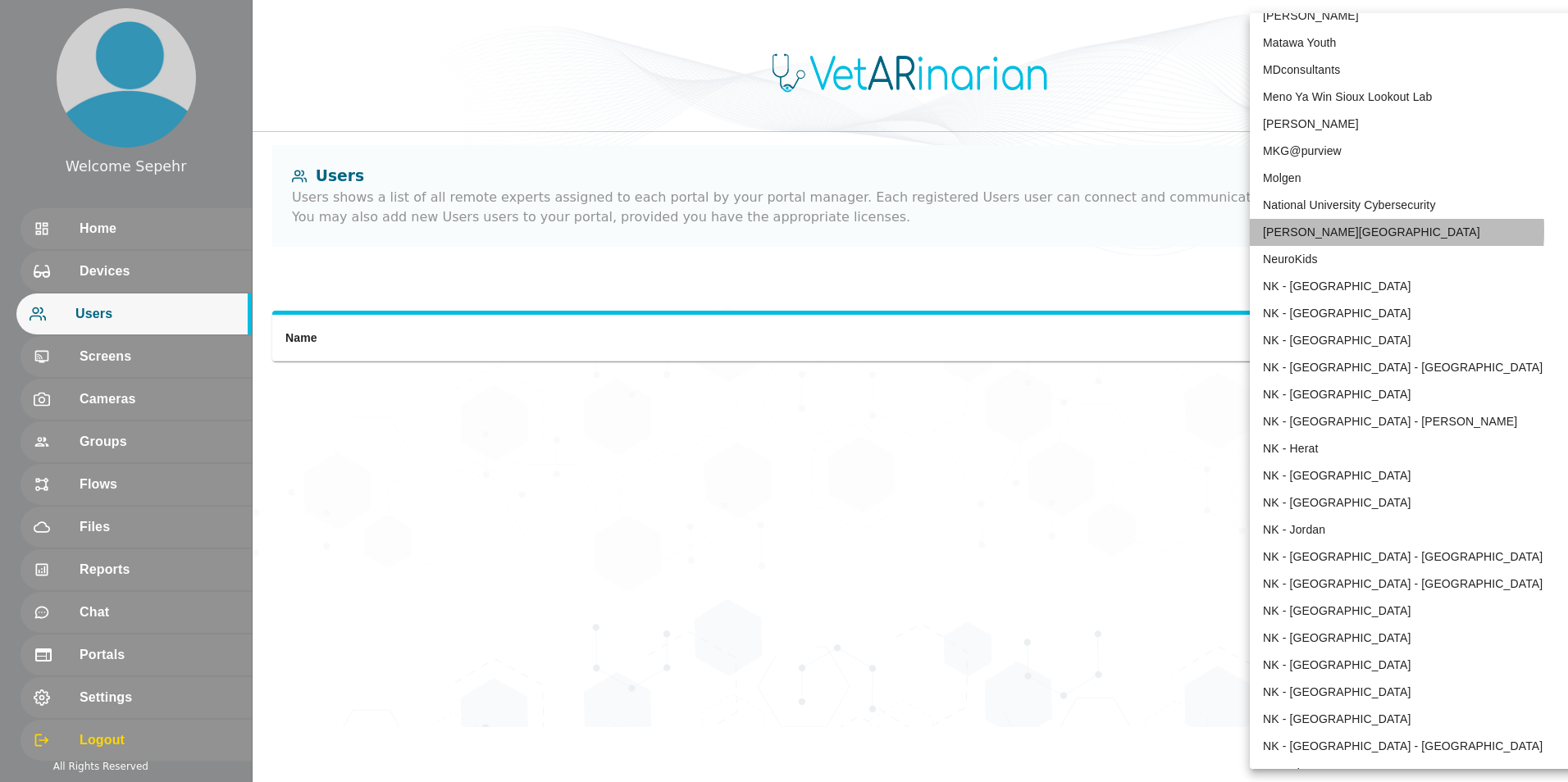
click at [391, 230] on li "[PERSON_NAME][GEOGRAPHIC_DATA]" at bounding box center [1420, 232] width 341 height 27
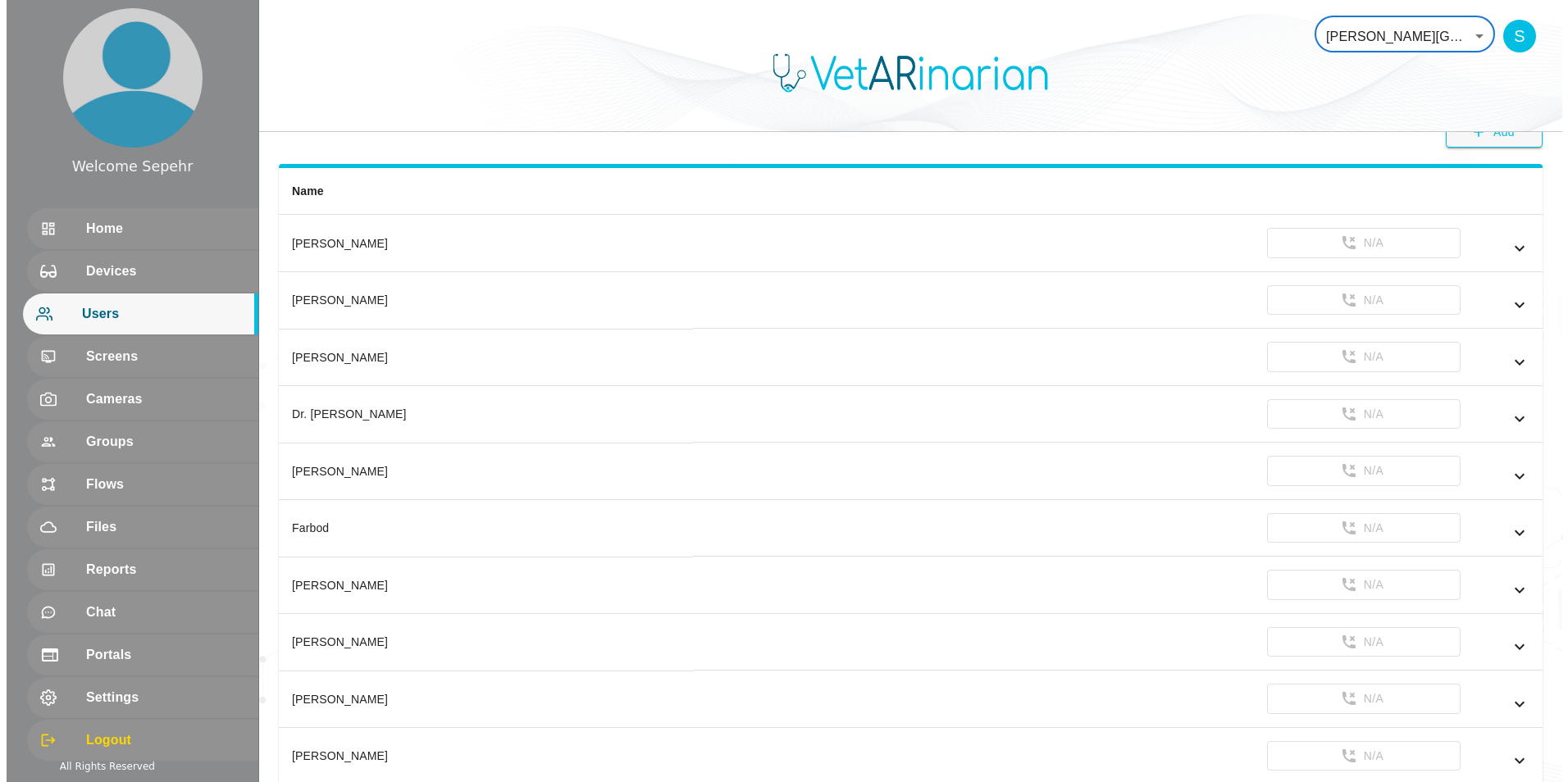
scroll to position [174, 0]
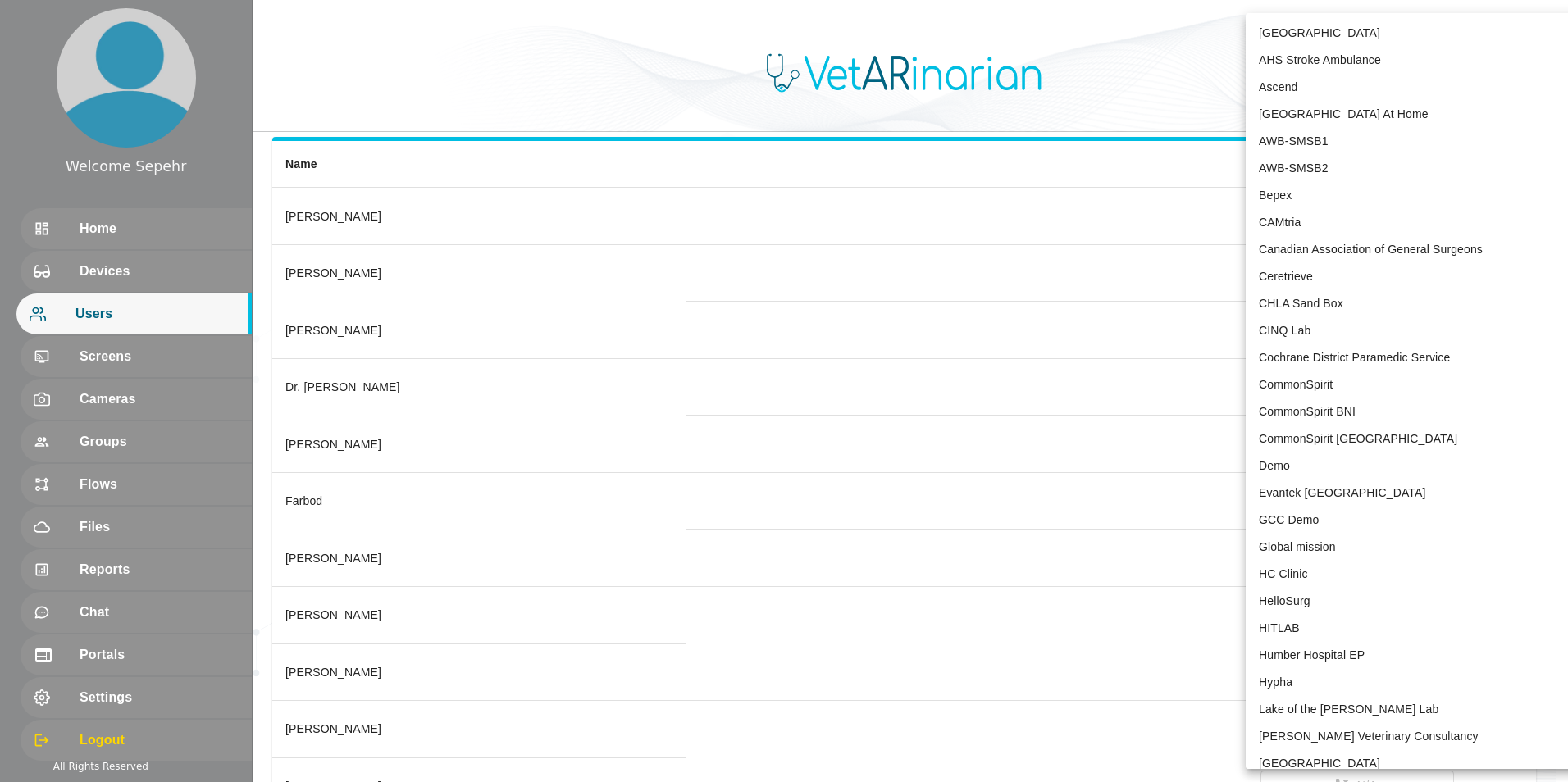
click at [391, 29] on body "Welcome Sepehr Home Devices Users Screens Cameras Groups Flows Files Reports Ch…" at bounding box center [784, 530] width 1568 height 1407
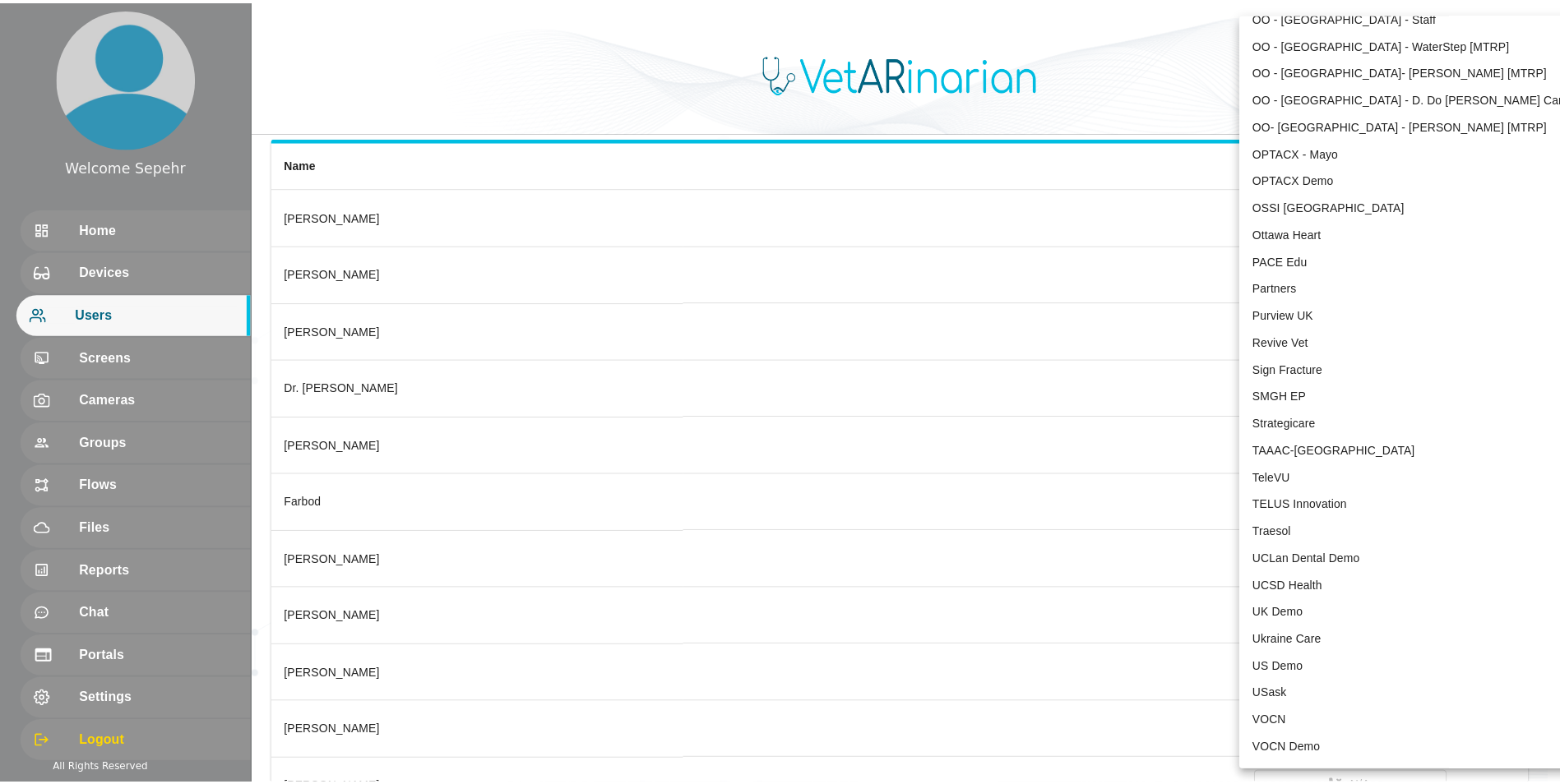
scroll to position [3215, 0]
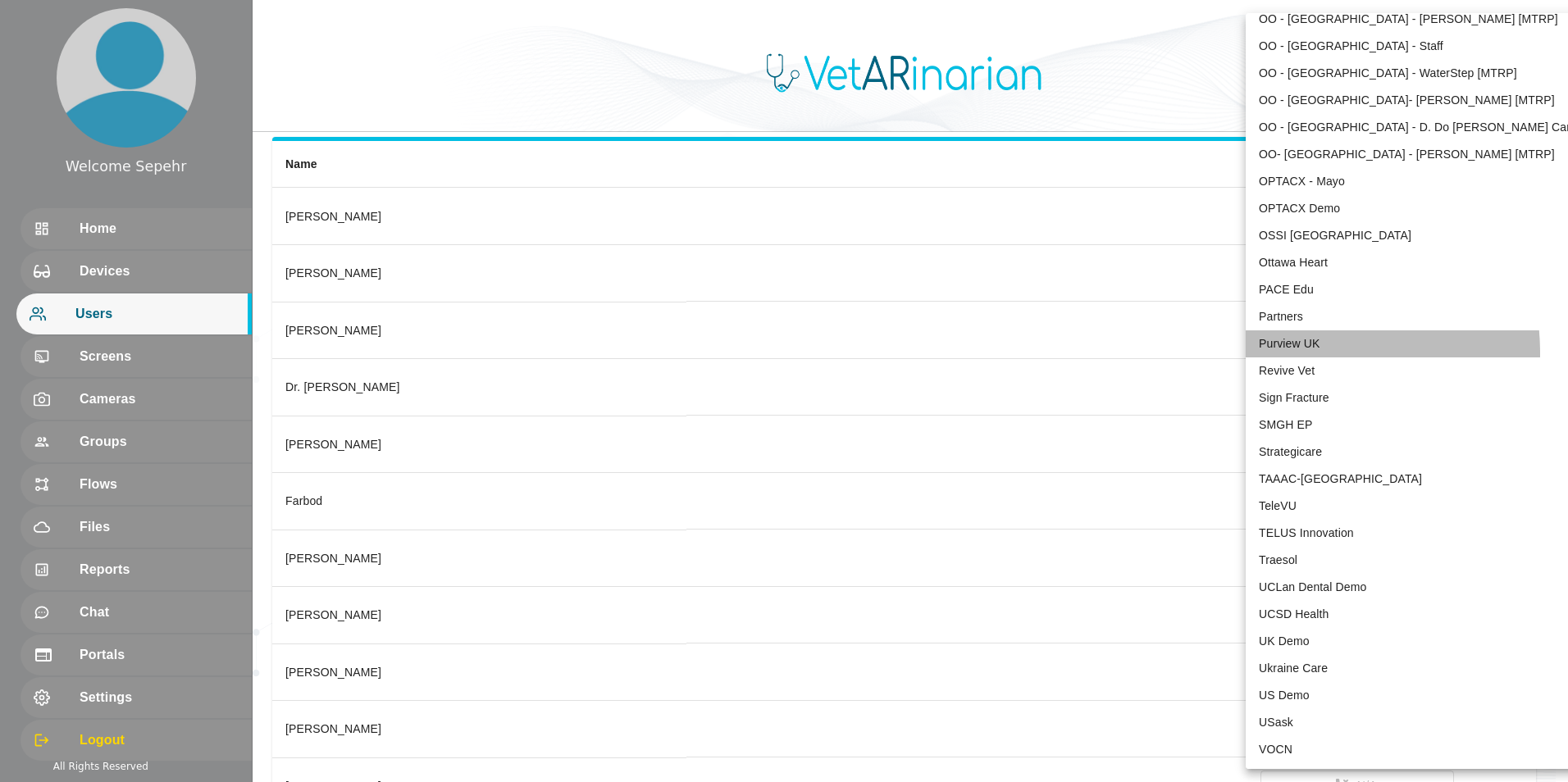
click at [391, 353] on li "Purview UK" at bounding box center [1416, 344] width 341 height 27
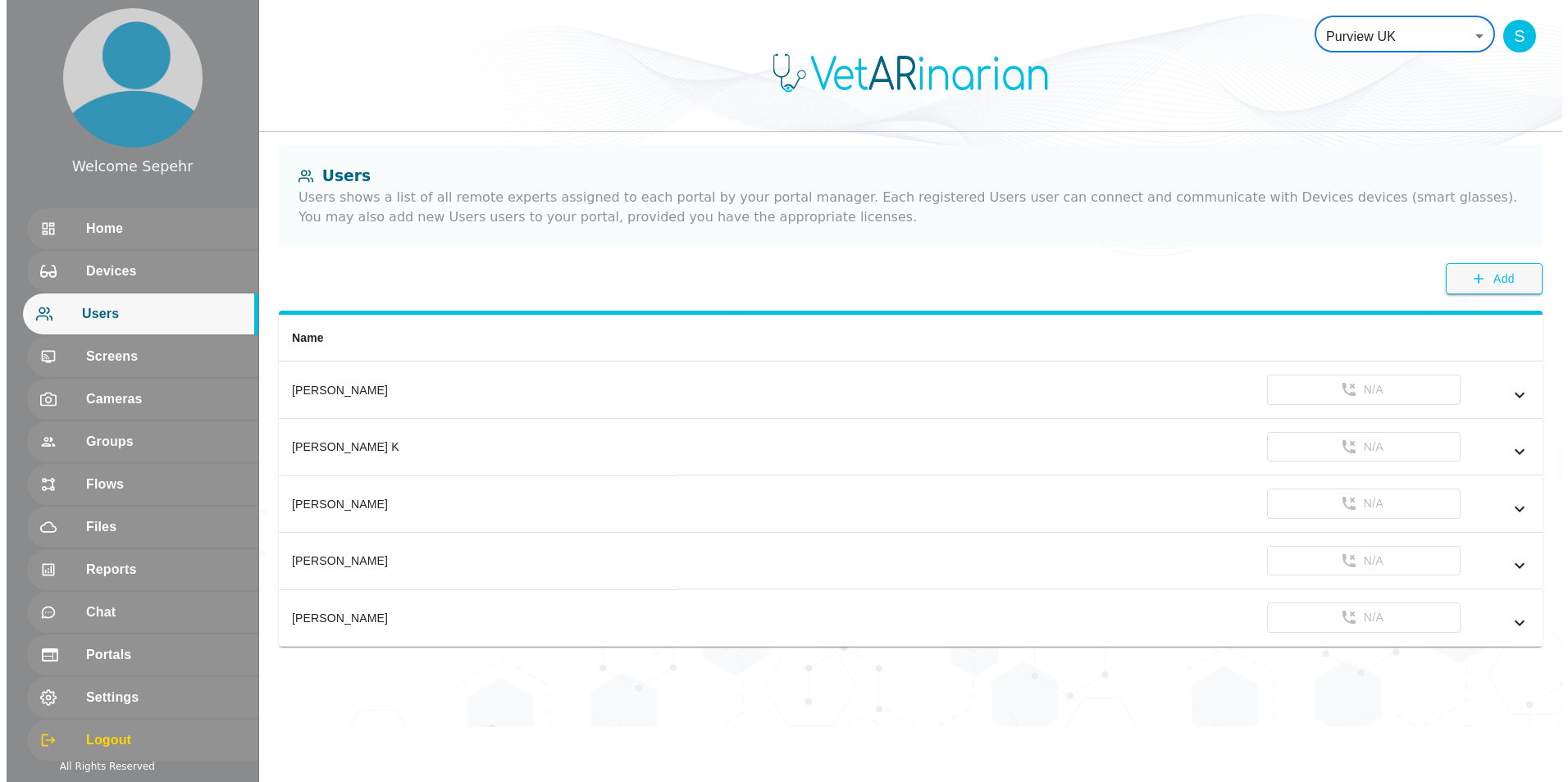
scroll to position [0, 0]
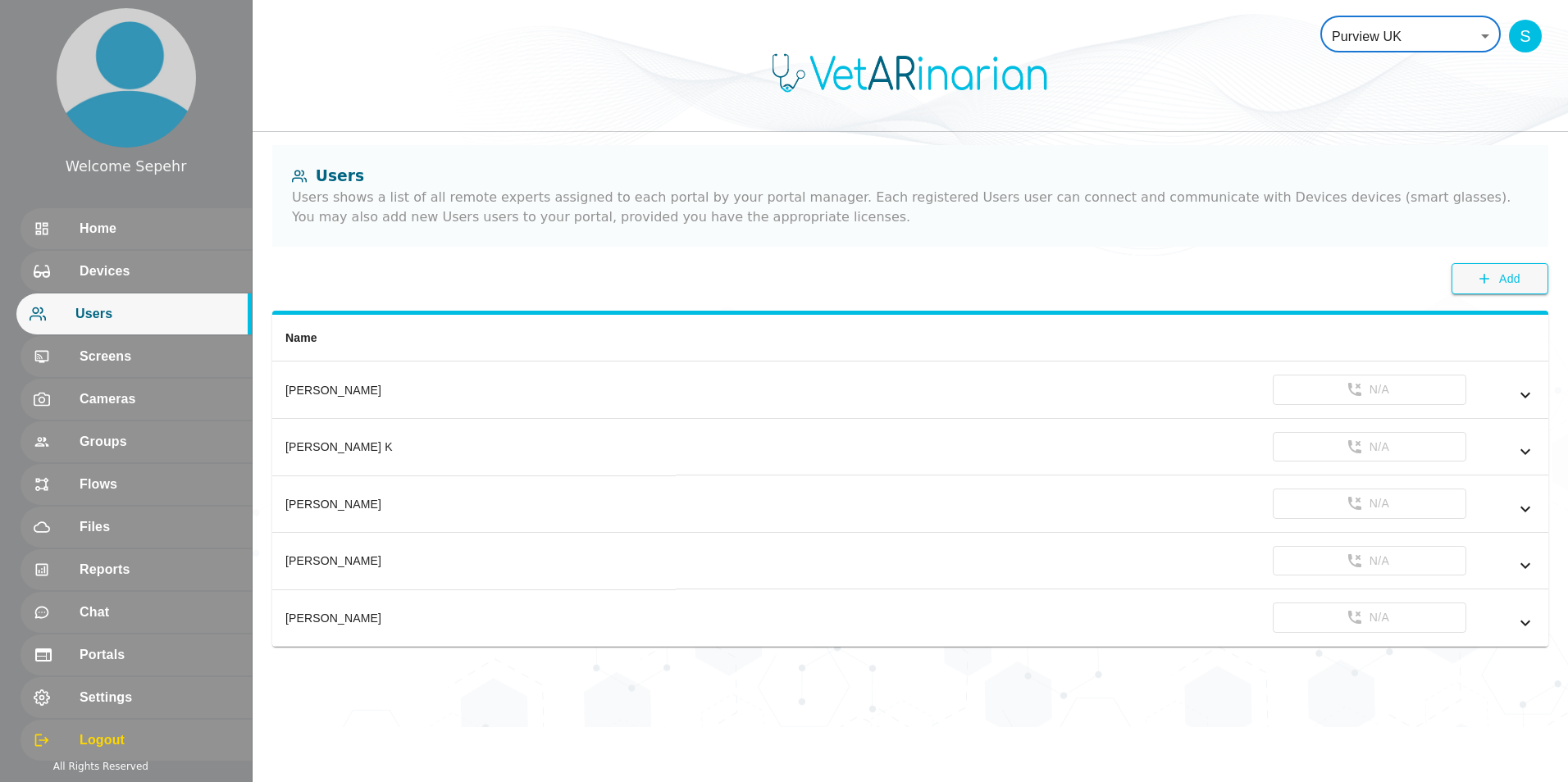
click at [391, 22] on body "Welcome Sepehr Home Devices Users Screens Cameras Groups Flows Files Reports Ch…" at bounding box center [784, 364] width 1568 height 728
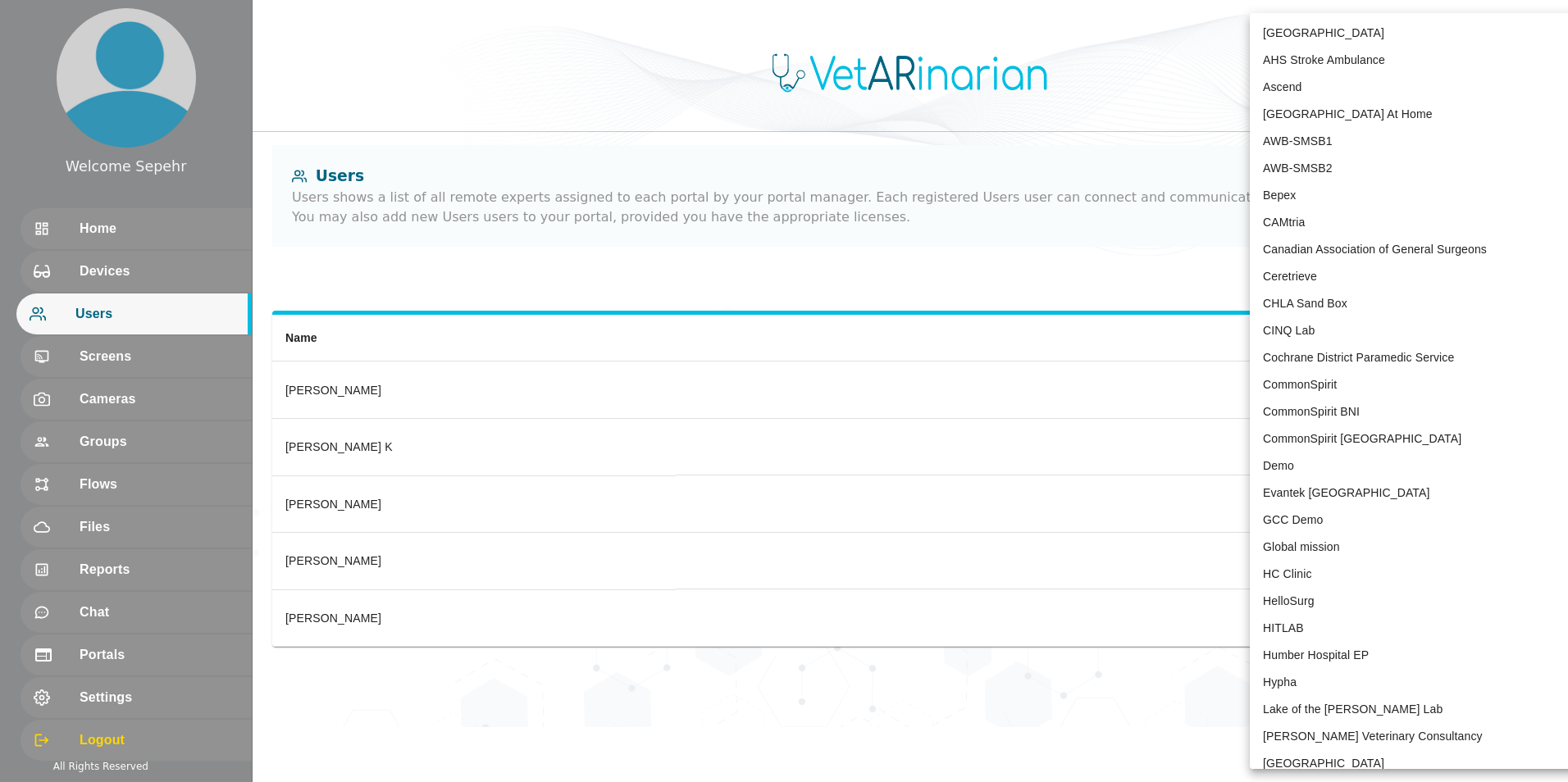
scroll to position [3160, 0]
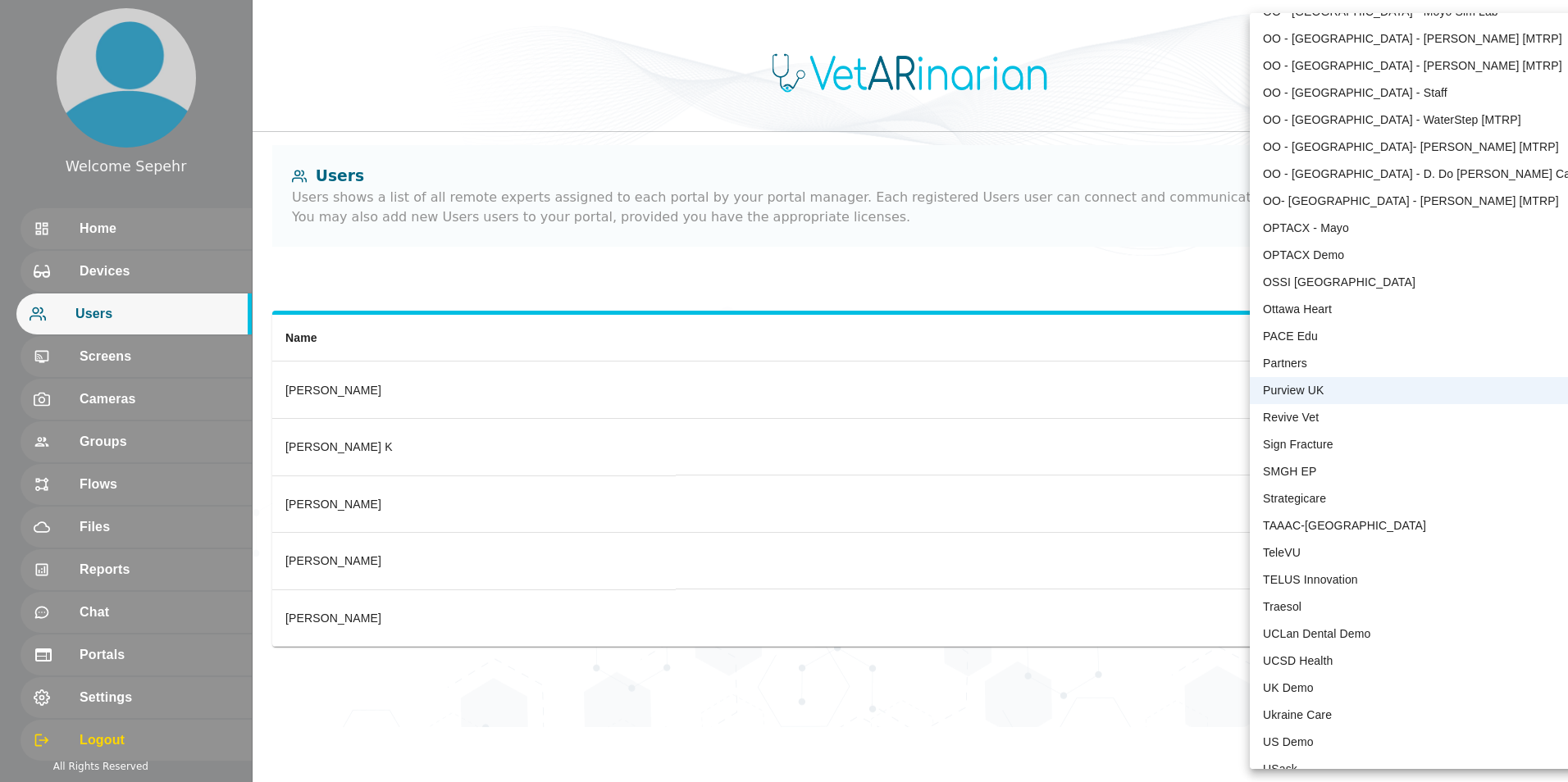
click at [391, 417] on li "Revive Vet" at bounding box center [1420, 417] width 341 height 27
type input "215"
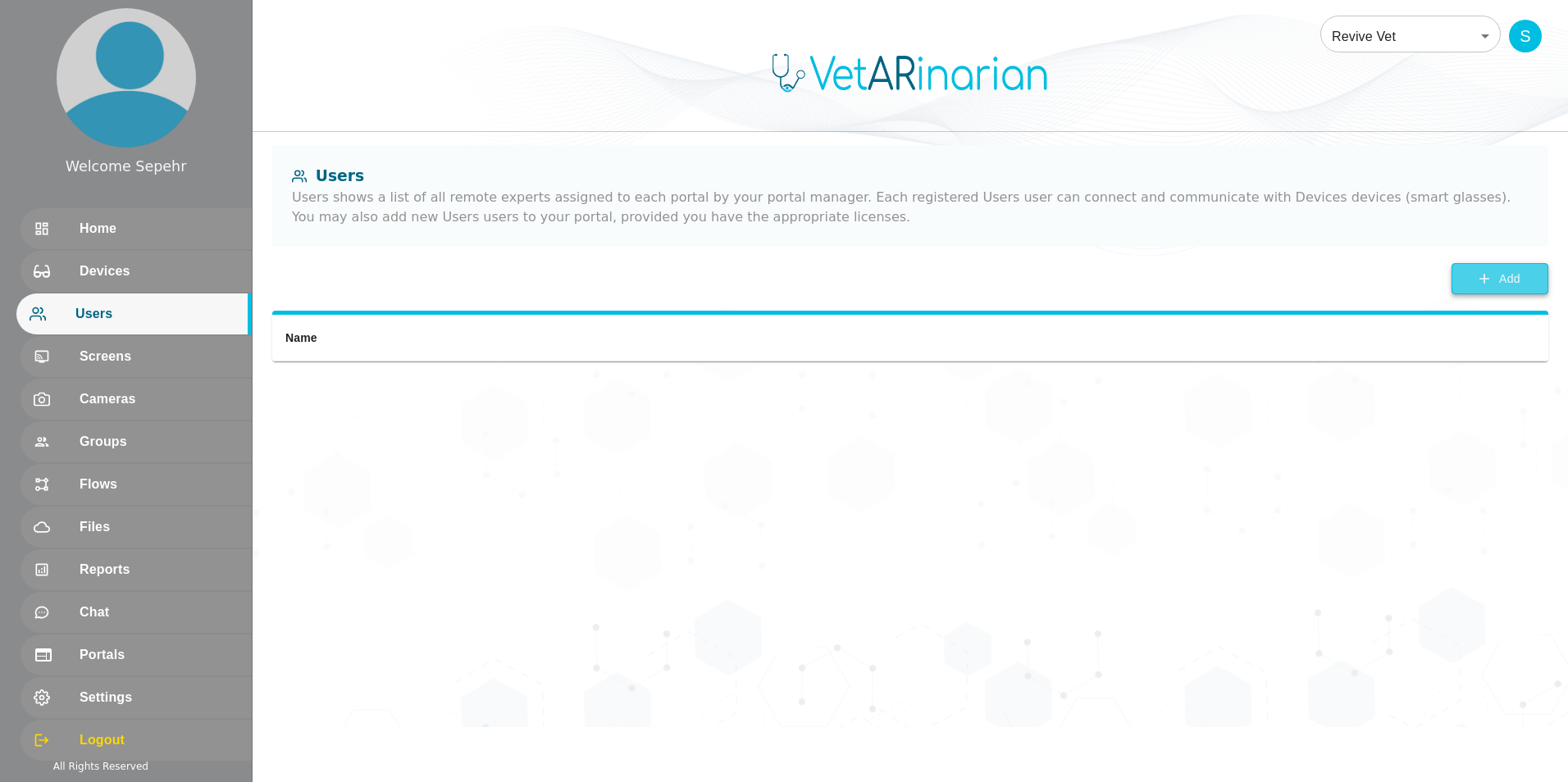
click at [391, 282] on button "Add" at bounding box center [1499, 279] width 96 height 32
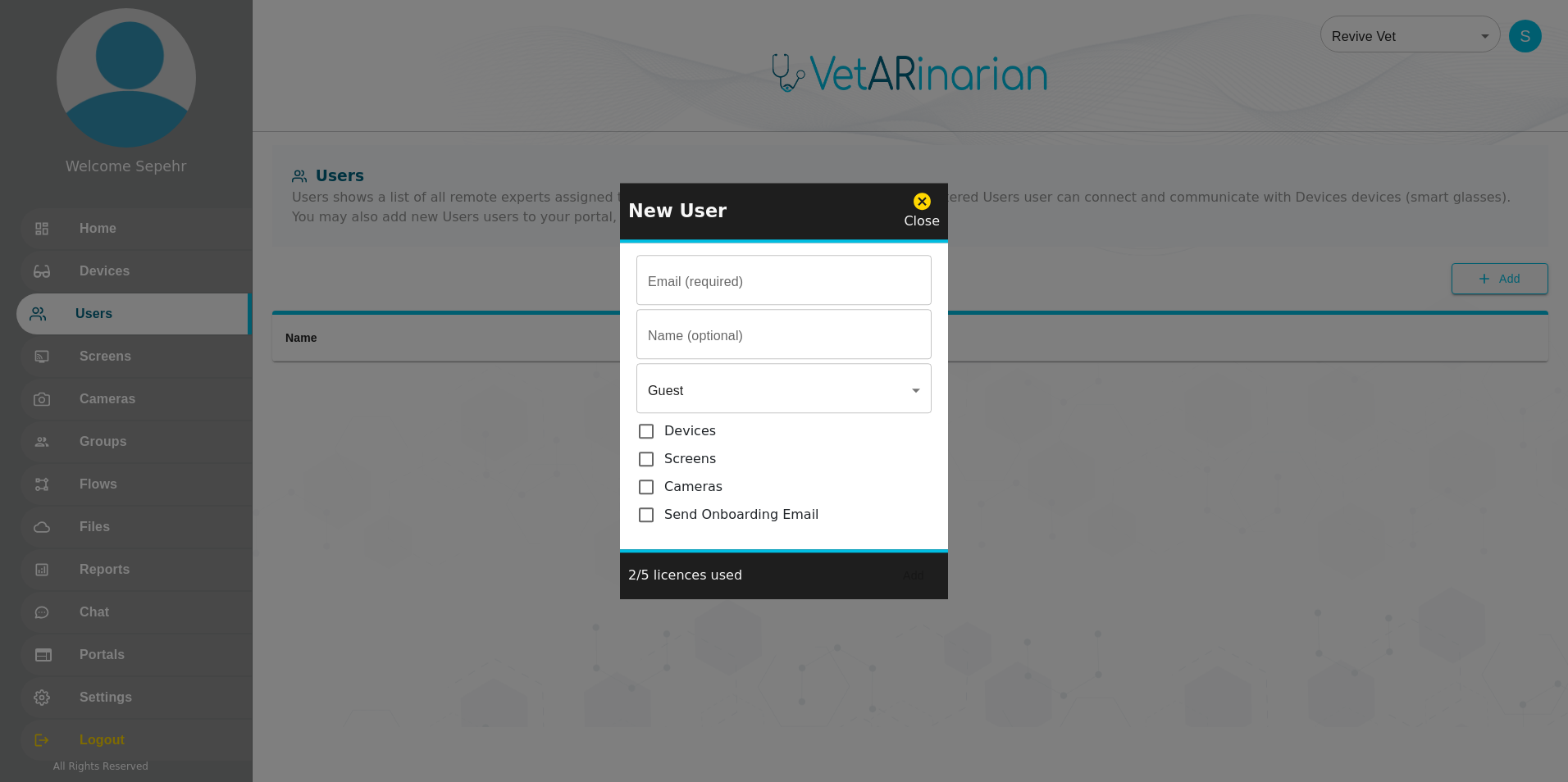
click at [391, 290] on input "Email (required)" at bounding box center [783, 282] width 295 height 45
paste input "[EMAIL_ADDRESS][DOMAIN_NAME]"
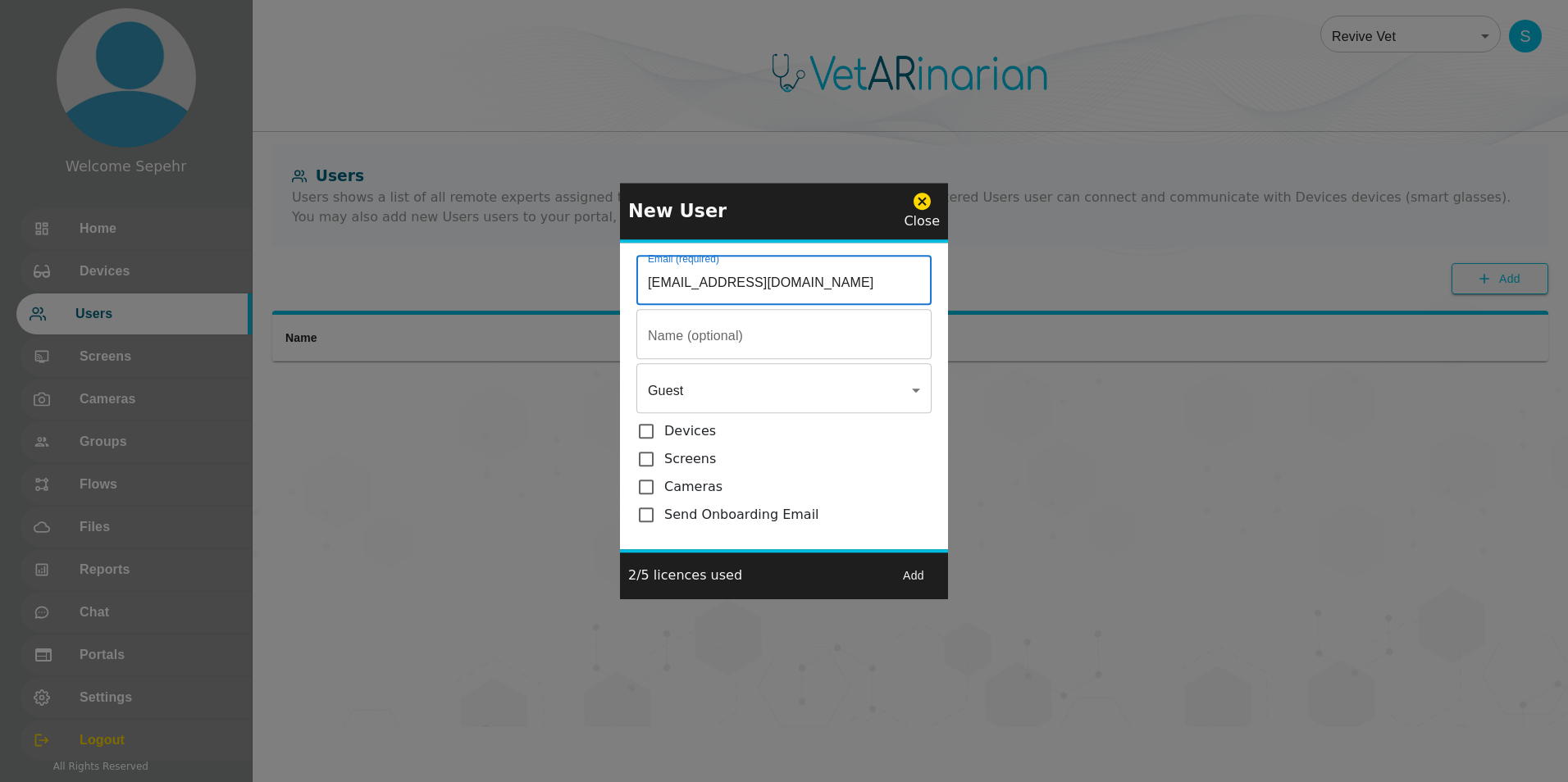
type input "[EMAIL_ADDRESS][DOMAIN_NAME]"
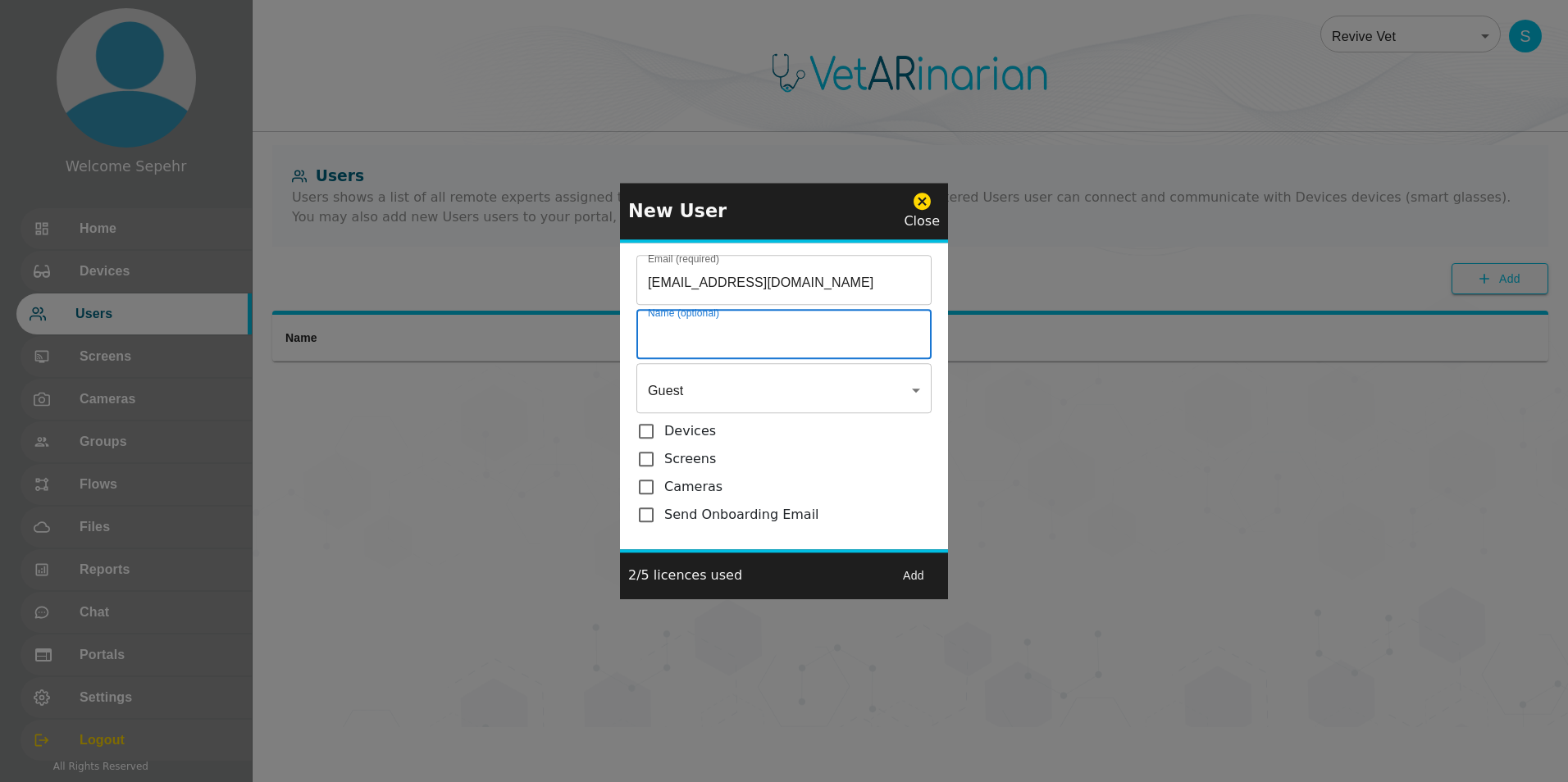
click at [391, 332] on input "Email (required)" at bounding box center [783, 335] width 295 height 45
type input "[PERSON_NAME]"
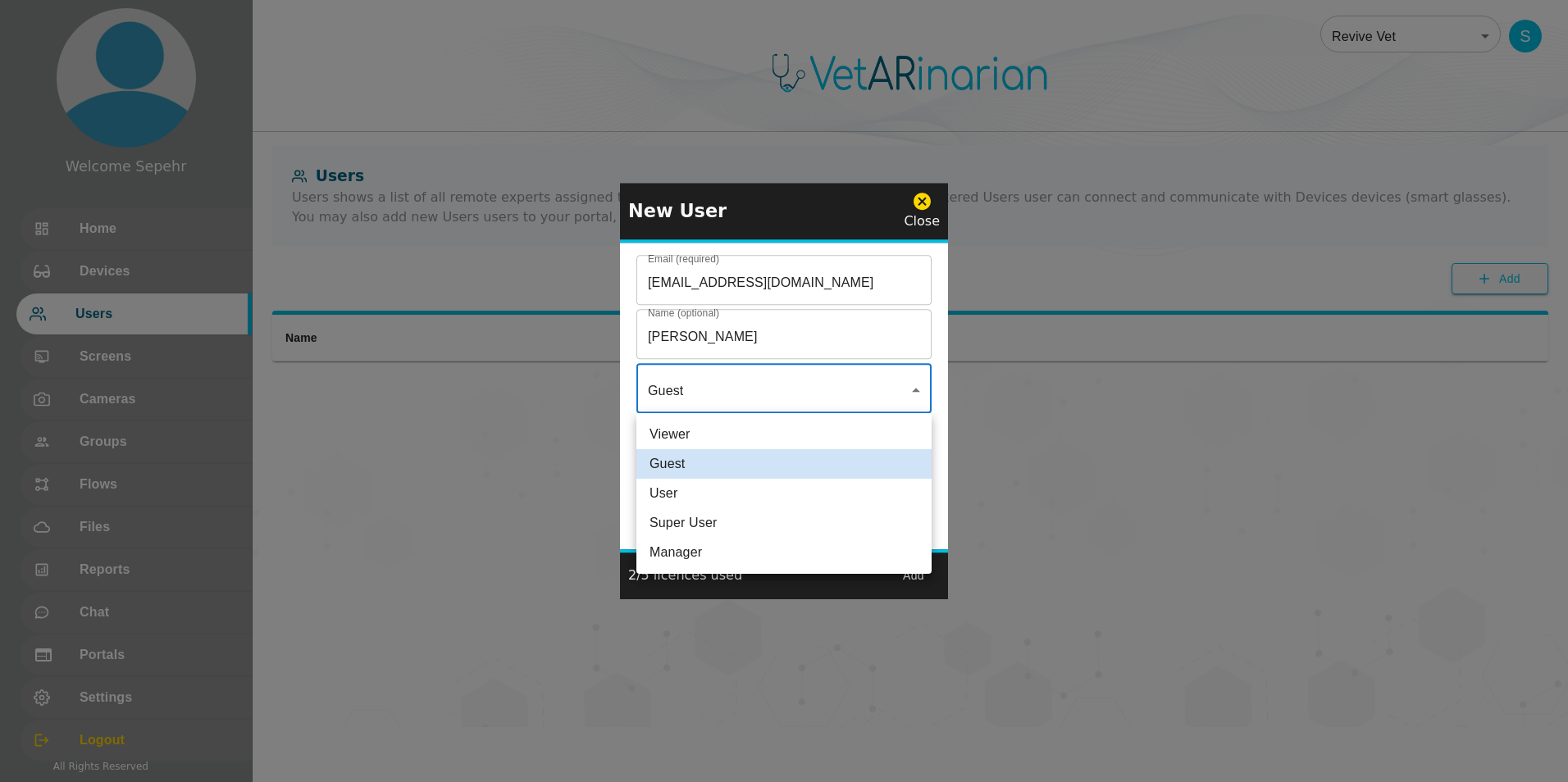
click at [391, 395] on body "Welcome Sepehr Home Devices Users Screens Cameras Groups Flows Files Reports Ch…" at bounding box center [784, 364] width 1568 height 728
click at [391, 495] on li "User" at bounding box center [783, 493] width 295 height 29
type input "User"
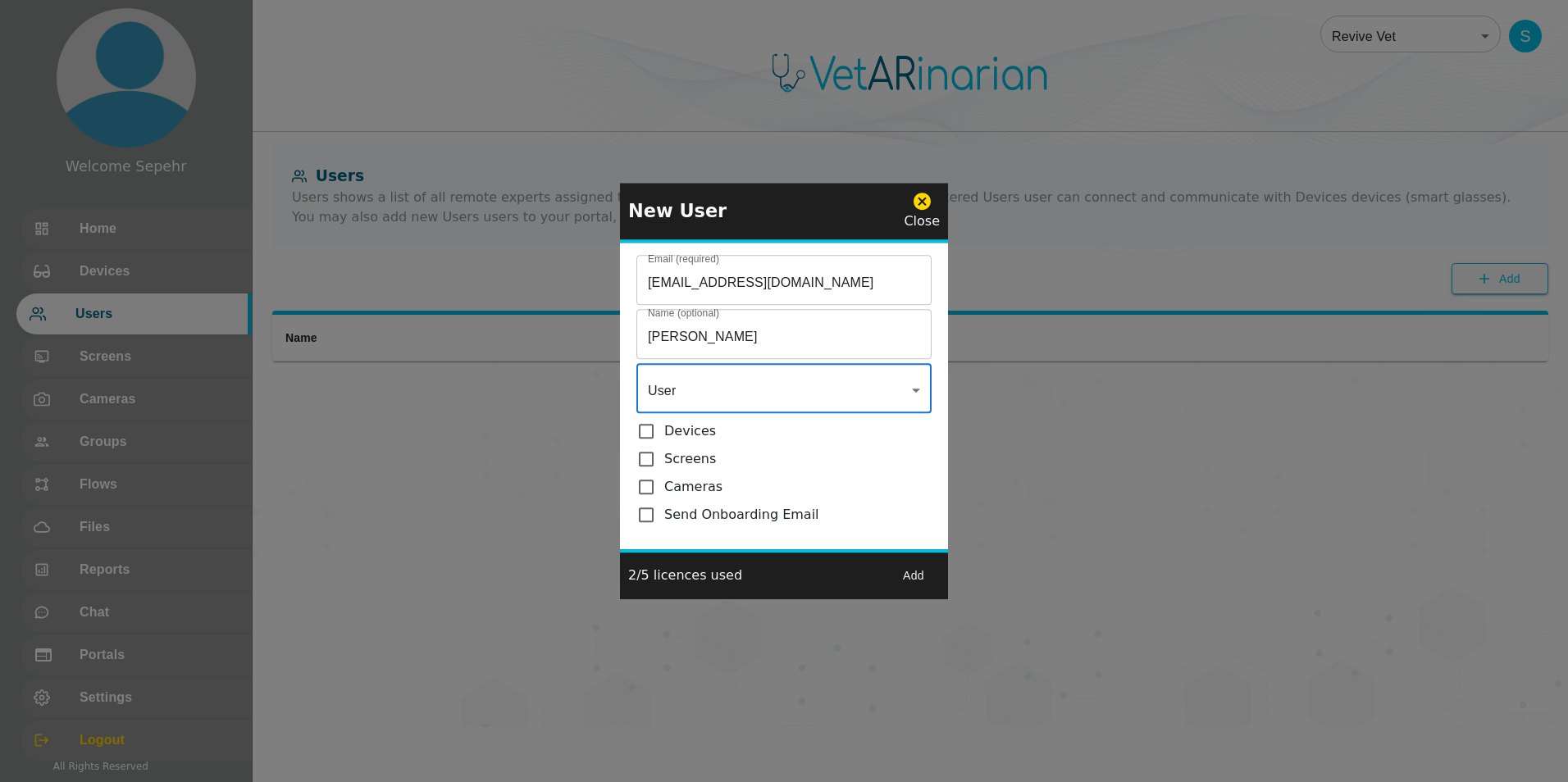
click at [391, 514] on input "checkbox" at bounding box center [649, 514] width 28 height 20
checkbox input "true"
click at [391, 572] on button "Add" at bounding box center [913, 576] width 53 height 30
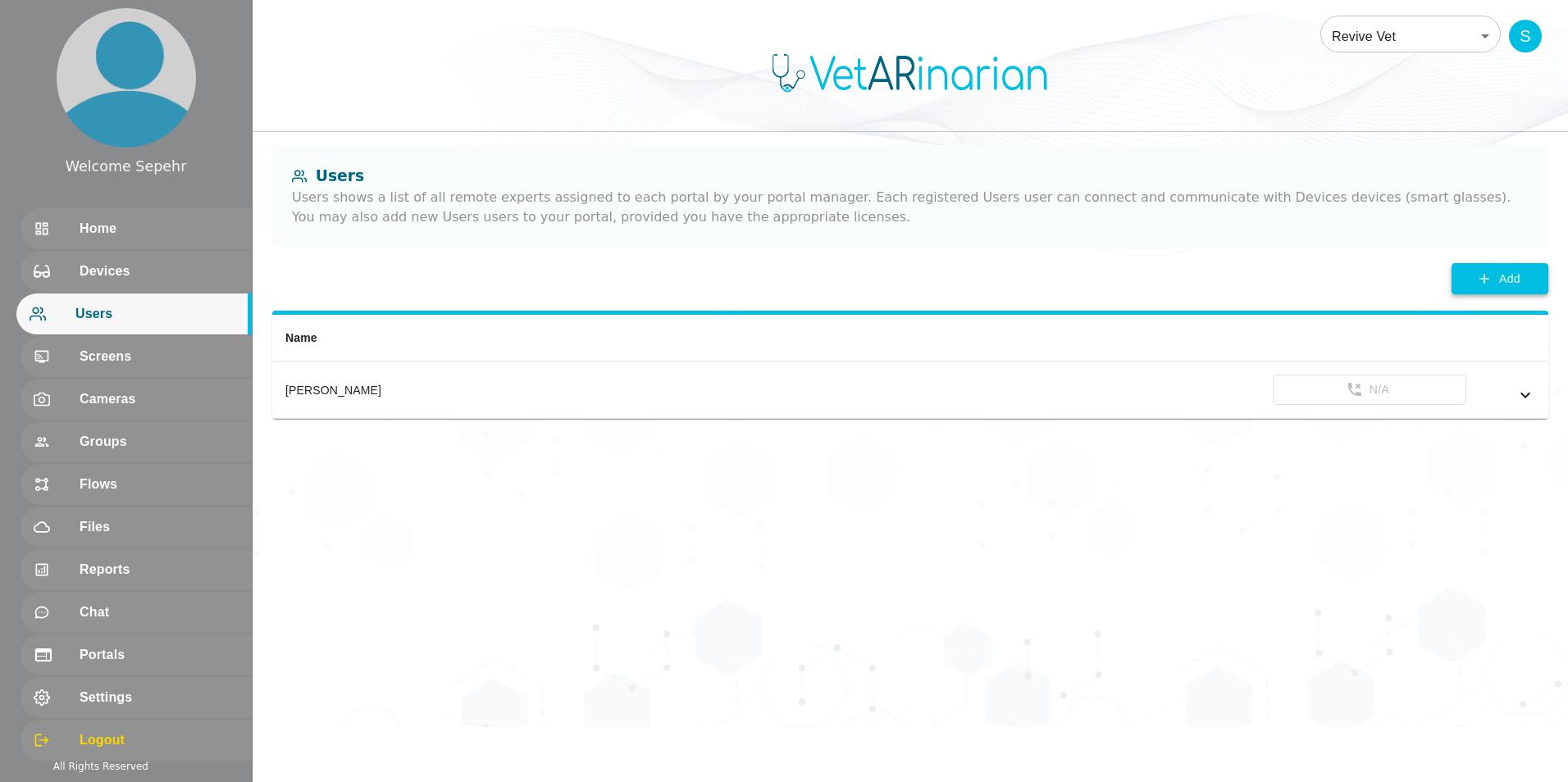
click at [391, 271] on icon "button" at bounding box center [1484, 278] width 16 height 16
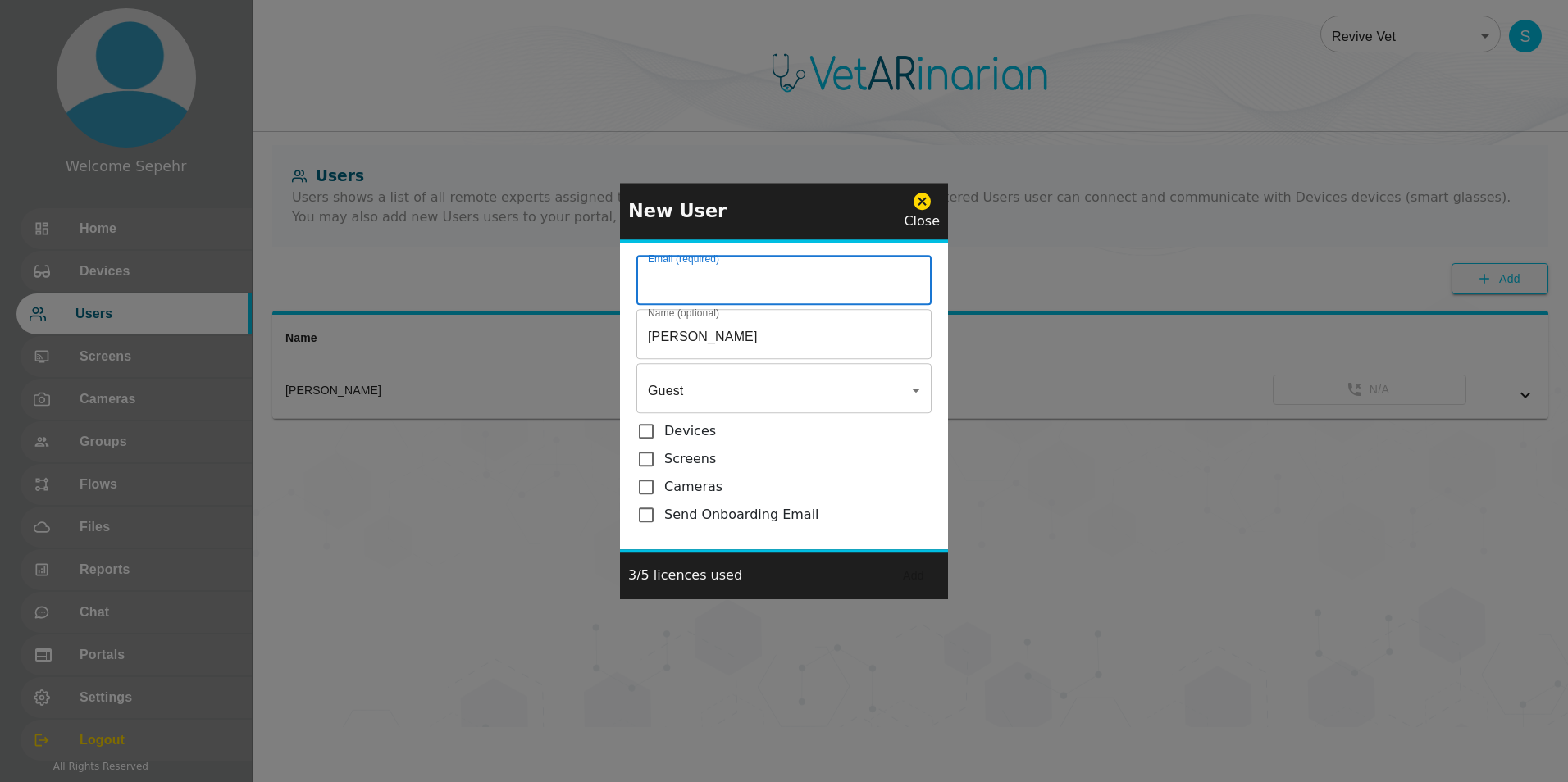
click at [391, 278] on input "Email (required)" at bounding box center [783, 282] width 295 height 45
paste input "[EMAIL_ADDRESS][DOMAIN_NAME]"
type input "[EMAIL_ADDRESS][DOMAIN_NAME]"
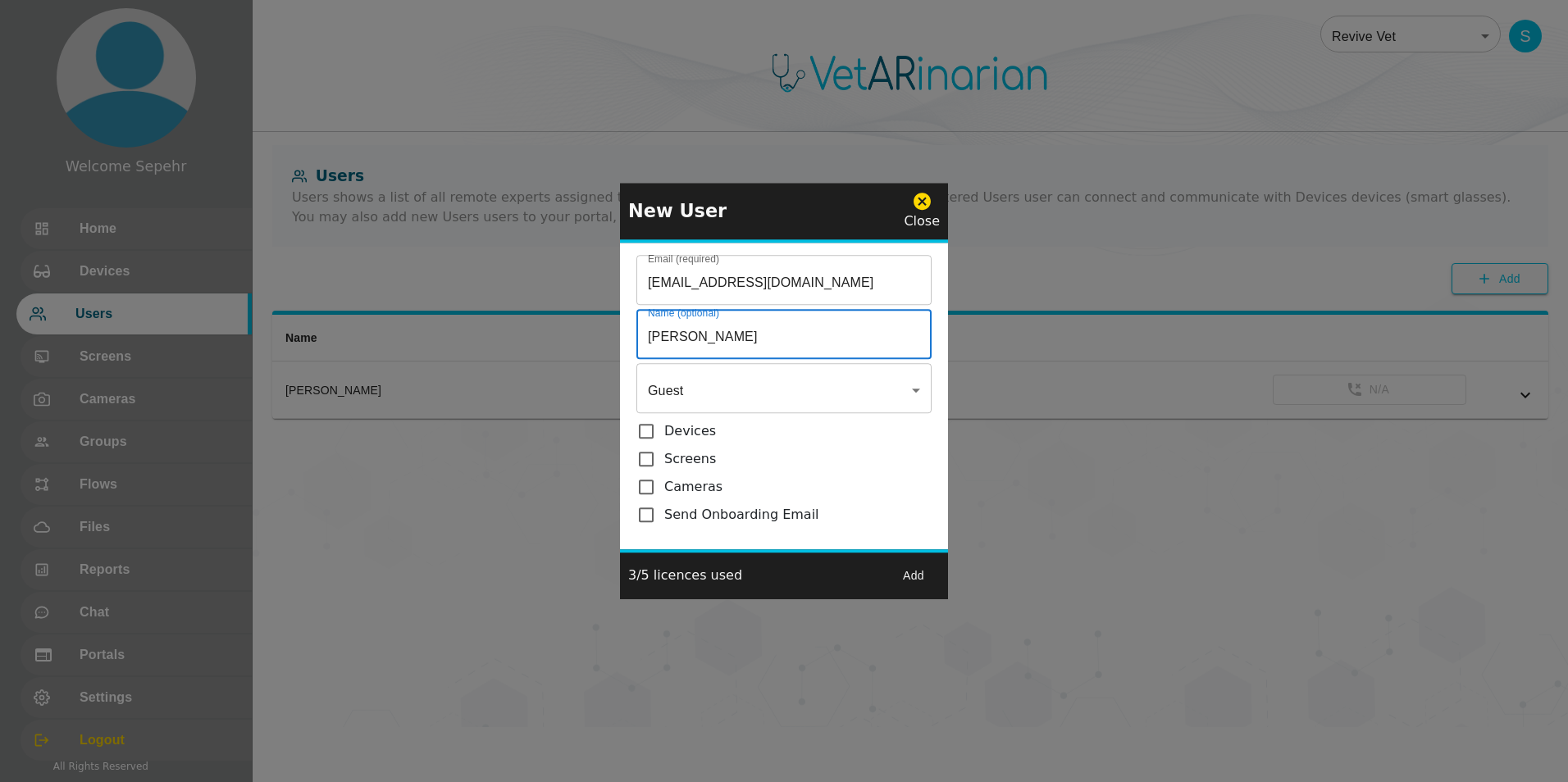
click at [391, 336] on input "[PERSON_NAME]" at bounding box center [783, 335] width 295 height 45
type input "Dr. Kishore"
click at [391, 386] on body "Welcome Sepehr Home Devices Users Screens Cameras Groups Flows Files Reports Ch…" at bounding box center [784, 364] width 1568 height 728
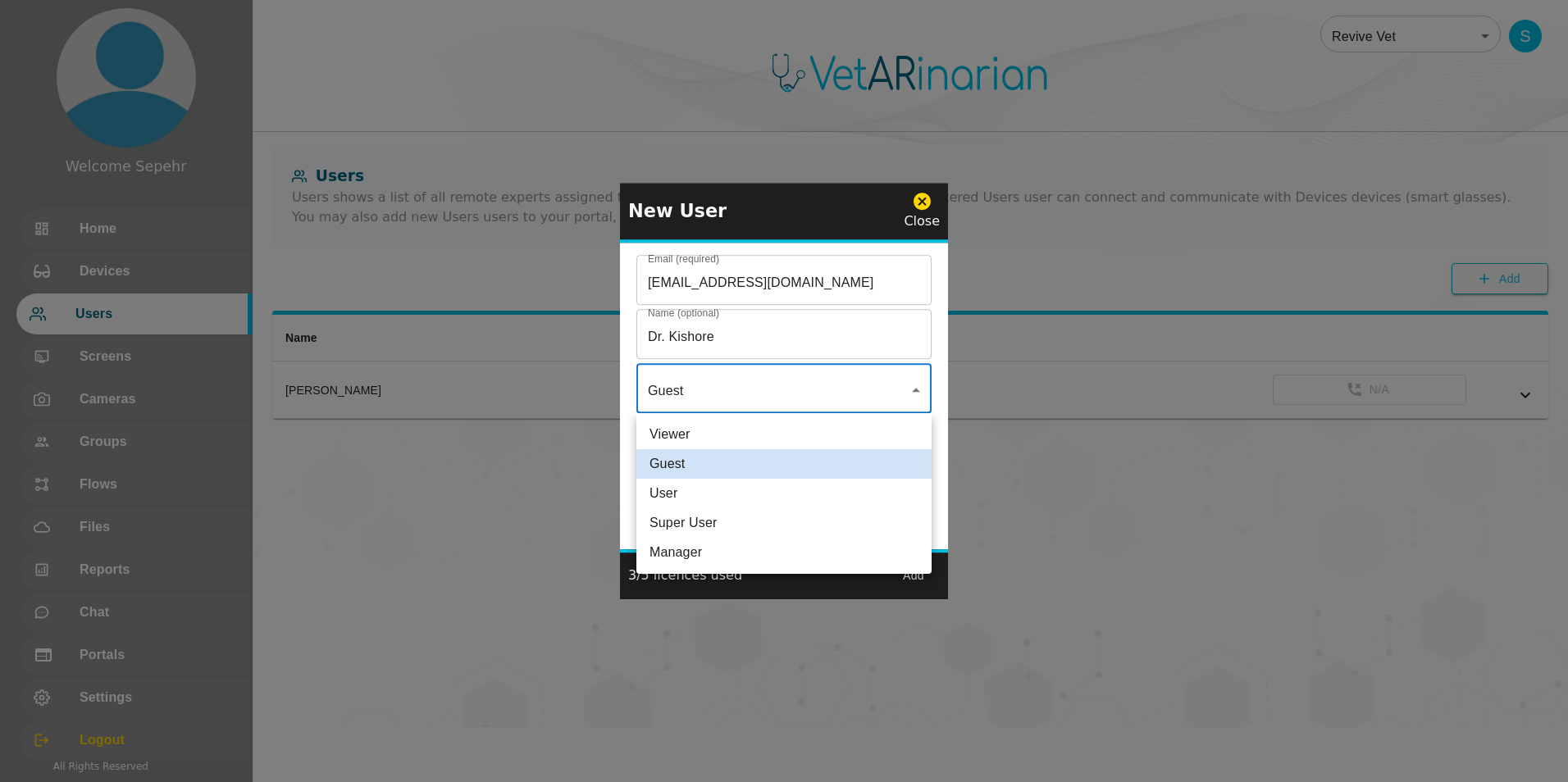
click at [391, 500] on li "User" at bounding box center [783, 493] width 295 height 29
type input "User"
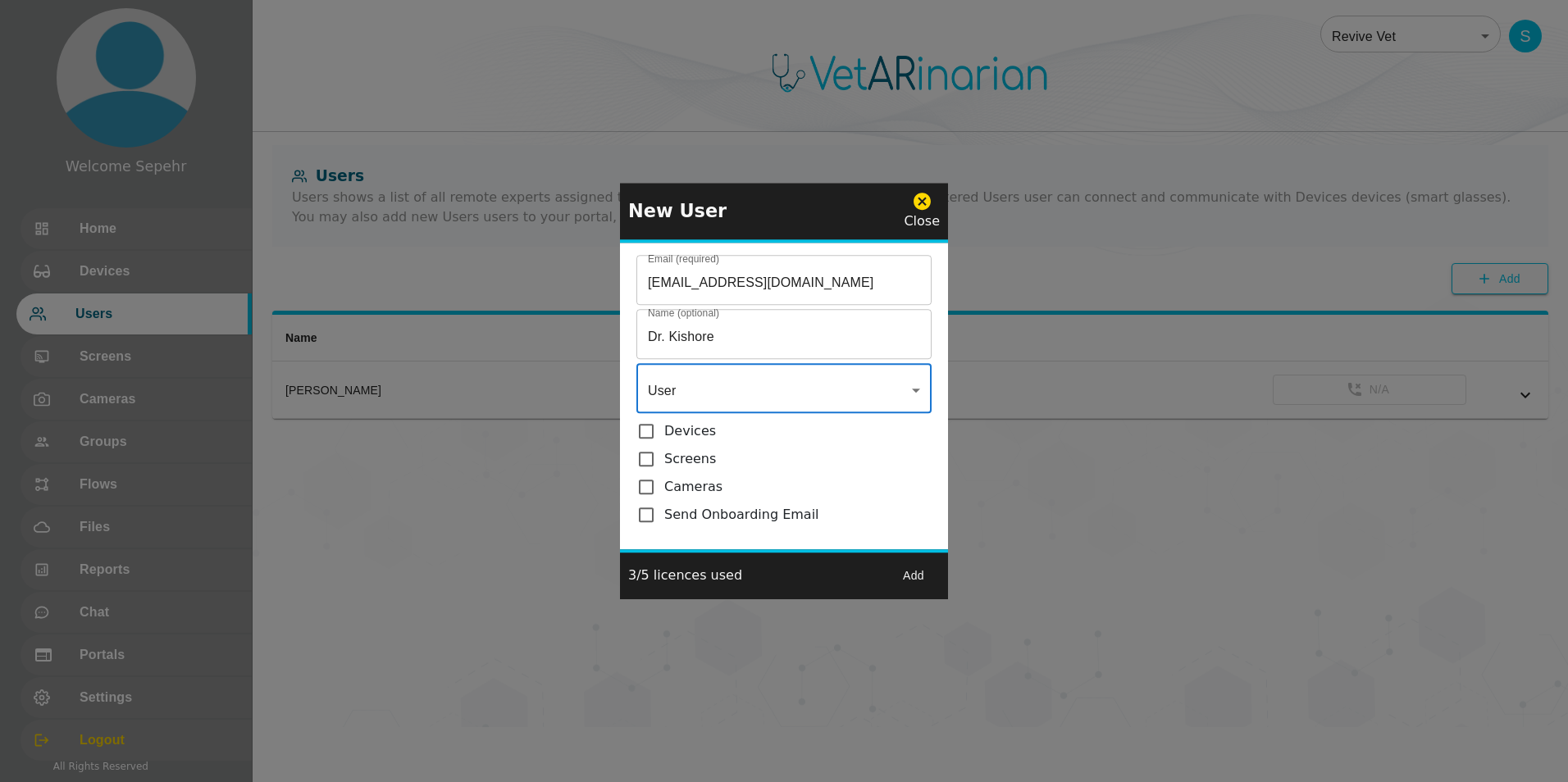
click at [391, 508] on input "checkbox" at bounding box center [649, 514] width 28 height 20
checkbox input "true"
click at [391, 575] on button "Add" at bounding box center [913, 576] width 53 height 30
